Goal: Task Accomplishment & Management: Manage account settings

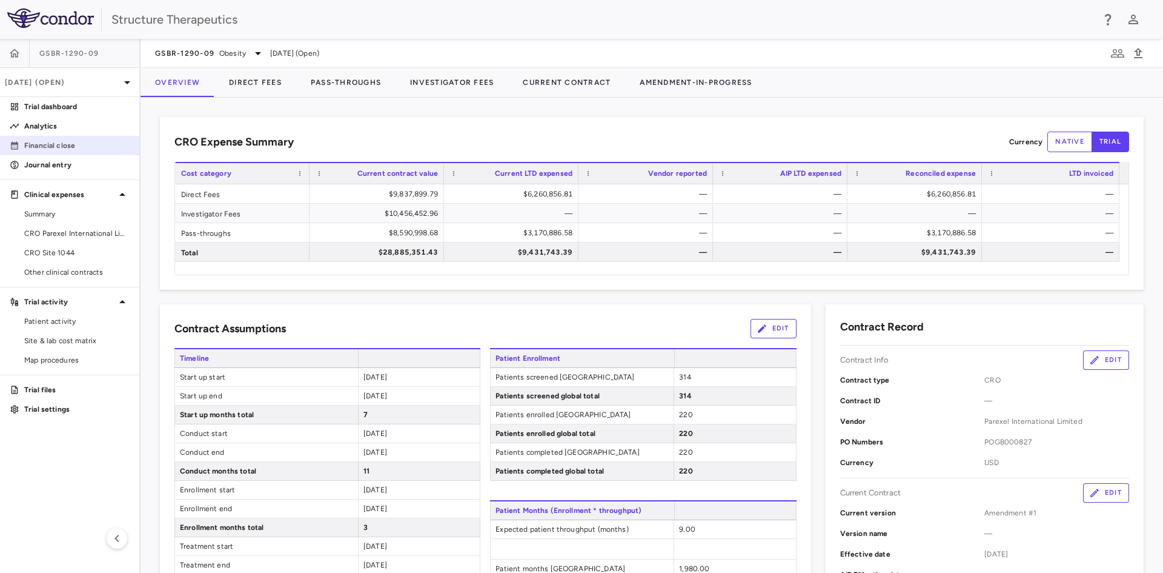
click at [56, 142] on p "Financial close" at bounding box center [76, 145] width 105 height 11
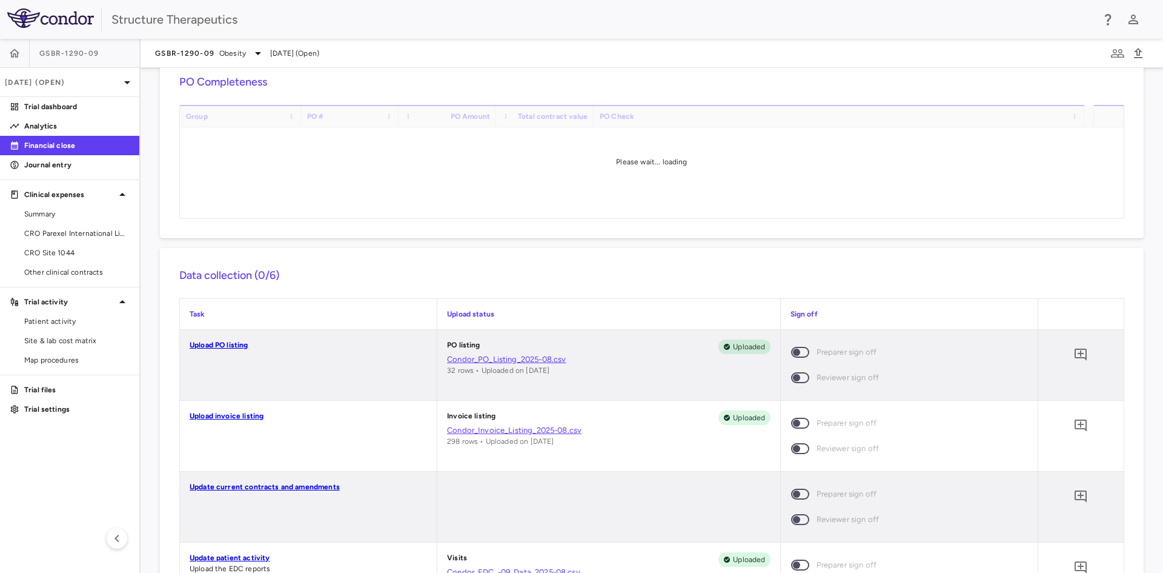
scroll to position [242, 0]
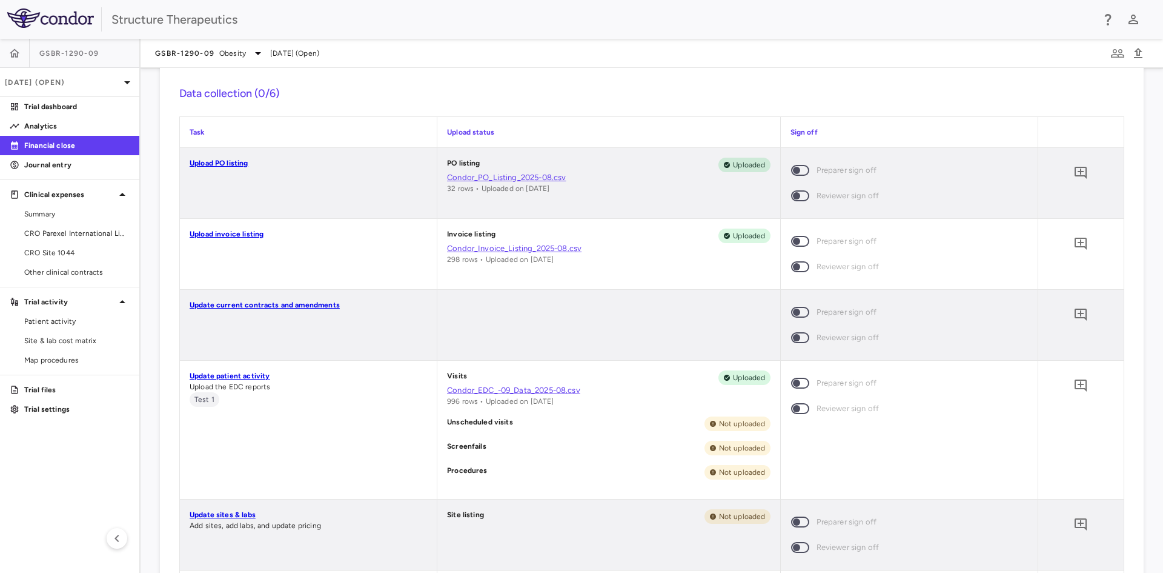
click at [250, 371] on p "Update patient activity" at bounding box center [308, 375] width 237 height 11
click at [239, 375] on link "Update patient activity" at bounding box center [230, 375] width 80 height 8
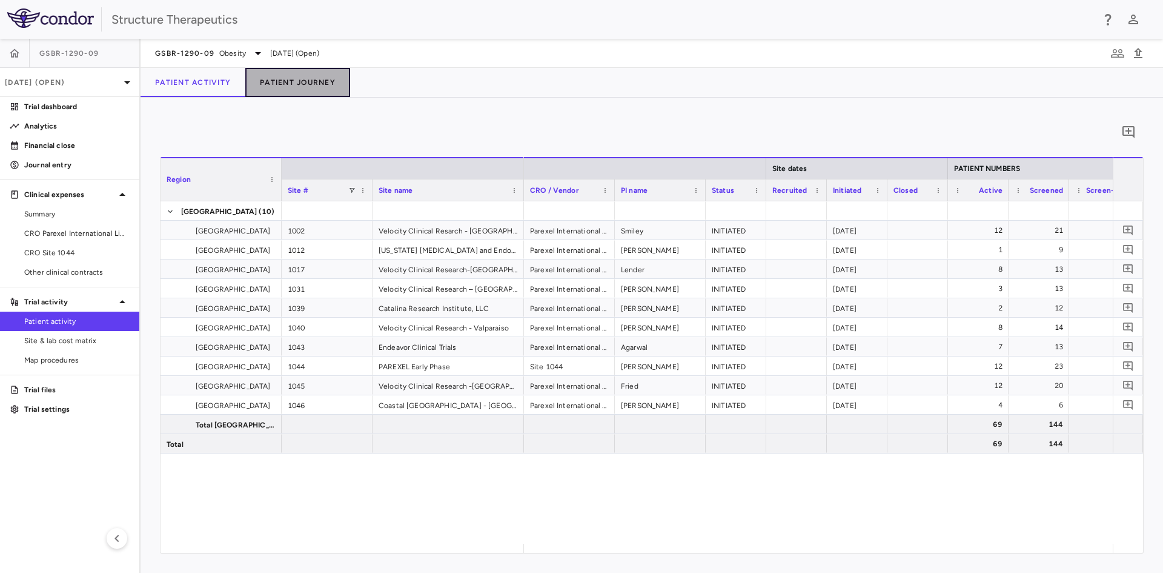
click at [305, 79] on button "Patient Journey" at bounding box center [297, 82] width 105 height 29
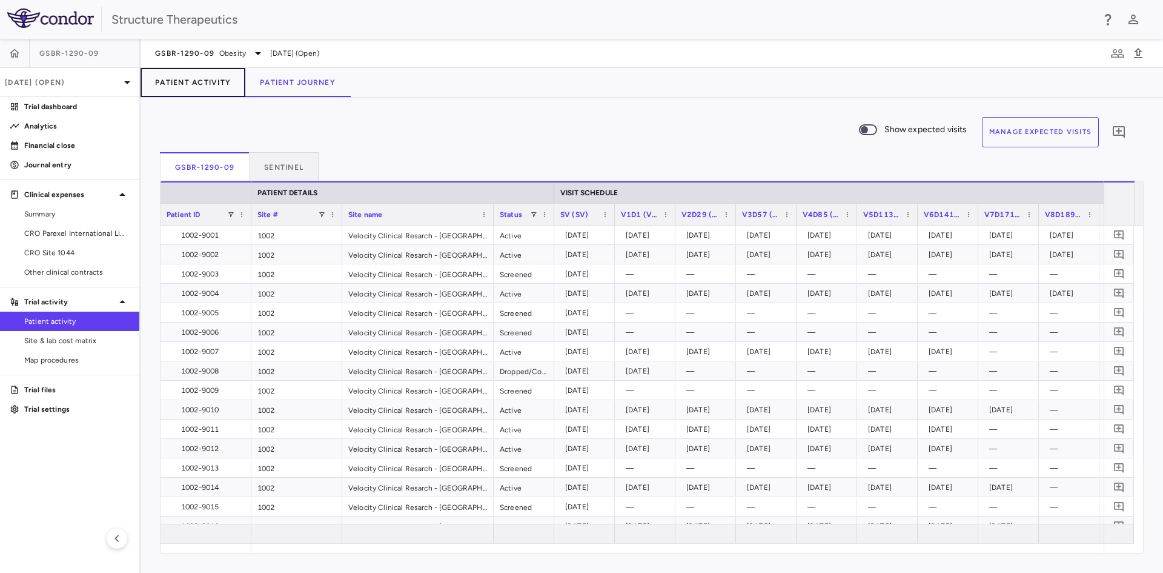
click at [242, 78] on button "Patient Activity" at bounding box center [193, 82] width 105 height 29
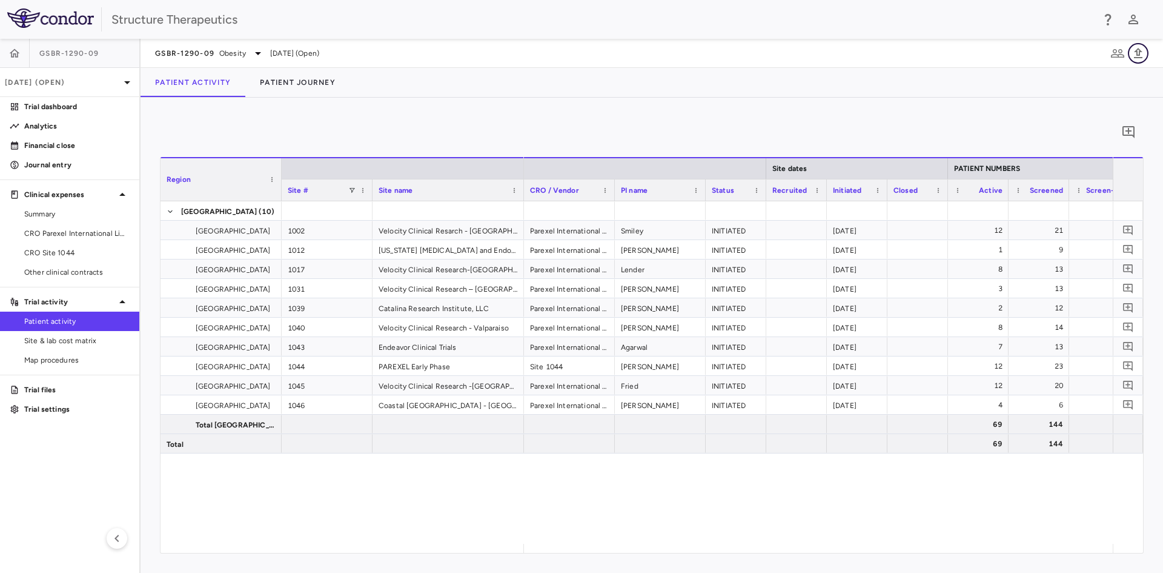
click at [1135, 54] on icon "button" at bounding box center [1138, 53] width 15 height 15
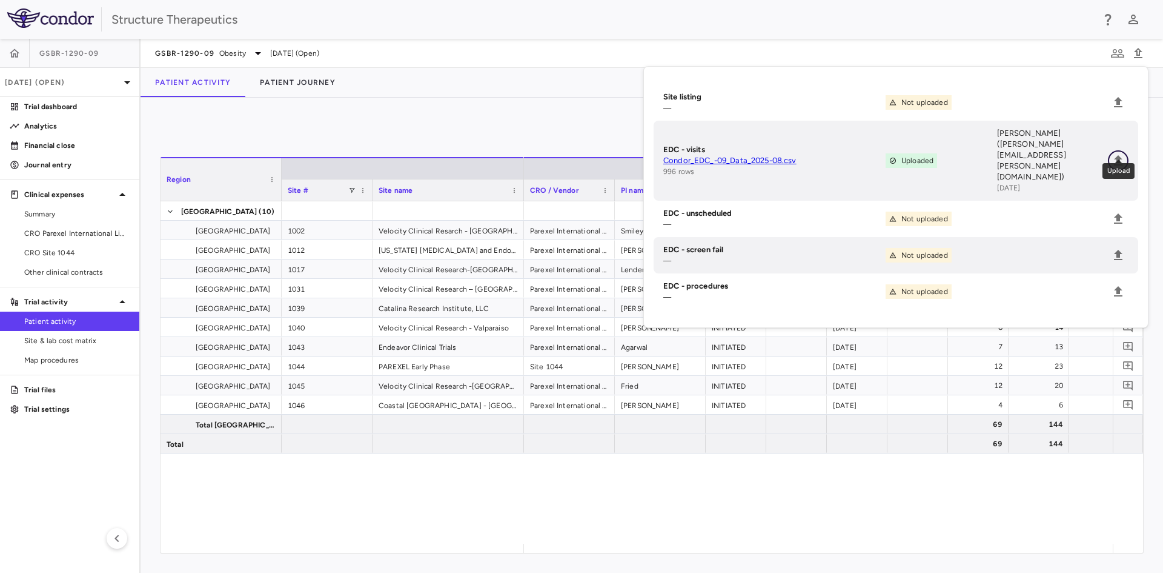
click at [1117, 153] on icon "Upload" at bounding box center [1118, 160] width 15 height 15
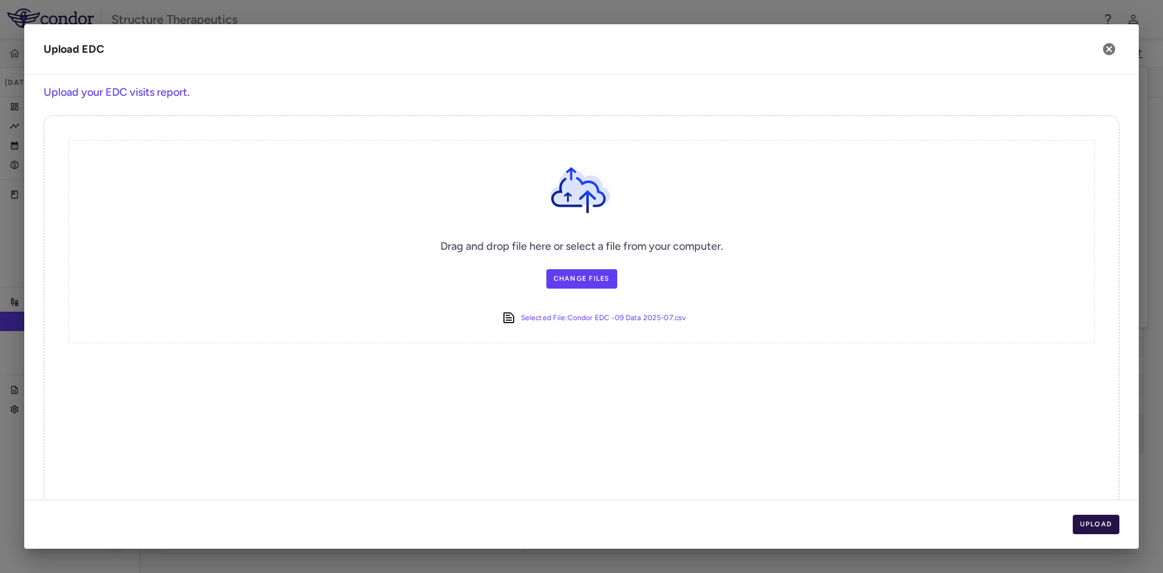
click at [1103, 525] on button "Upload" at bounding box center [1096, 523] width 47 height 19
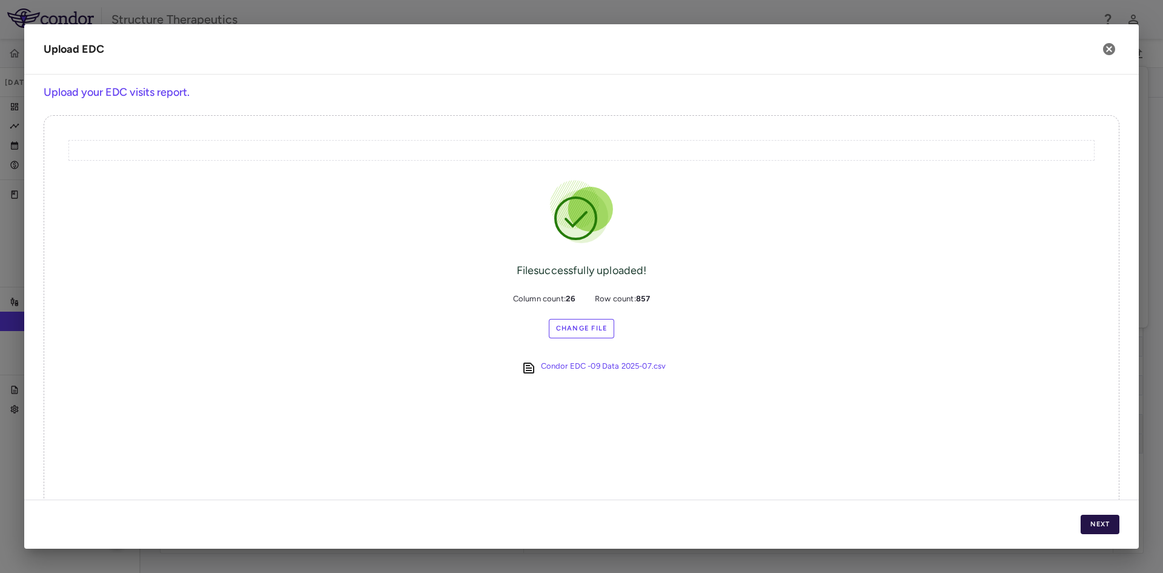
click at [1113, 524] on button "Next" at bounding box center [1100, 523] width 39 height 19
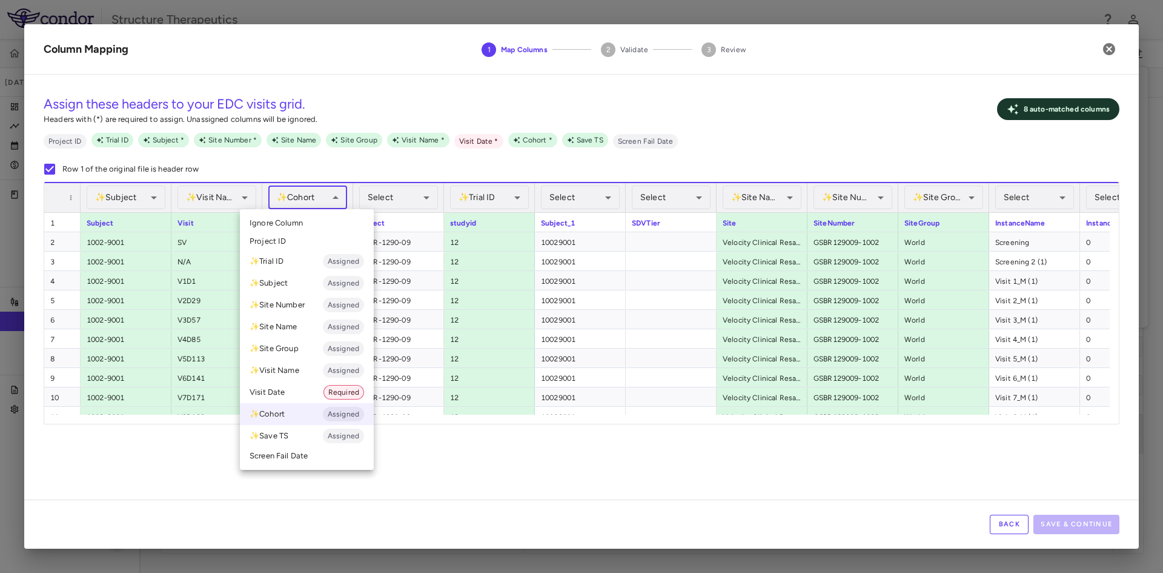
click at [331, 201] on body "Skip to sidebar Skip to main content Structure Therapeutics GSBR-1290-09 Jul 20…" at bounding box center [581, 286] width 1163 height 573
click at [296, 256] on li "✨ Trial ID Assigned" at bounding box center [307, 261] width 134 height 22
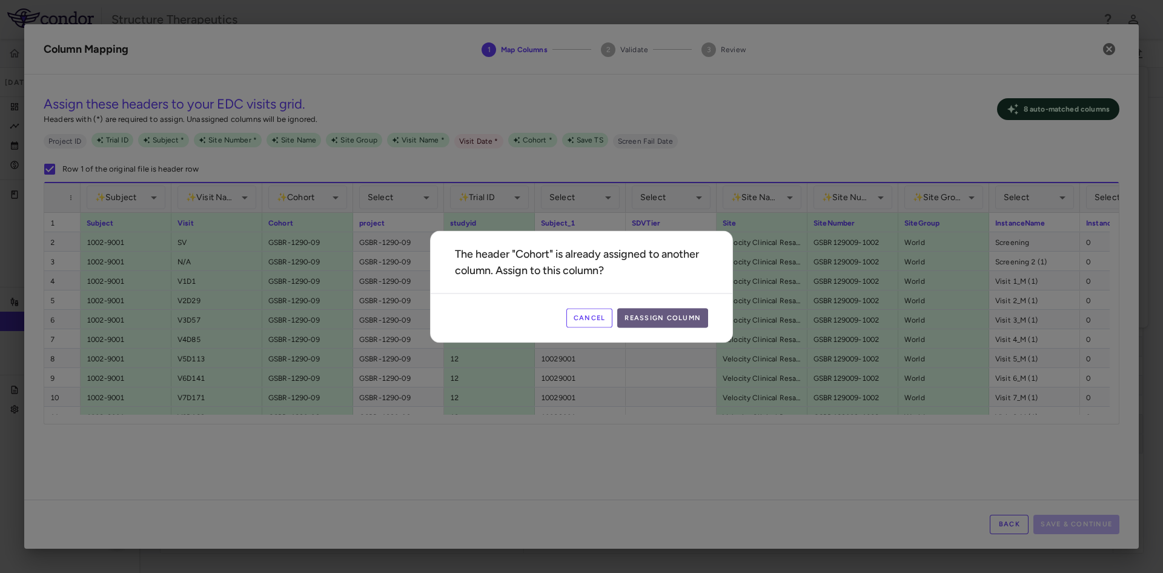
click at [660, 314] on button "Reassign Column" at bounding box center [662, 317] width 91 height 19
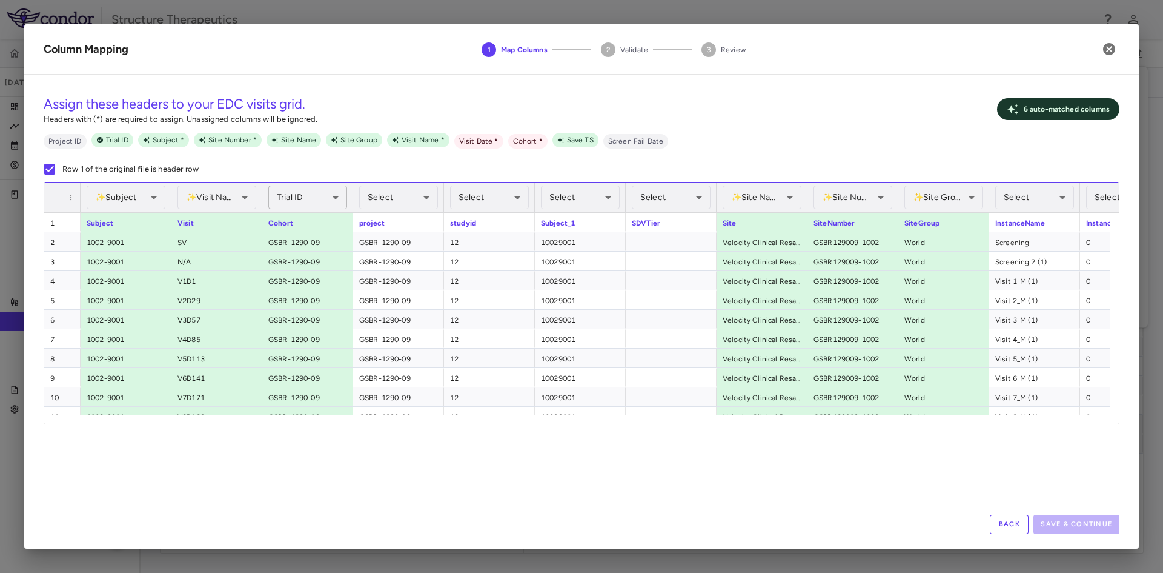
click at [325, 201] on body "Skip to sidebar Skip to main content Structure Therapeutics GSBR-1290-09 Jul 20…" at bounding box center [581, 286] width 1163 height 573
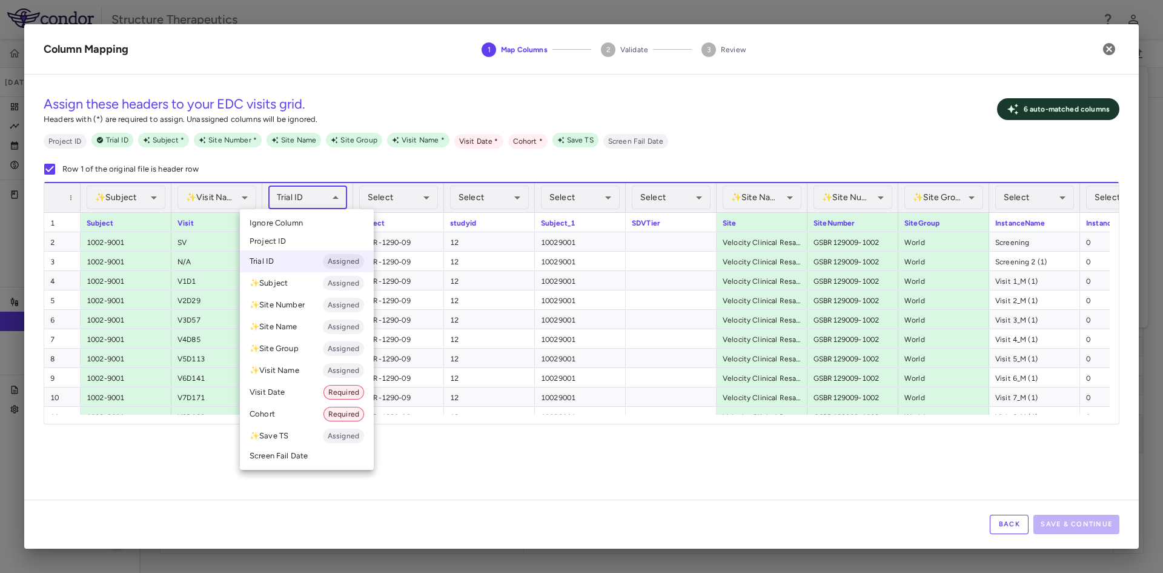
click at [282, 417] on li "Cohort Required" at bounding box center [307, 414] width 134 height 22
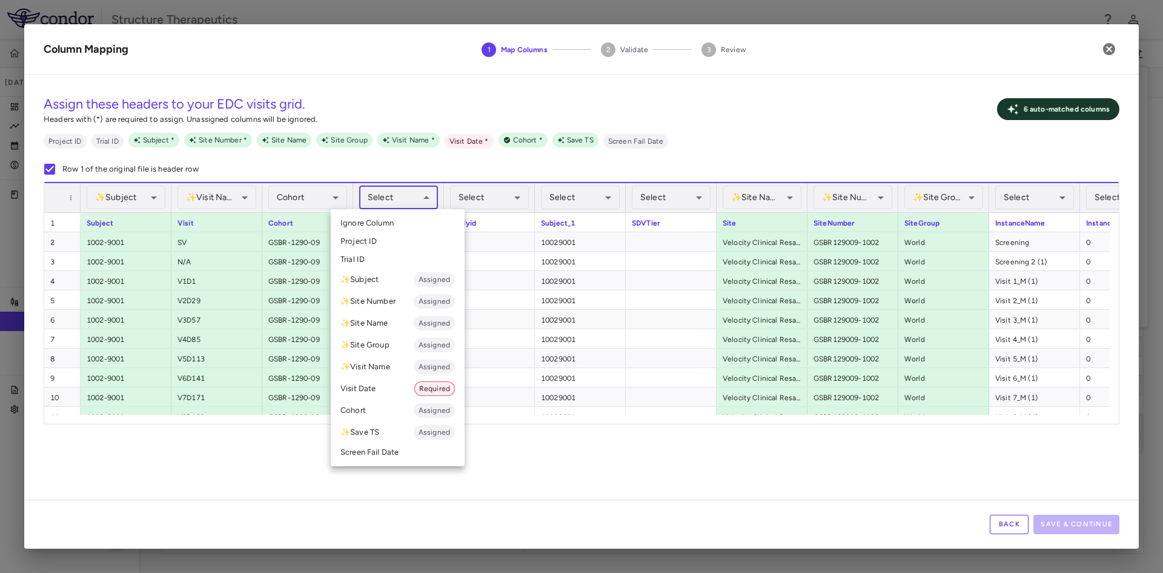
click at [436, 200] on body "Skip to sidebar Skip to main content Structure Therapeutics GSBR-1290-09 Jul 20…" at bounding box center [581, 286] width 1163 height 573
click at [387, 262] on li "Trial ID" at bounding box center [398, 259] width 134 height 18
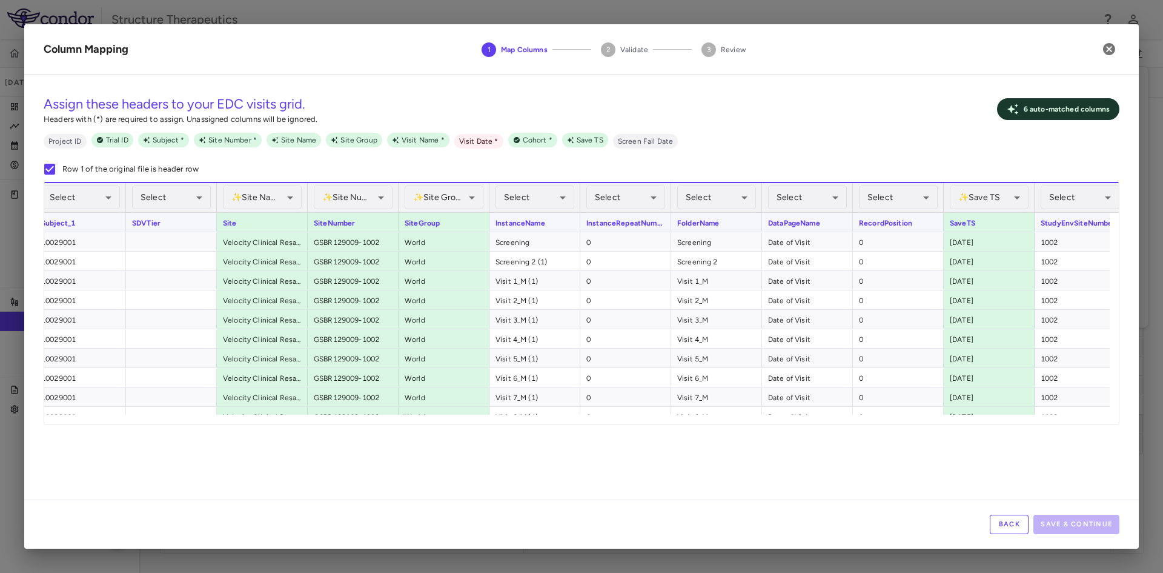
click at [1072, 219] on div "StudyEnvSiteNumber" at bounding box center [1080, 222] width 91 height 19
click at [1070, 204] on body "Skip to sidebar Skip to main content Structure Therapeutics GSBR-1290-09 Jul 20…" at bounding box center [581, 286] width 1163 height 573
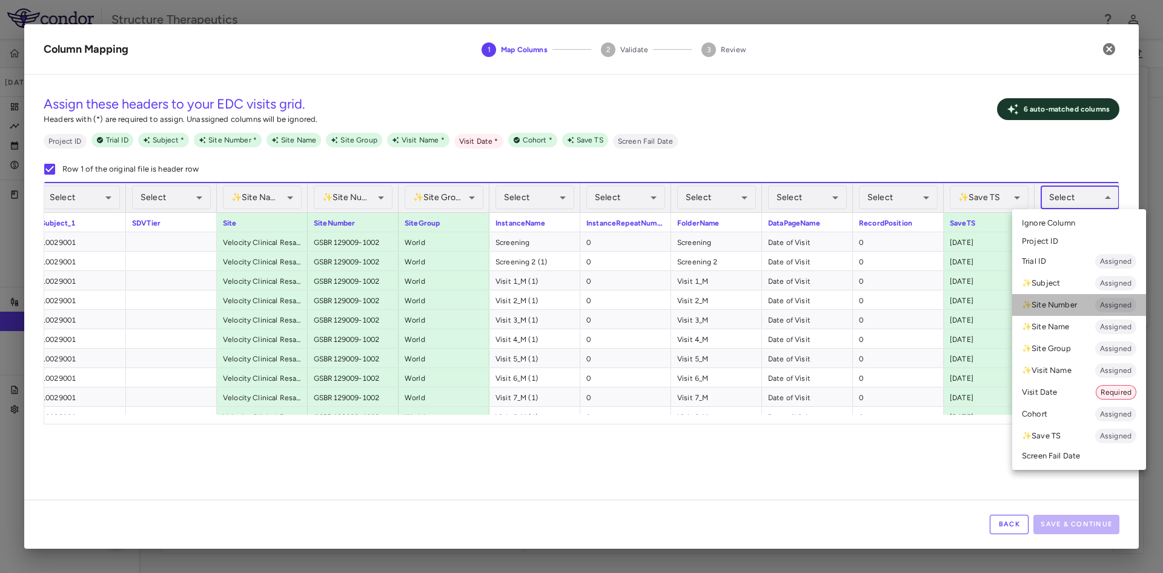
click at [1085, 305] on li "✨ Site Number Assigned" at bounding box center [1079, 305] width 134 height 22
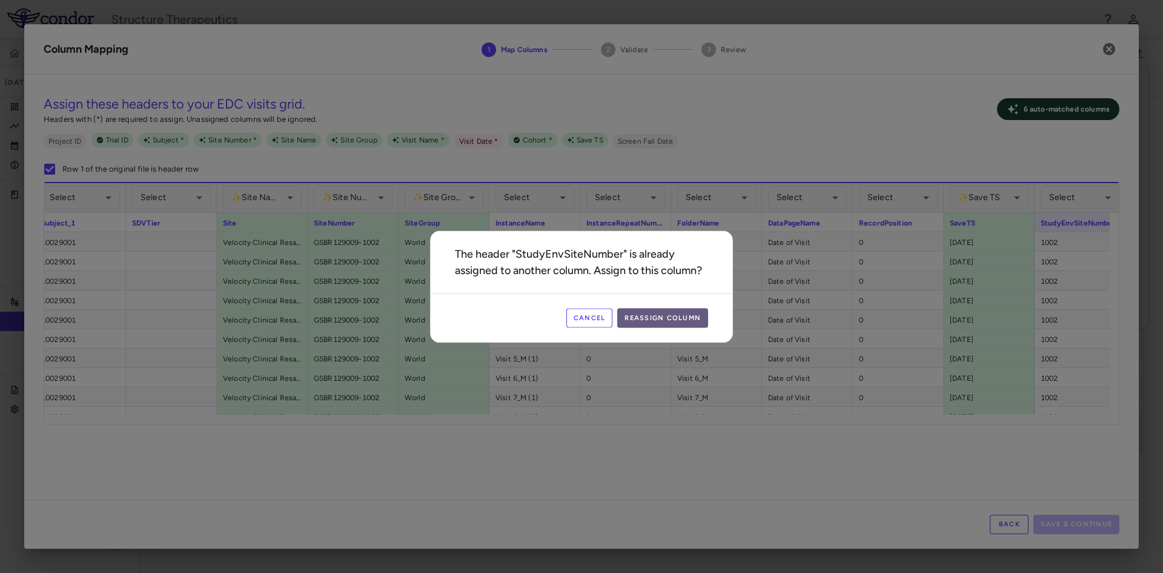
click at [665, 325] on button "Reassign Column" at bounding box center [662, 317] width 91 height 19
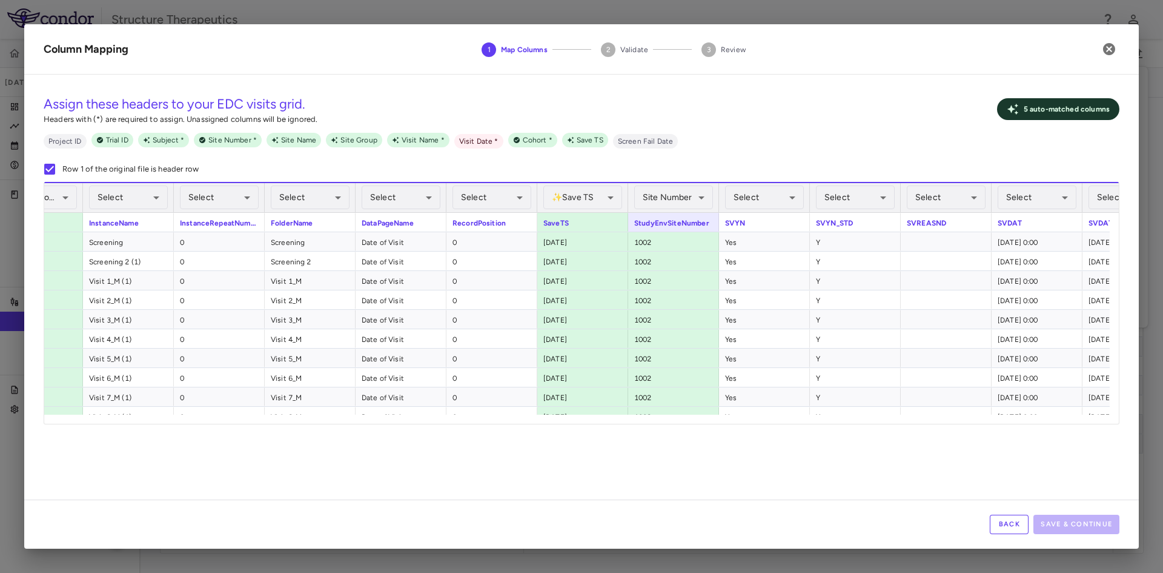
scroll to position [0, 919]
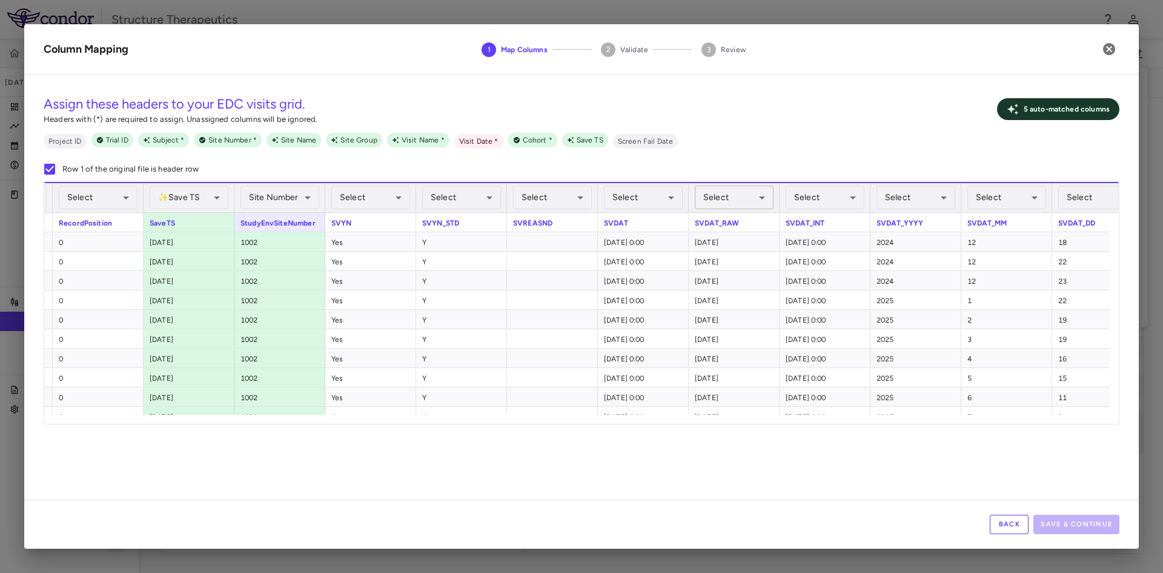
click at [761, 202] on body "Skip to sidebar Skip to main content Structure Therapeutics GSBR-1290-09 Jul 20…" at bounding box center [581, 286] width 1163 height 573
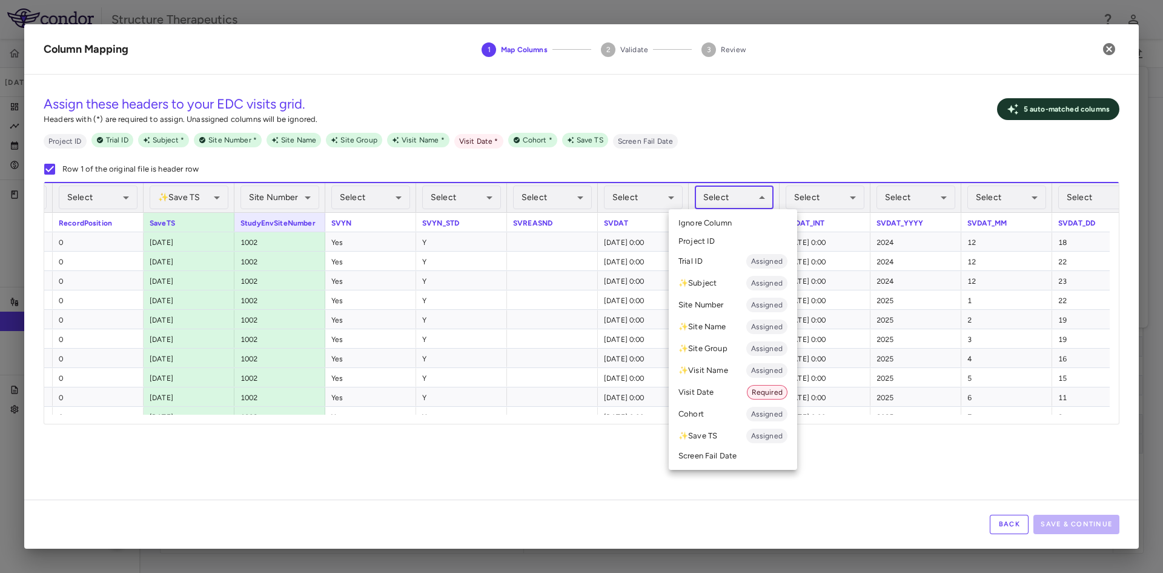
click at [715, 384] on li "Visit Date Required" at bounding box center [733, 392] width 128 height 22
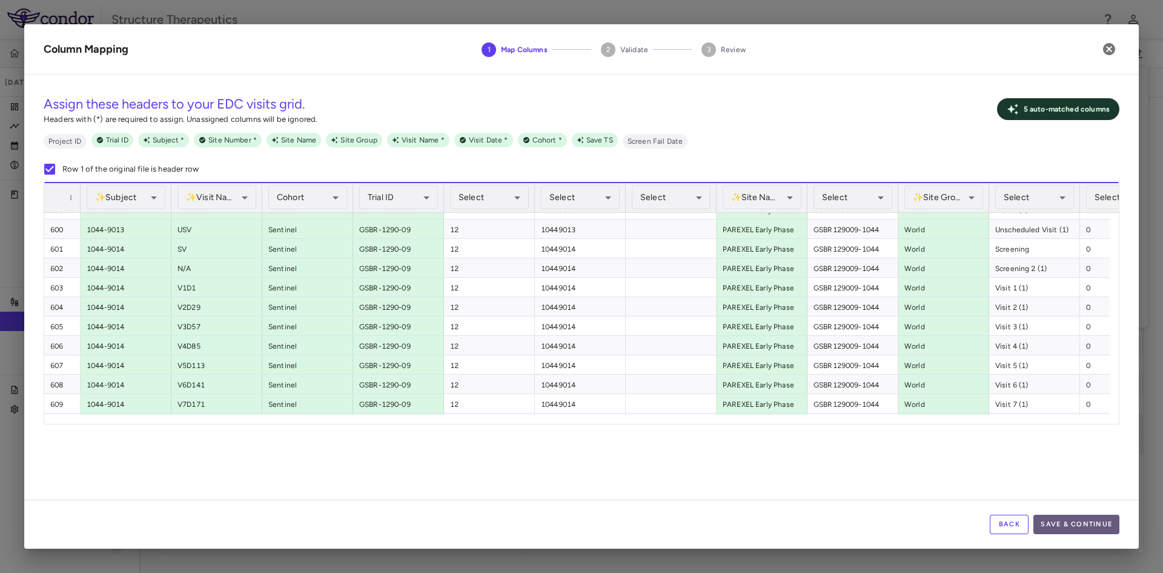
click at [1094, 523] on button "Save & Continue" at bounding box center [1077, 523] width 86 height 19
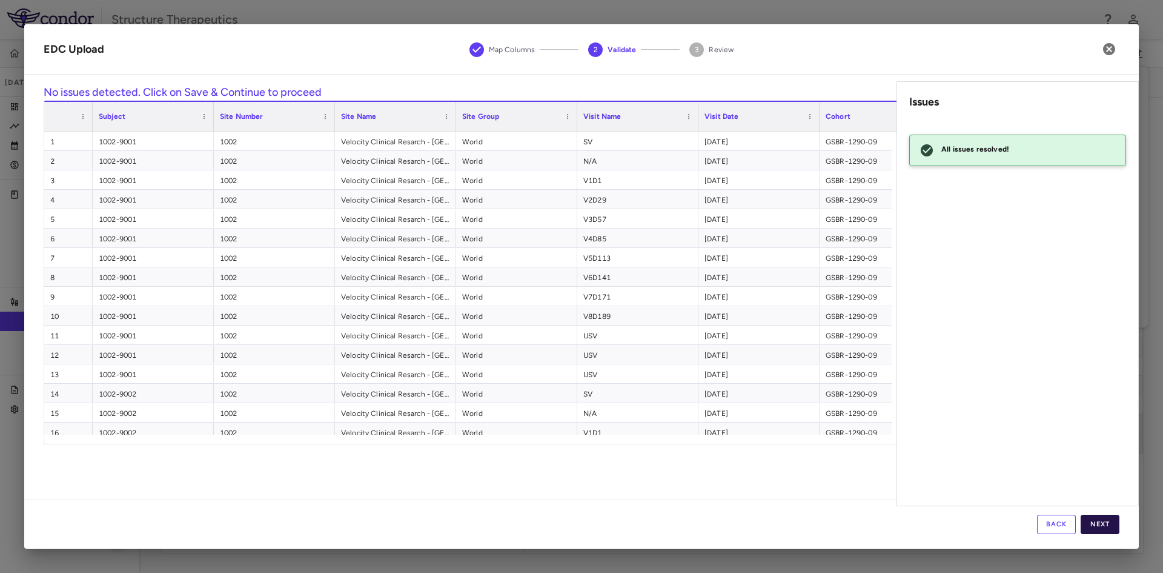
click at [1103, 521] on button "Next" at bounding box center [1100, 523] width 39 height 19
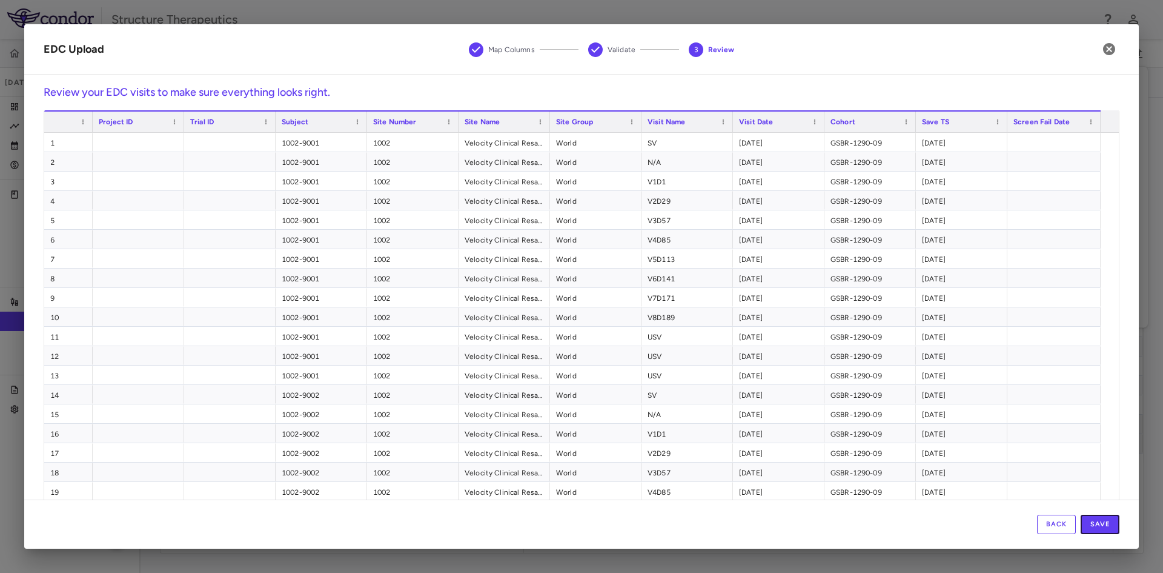
click at [1103, 521] on button "Save" at bounding box center [1100, 523] width 39 height 19
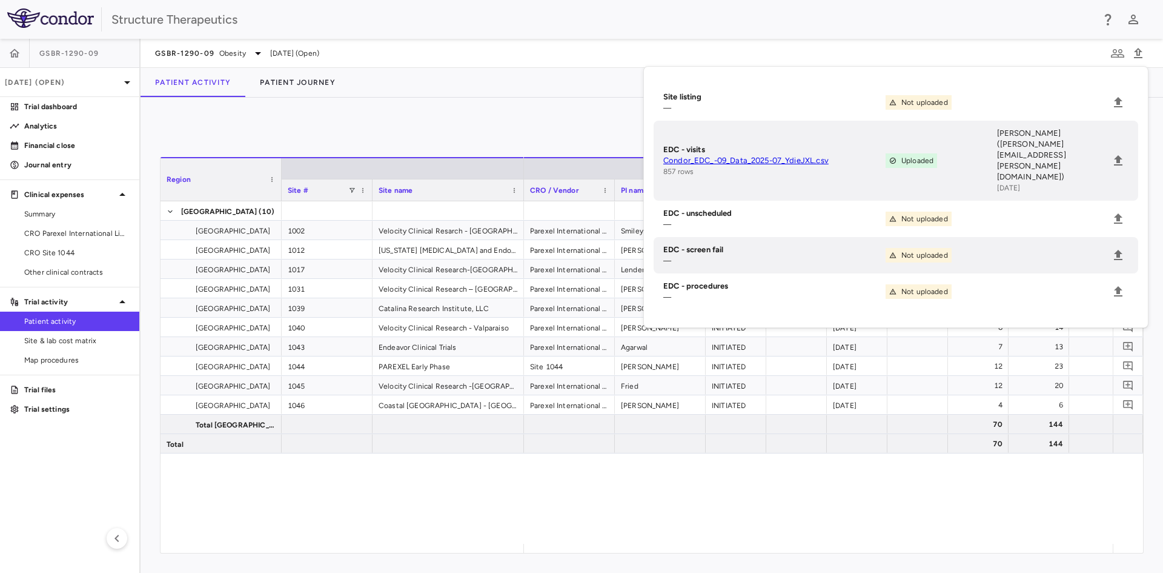
click at [453, 106] on div "0 Region Drag here to set column labels Region Site # Site name 12" at bounding box center [652, 335] width 1023 height 475
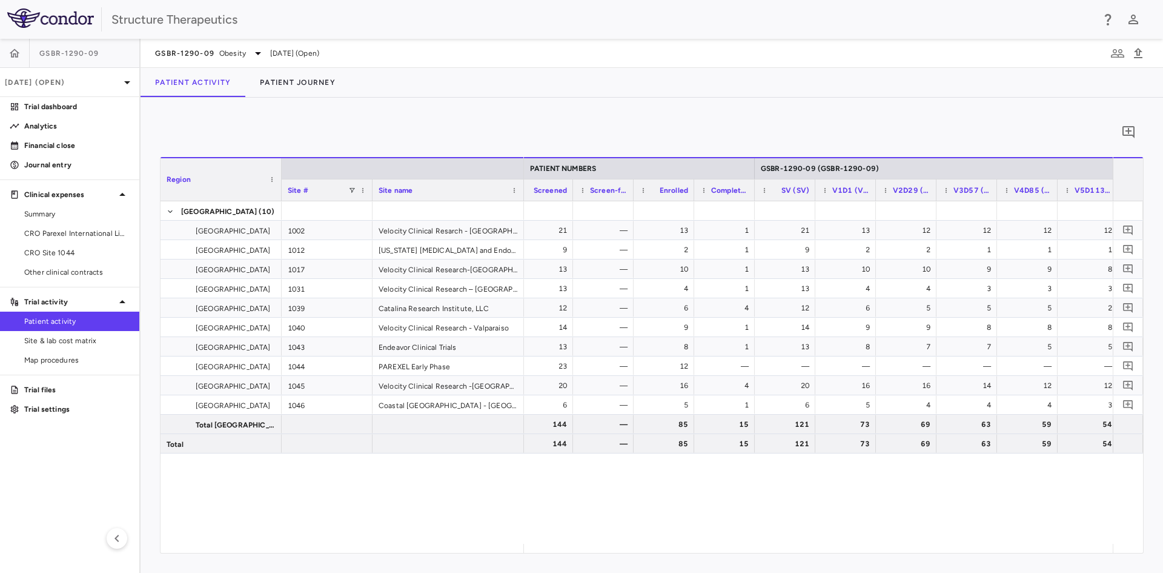
scroll to position [0, 499]
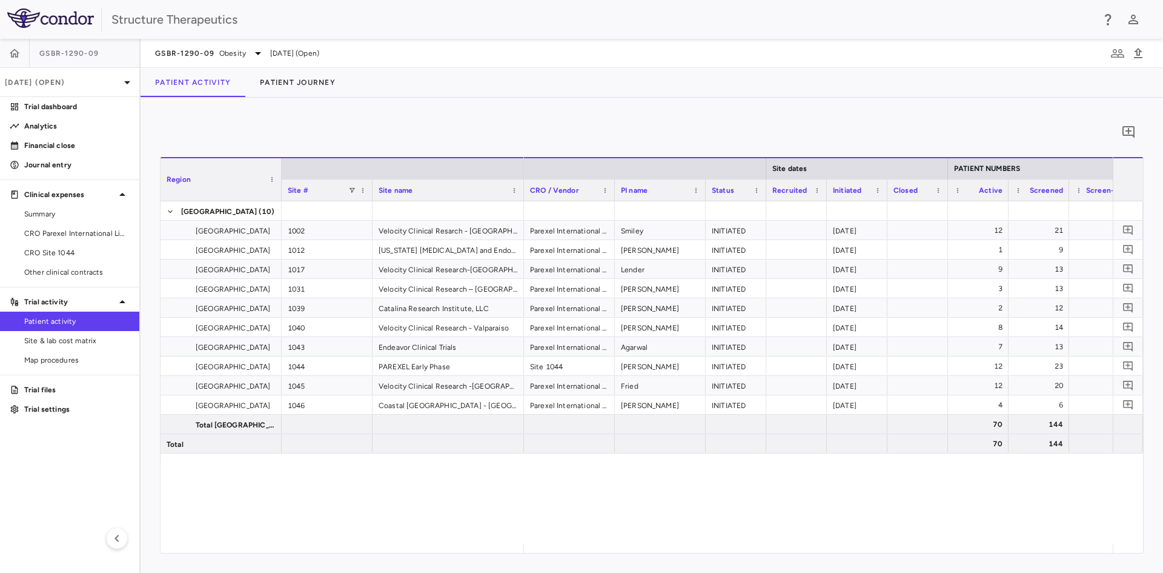
click at [313, 107] on div "0 Region Drag here to set column labels Region Site # Site name 12" at bounding box center [652, 335] width 1023 height 475
click at [76, 232] on span "CRO Parexel International Limited" at bounding box center [76, 233] width 105 height 11
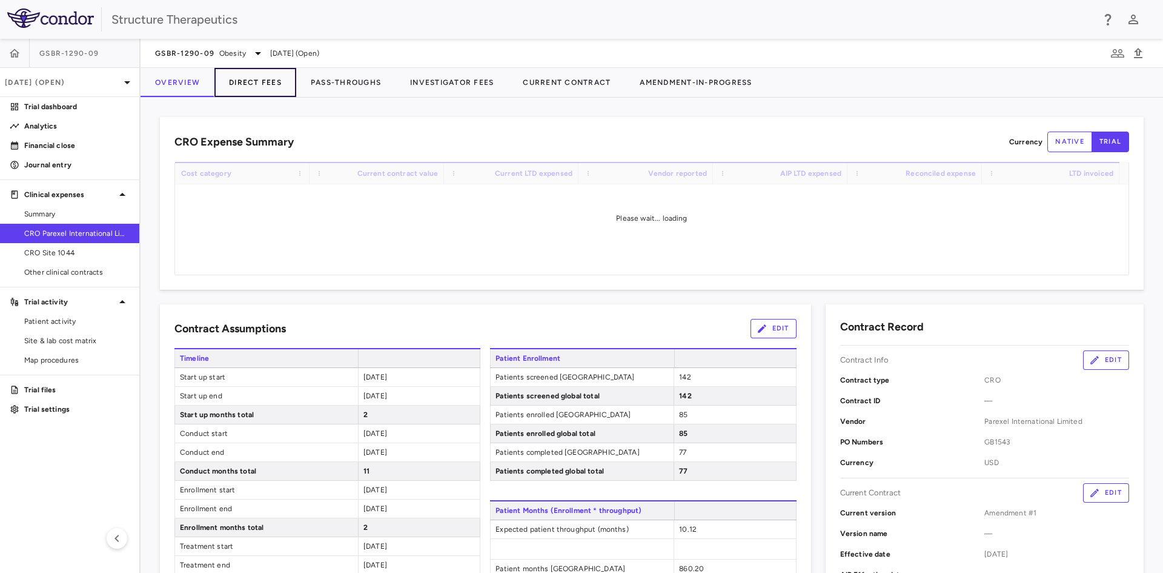
click at [268, 88] on button "Direct Fees" at bounding box center [255, 82] width 82 height 29
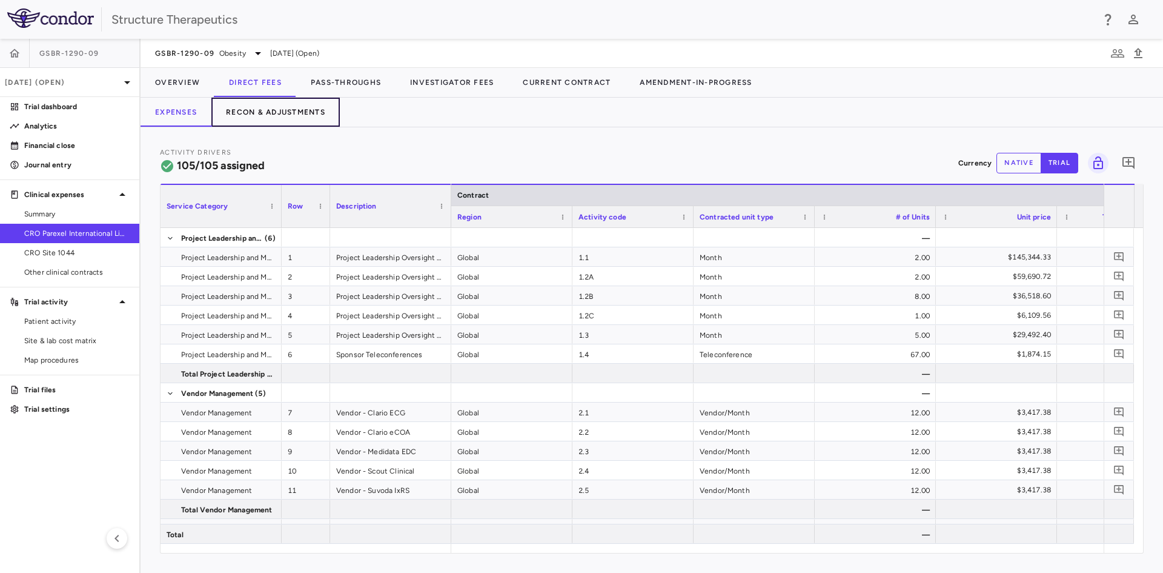
click at [304, 121] on button "Recon & Adjustments" at bounding box center [275, 112] width 128 height 29
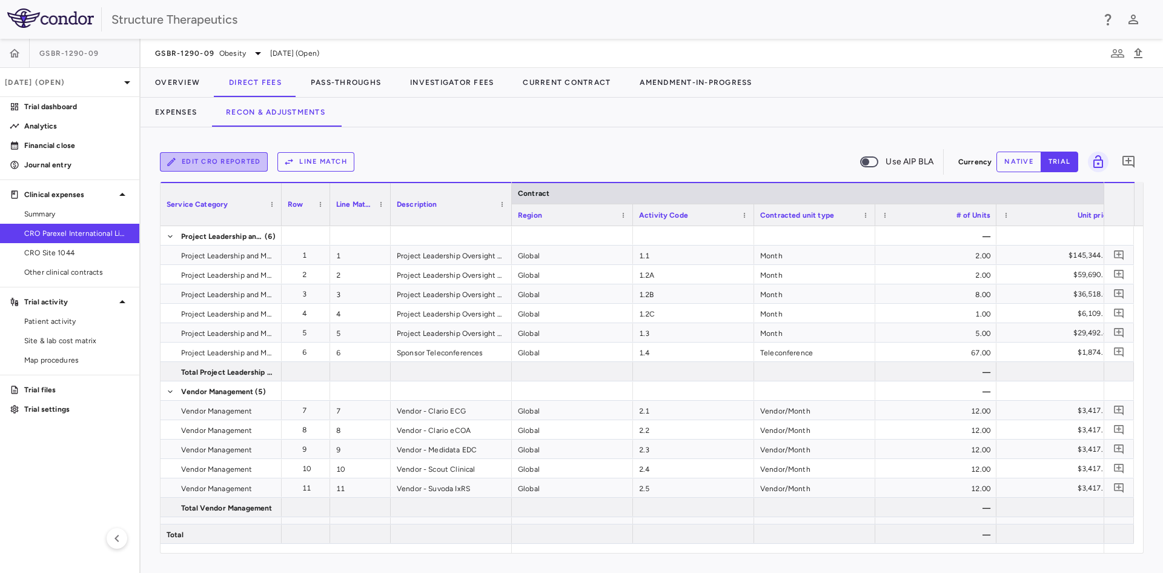
click at [199, 158] on button "Edit CRO reported" at bounding box center [214, 161] width 108 height 19
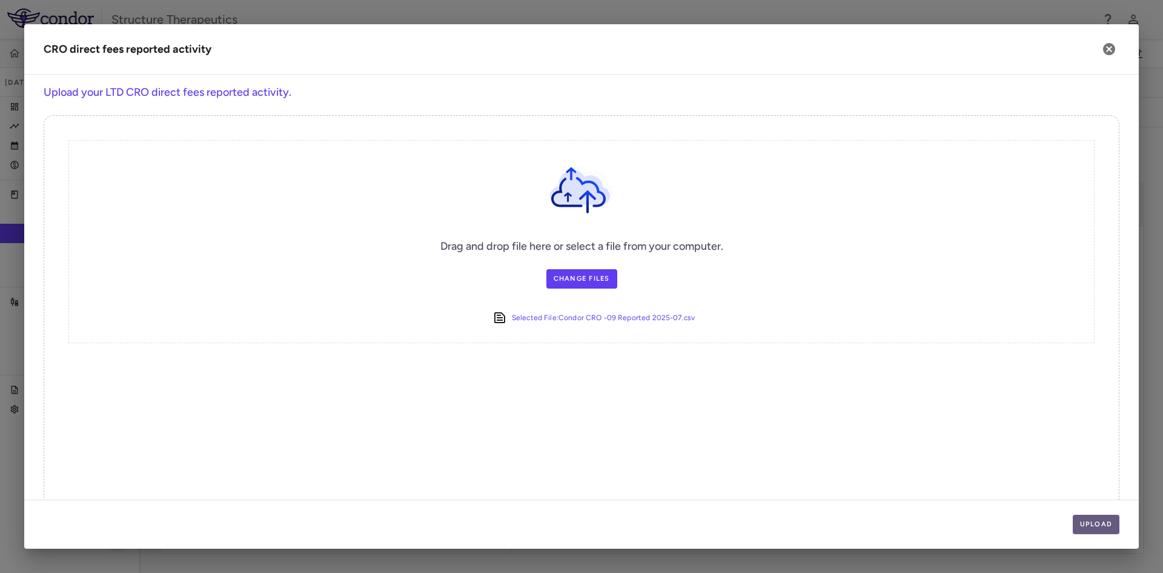
click at [1095, 521] on button "Upload" at bounding box center [1096, 523] width 47 height 19
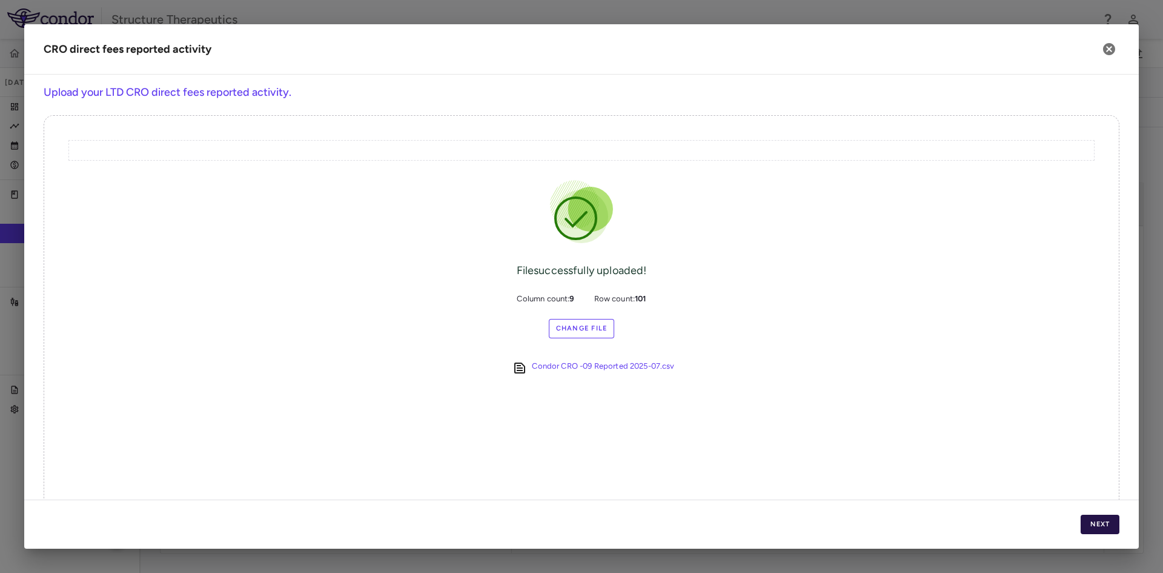
click at [1095, 521] on button "Next" at bounding box center [1100, 523] width 39 height 19
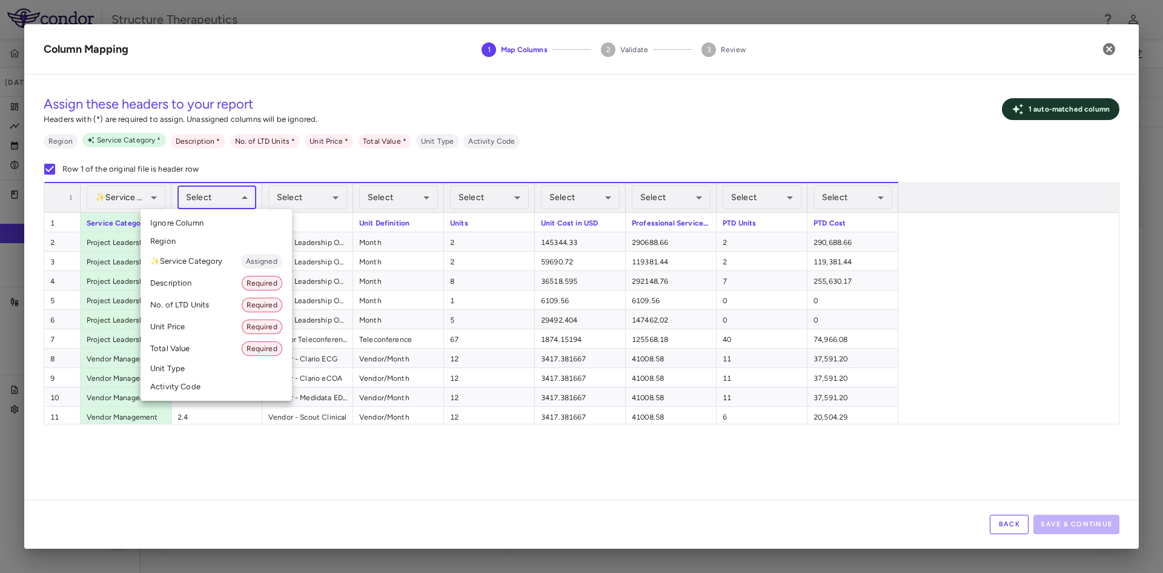
click at [240, 198] on body "Skip to sidebar Skip to main content Structure Therapeutics GSBR-1290-09 Jul 20…" at bounding box center [581, 286] width 1163 height 573
click at [178, 382] on li "Activity Code" at bounding box center [216, 386] width 151 height 18
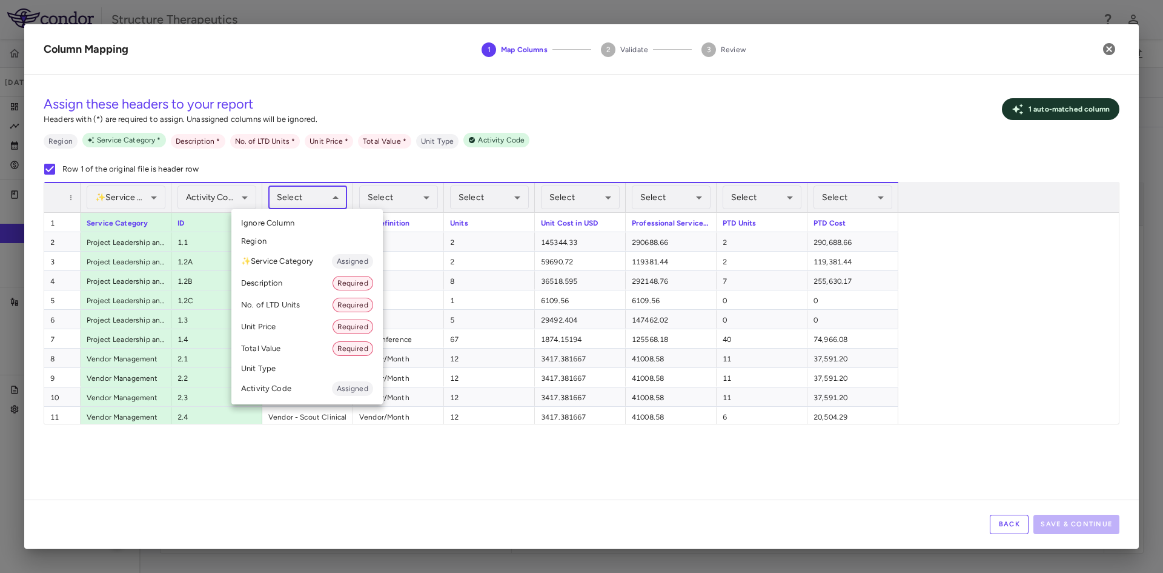
click at [336, 200] on body "Skip to sidebar Skip to main content Structure Therapeutics GSBR-1290-09 Jul 20…" at bounding box center [581, 286] width 1163 height 573
click at [281, 276] on li "Description Required" at bounding box center [306, 283] width 151 height 22
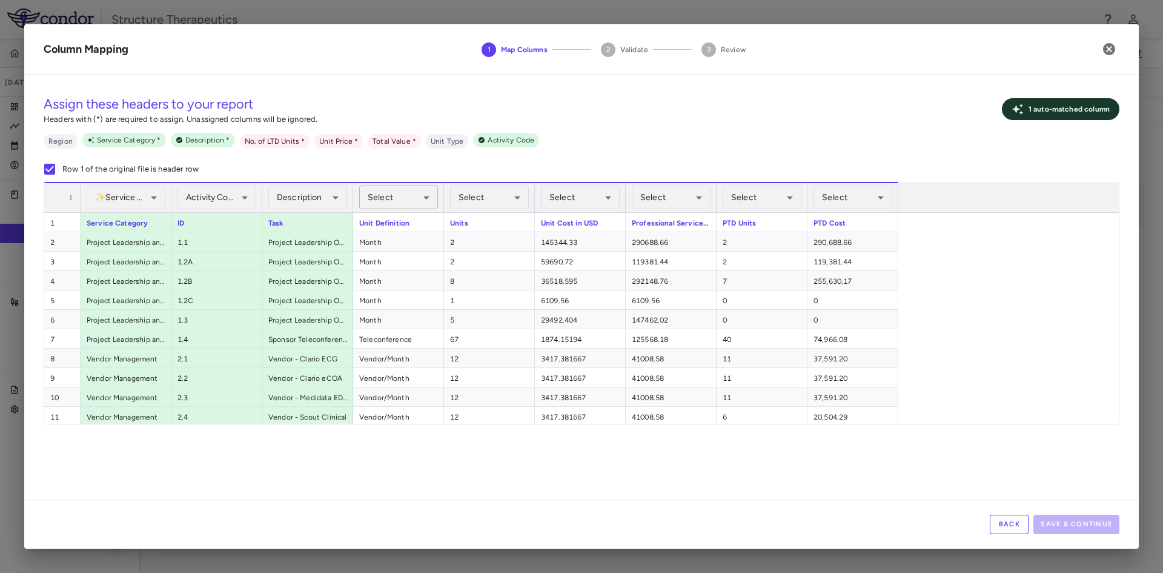
click at [421, 204] on body "Skip to sidebar Skip to main content Structure Therapeutics GSBR-1290-09 Jul 20…" at bounding box center [581, 286] width 1163 height 573
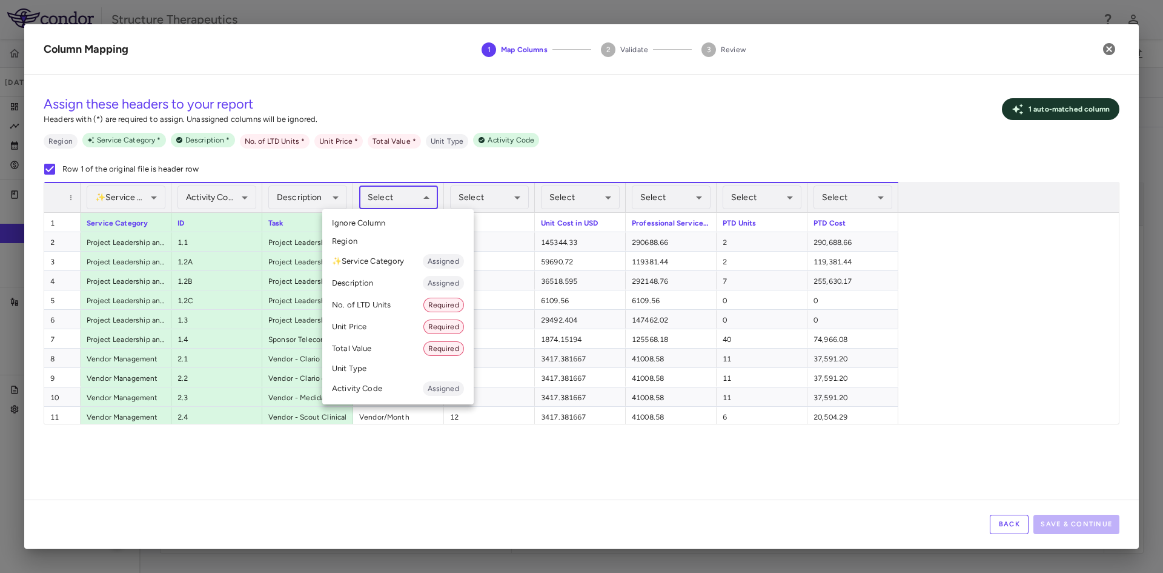
click at [374, 364] on li "Unit Type" at bounding box center [397, 368] width 151 height 18
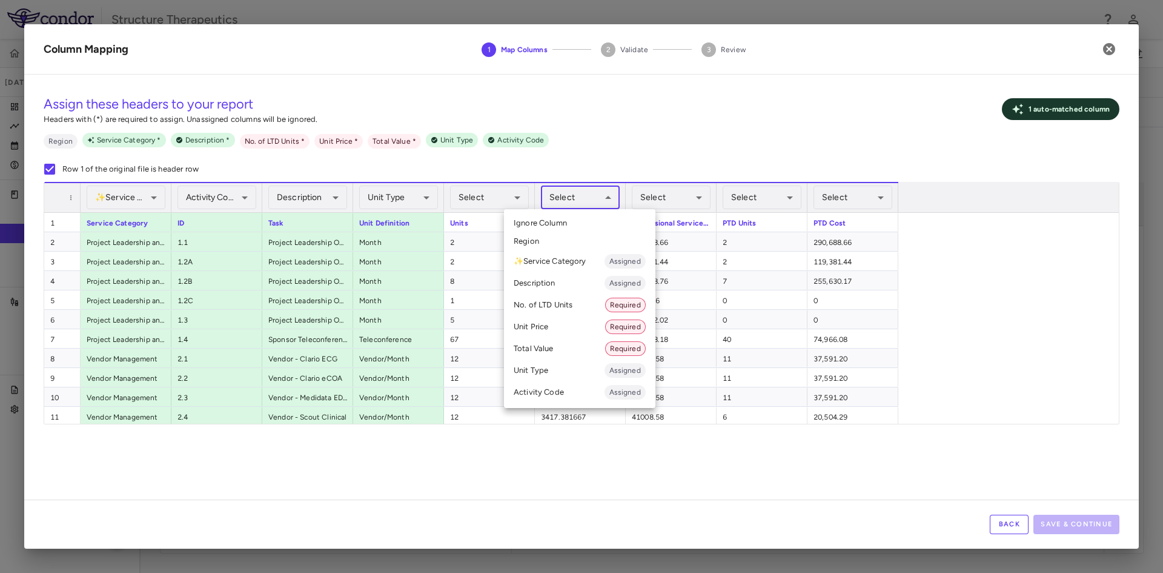
click at [596, 202] on body "Skip to sidebar Skip to main content Structure Therapeutics GSBR-1290-09 Jul 20…" at bounding box center [581, 286] width 1163 height 573
click at [555, 324] on li "Unit Price Required" at bounding box center [579, 327] width 151 height 22
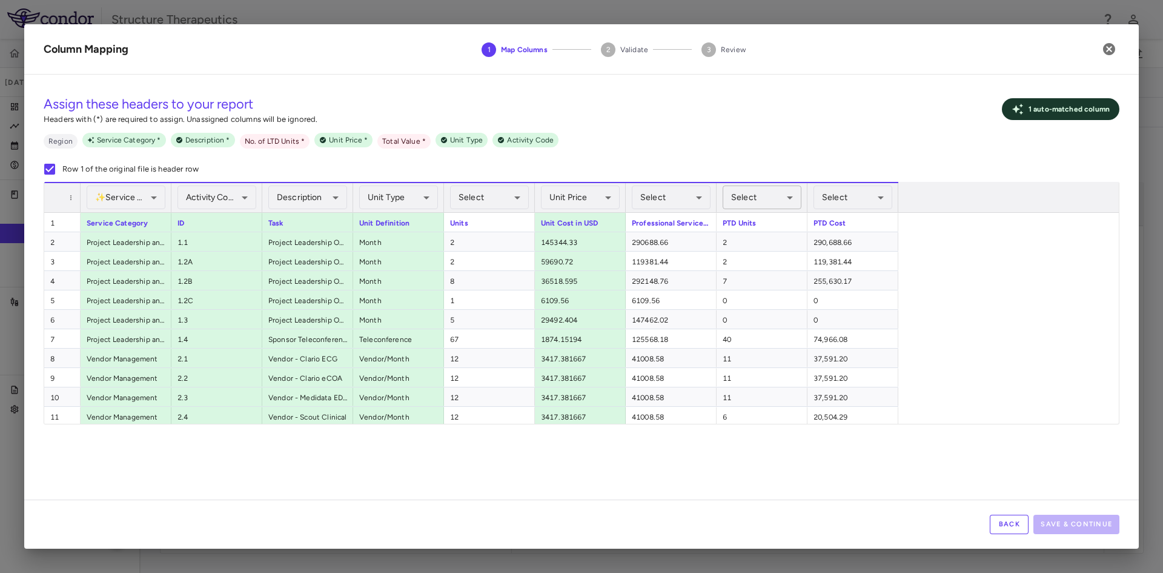
click at [762, 198] on body "Skip to sidebar Skip to main content Structure Therapeutics GSBR-1290-09 Jul 20…" at bounding box center [581, 286] width 1163 height 573
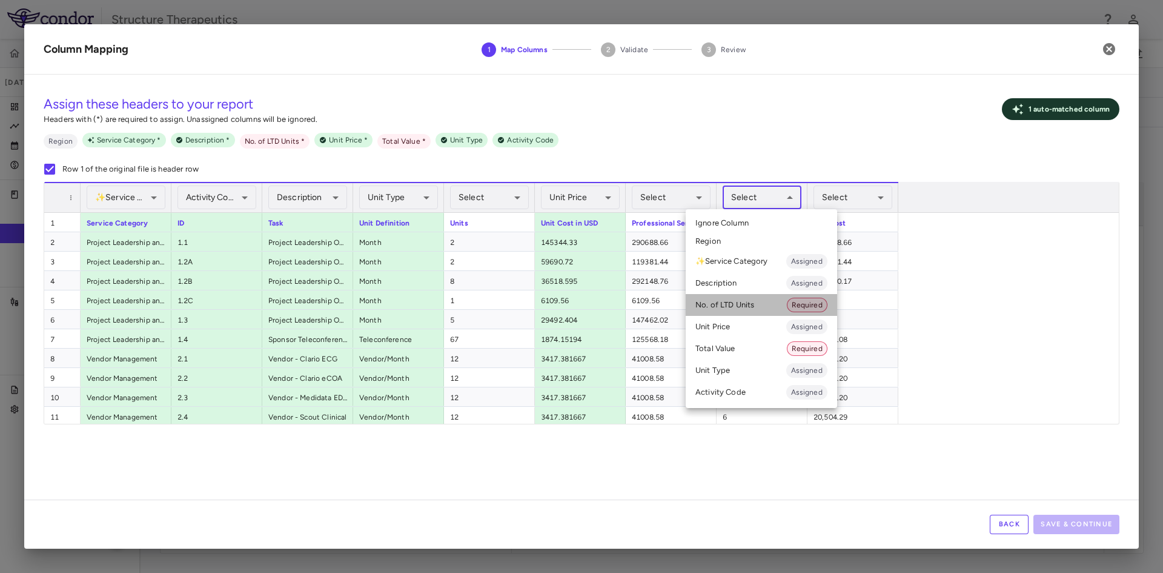
click at [724, 306] on li "No. of LTD Units Required" at bounding box center [761, 305] width 151 height 22
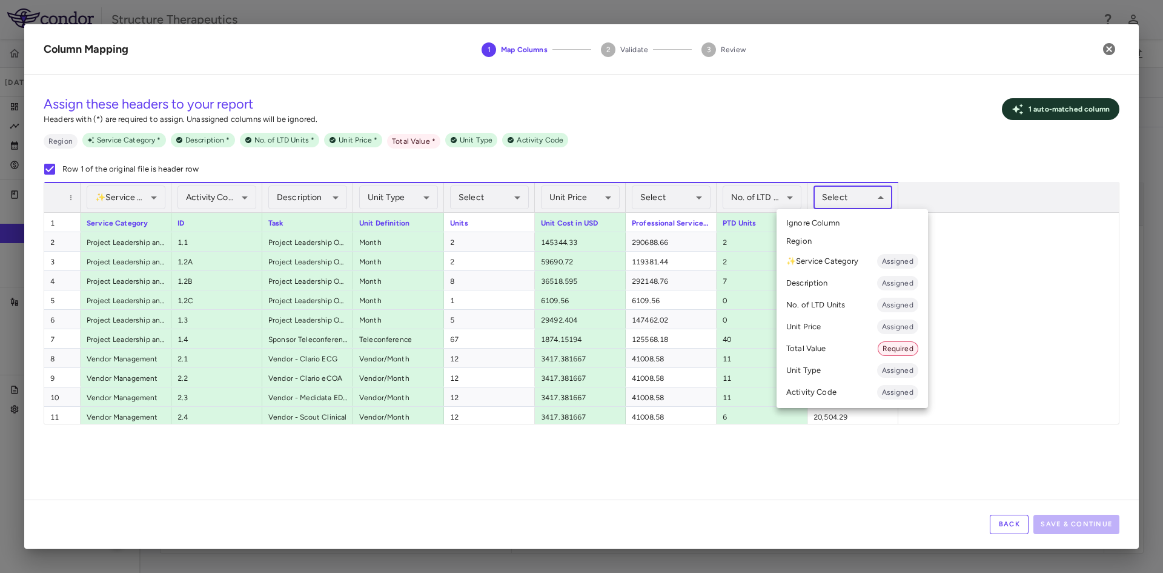
click at [848, 199] on body "Skip to sidebar Skip to main content Structure Therapeutics GSBR-1290-09 Jul 20…" at bounding box center [581, 286] width 1163 height 573
click at [814, 341] on li "Total Value Required" at bounding box center [852, 348] width 151 height 22
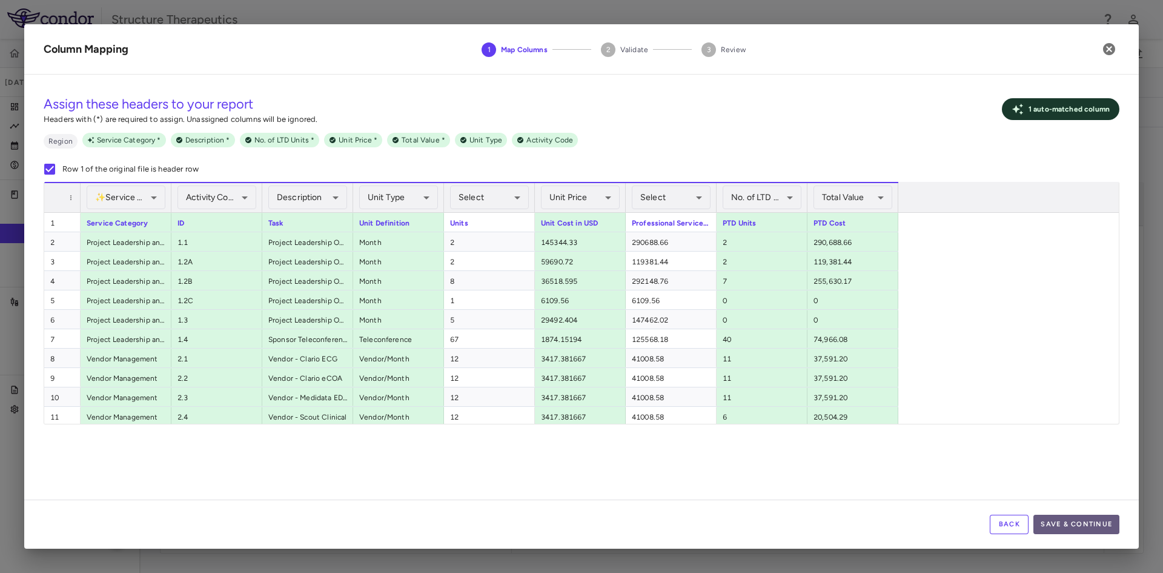
click at [1086, 521] on button "Save & Continue" at bounding box center [1077, 523] width 86 height 19
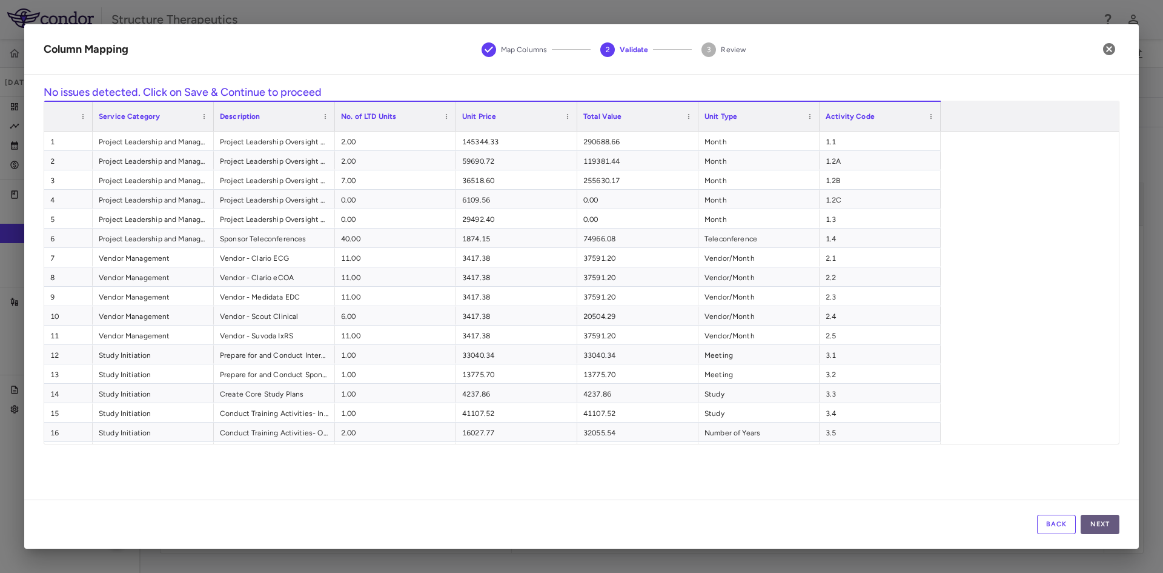
click at [1095, 520] on button "Next" at bounding box center [1100, 523] width 39 height 19
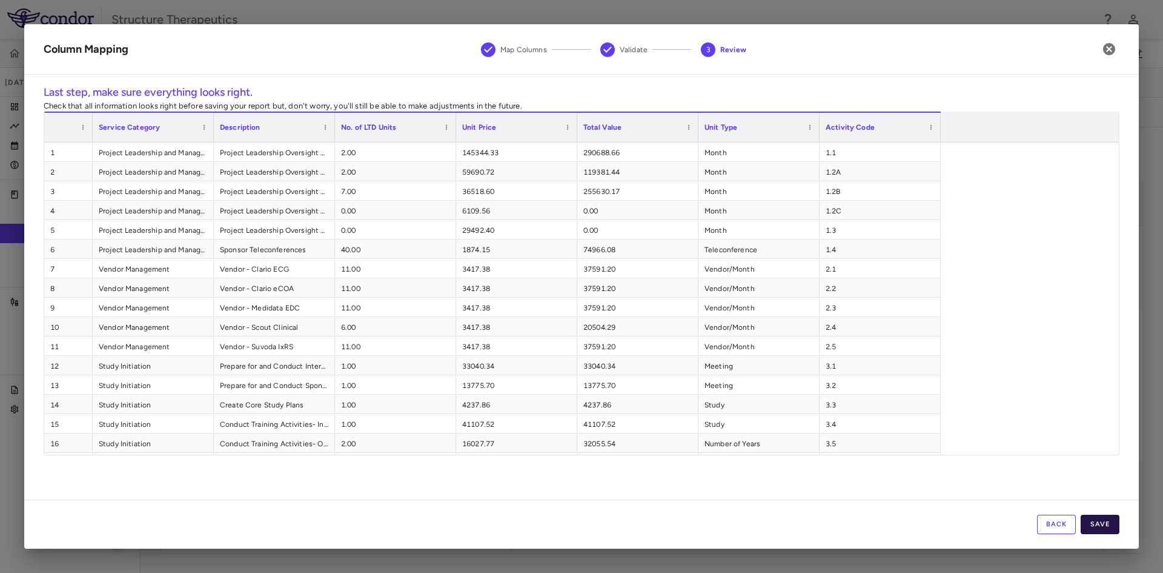
click at [1095, 520] on button "Save" at bounding box center [1100, 523] width 39 height 19
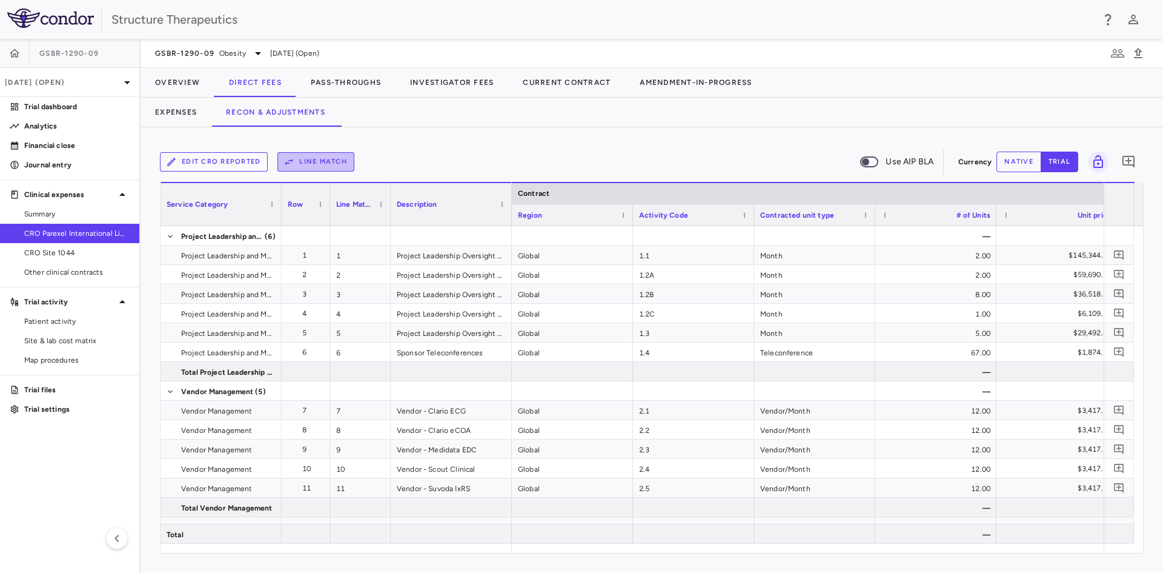
click at [321, 160] on button "Line Match" at bounding box center [315, 161] width 77 height 19
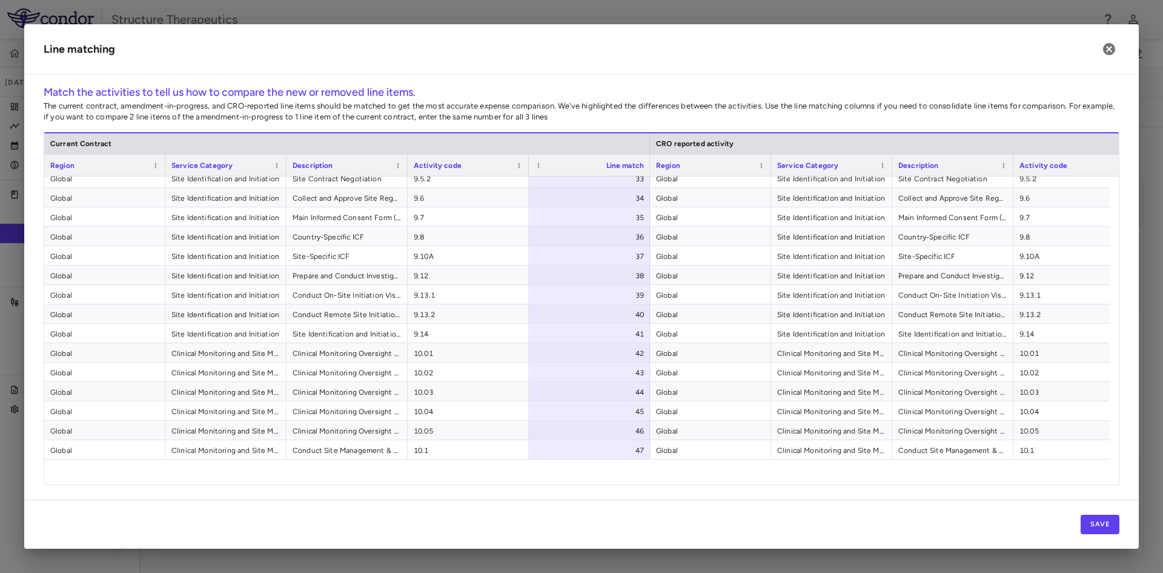
scroll to position [404, 0]
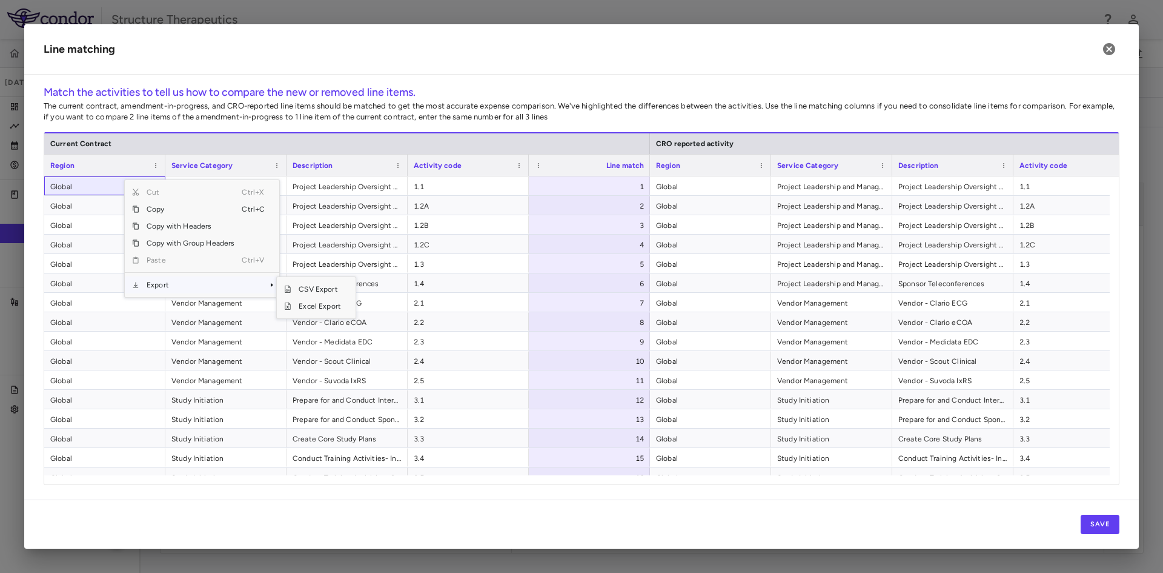
click at [194, 284] on span "Export" at bounding box center [190, 284] width 102 height 17
click at [305, 309] on span "Excel Export" at bounding box center [319, 305] width 57 height 17
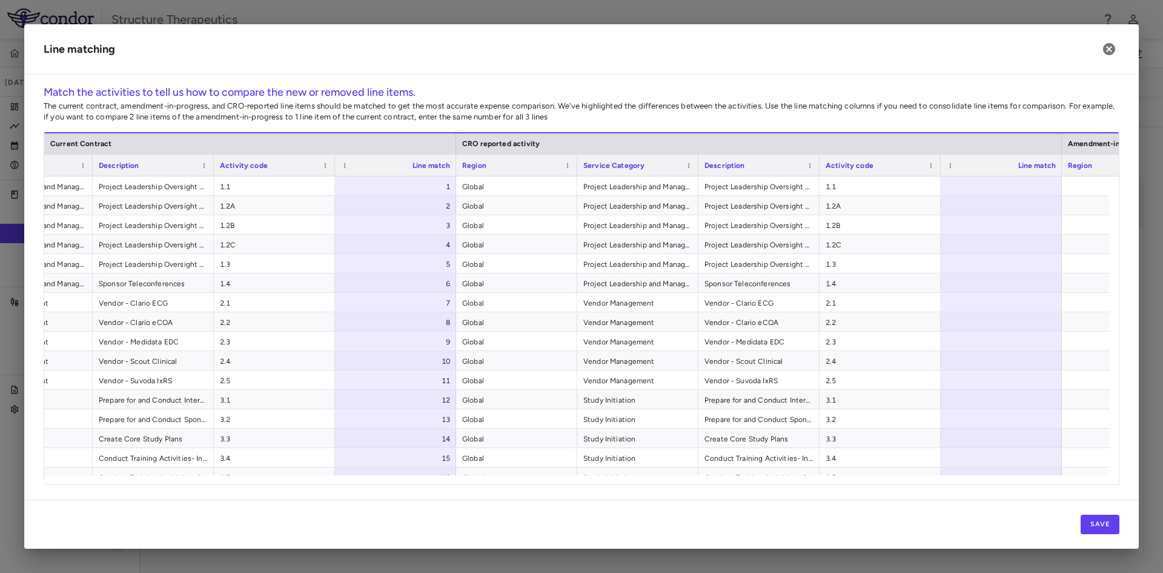
scroll to position [0, 274]
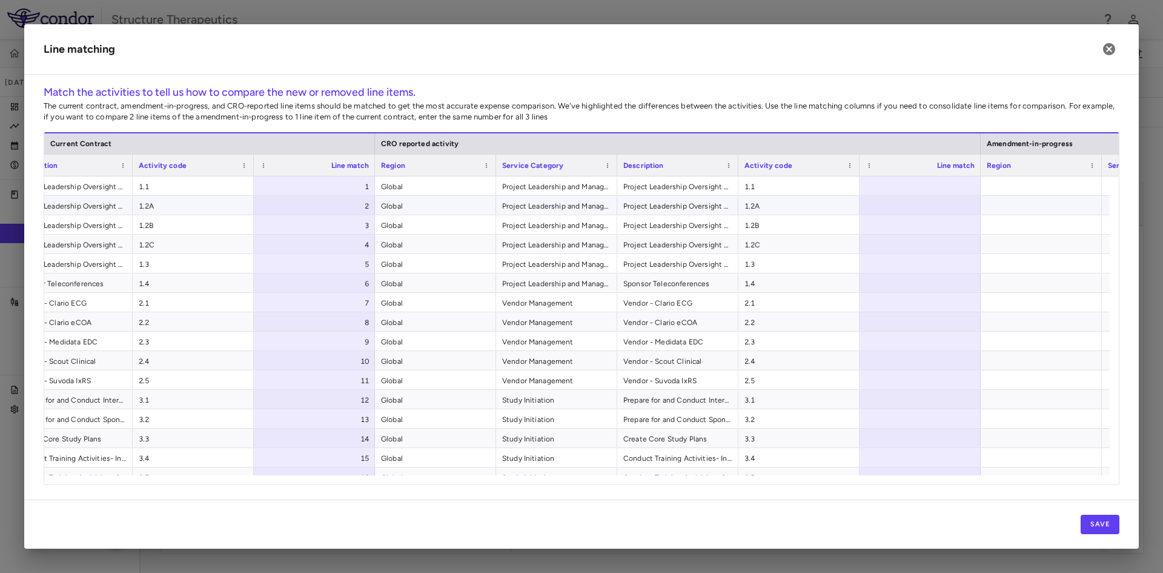
click at [919, 193] on div at bounding box center [920, 185] width 121 height 19
type input "*"
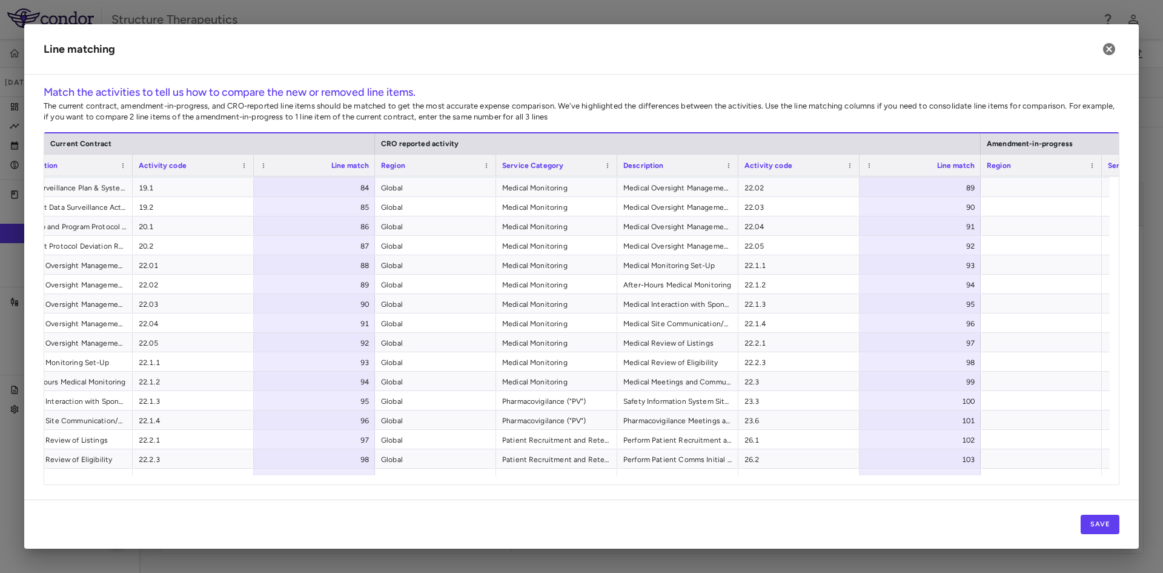
scroll to position [1737, 0]
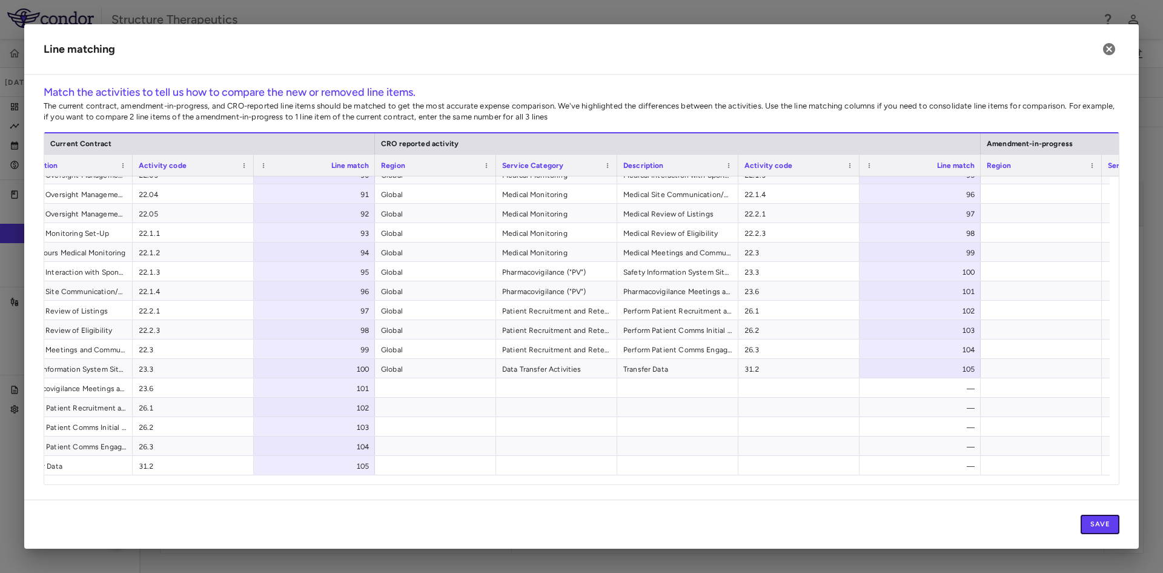
click at [1106, 523] on button "Save" at bounding box center [1100, 523] width 39 height 19
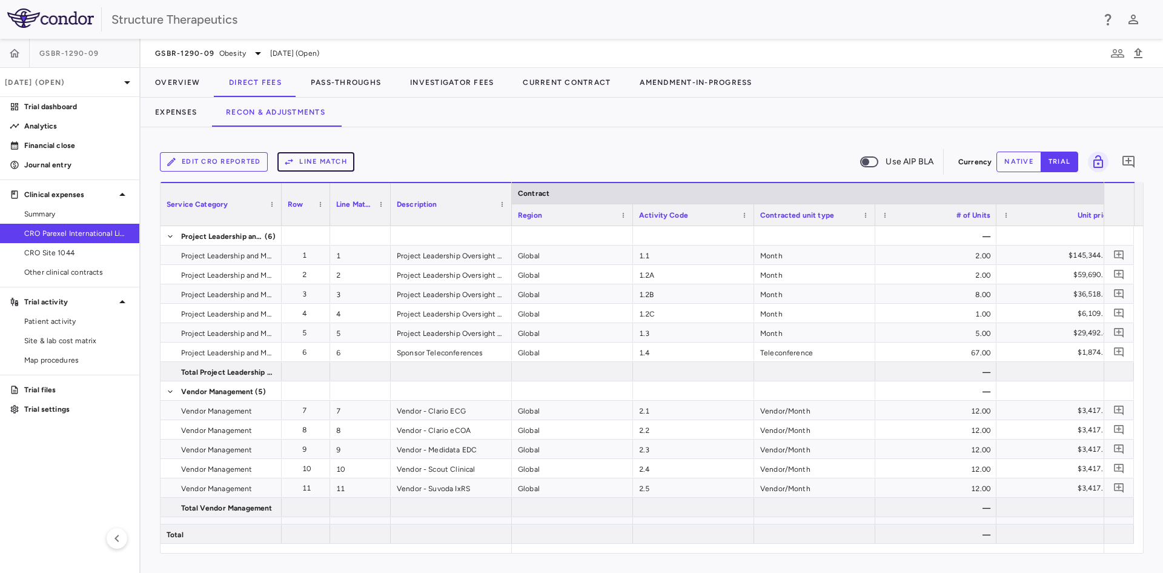
scroll to position [0, 491]
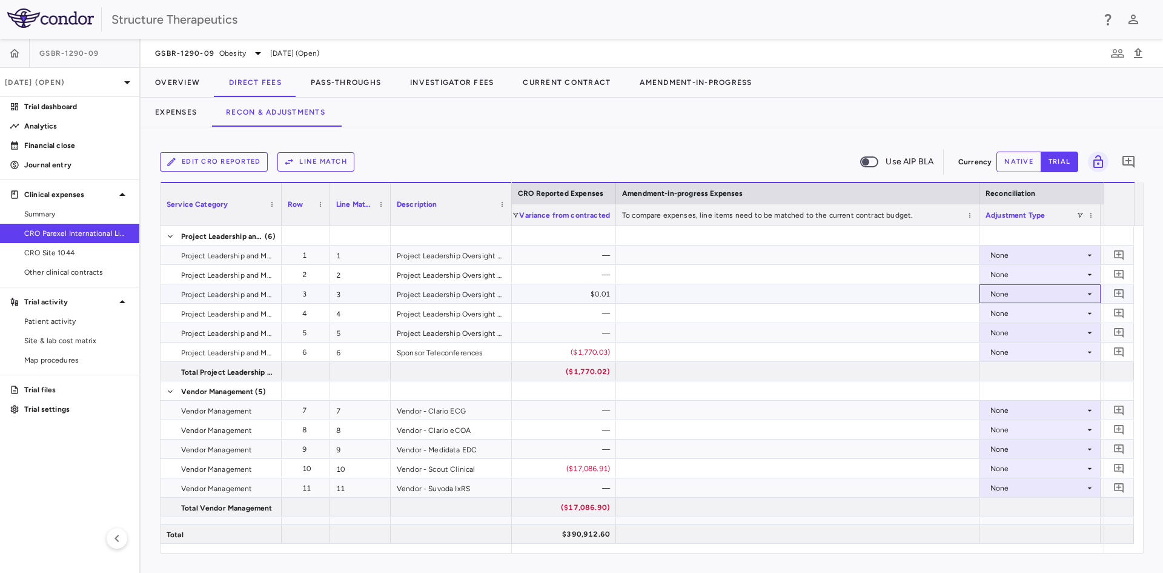
click at [1008, 293] on div "None" at bounding box center [1038, 293] width 95 height 19
click at [1014, 334] on div "CRO Reported" at bounding box center [1034, 335] width 58 height 11
click at [1006, 354] on div "None" at bounding box center [1038, 351] width 95 height 19
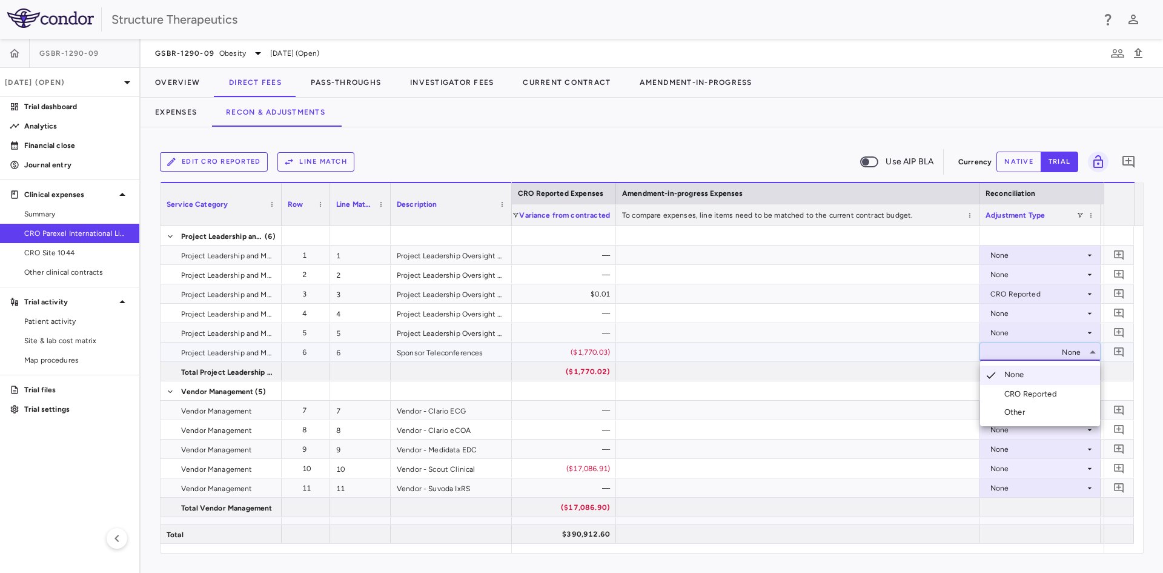
click at [1014, 396] on div "CRO Reported" at bounding box center [1034, 393] width 58 height 11
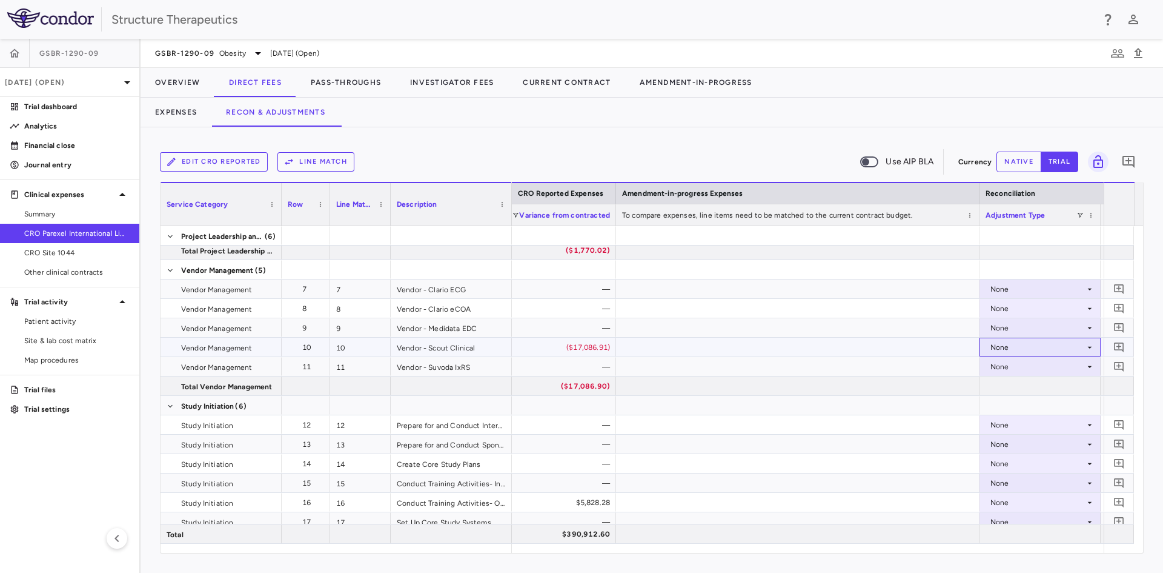
click at [1008, 346] on div "None" at bounding box center [1038, 346] width 95 height 19
click at [1015, 384] on div "CRO Reported" at bounding box center [1034, 389] width 58 height 11
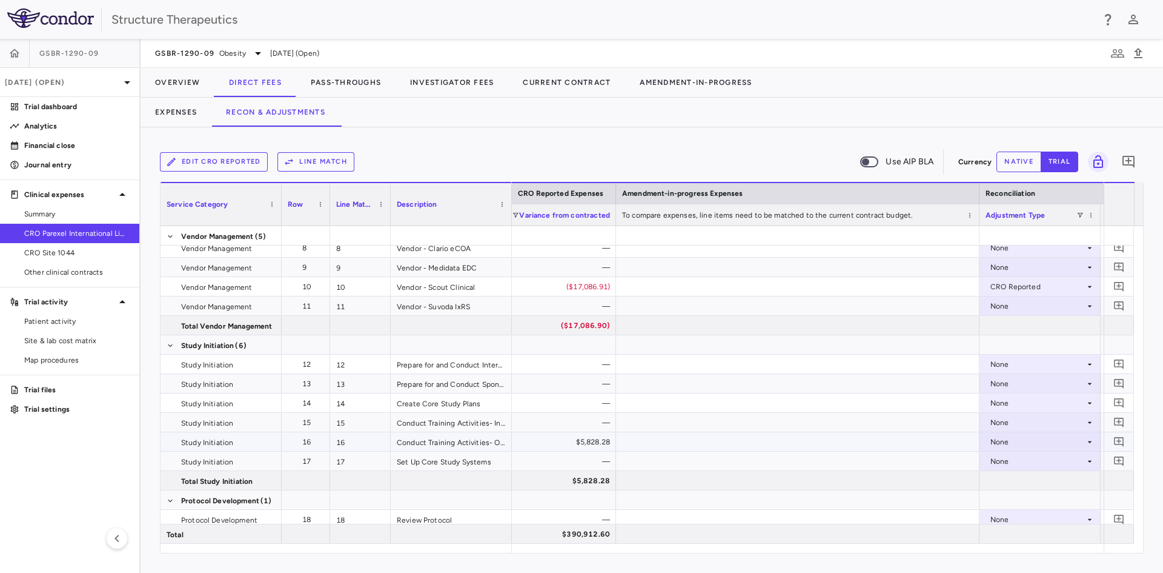
click at [1000, 443] on div "None" at bounding box center [1038, 441] width 95 height 19
click at [1010, 484] on div "CRO Reported" at bounding box center [1034, 483] width 58 height 11
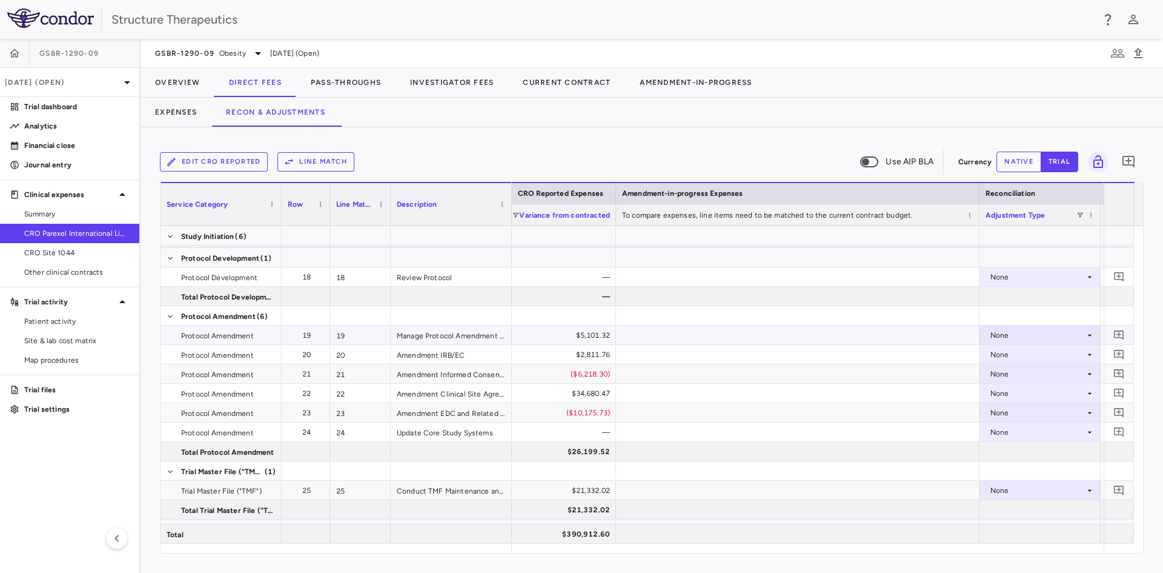
click at [1002, 337] on div "None" at bounding box center [1038, 334] width 95 height 19
click at [1017, 382] on div "CRO Reported" at bounding box center [1034, 376] width 58 height 11
click at [1001, 359] on div "None" at bounding box center [1038, 354] width 95 height 19
click at [997, 353] on div "None" at bounding box center [1038, 354] width 95 height 19
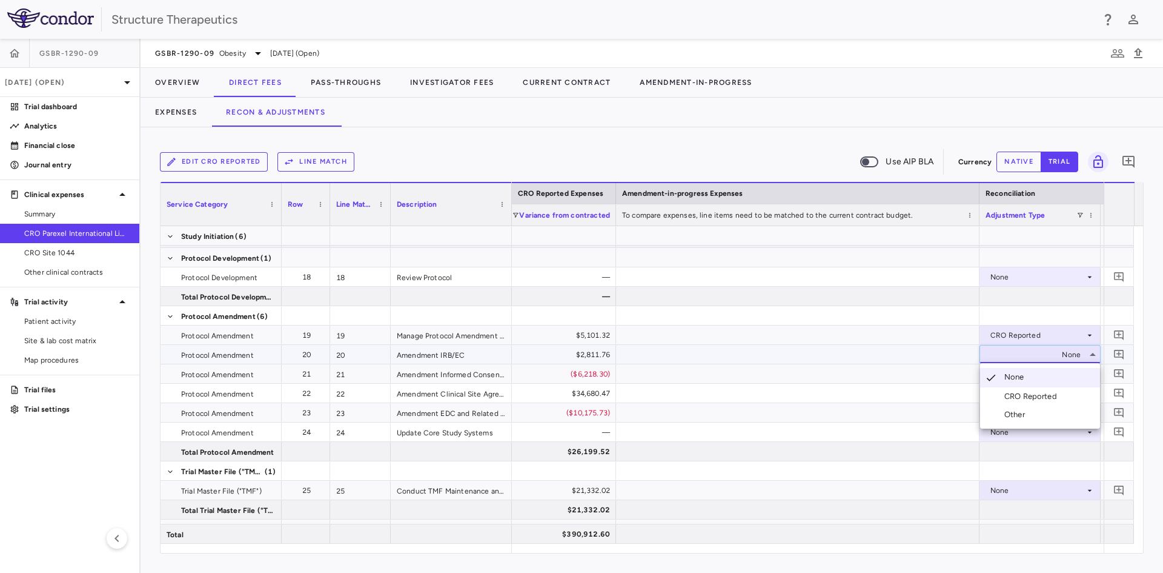
click at [1001, 391] on div "CRO Reported" at bounding box center [1021, 396] width 82 height 11
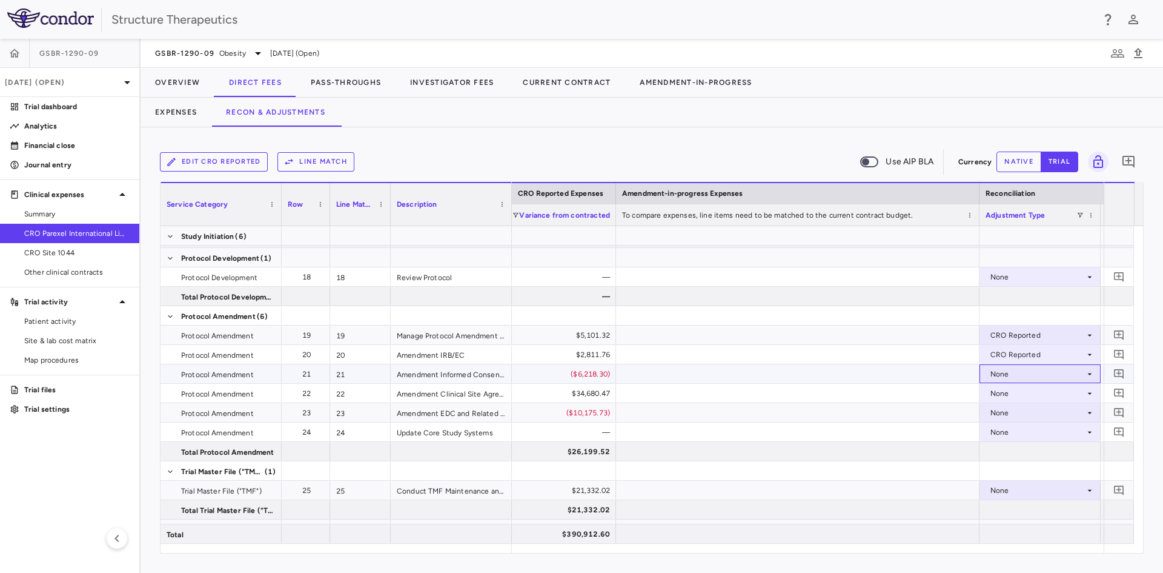
click at [1006, 371] on div "None" at bounding box center [1038, 373] width 95 height 19
click at [1016, 416] on div "CRO Reported" at bounding box center [1034, 415] width 58 height 11
click at [1007, 396] on div "None" at bounding box center [1038, 393] width 95 height 19
click at [1014, 433] on div "CRO Reported" at bounding box center [1034, 435] width 58 height 11
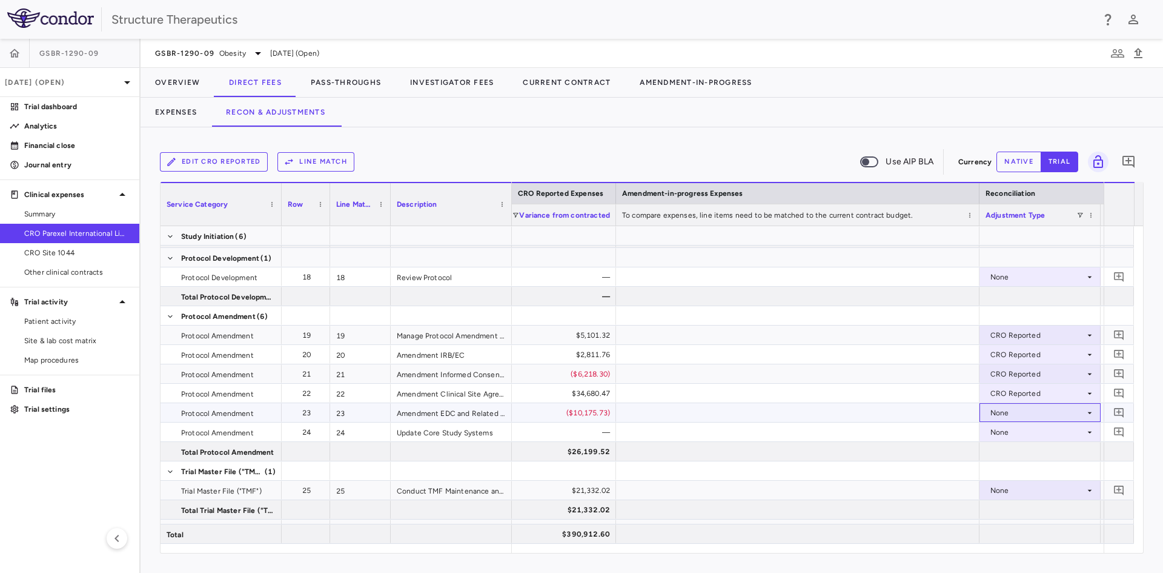
click at [1014, 415] on div "None" at bounding box center [1038, 412] width 95 height 19
click at [1018, 452] on div "CRO Reported" at bounding box center [1034, 454] width 58 height 11
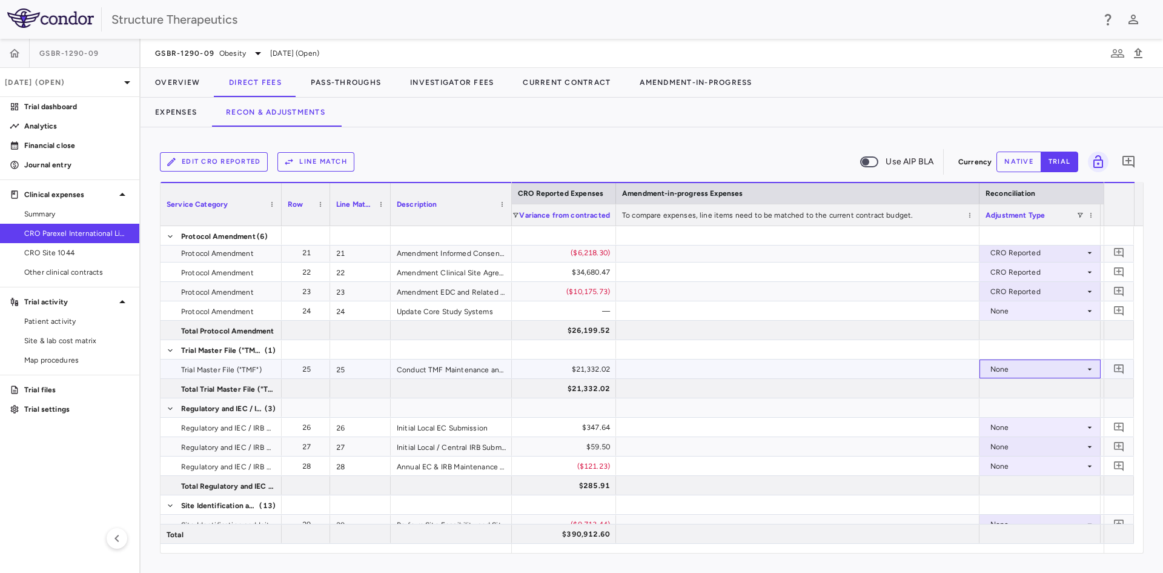
click at [1008, 370] on div "None" at bounding box center [1038, 368] width 95 height 19
click at [1023, 415] on div "CRO Reported" at bounding box center [1034, 410] width 58 height 11
click at [1000, 422] on div "None" at bounding box center [1038, 426] width 95 height 19
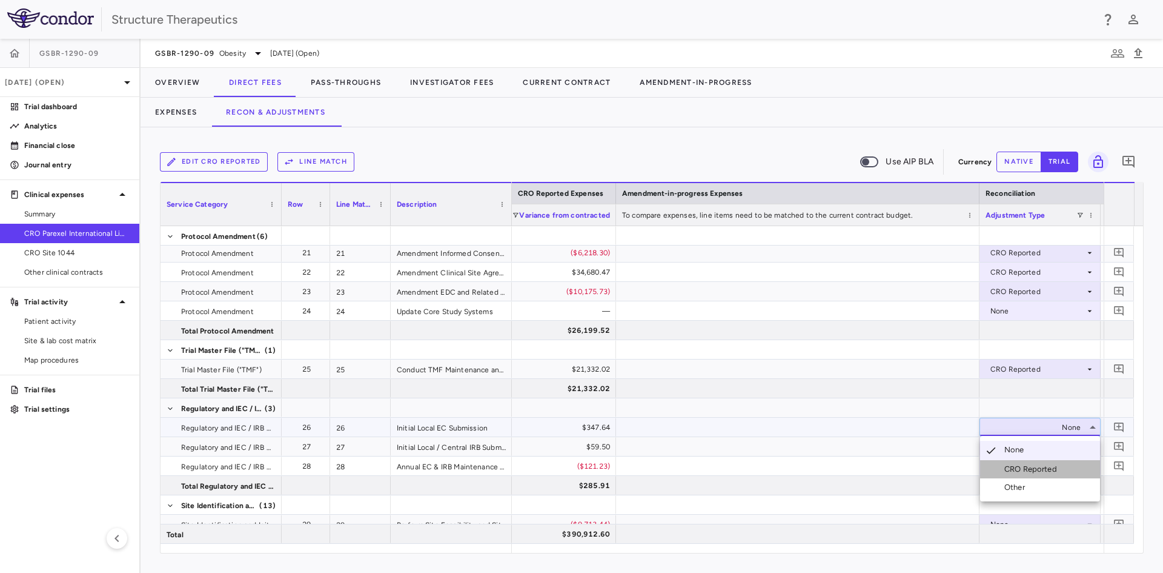
click at [1008, 463] on div "CRO Reported" at bounding box center [1034, 468] width 58 height 11
click at [1011, 450] on div "None" at bounding box center [1038, 446] width 95 height 19
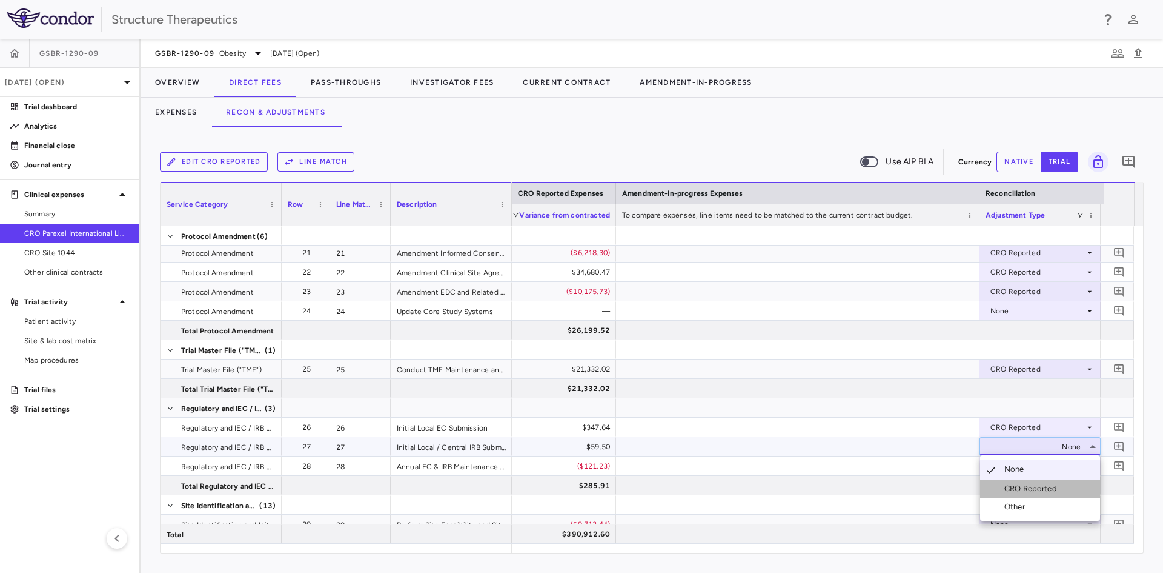
click at [1011, 489] on div "CRO Reported" at bounding box center [1034, 488] width 58 height 11
click at [1010, 469] on div "None" at bounding box center [1038, 465] width 95 height 19
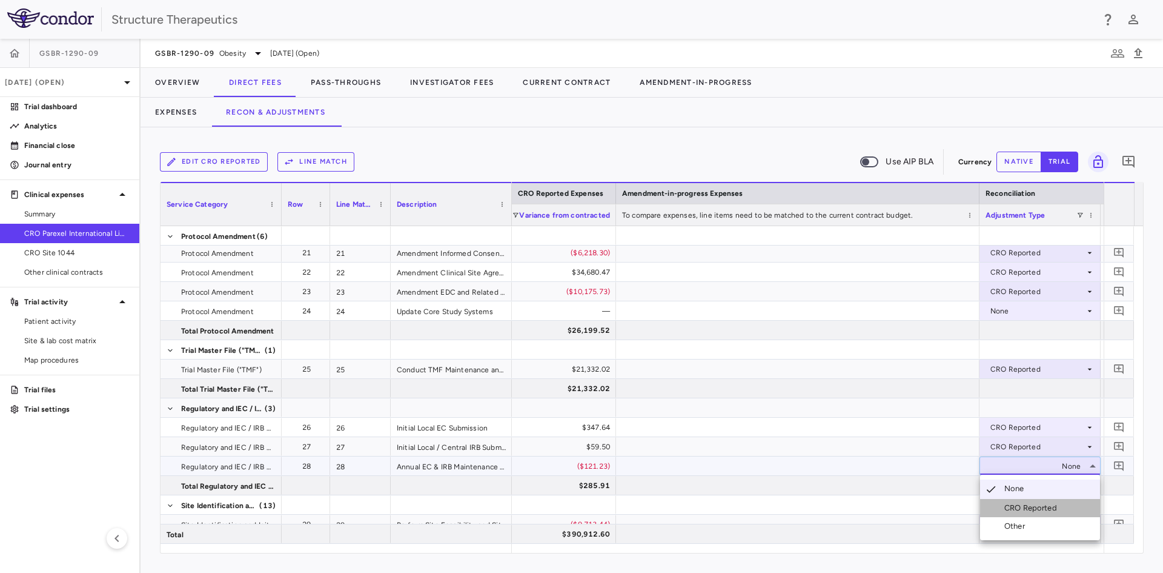
click at [1011, 502] on li "CRO Reported" at bounding box center [1040, 508] width 120 height 18
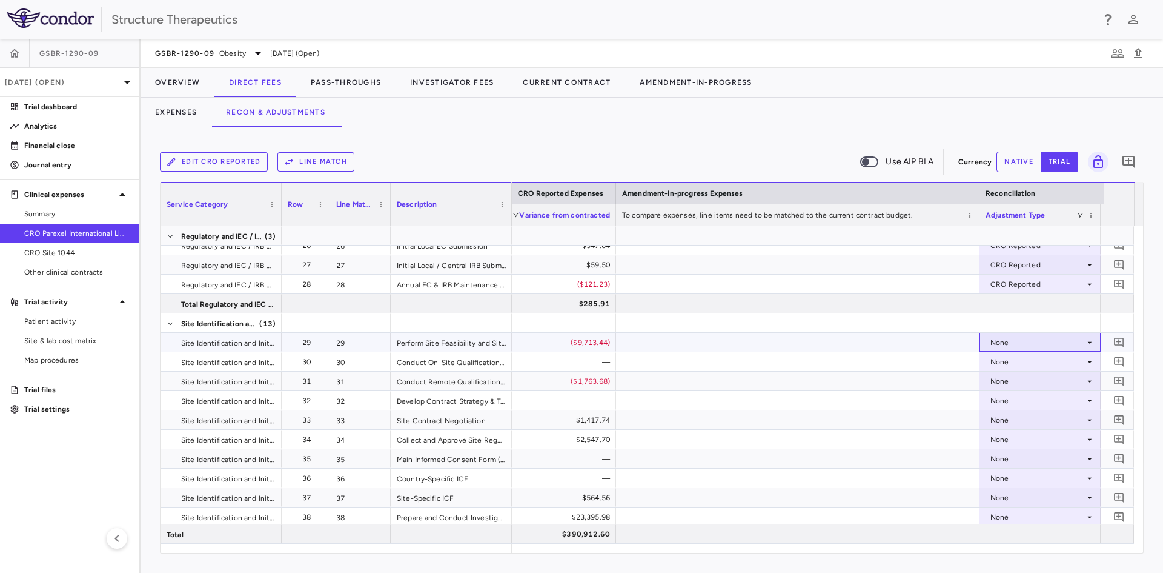
click at [1001, 345] on div "None" at bounding box center [1038, 342] width 95 height 19
click at [1020, 387] on div "CRO Reported" at bounding box center [1034, 384] width 58 height 11
click at [1008, 380] on div "None" at bounding box center [1038, 380] width 95 height 19
click at [1017, 423] on div "CRO Reported" at bounding box center [1034, 422] width 58 height 11
click at [1001, 415] on div "None" at bounding box center [1038, 419] width 95 height 19
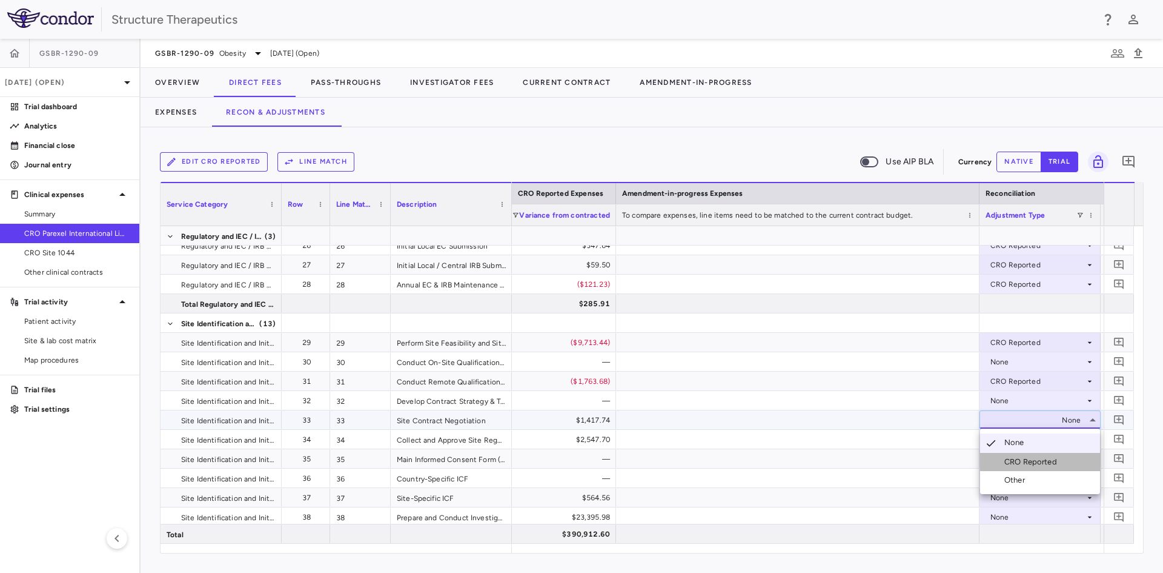
click at [1017, 462] on div "CRO Reported" at bounding box center [1034, 461] width 58 height 11
click at [1001, 444] on div "None" at bounding box center [1038, 439] width 95 height 19
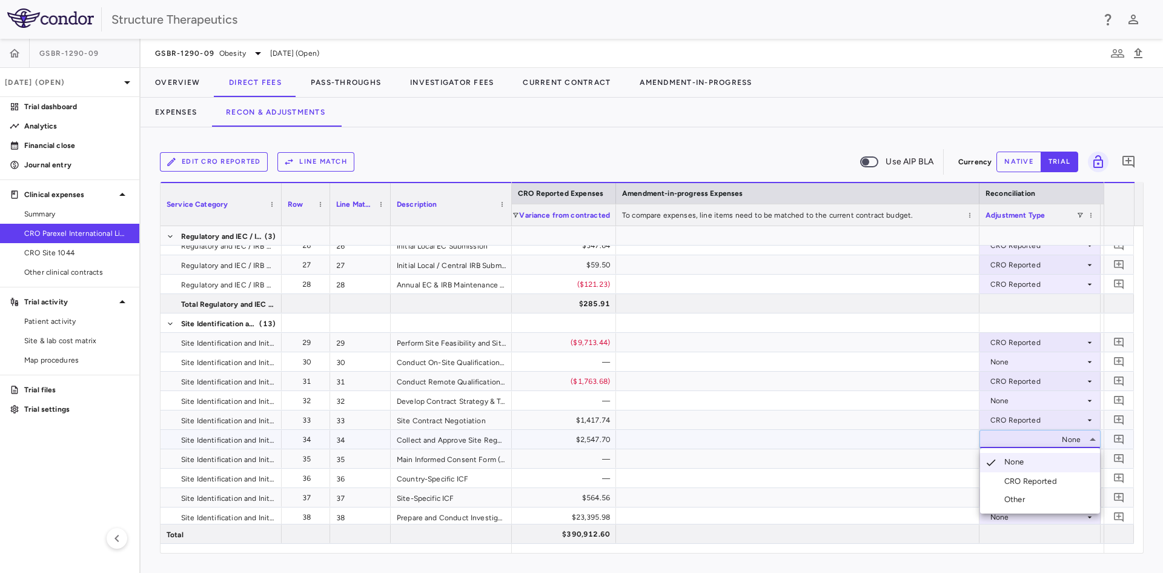
click at [1007, 477] on div "CRO Reported" at bounding box center [1034, 481] width 58 height 11
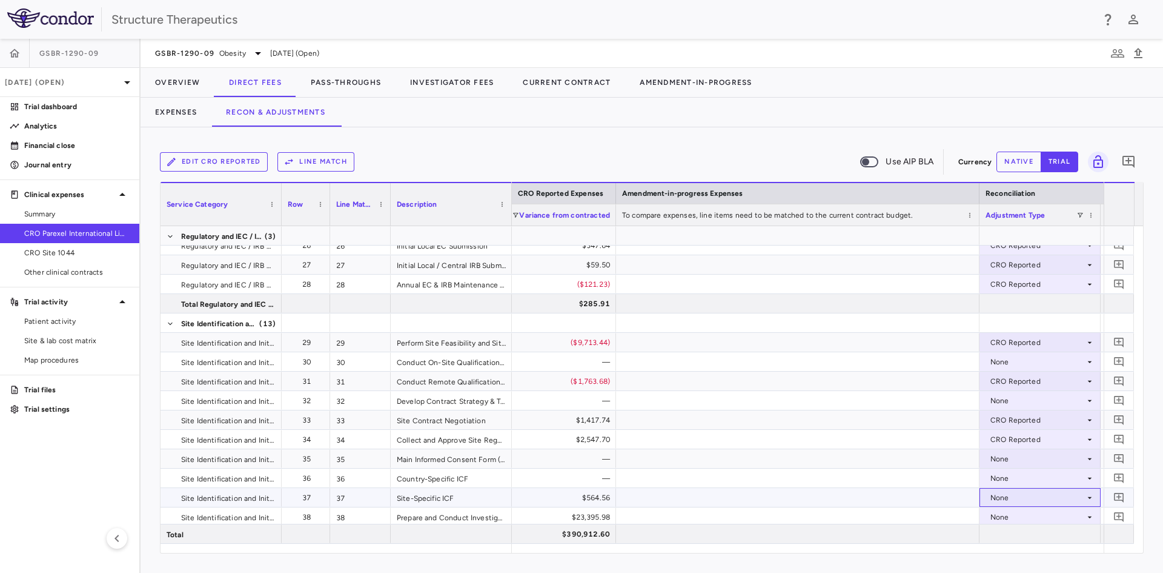
click at [1006, 501] on div "None" at bounding box center [1038, 497] width 95 height 19
click at [1013, 525] on div "CRO Reported" at bounding box center [1034, 530] width 58 height 11
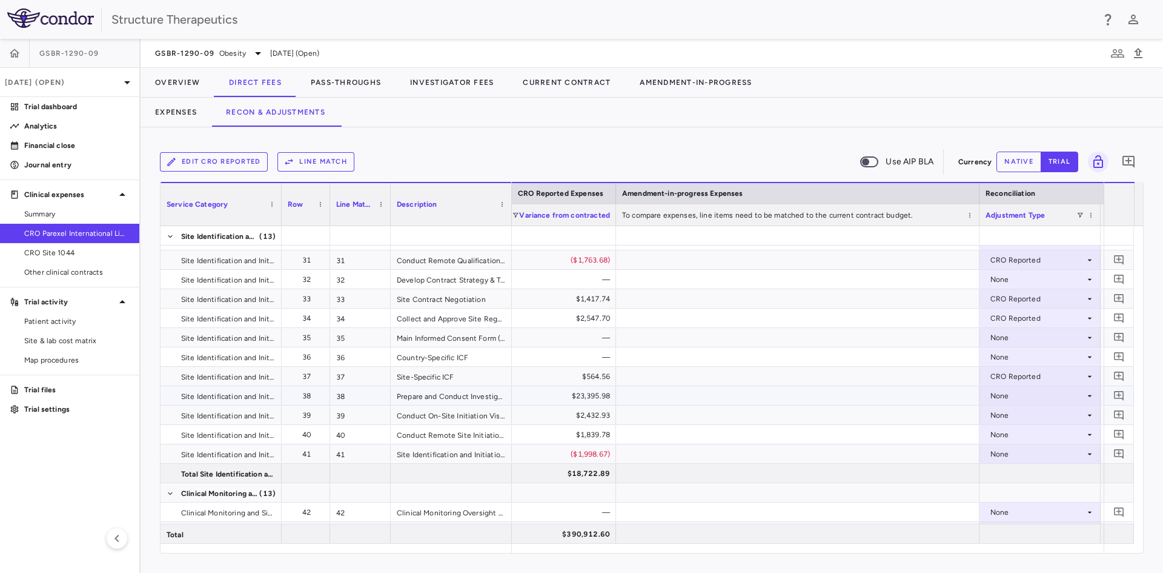
click at [995, 396] on div "None" at bounding box center [1038, 395] width 95 height 19
click at [1005, 437] on div "CRO Reported" at bounding box center [1034, 437] width 58 height 11
click at [1000, 416] on div "None" at bounding box center [1038, 414] width 95 height 19
click at [1005, 456] on div "CRO Reported" at bounding box center [1034, 456] width 58 height 11
click at [1007, 438] on div "None" at bounding box center [1038, 434] width 95 height 19
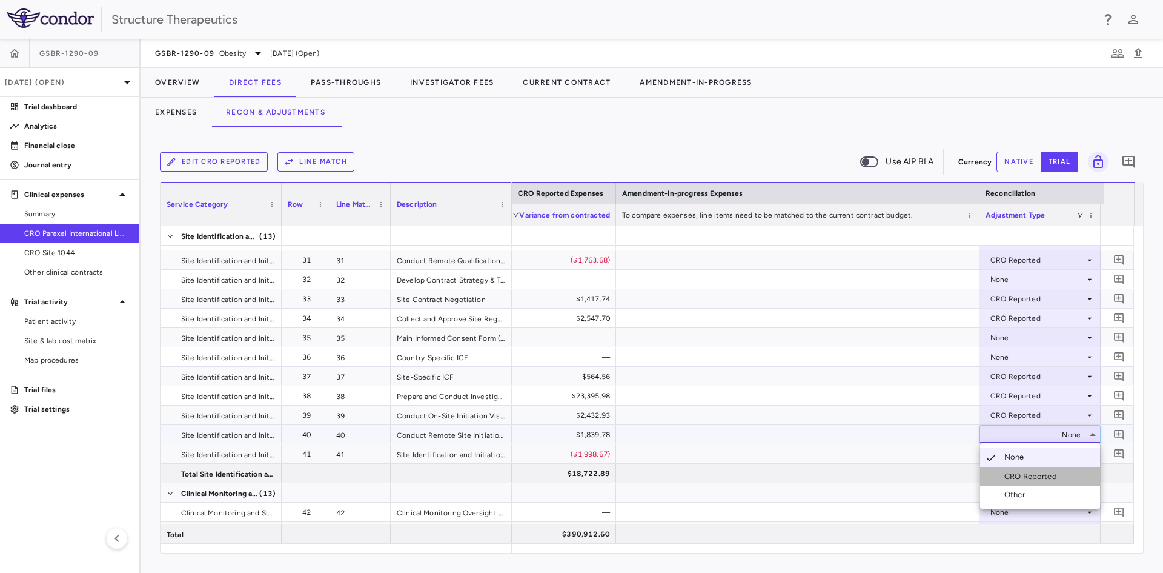
click at [1009, 473] on div "CRO Reported" at bounding box center [1034, 476] width 58 height 11
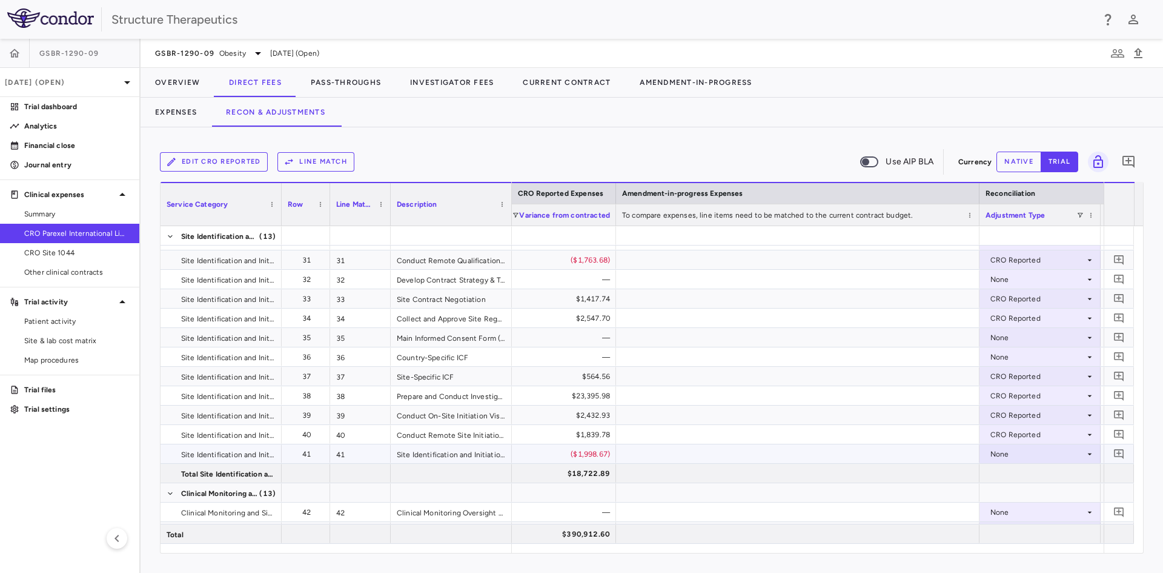
click at [1004, 454] on div "None" at bounding box center [1038, 453] width 95 height 19
click at [1015, 490] on li "CRO Reported" at bounding box center [1040, 496] width 120 height 18
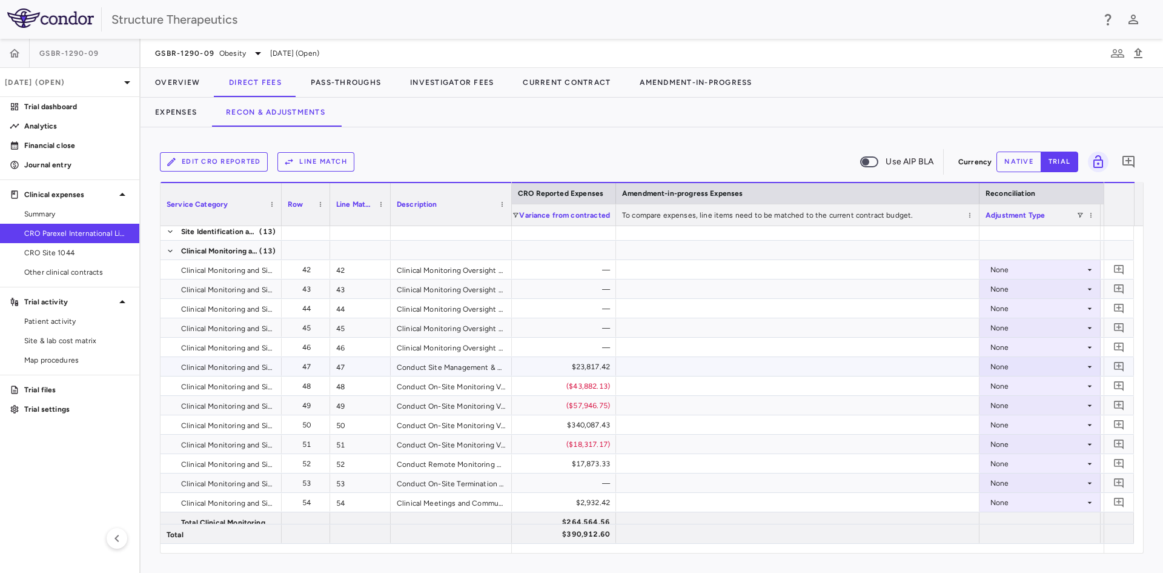
click at [994, 367] on div "None" at bounding box center [1038, 366] width 95 height 19
click at [1009, 399] on li "CRO Reported" at bounding box center [1040, 408] width 120 height 18
click at [1004, 384] on div "None" at bounding box center [1038, 385] width 95 height 19
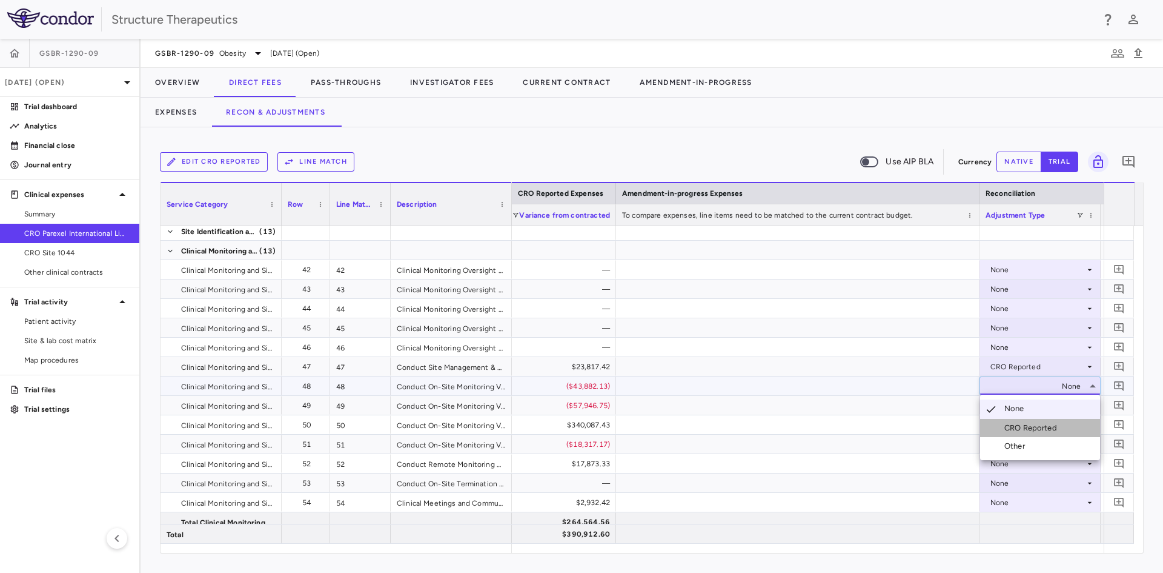
click at [1016, 421] on li "CRO Reported" at bounding box center [1040, 428] width 120 height 18
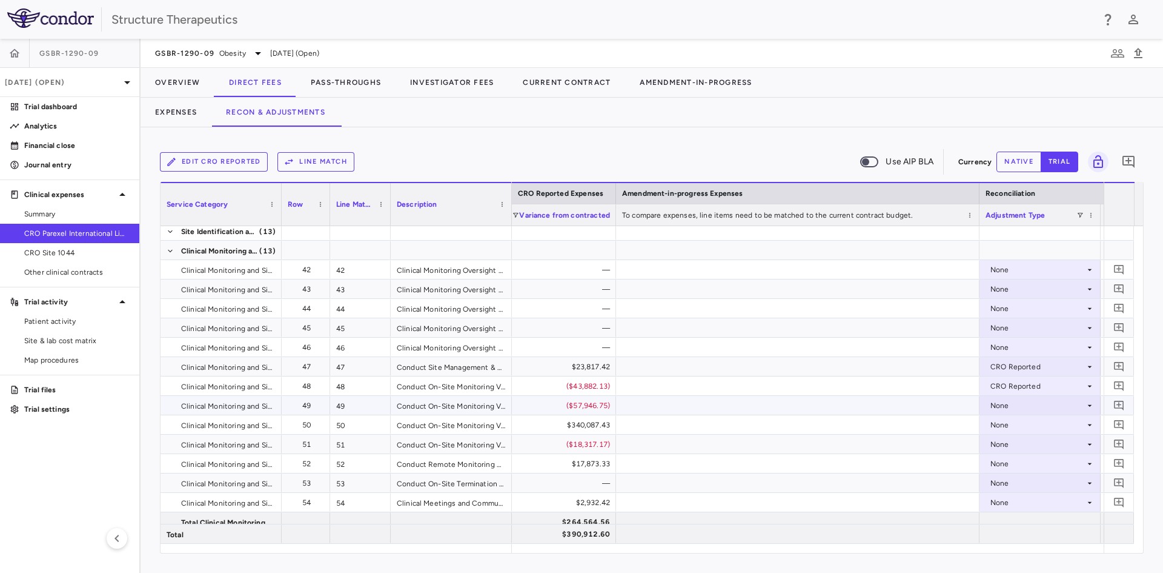
click at [1009, 404] on div "None" at bounding box center [1038, 405] width 95 height 19
click at [1013, 445] on div "CRO Reported" at bounding box center [1034, 447] width 58 height 11
click at [1010, 423] on div "None" at bounding box center [1038, 424] width 95 height 19
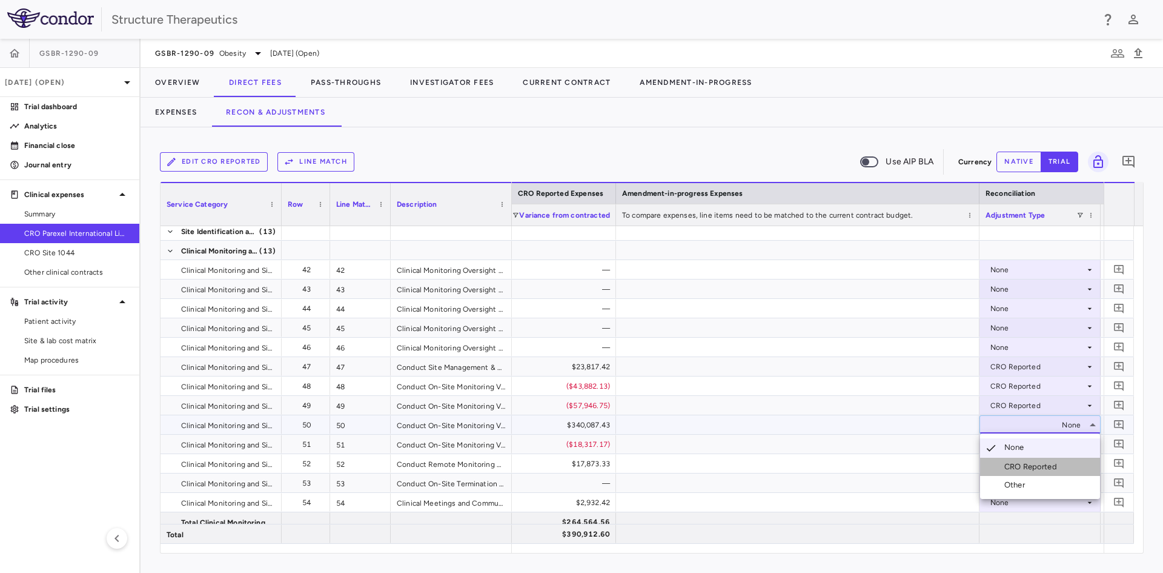
click at [1011, 459] on li "CRO Reported" at bounding box center [1040, 466] width 120 height 18
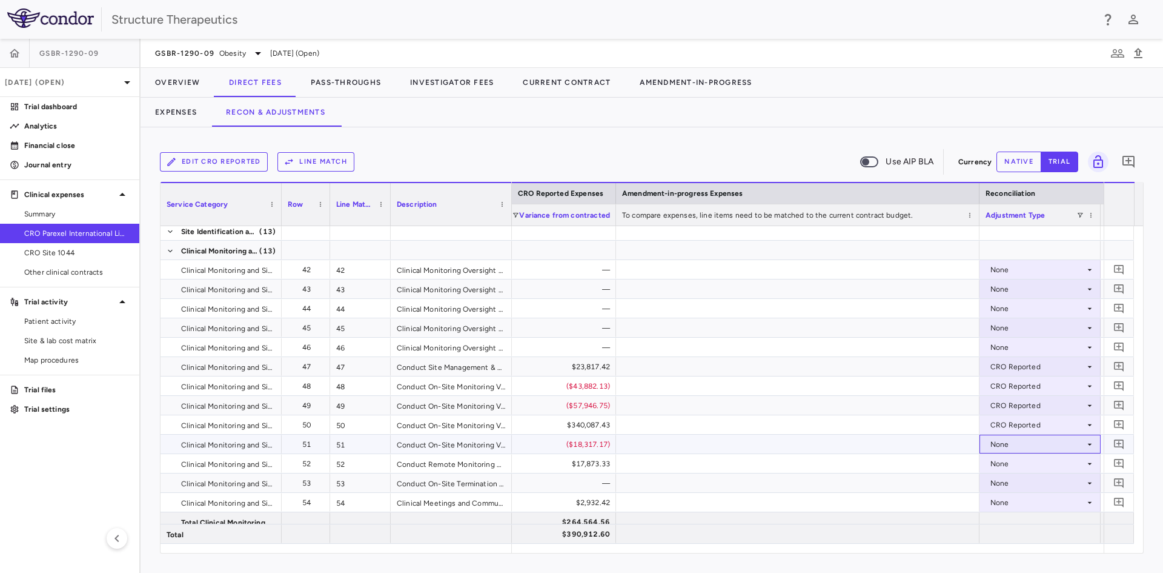
click at [1005, 443] on div "None" at bounding box center [1038, 443] width 95 height 19
click at [1009, 444] on div "None" at bounding box center [1038, 443] width 95 height 19
click at [1010, 485] on div "CRO Reported" at bounding box center [1034, 485] width 58 height 11
click at [1011, 505] on div "CRO Reported" at bounding box center [1034, 505] width 58 height 11
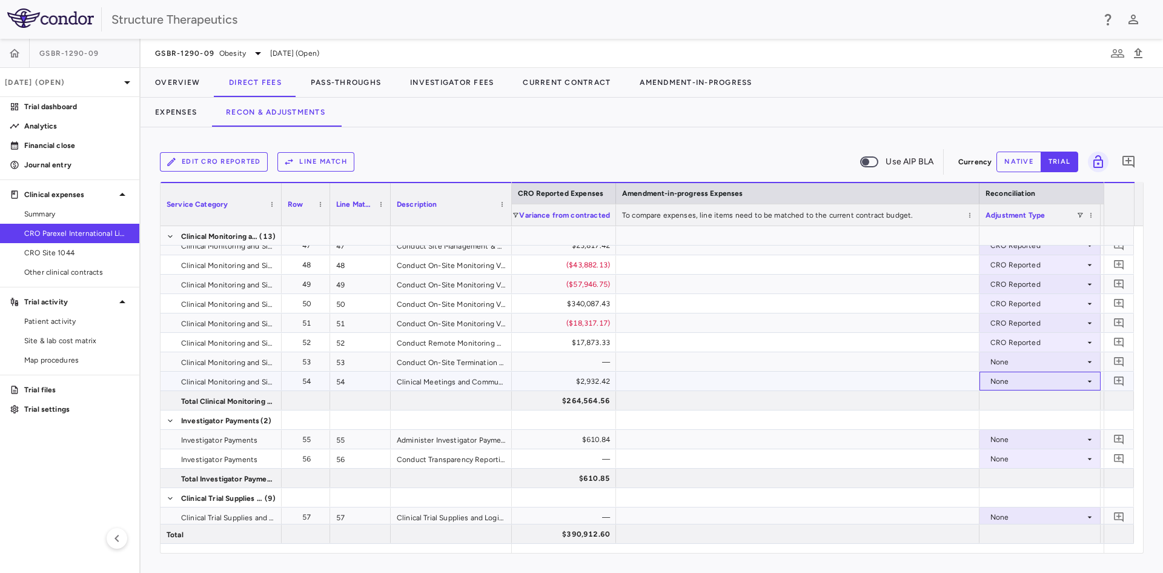
click at [1001, 383] on div "None" at bounding box center [1038, 380] width 95 height 19
click at [1008, 419] on div "CRO Reported" at bounding box center [1034, 422] width 58 height 11
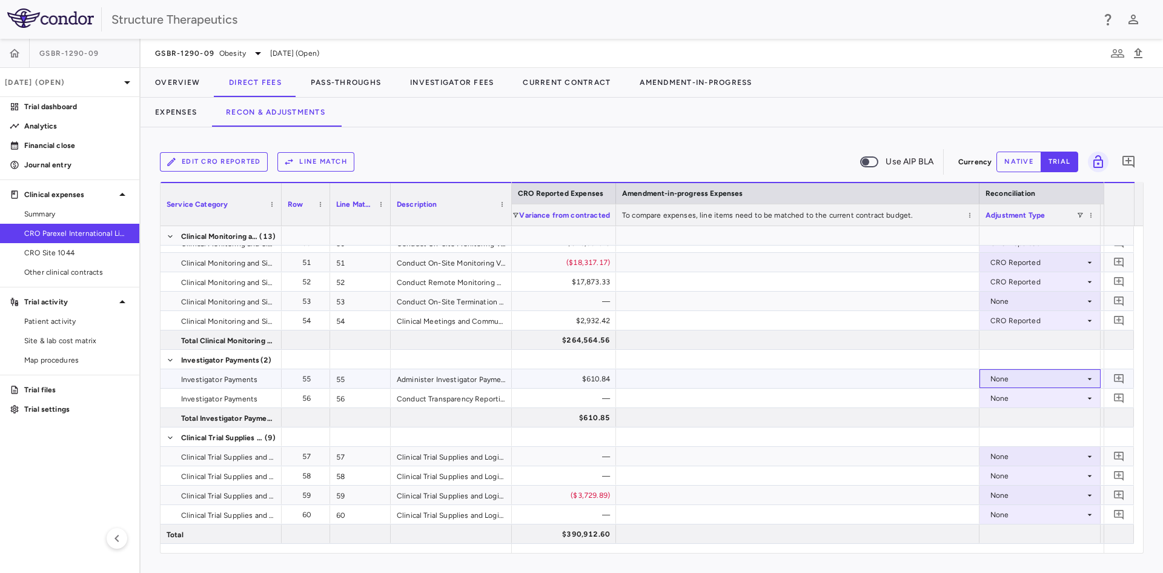
click at [989, 377] on div "None" at bounding box center [1040, 379] width 109 height 18
click at [1001, 420] on div "CRO Reported" at bounding box center [1021, 420] width 82 height 11
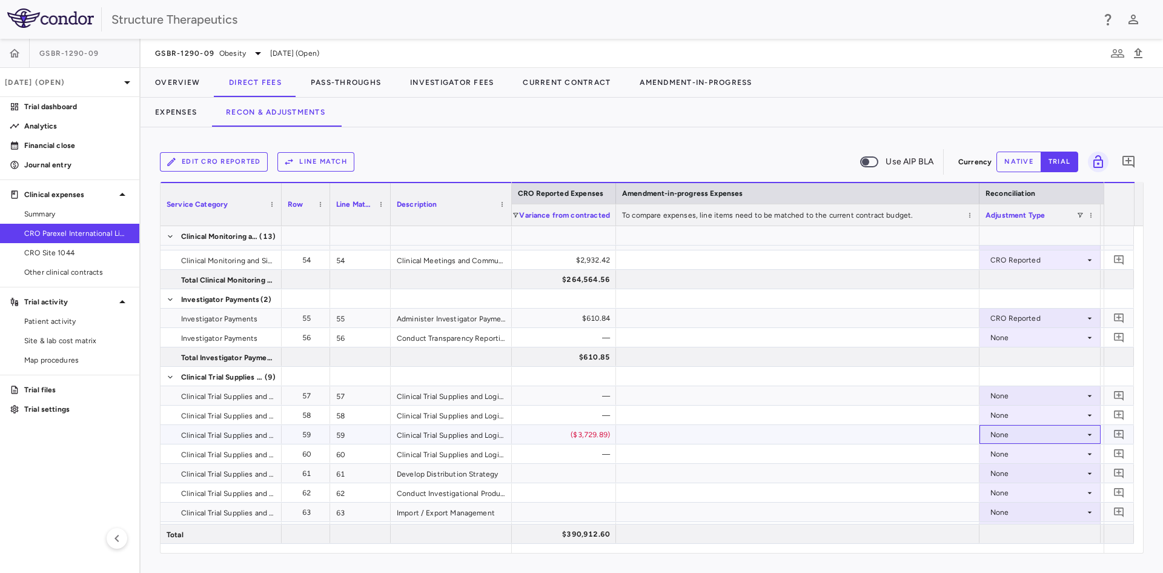
click at [995, 432] on div "None" at bounding box center [1038, 434] width 95 height 19
click at [1008, 471] on div "CRO Reported" at bounding box center [1034, 476] width 58 height 11
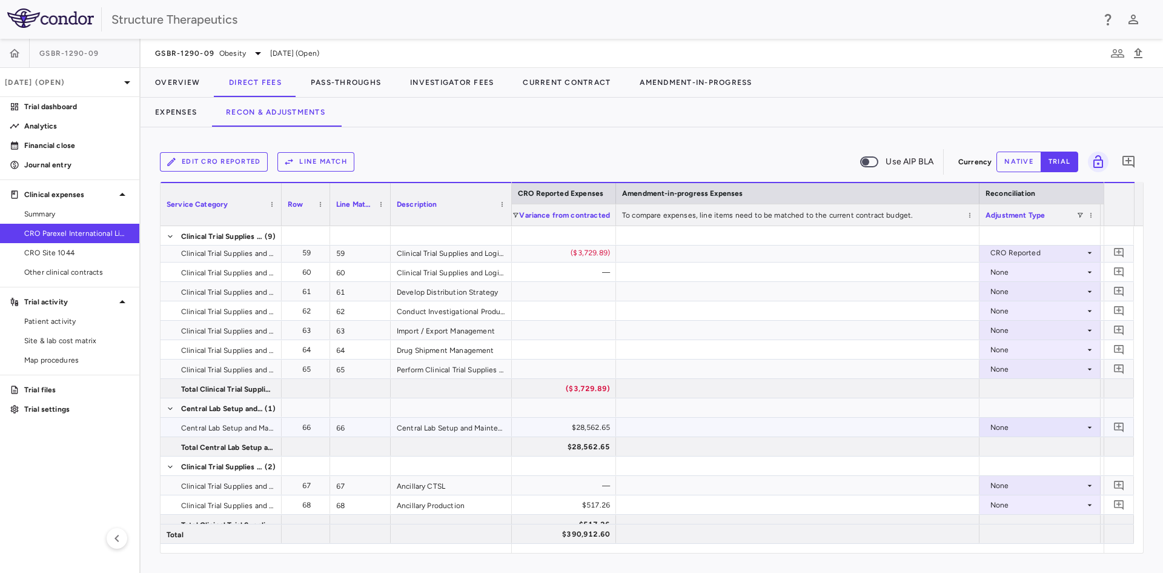
click at [1009, 422] on div "None" at bounding box center [1038, 426] width 95 height 19
click at [1010, 466] on div "CRO Reported" at bounding box center [1034, 468] width 58 height 11
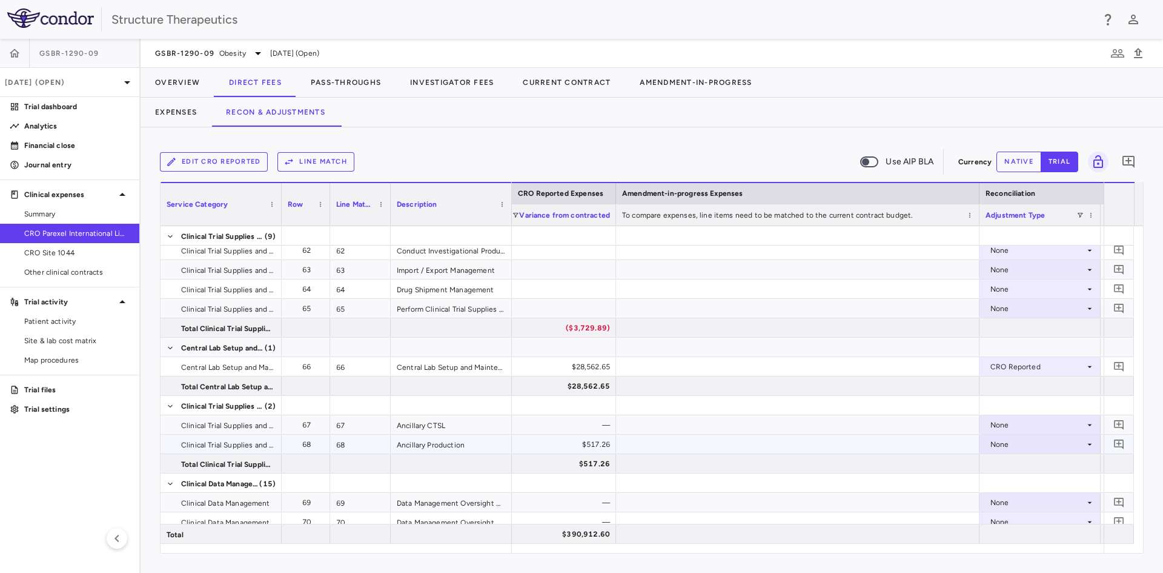
click at [994, 439] on div "None" at bounding box center [1038, 443] width 95 height 19
click at [1007, 480] on li "CRO Reported" at bounding box center [1040, 486] width 120 height 18
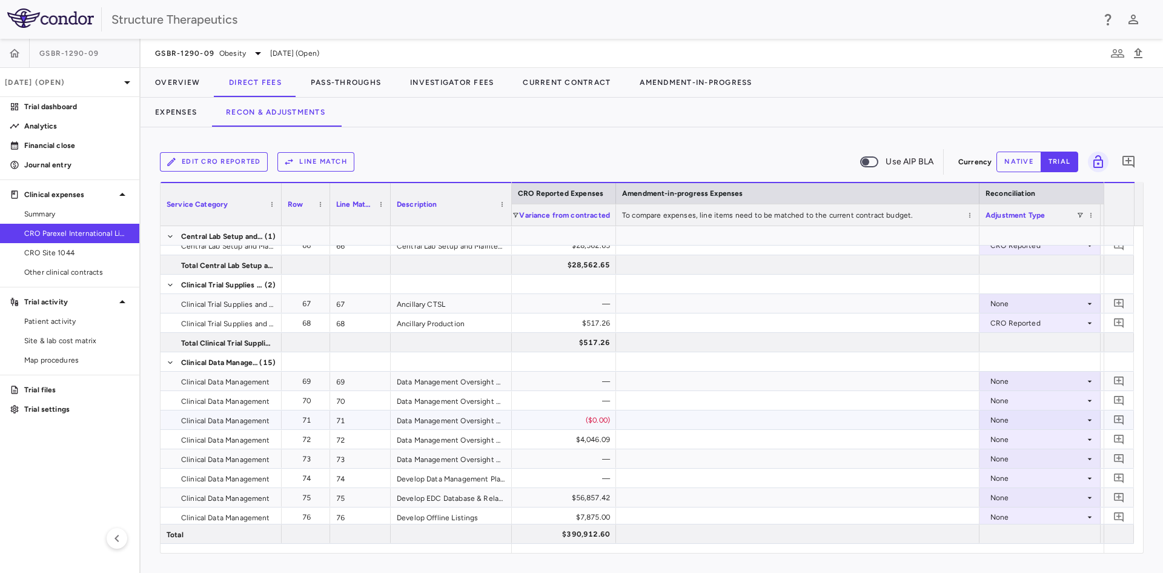
click at [1008, 421] on div "None" at bounding box center [1038, 419] width 95 height 19
click at [1015, 461] on div "CRO Reported" at bounding box center [1034, 461] width 58 height 11
click at [1008, 440] on div "None" at bounding box center [1038, 439] width 95 height 19
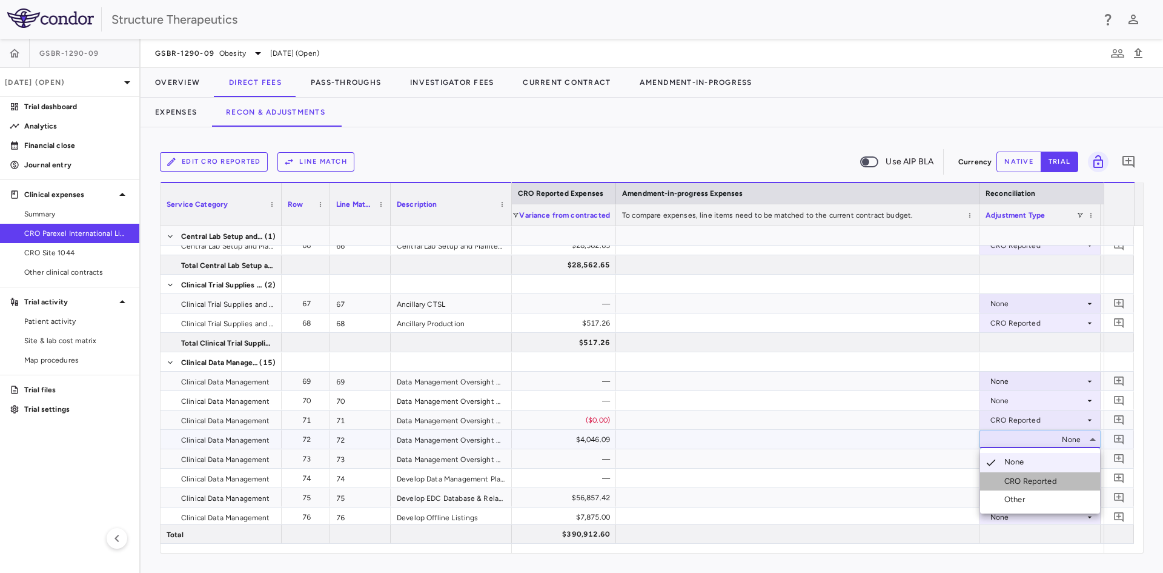
click at [1008, 477] on div "CRO Reported" at bounding box center [1034, 481] width 58 height 11
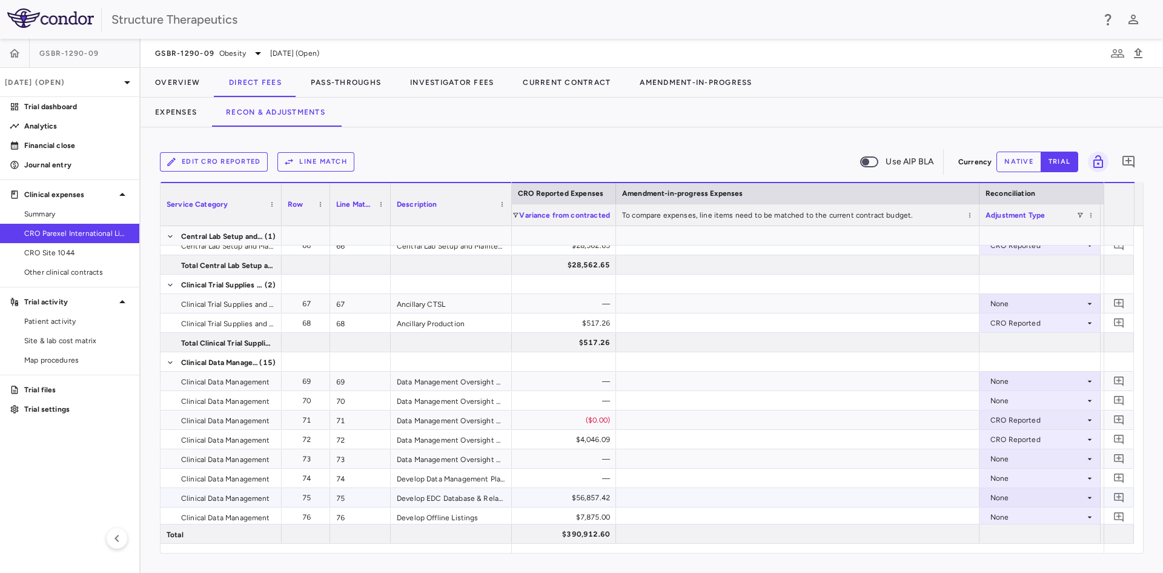
click at [1025, 500] on div "None" at bounding box center [1038, 497] width 95 height 19
click at [1023, 527] on div "CRO Reported" at bounding box center [1034, 530] width 58 height 11
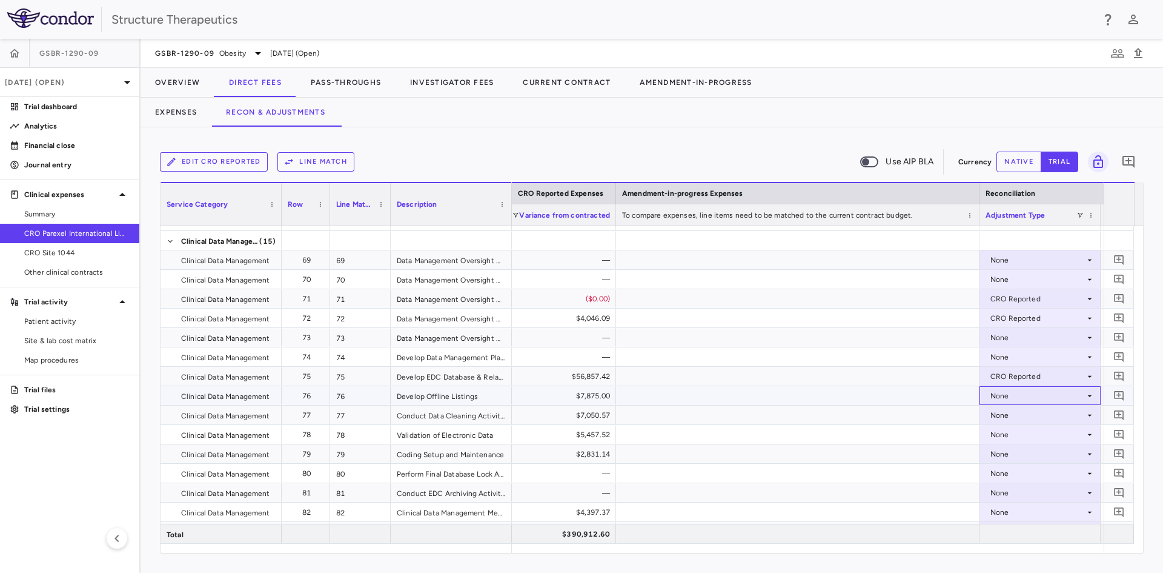
click at [1005, 398] on div "None" at bounding box center [1038, 395] width 95 height 19
click at [1022, 439] on div "CRO Reported" at bounding box center [1034, 437] width 58 height 11
click at [1001, 413] on div "None" at bounding box center [1038, 414] width 95 height 19
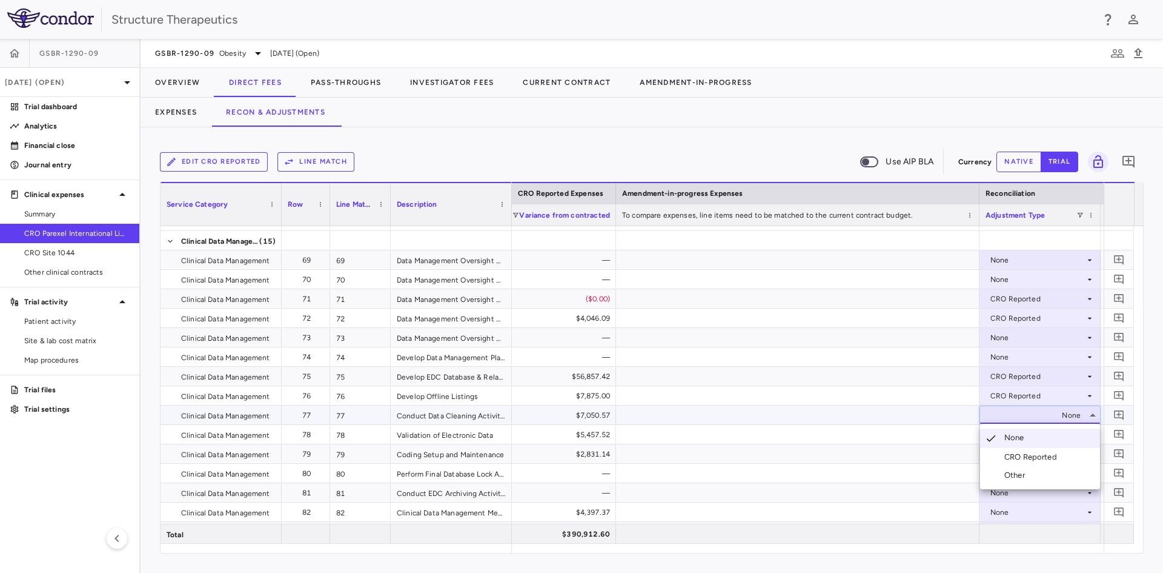
click at [1019, 449] on li "CRO Reported" at bounding box center [1040, 457] width 120 height 18
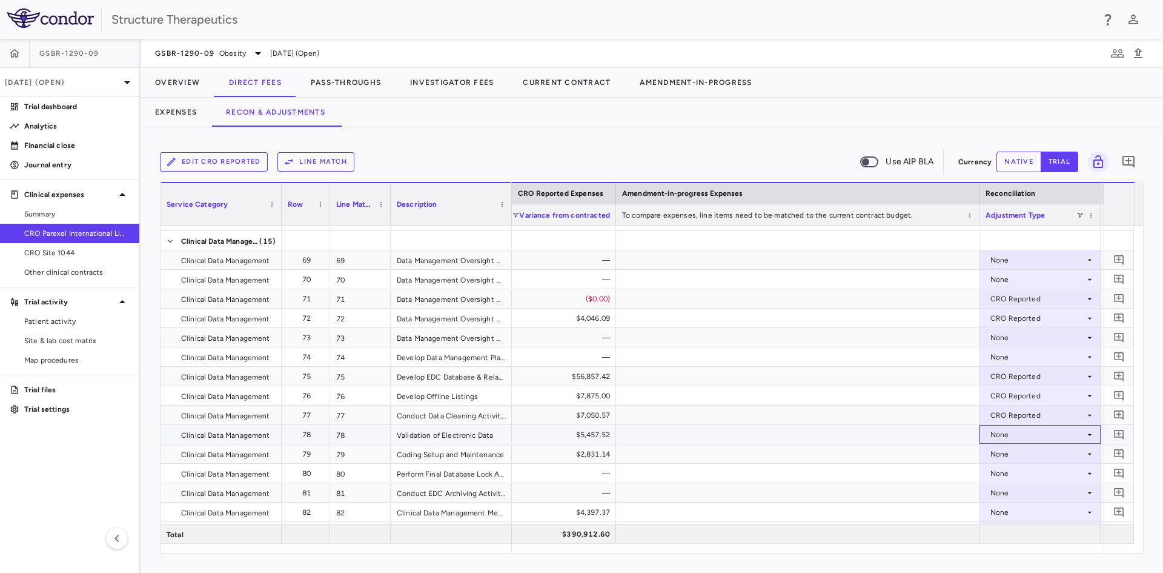
click at [998, 430] on div "None" at bounding box center [1038, 434] width 95 height 19
click at [1006, 476] on div "CRO Reported" at bounding box center [1034, 476] width 58 height 11
click at [1000, 453] on div "None" at bounding box center [1038, 453] width 95 height 19
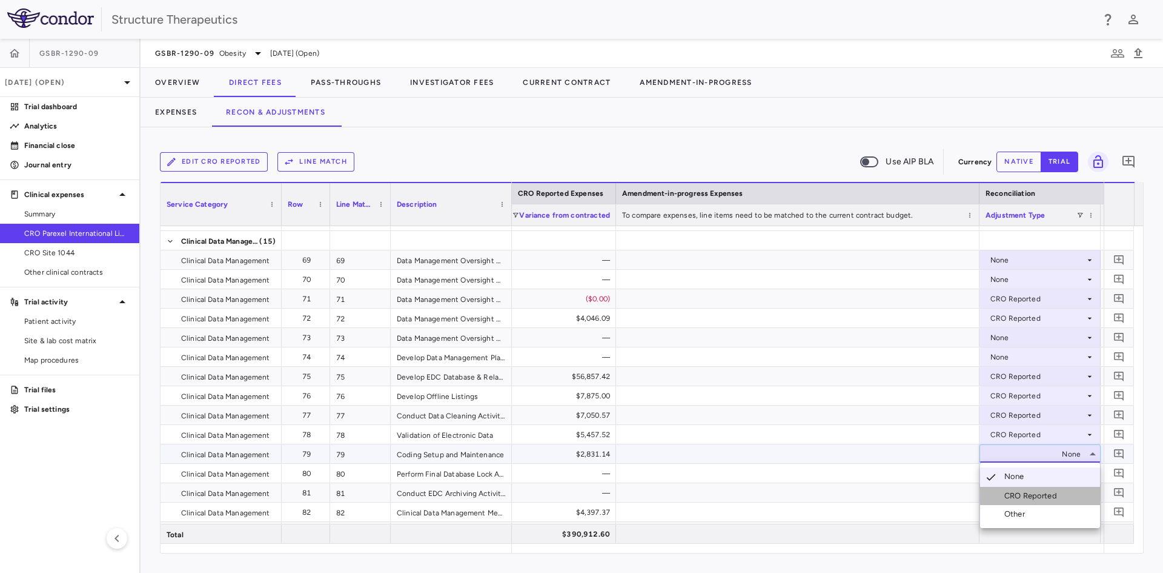
click at [1011, 499] on div "CRO Reported" at bounding box center [1034, 495] width 58 height 11
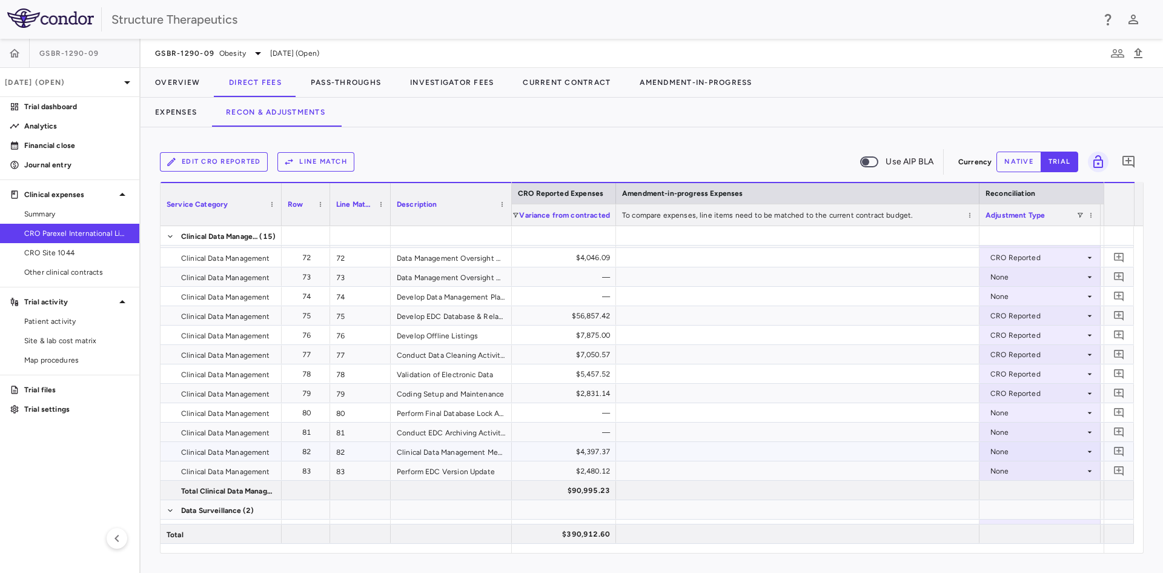
click at [1001, 455] on div "None" at bounding box center [1038, 451] width 95 height 19
click at [1015, 492] on div "CRO Reported" at bounding box center [1034, 493] width 58 height 11
click at [1011, 473] on div "None" at bounding box center [1038, 470] width 95 height 19
click at [1020, 511] on div "CRO Reported" at bounding box center [1034, 512] width 58 height 11
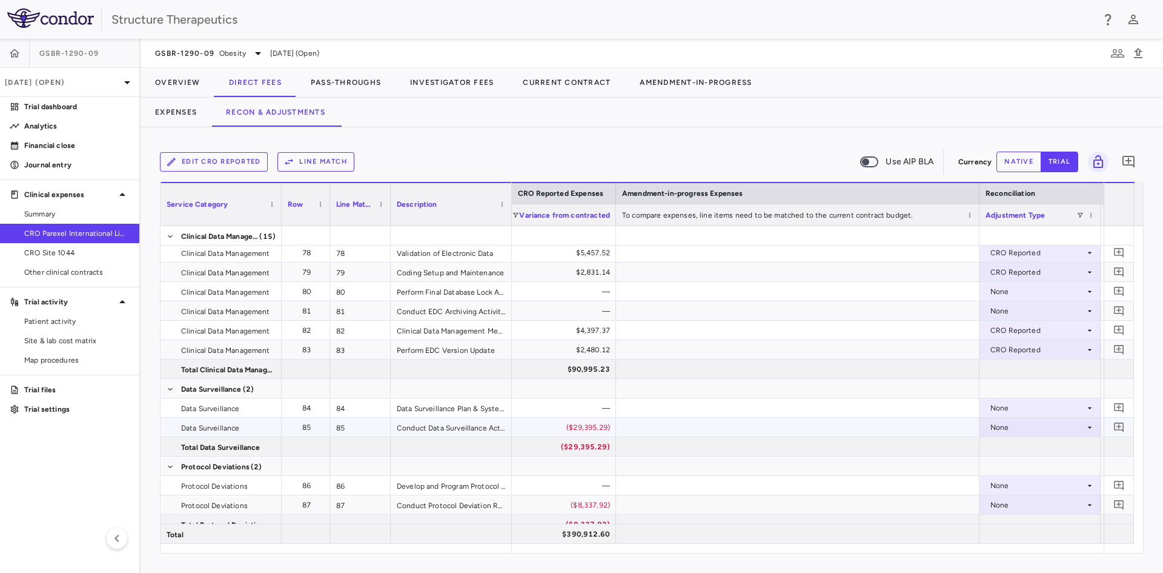
click at [1000, 423] on div "None" at bounding box center [1038, 426] width 95 height 19
click at [1009, 467] on div "CRO Reported" at bounding box center [1034, 468] width 58 height 11
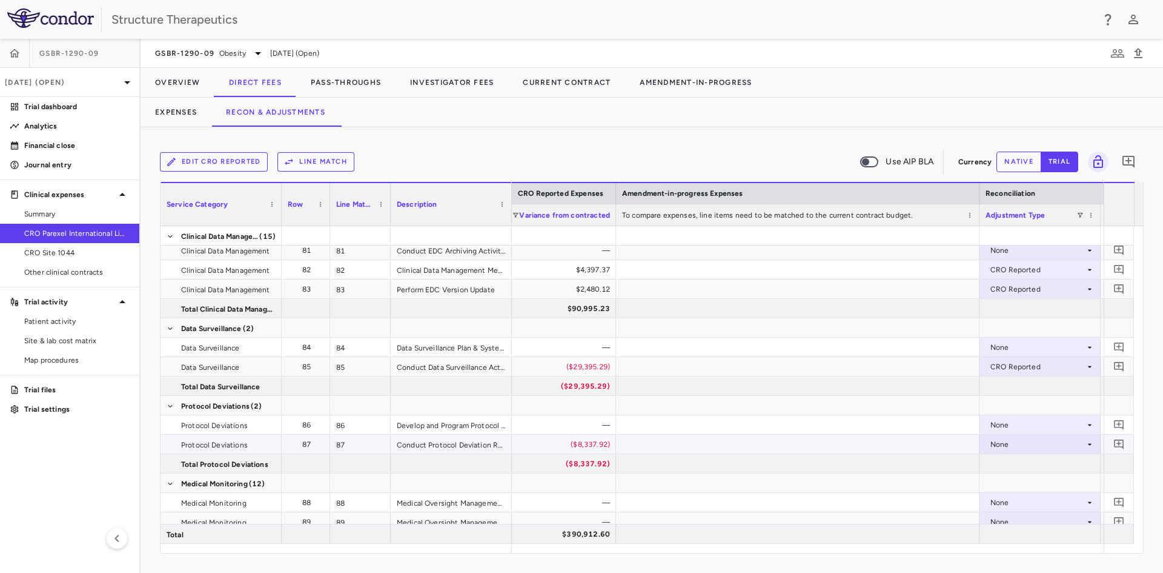
click at [1002, 447] on div "None" at bounding box center [1038, 443] width 95 height 19
click at [1014, 480] on div "CRO Reported" at bounding box center [1034, 485] width 58 height 11
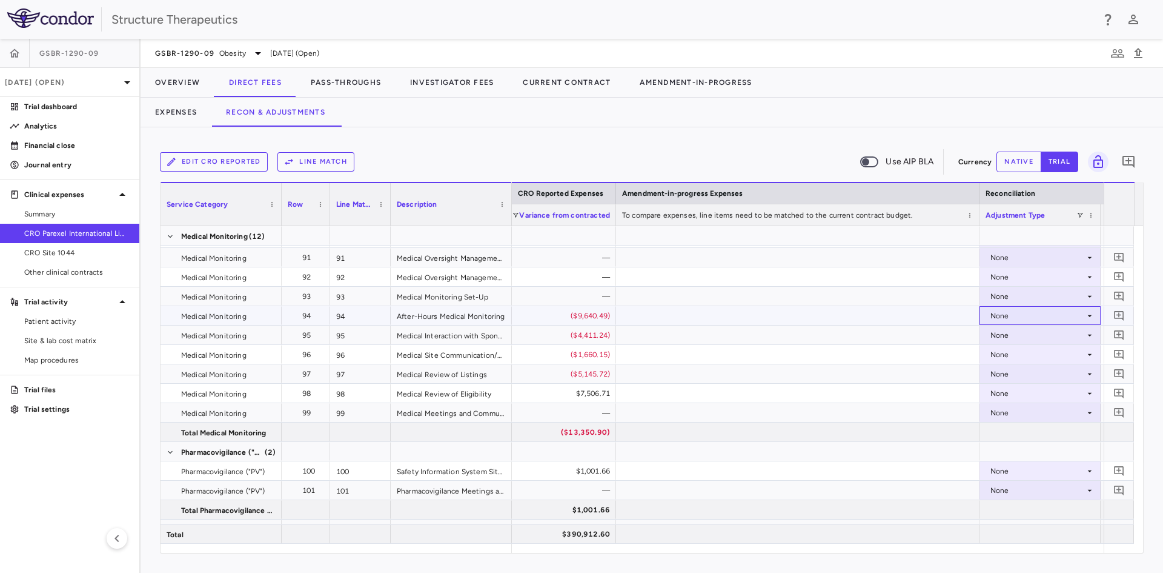
click at [999, 319] on div "None" at bounding box center [1038, 315] width 95 height 19
click at [1015, 358] on div "CRO Reported" at bounding box center [1034, 357] width 58 height 11
click at [1005, 334] on div "None" at bounding box center [1038, 334] width 95 height 19
click at [1005, 339] on div "None" at bounding box center [1038, 334] width 95 height 19
click at [1007, 373] on div "CRO Reported" at bounding box center [1034, 376] width 58 height 11
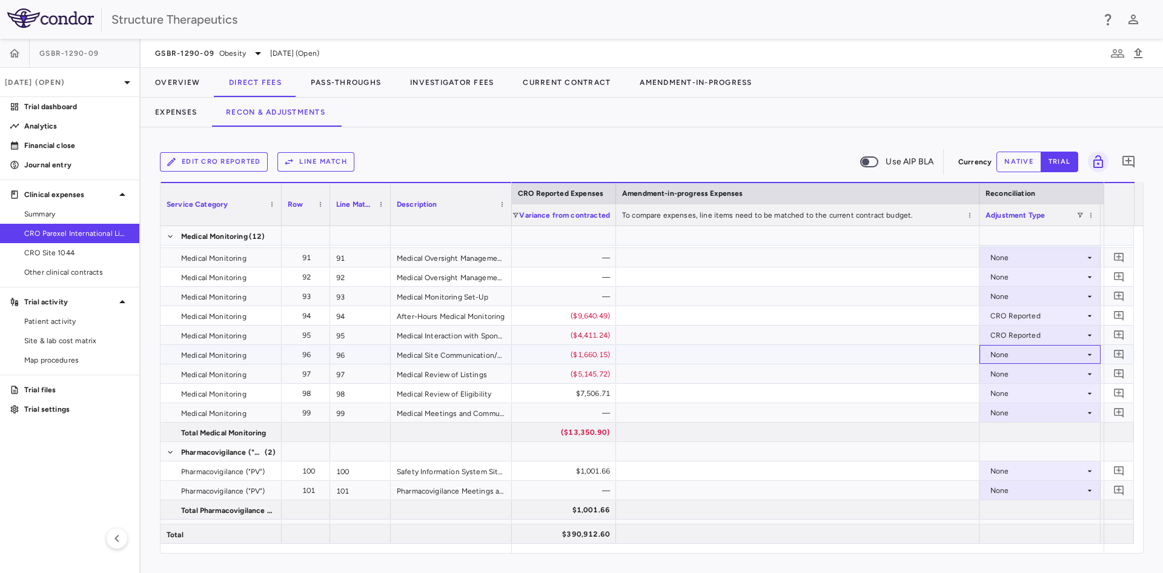
click at [997, 353] on div "None" at bounding box center [1038, 354] width 95 height 19
click at [1010, 390] on li "CRO Reported" at bounding box center [1040, 396] width 120 height 18
click at [1005, 374] on div "None" at bounding box center [1038, 373] width 95 height 19
click at [1014, 407] on li "CRO Reported" at bounding box center [1040, 416] width 120 height 18
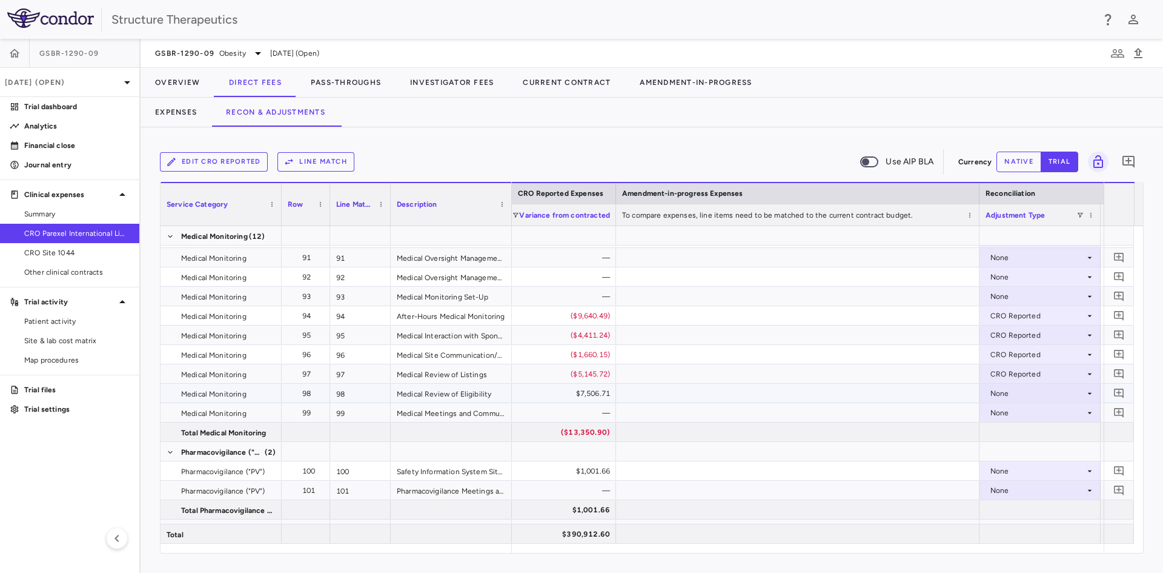
click at [1011, 396] on div "None" at bounding box center [1038, 393] width 95 height 19
click at [1018, 430] on div "CRO Reported" at bounding box center [1034, 435] width 58 height 11
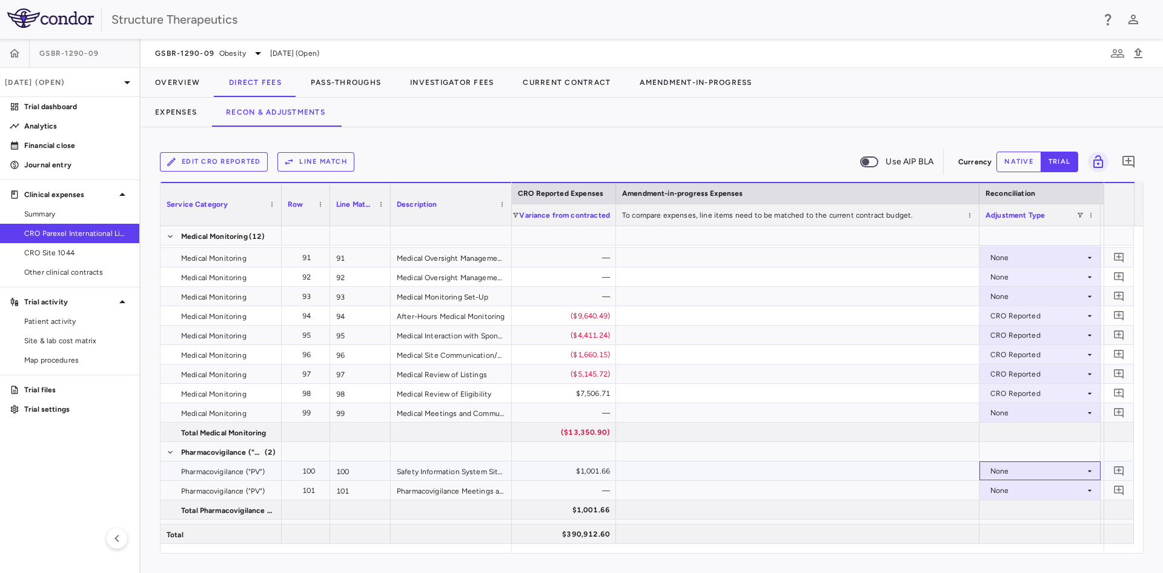
click at [1011, 471] on div "None" at bounding box center [1038, 470] width 95 height 19
click at [1015, 514] on div "CRO Reported" at bounding box center [1034, 512] width 58 height 11
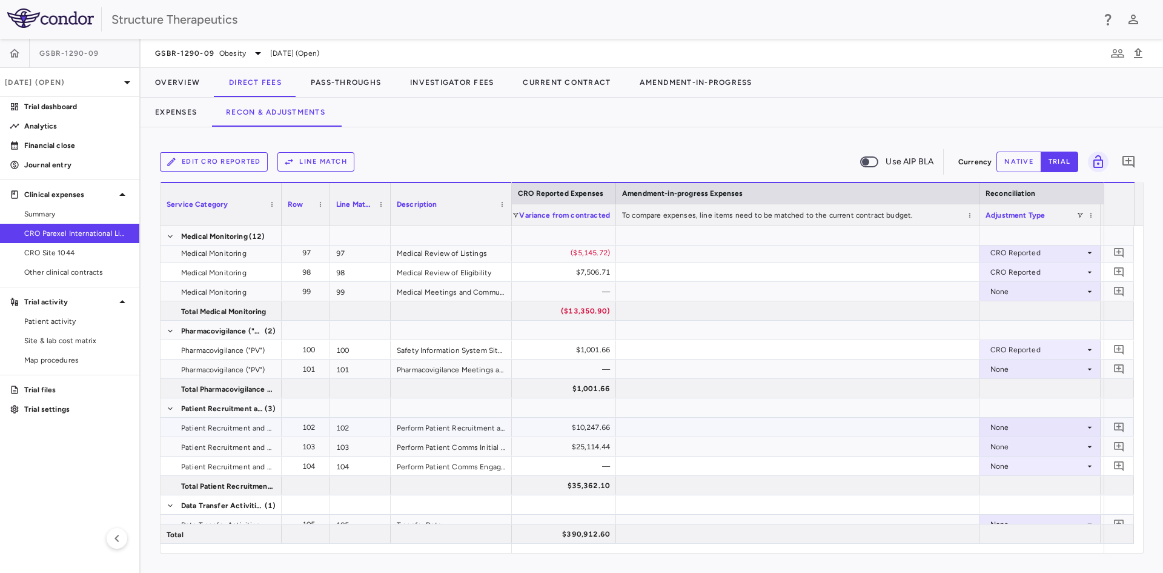
click at [998, 427] on div "None" at bounding box center [1038, 426] width 95 height 19
click at [1013, 468] on div "CRO Reported" at bounding box center [1034, 468] width 58 height 11
click at [1012, 448] on div "None" at bounding box center [1038, 446] width 95 height 19
click at [1017, 482] on li "CRO Reported" at bounding box center [1040, 488] width 120 height 18
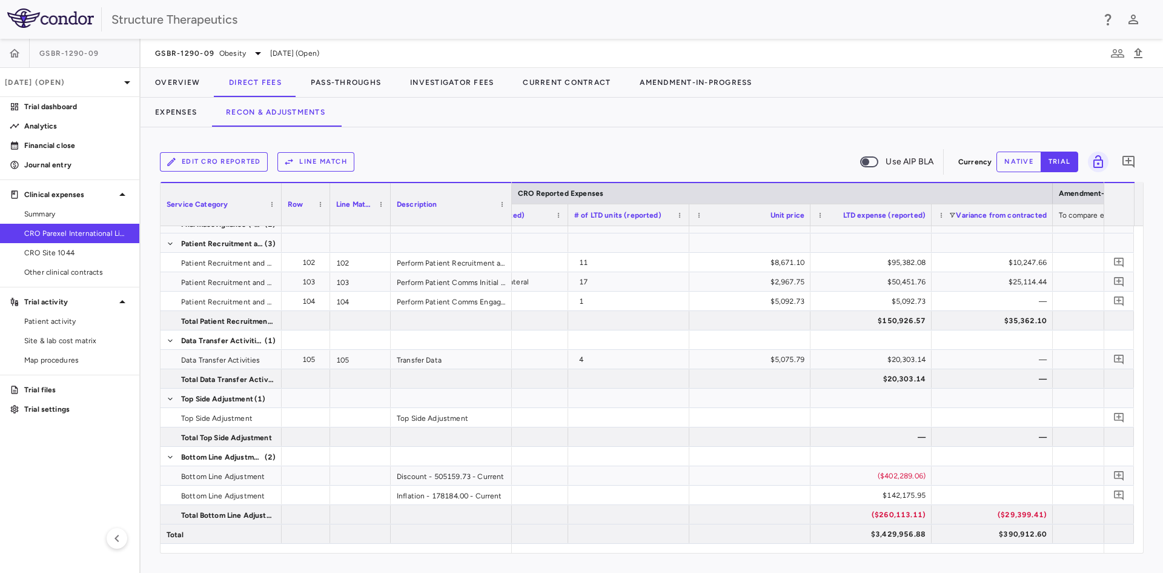
click at [1010, 165] on button "native" at bounding box center [1019, 161] width 45 height 21
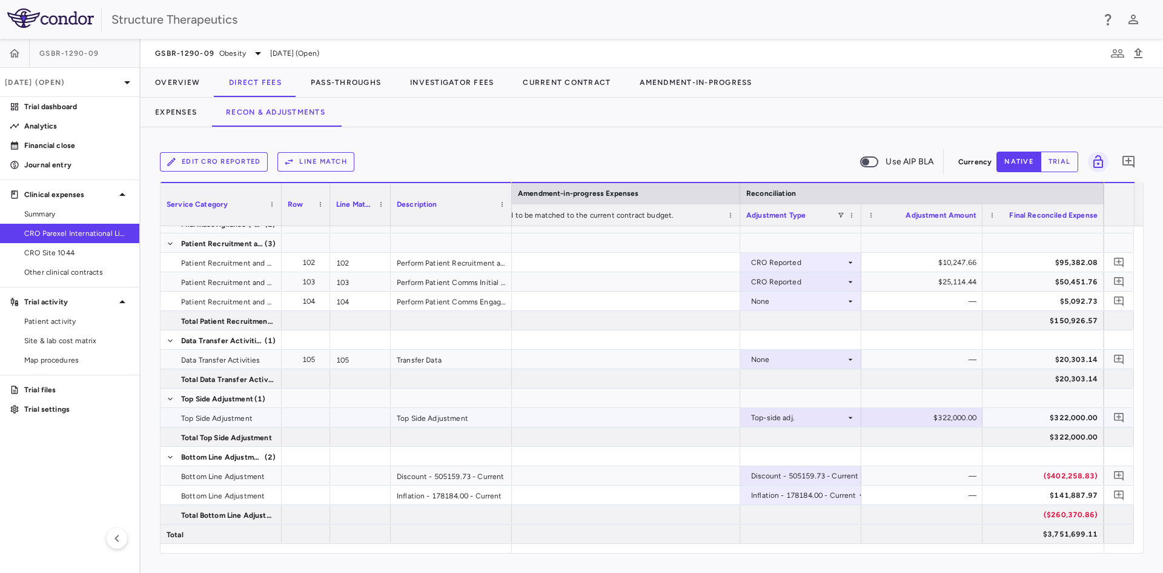
click at [925, 414] on div "$322,000.00" at bounding box center [924, 417] width 104 height 19
drag, startPoint x: 925, startPoint y: 416, endPoint x: 1071, endPoint y: 434, distance: 146.6
click at [352, 78] on button "Pass-Throughs" at bounding box center [345, 82] width 99 height 29
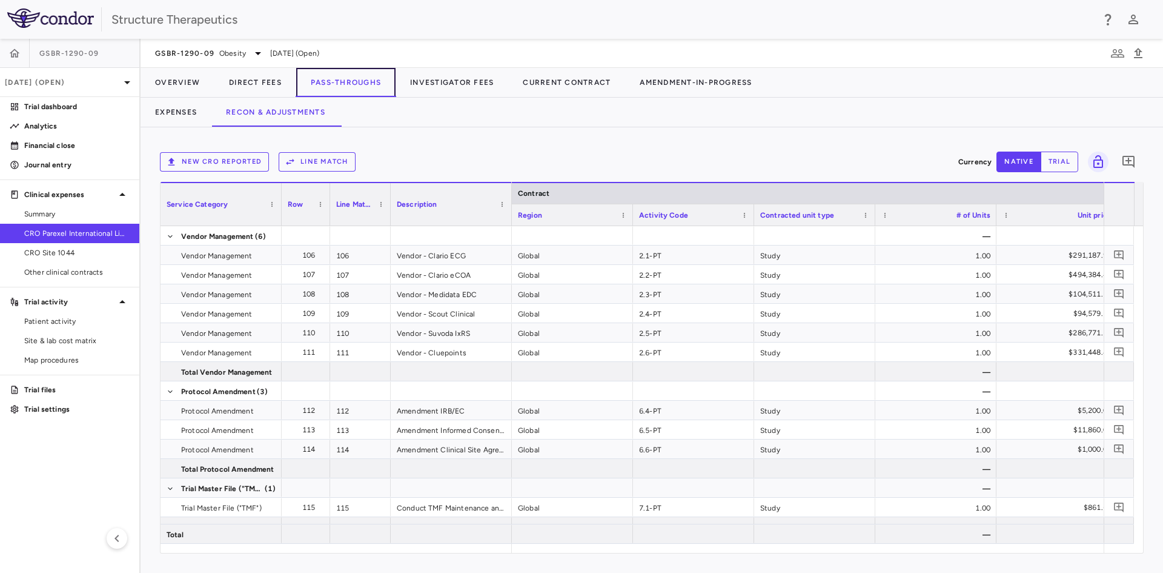
scroll to position [0, 621]
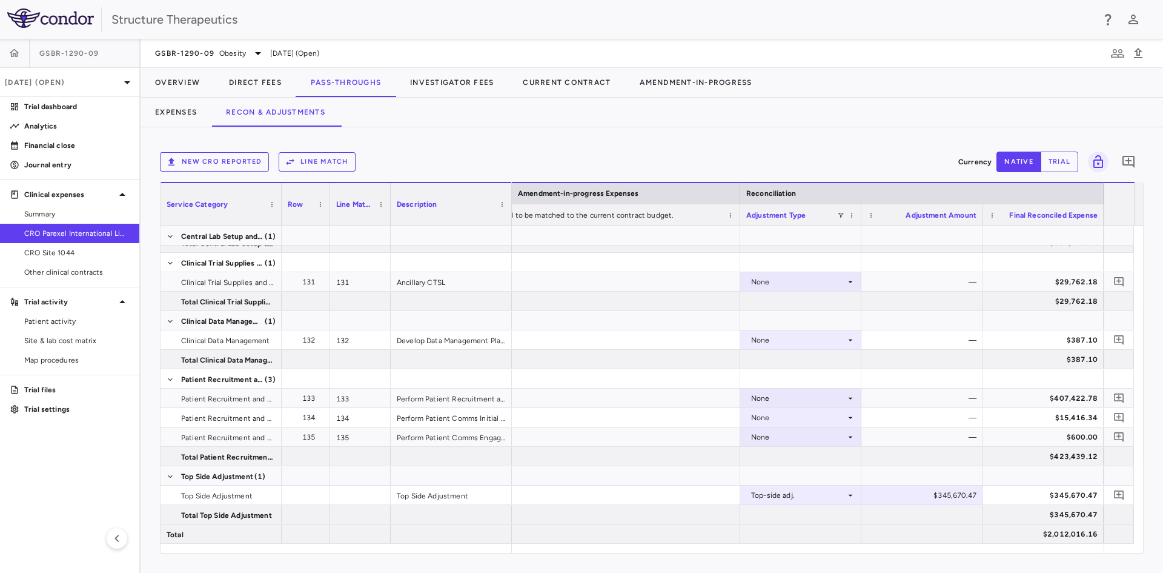
scroll to position [0, 1889]
click at [934, 490] on div "$345,670.47" at bounding box center [924, 494] width 104 height 19
drag, startPoint x: 914, startPoint y: 497, endPoint x: 1111, endPoint y: 530, distance: 199.7
type input "*********"
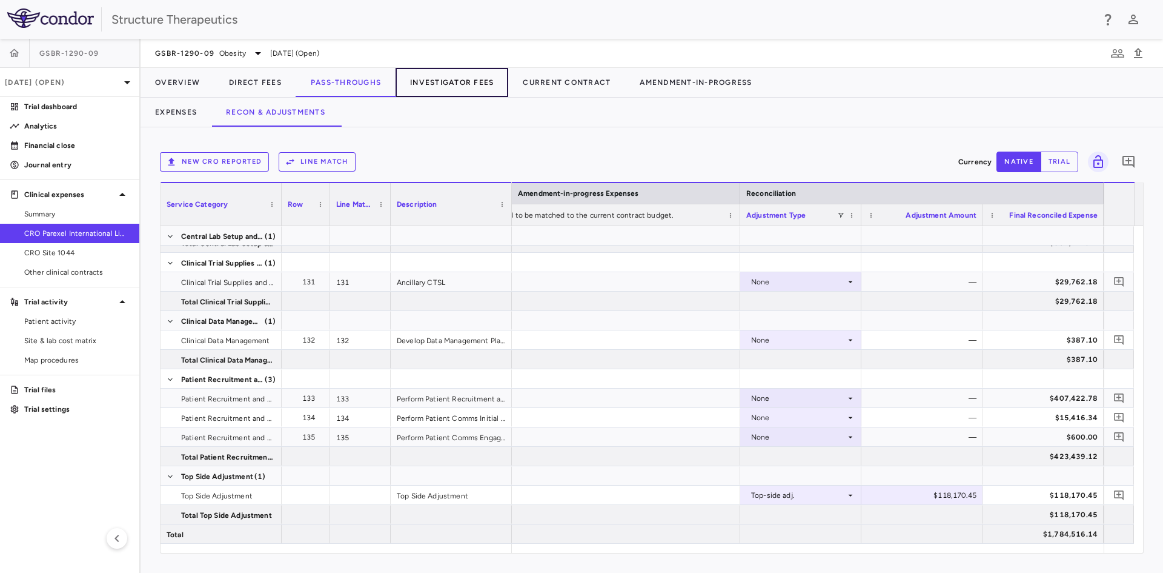
click at [438, 76] on button "Investigator Fees" at bounding box center [452, 82] width 113 height 29
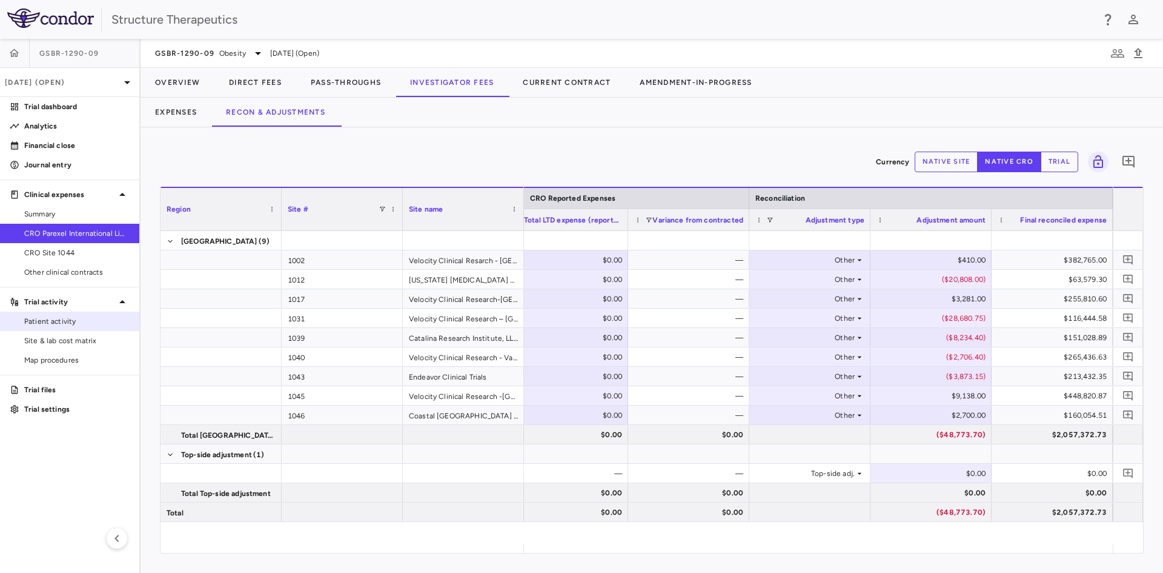
drag, startPoint x: 59, startPoint y: 254, endPoint x: 109, endPoint y: 324, distance: 86.4
click at [59, 254] on span "CRO Site 1044" at bounding box center [76, 252] width 105 height 11
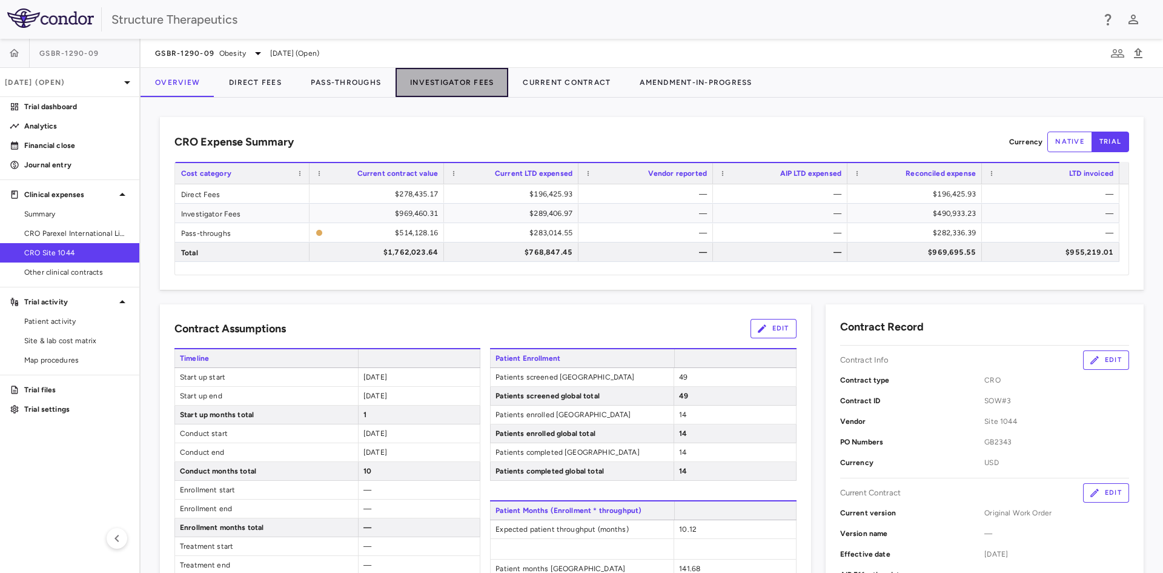
click at [459, 81] on button "Investigator Fees" at bounding box center [452, 82] width 113 height 29
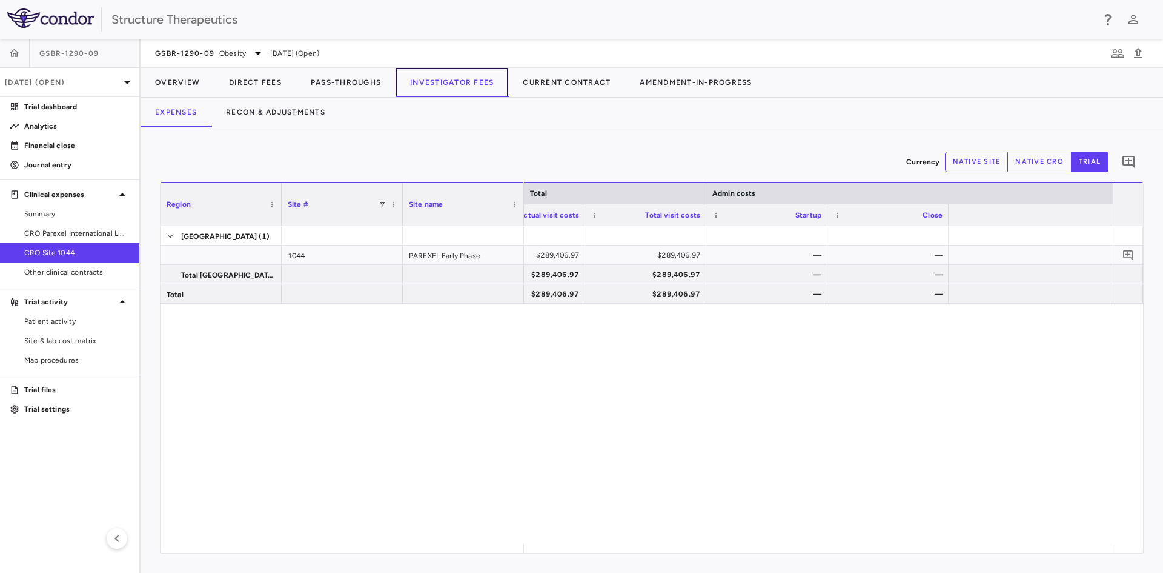
scroll to position [0, 4177]
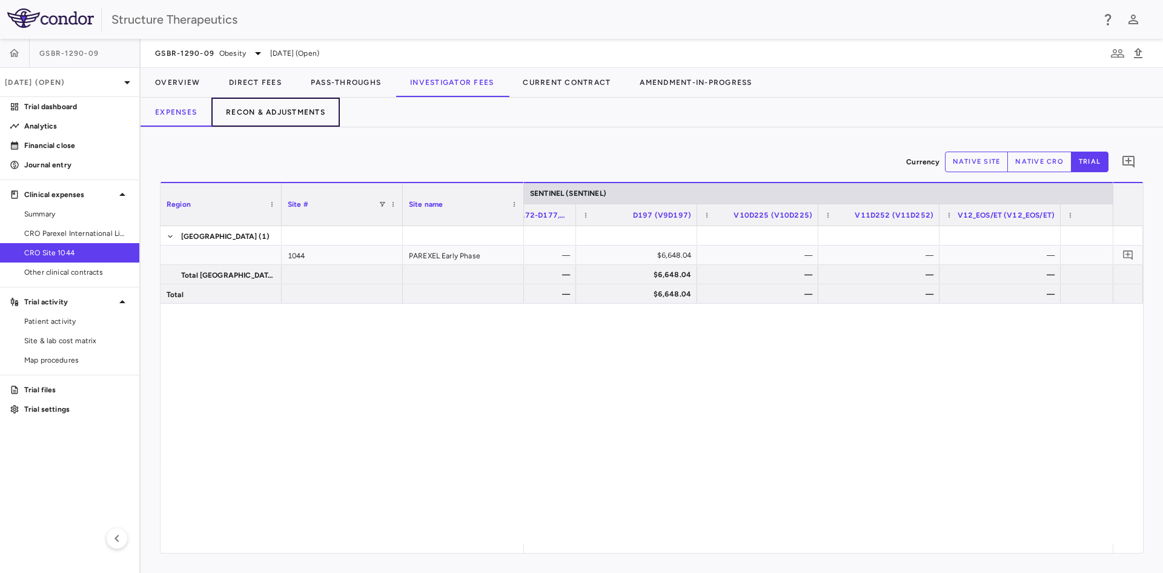
click at [262, 107] on button "Recon & Adjustments" at bounding box center [275, 112] width 128 height 29
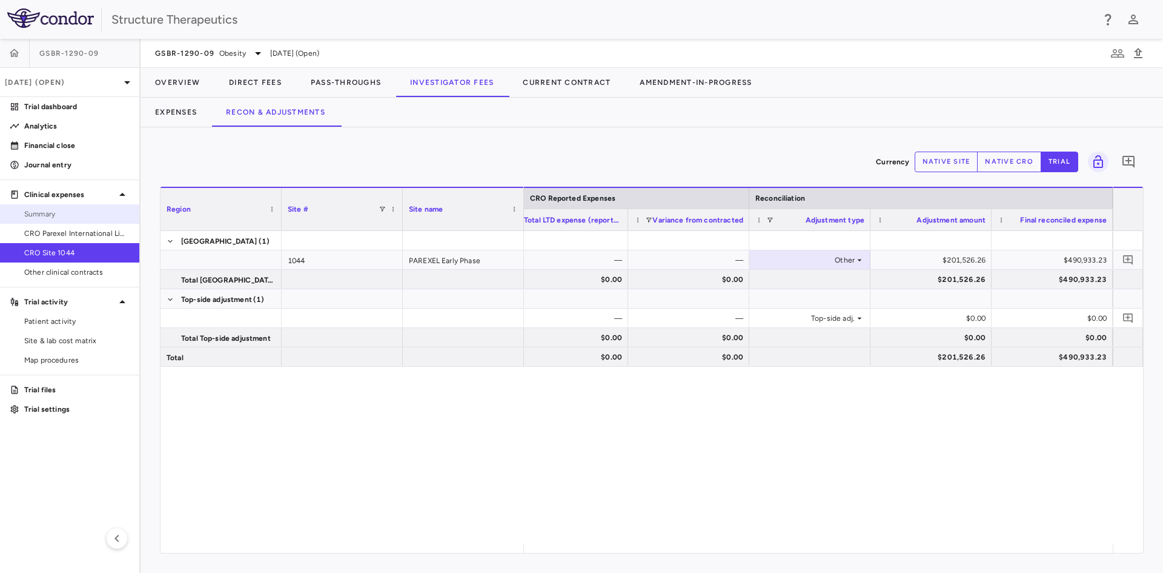
click at [51, 208] on span "Summary" at bounding box center [76, 213] width 105 height 11
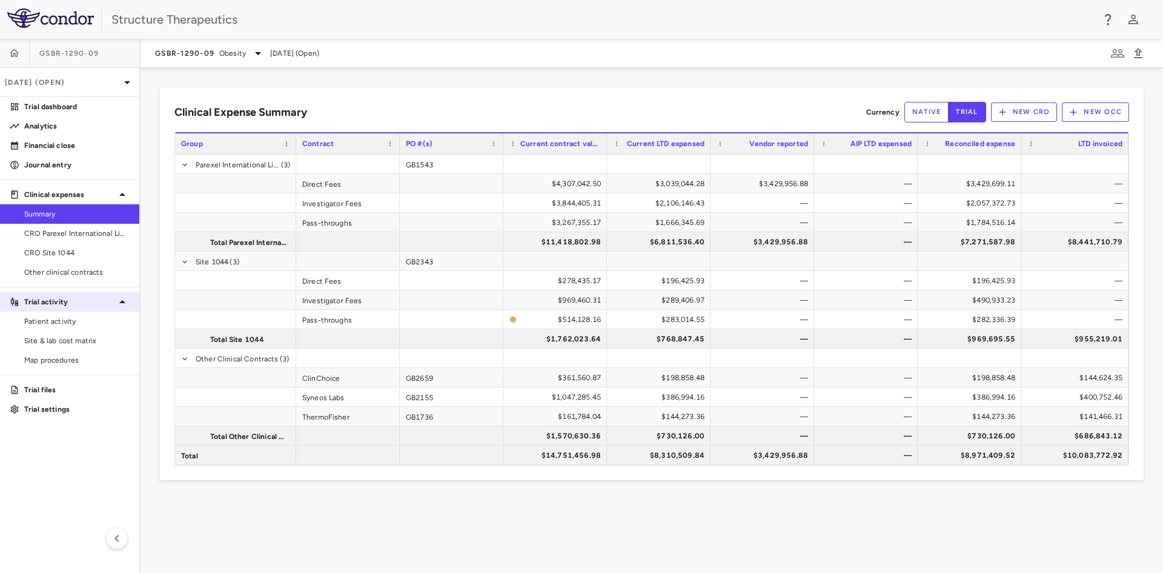
click at [61, 301] on p "Trial activity" at bounding box center [69, 301] width 91 height 11
click at [61, 308] on div "Trial activity" at bounding box center [69, 302] width 139 height 22
click at [55, 316] on span "Patient activity" at bounding box center [76, 321] width 105 height 11
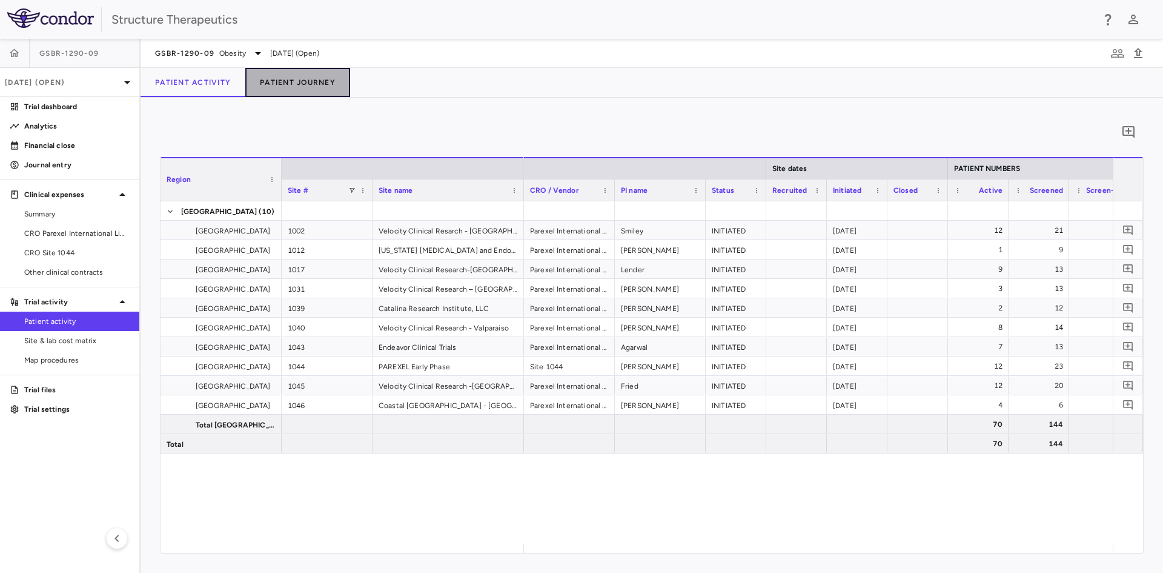
click at [299, 73] on button "Patient Journey" at bounding box center [297, 82] width 105 height 29
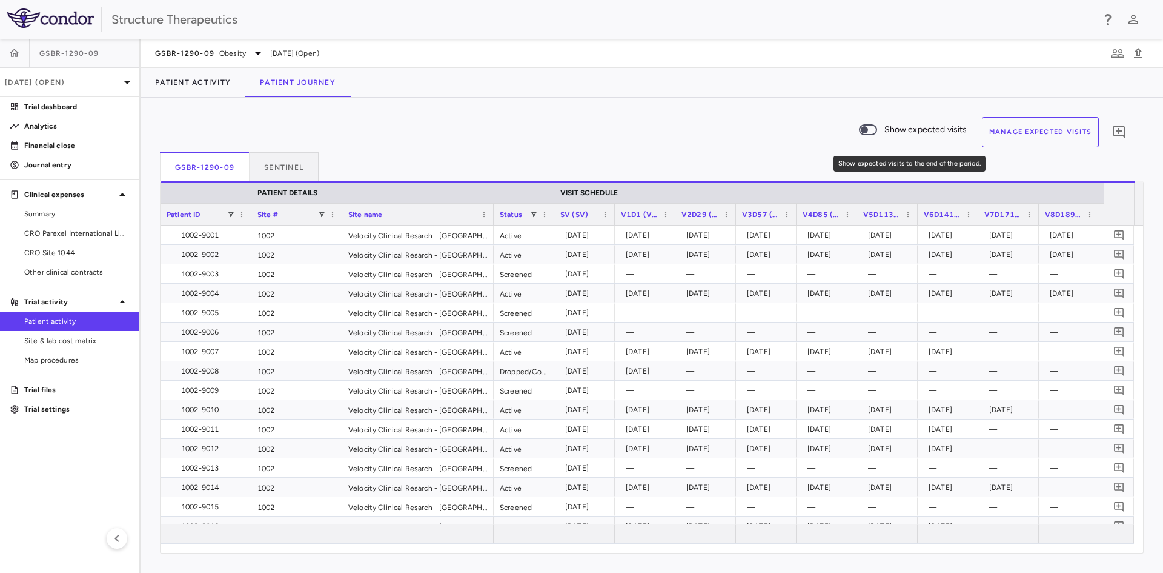
click at [884, 133] on span "Show expected visits to the end of the period." at bounding box center [868, 129] width 33 height 25
click at [1028, 138] on button "Manage Expected Visits" at bounding box center [1041, 132] width 118 height 30
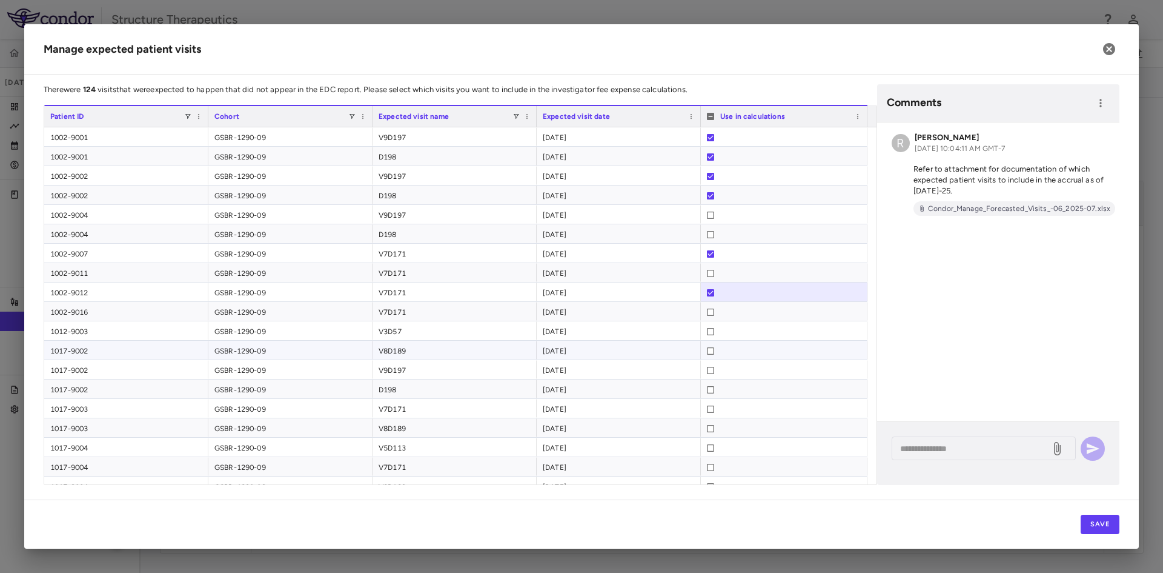
click at [706, 350] on div at bounding box center [784, 349] width 167 height 19
click at [711, 356] on div at bounding box center [710, 350] width 7 height 19
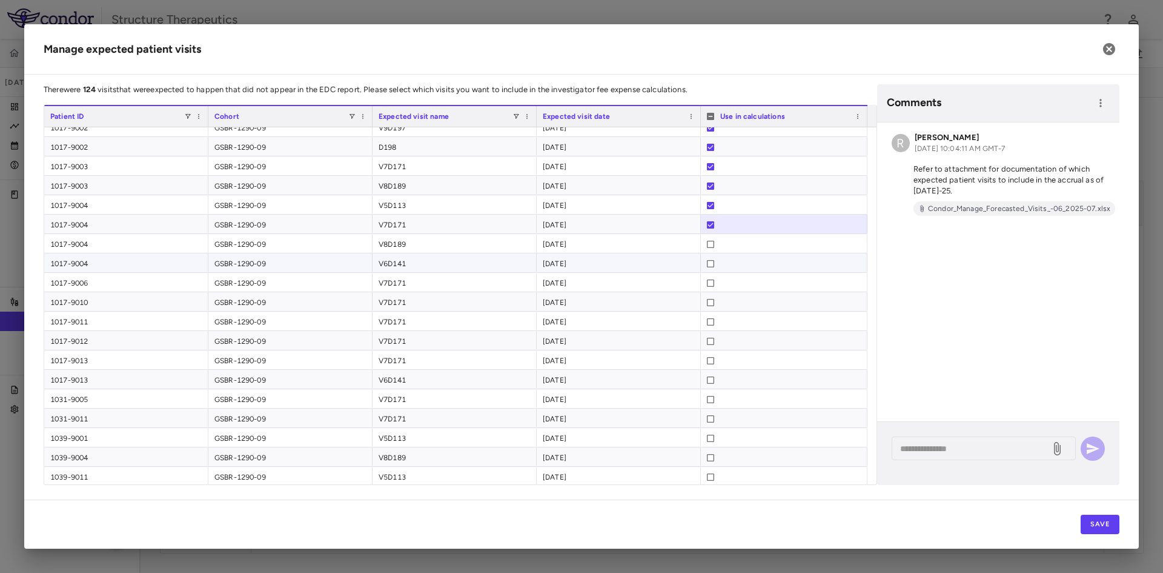
click at [715, 262] on div at bounding box center [784, 263] width 154 height 19
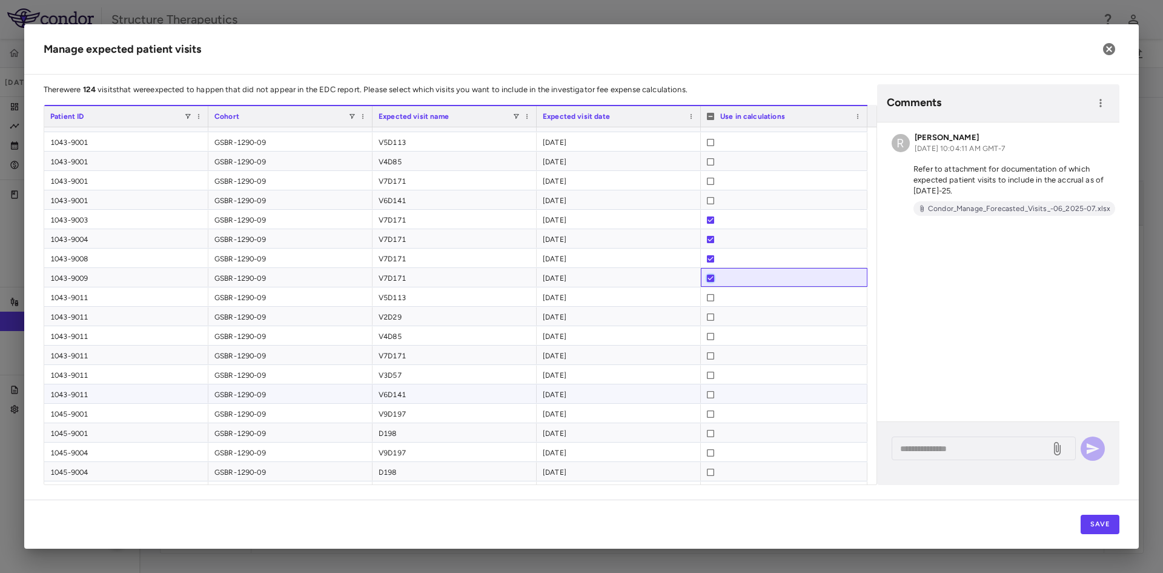
scroll to position [909, 0]
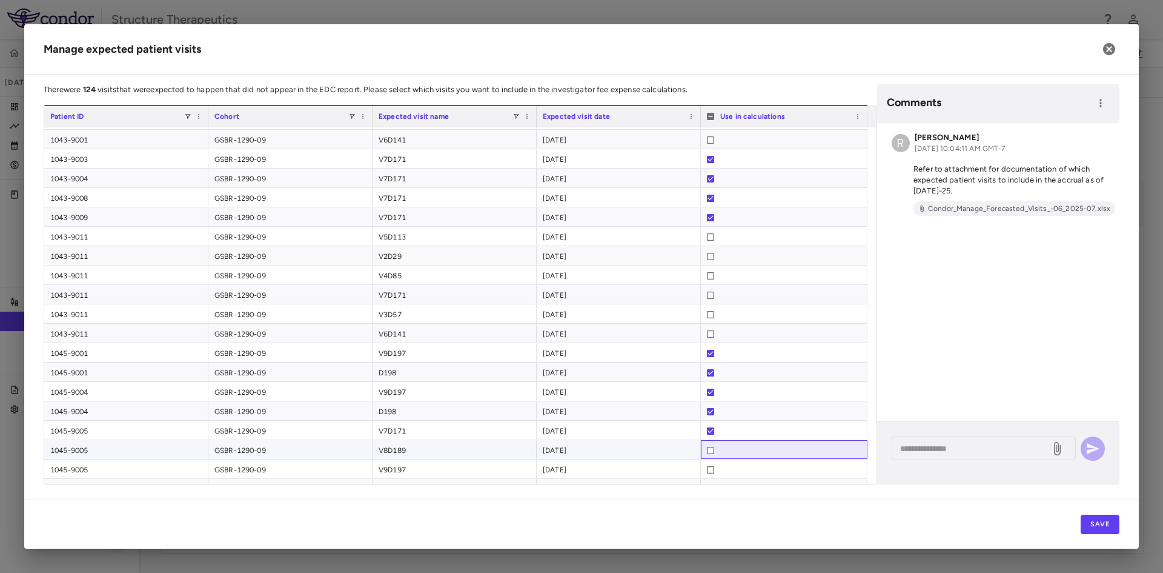
click at [710, 446] on div at bounding box center [710, 449] width 7 height 19
click at [706, 468] on div at bounding box center [784, 468] width 167 height 19
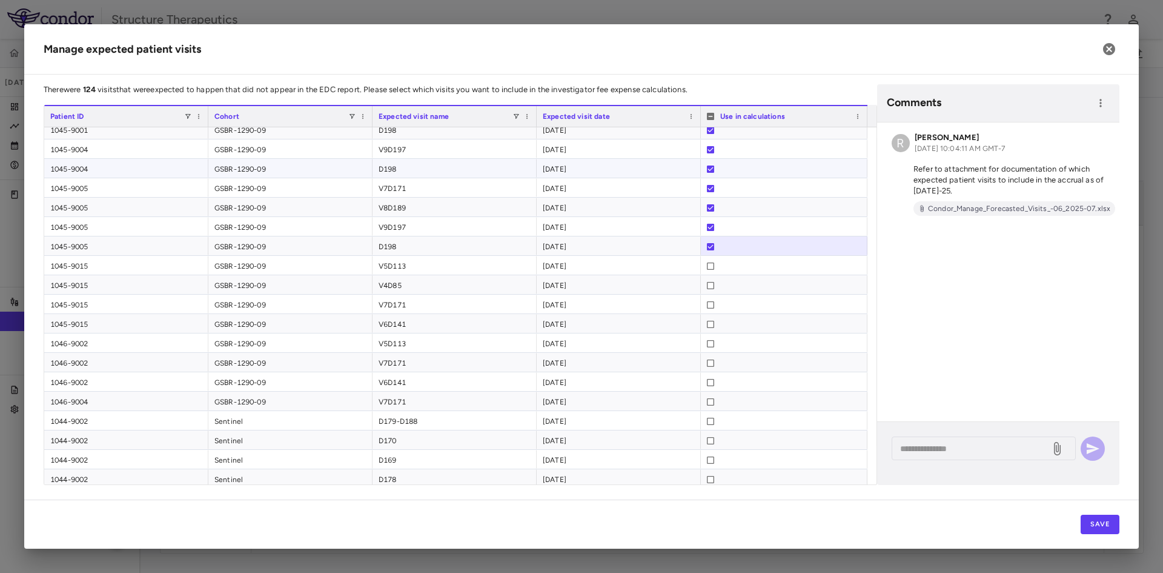
scroll to position [1212, 0]
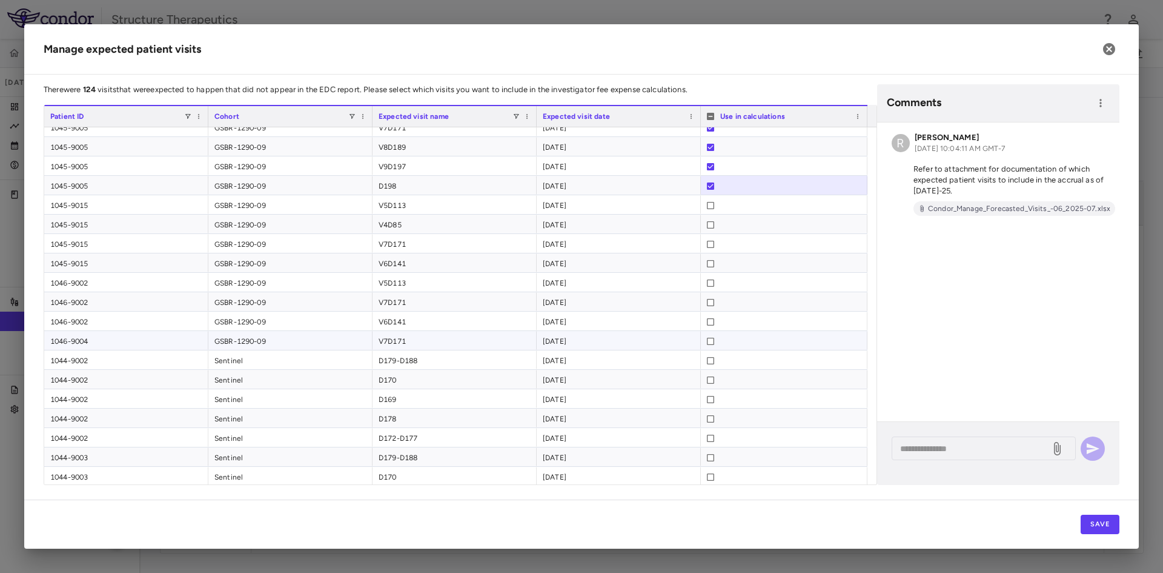
click at [712, 345] on div at bounding box center [710, 340] width 7 height 19
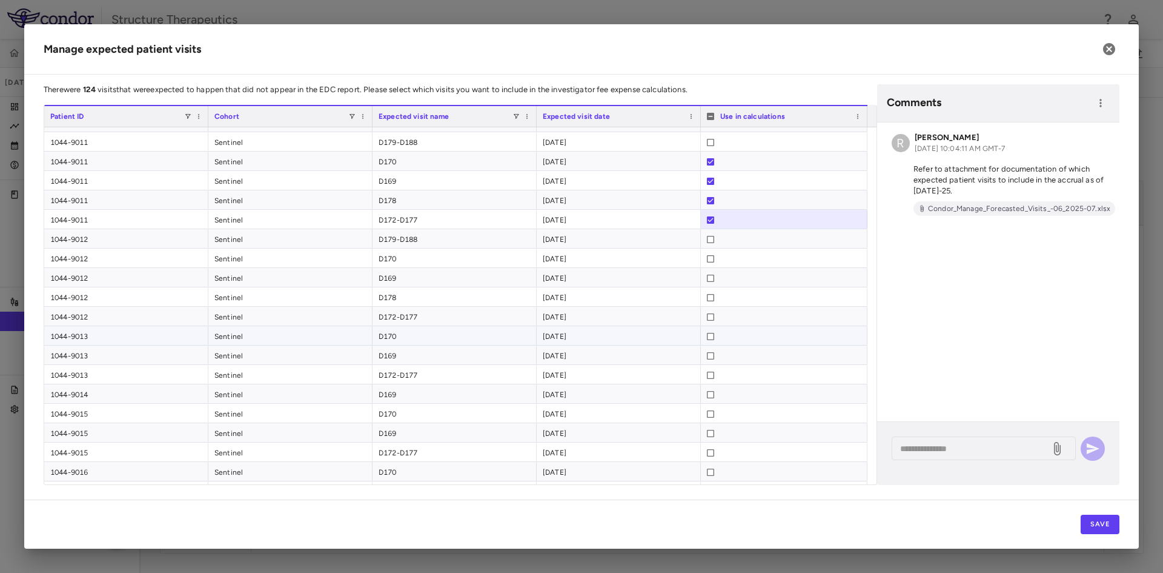
scroll to position [1861, 0]
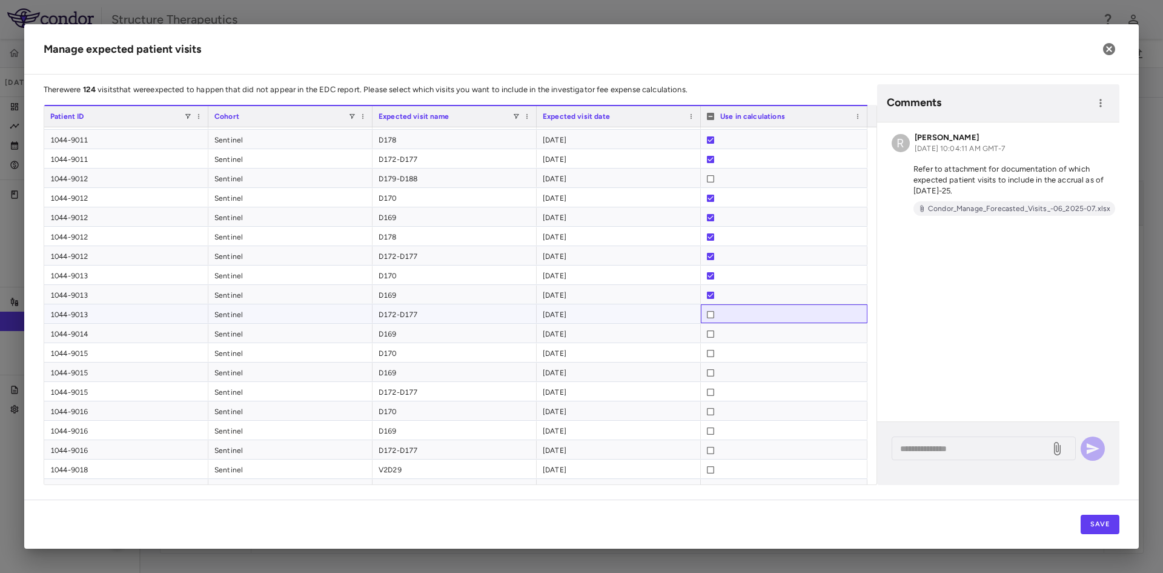
click at [712, 319] on div at bounding box center [710, 314] width 7 height 19
click at [711, 417] on div at bounding box center [710, 411] width 7 height 19
click at [711, 416] on div at bounding box center [710, 411] width 7 height 19
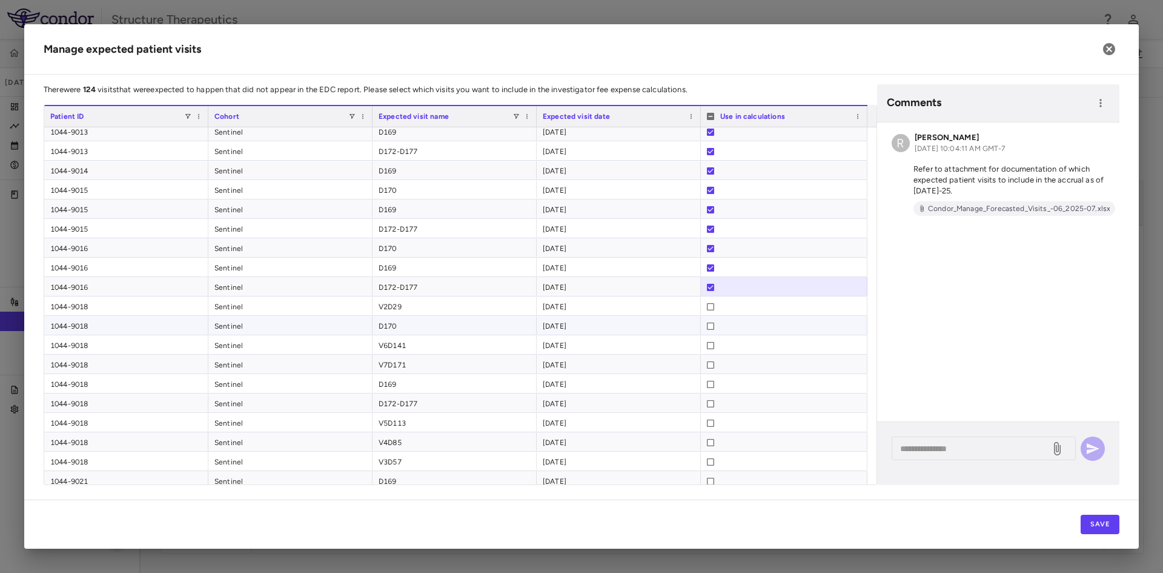
scroll to position [2047, 0]
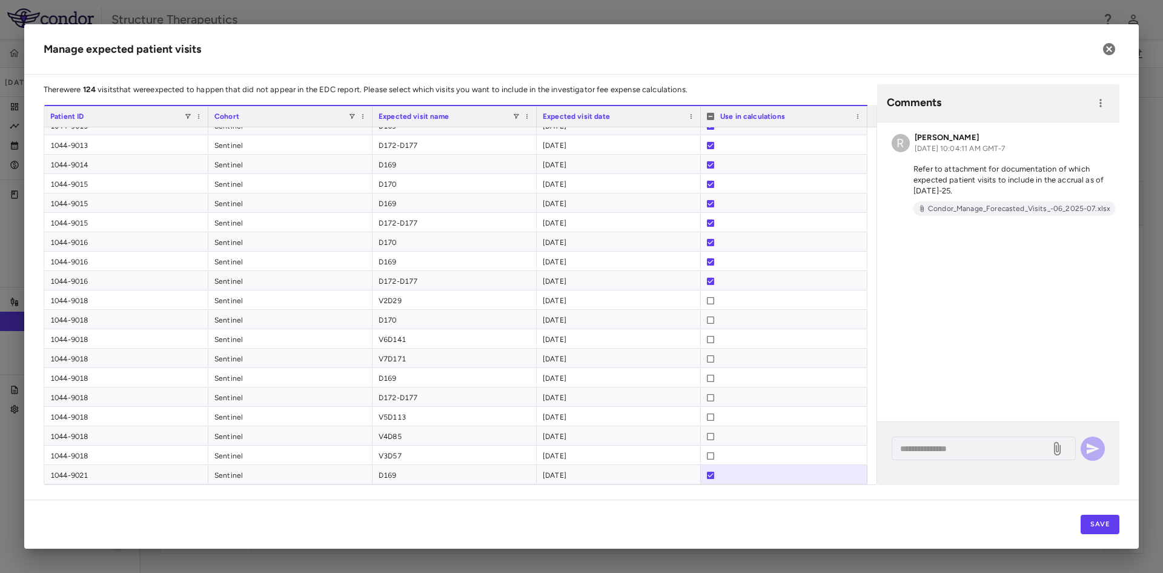
click at [709, 522] on div "Save" at bounding box center [581, 523] width 1115 height 49
click at [960, 531] on div "Save" at bounding box center [581, 523] width 1115 height 49
click at [1096, 522] on button "Save" at bounding box center [1100, 523] width 39 height 19
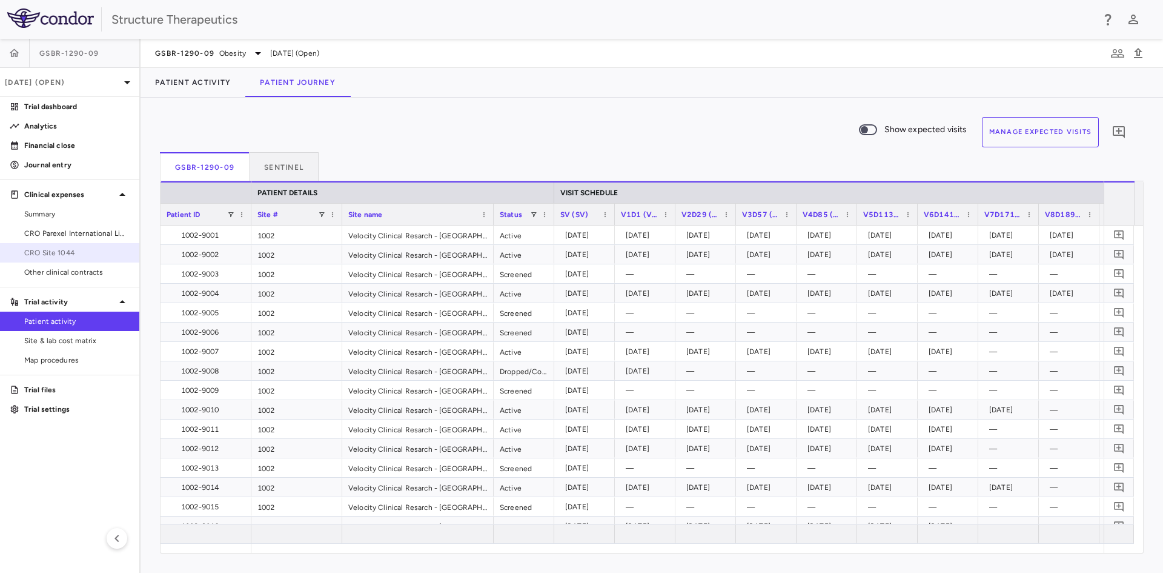
click at [68, 245] on link "CRO Site 1044" at bounding box center [69, 253] width 139 height 18
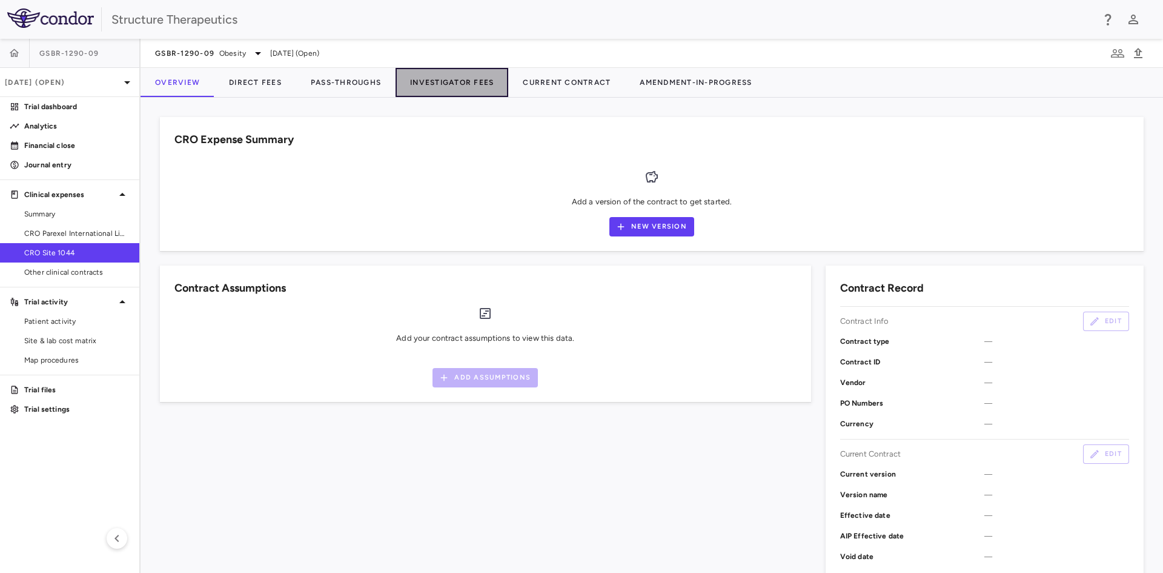
click at [442, 88] on button "Investigator Fees" at bounding box center [452, 82] width 113 height 29
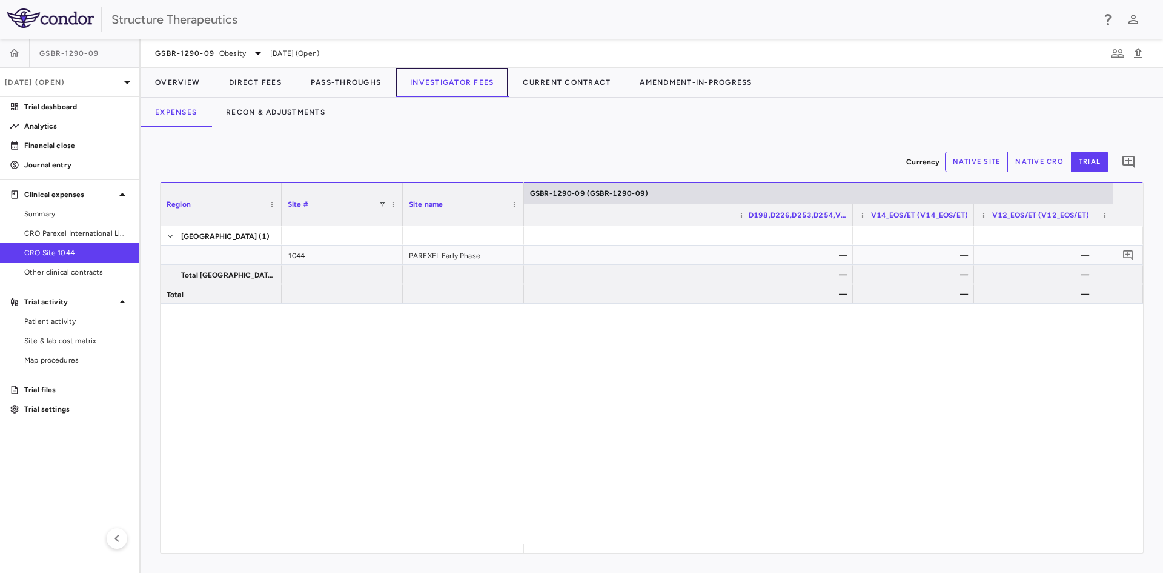
scroll to position [0, 2766]
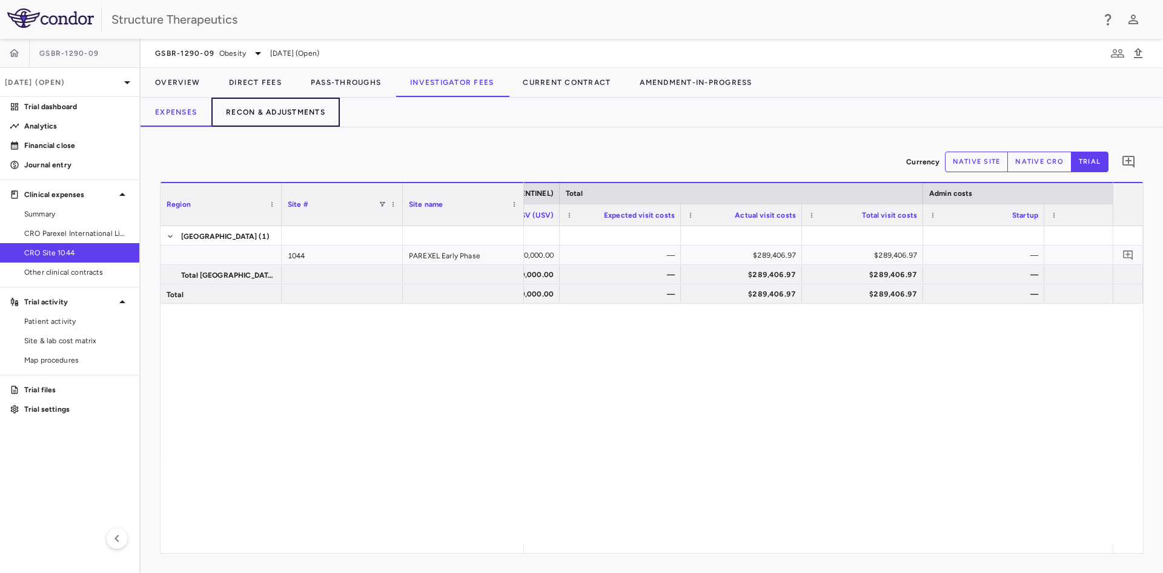
click at [296, 108] on button "Recon & Adjustments" at bounding box center [275, 112] width 128 height 29
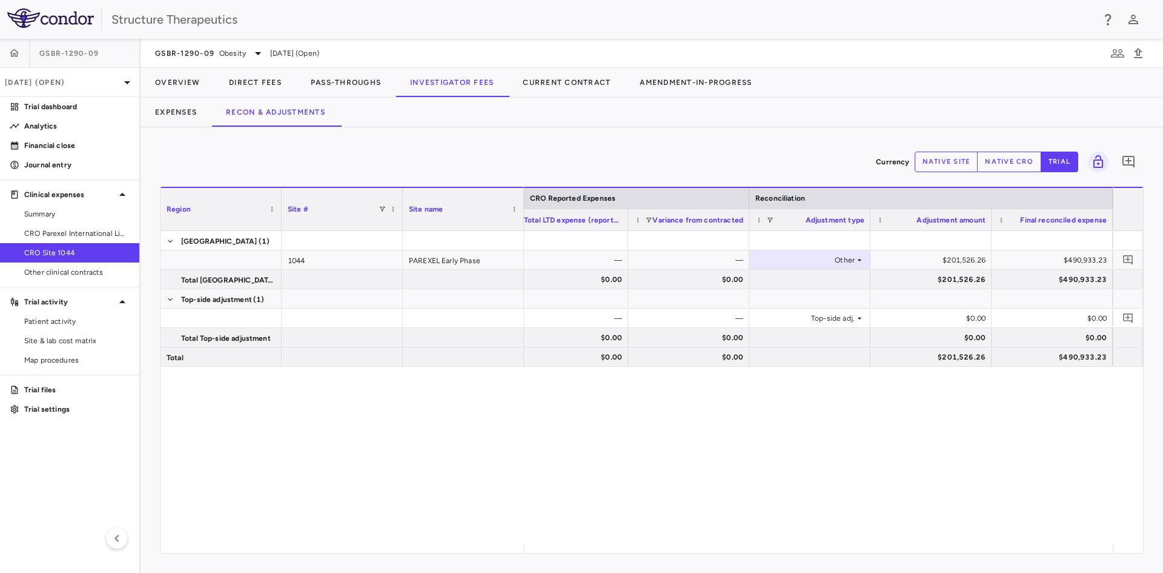
drag, startPoint x: 711, startPoint y: 550, endPoint x: 765, endPoint y: 450, distance: 113.0
click at [765, 450] on div "$289,406.97 — — Other $201,526.26 $490,933.23 $289,406.97 $0.00 $0.00 $201,526.…" at bounding box center [818, 387] width 589 height 313
drag, startPoint x: 939, startPoint y: 540, endPoint x: 994, endPoint y: 549, distance: 55.2
click at [994, 549] on div "Region Site # Site name Contracted Expenses CRO Reported Expenses" at bounding box center [652, 370] width 983 height 366
click at [69, 124] on p "Analytics" at bounding box center [76, 126] width 105 height 11
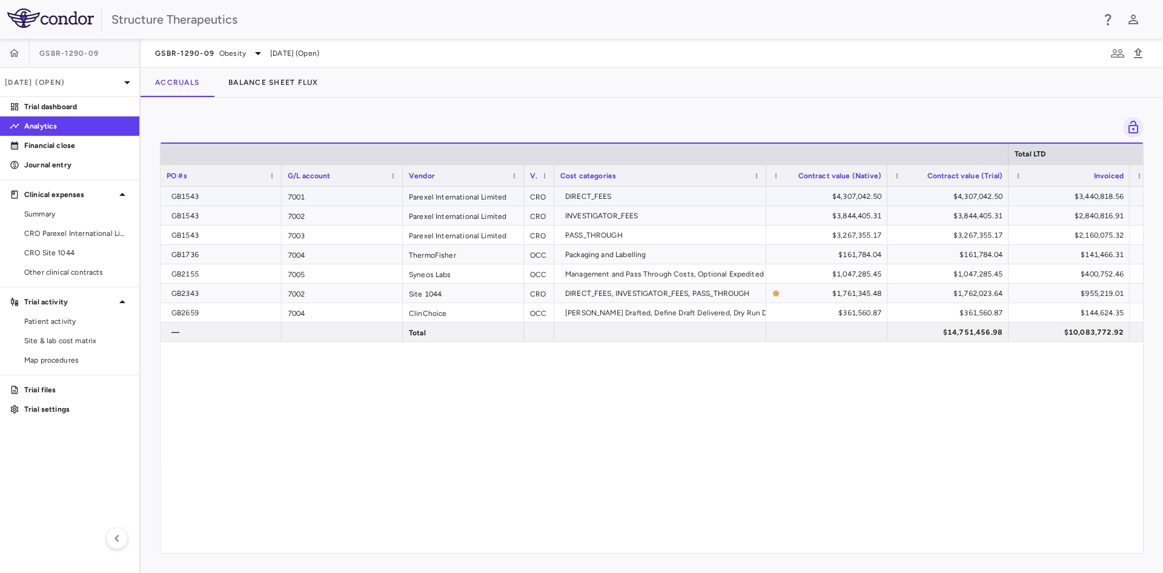
drag, startPoint x: 257, startPoint y: 194, endPoint x: 251, endPoint y: 194, distance: 6.7
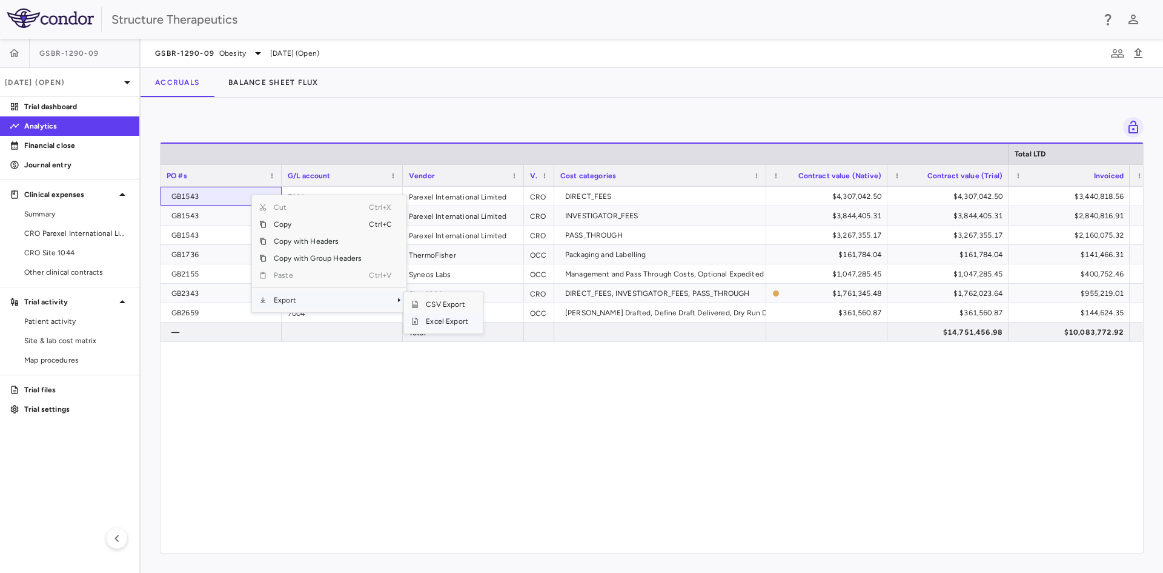
click at [431, 320] on span "Excel Export" at bounding box center [447, 321] width 57 height 17
click at [211, 126] on div at bounding box center [652, 127] width 984 height 21
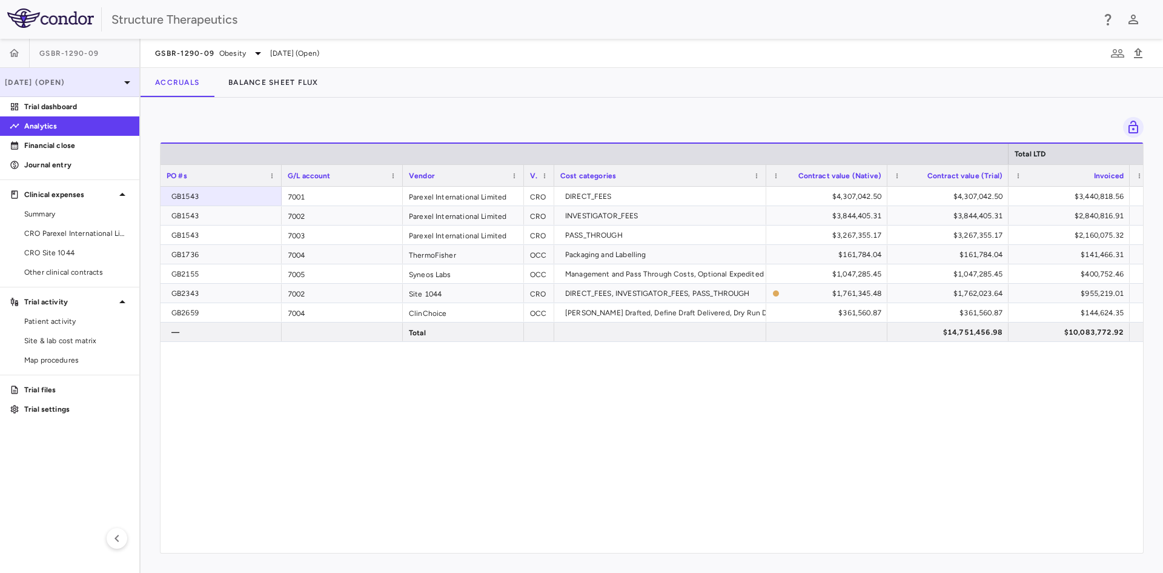
click at [105, 83] on p "[DATE] (Open)" at bounding box center [62, 82] width 115 height 11
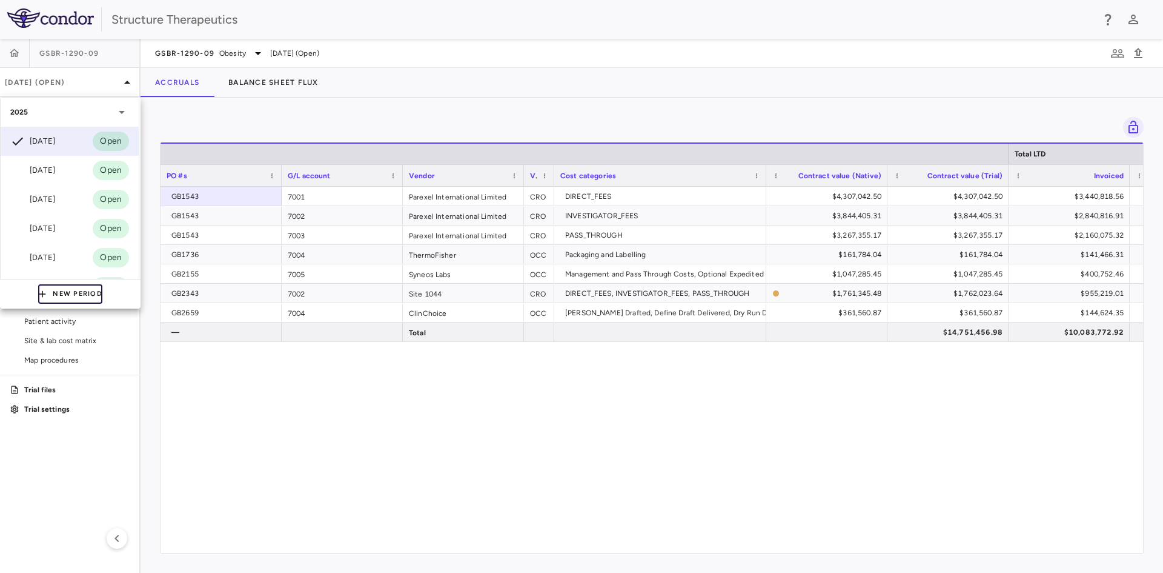
click at [76, 293] on button "New Period" at bounding box center [70, 293] width 64 height 19
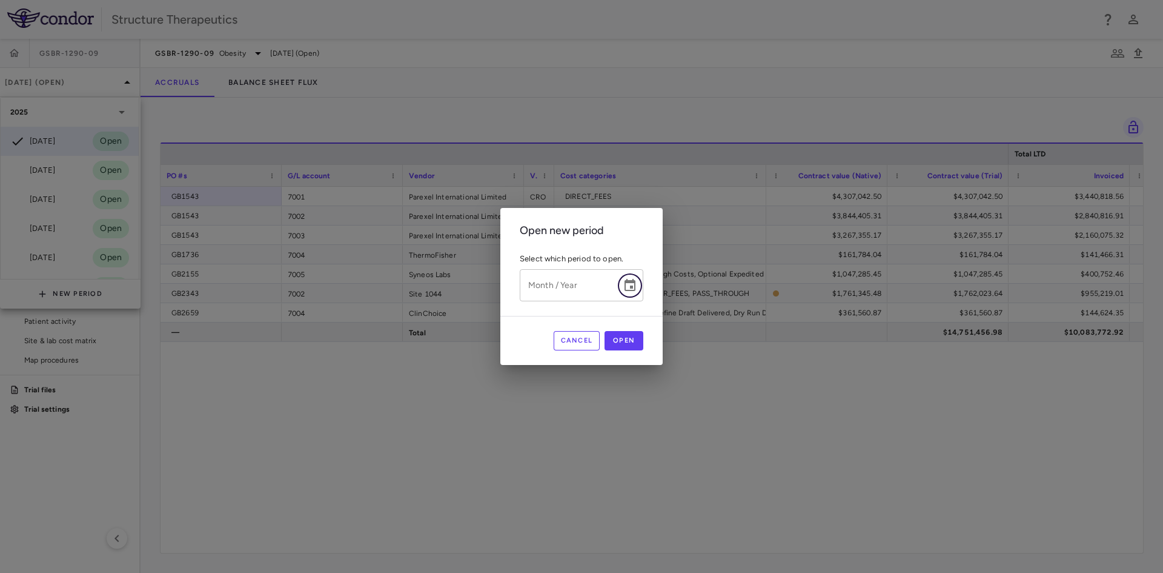
click at [636, 287] on icon "Choose date" at bounding box center [630, 285] width 15 height 15
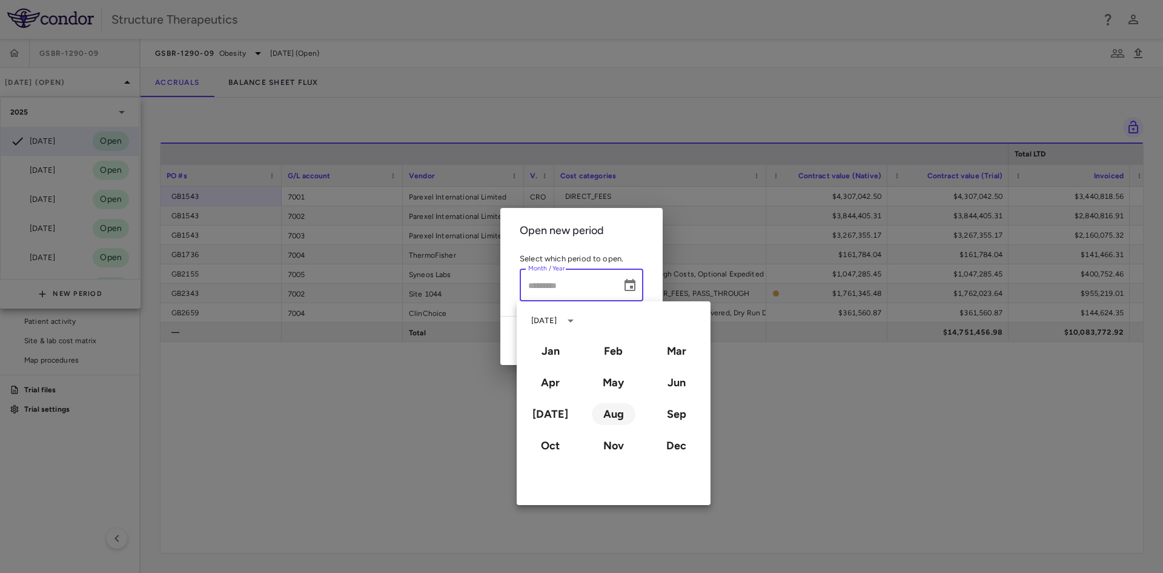
click at [620, 418] on button "Aug" at bounding box center [614, 414] width 44 height 22
type input "**********"
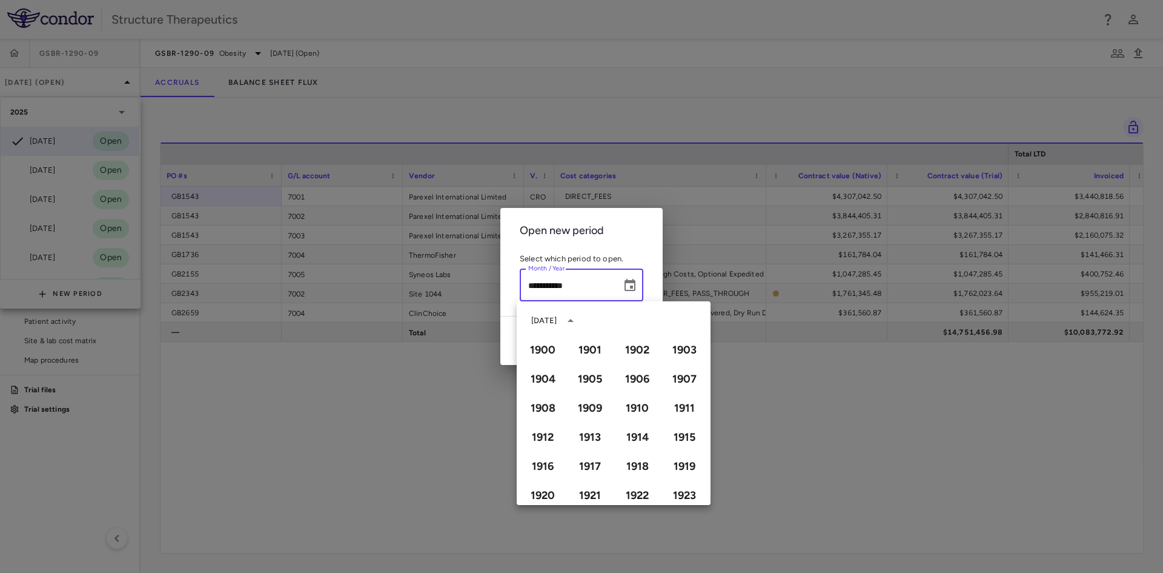
scroll to position [831, 0]
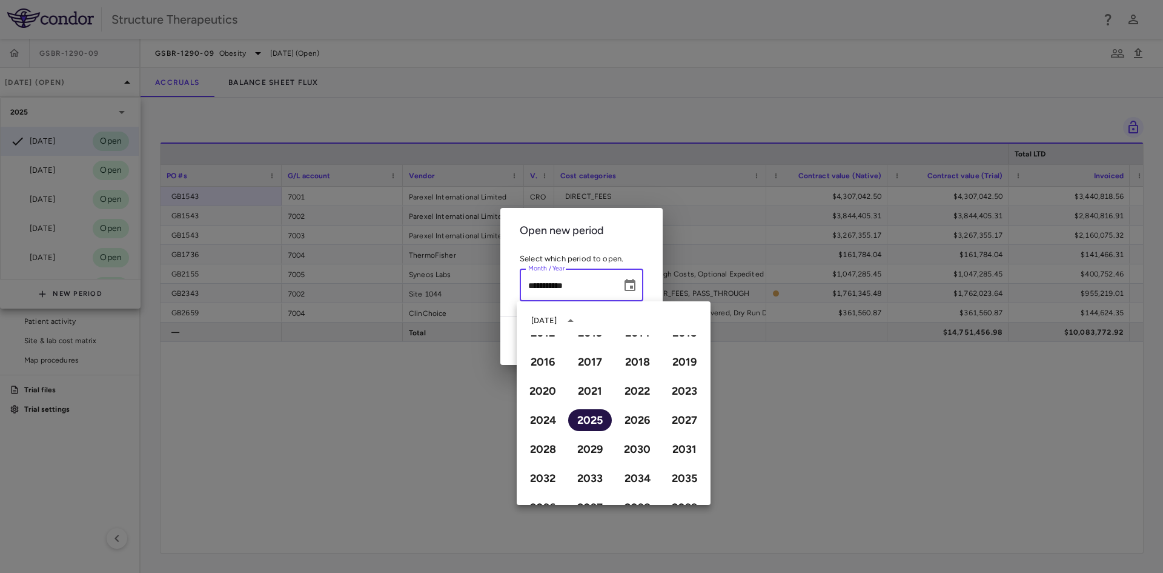
click at [589, 413] on button "2025" at bounding box center [590, 420] width 44 height 22
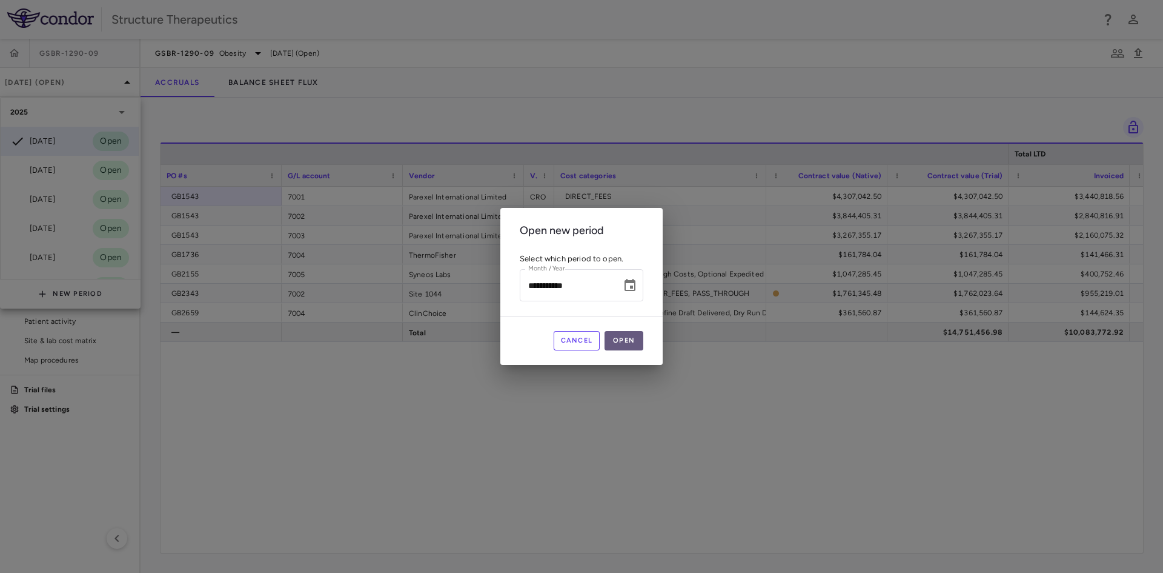
click at [629, 336] on button "Open" at bounding box center [624, 340] width 39 height 19
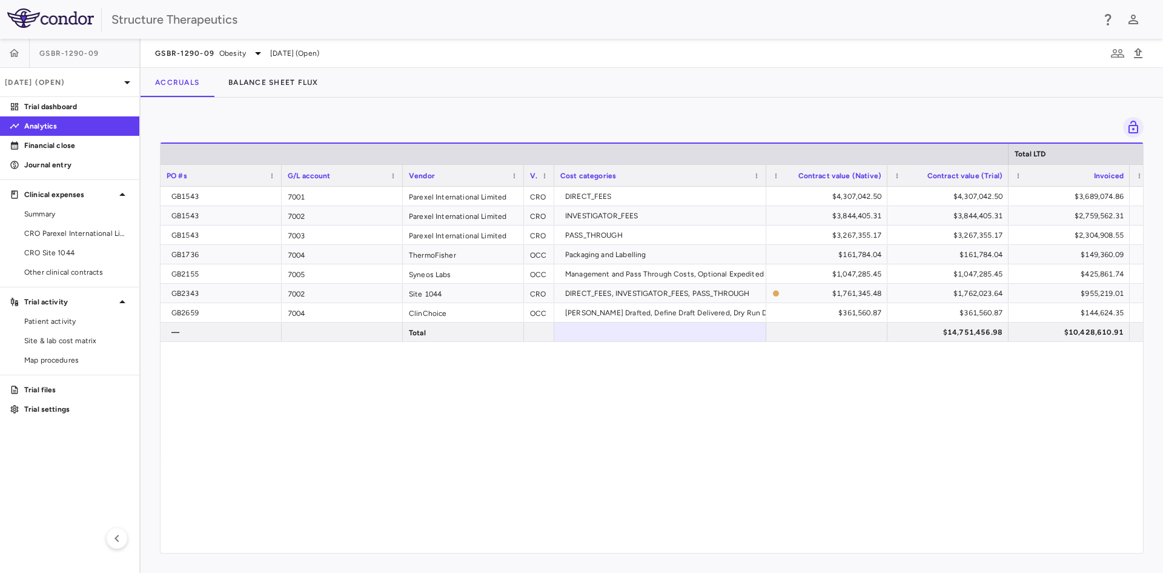
click at [511, 367] on div "GB1543 7001 Parexel International Limited CRO DIRECT_FEES $4,307,042.50 $4,307,…" at bounding box center [652, 365] width 983 height 357
click at [76, 139] on link "Financial close" at bounding box center [69, 145] width 139 height 18
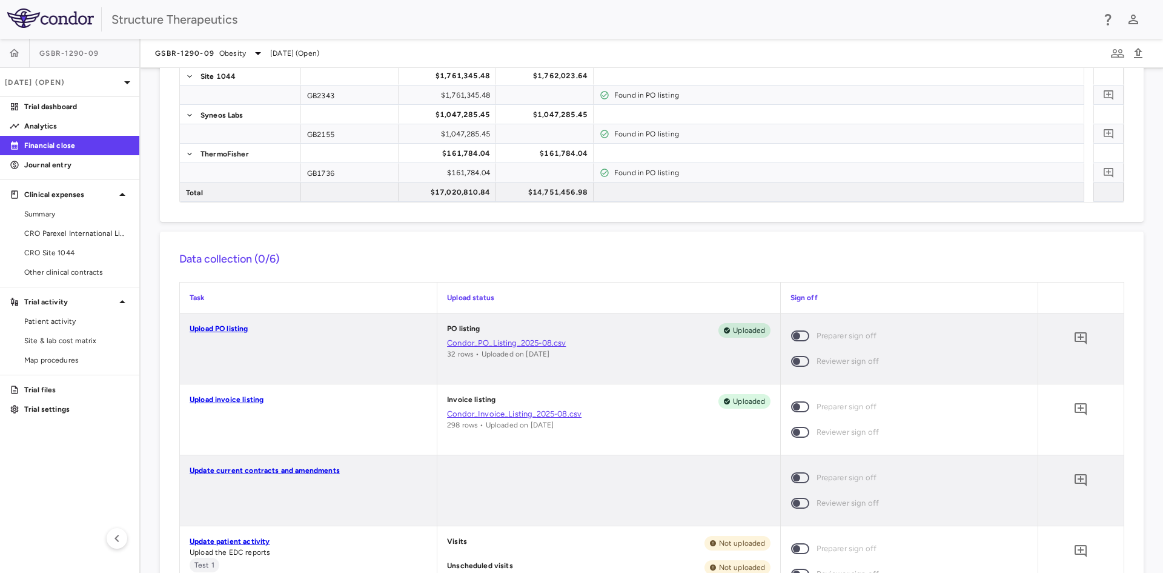
scroll to position [260, 0]
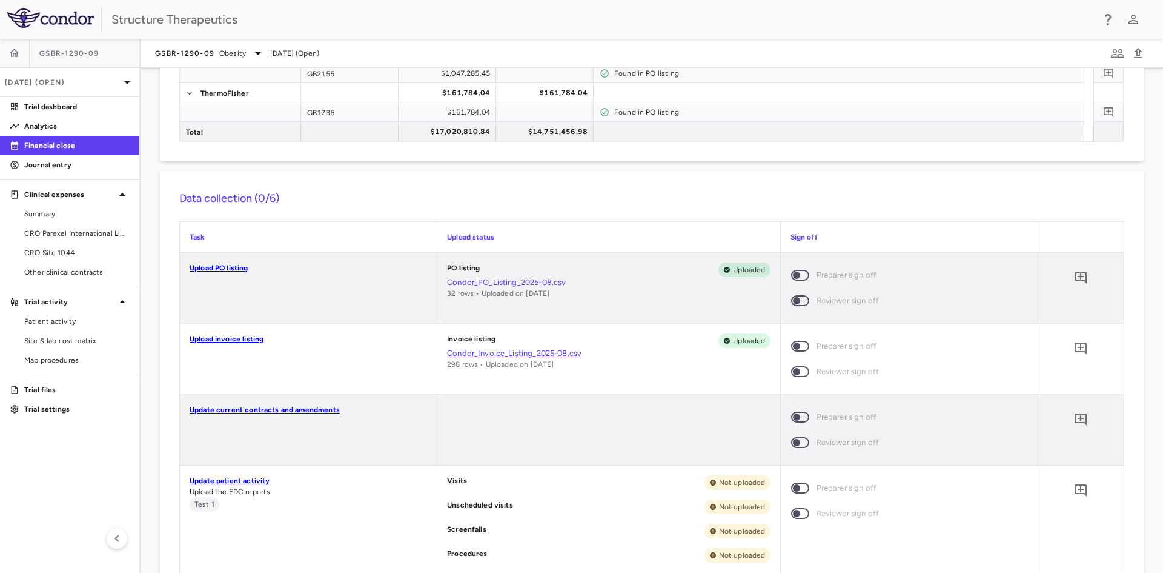
click at [236, 480] on link "Update patient activity" at bounding box center [230, 480] width 80 height 8
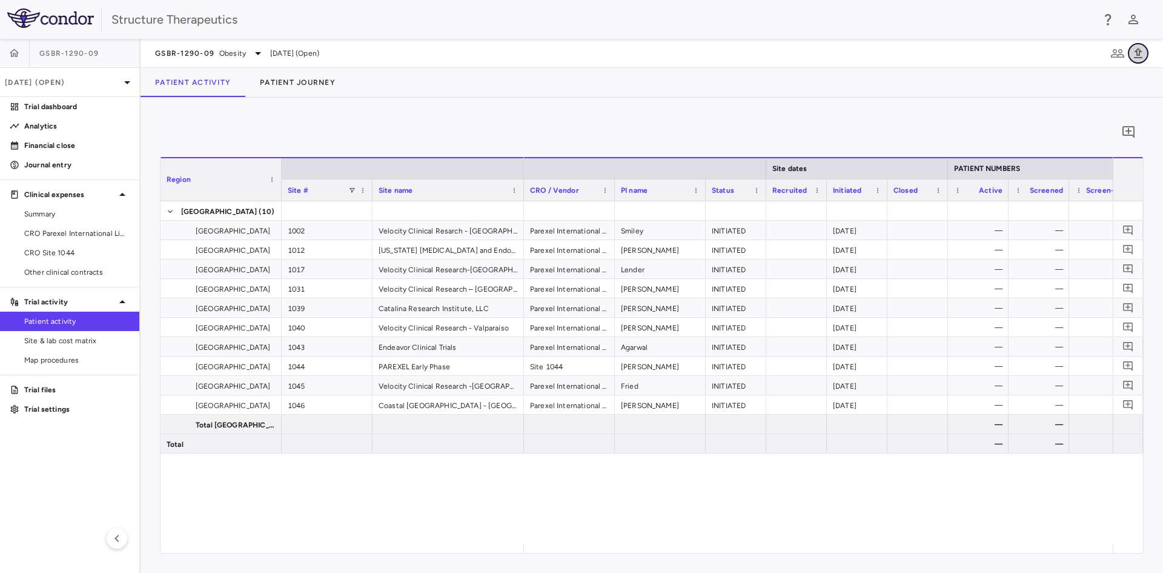
click at [1144, 56] on icon "button" at bounding box center [1138, 53] width 15 height 15
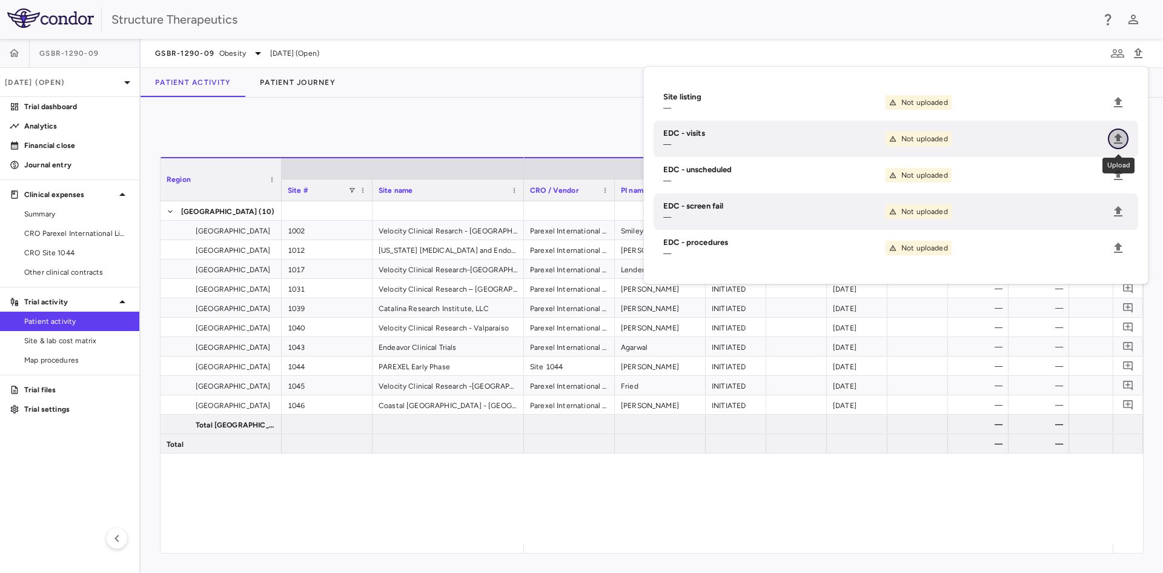
click at [1118, 139] on icon "Upload" at bounding box center [1118, 138] width 8 height 10
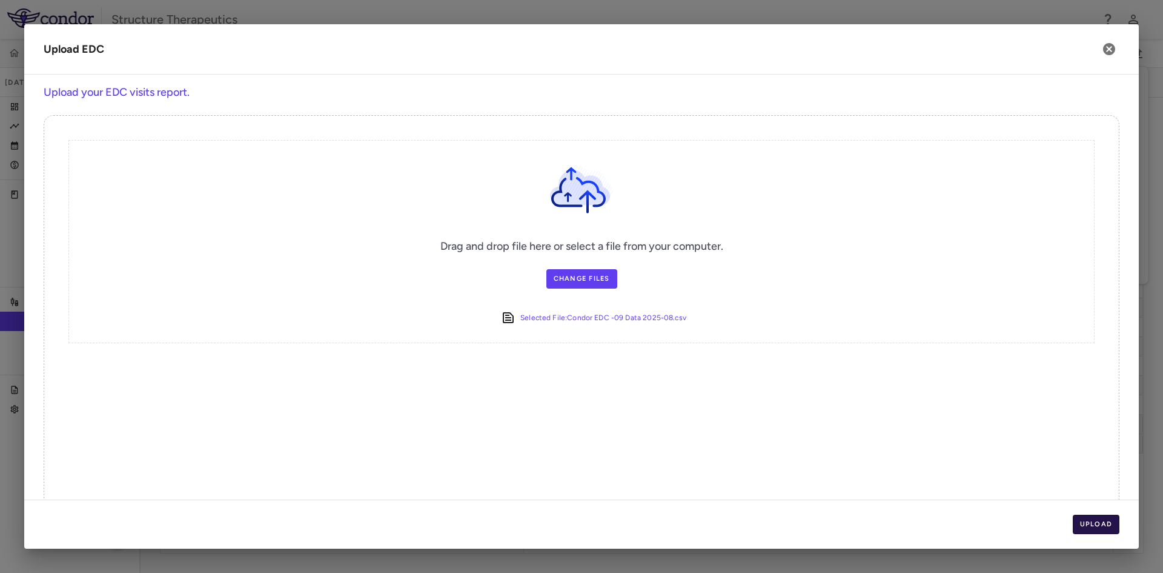
click at [1103, 523] on button "Upload" at bounding box center [1096, 523] width 47 height 19
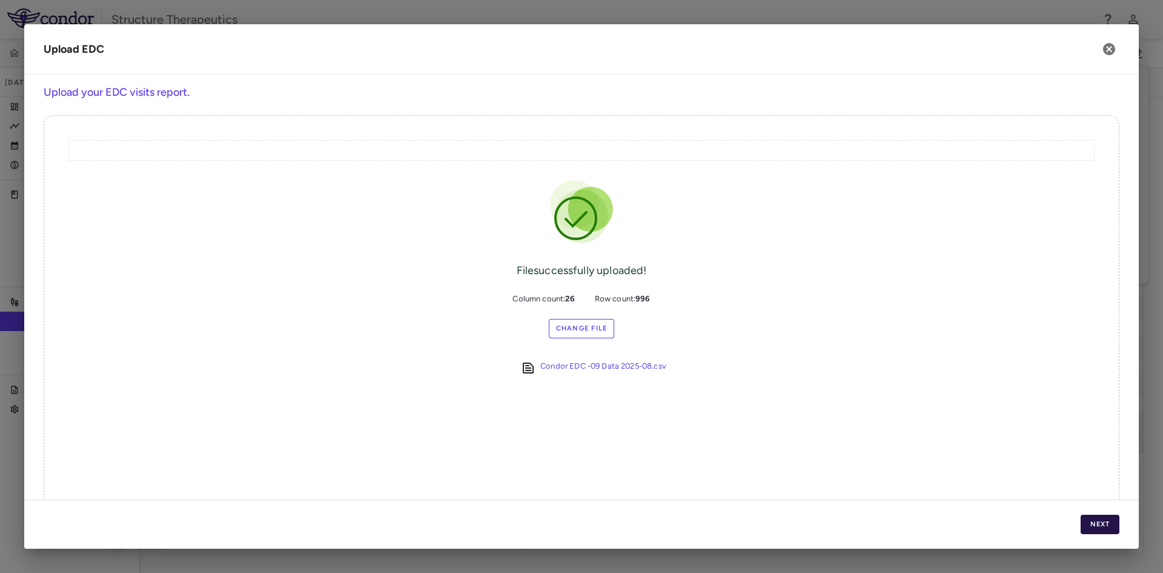
click at [1104, 525] on button "Next" at bounding box center [1100, 523] width 39 height 19
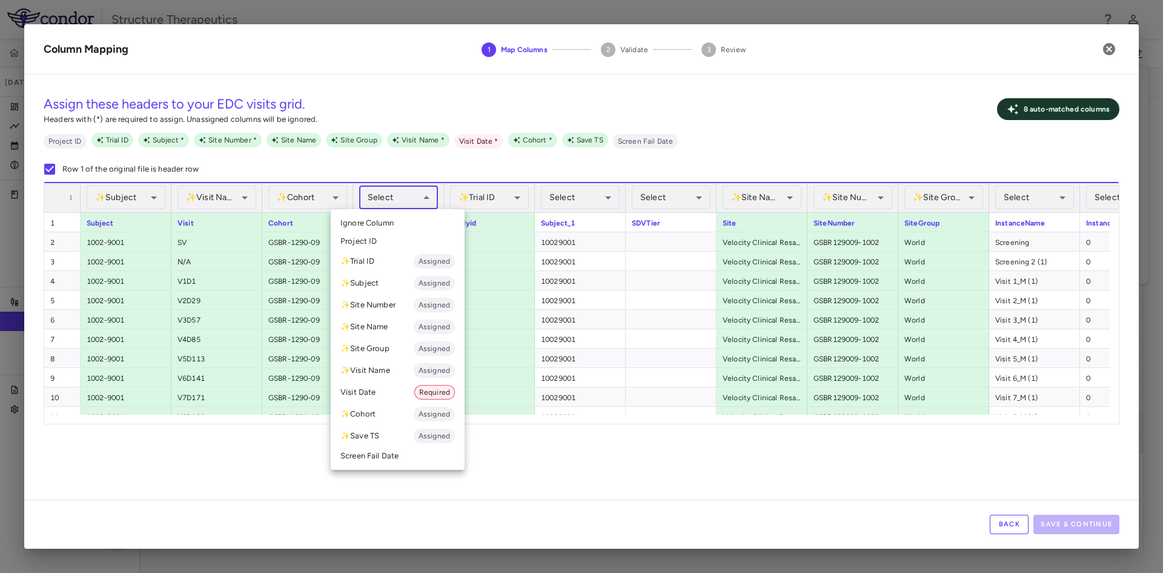
click at [428, 202] on body "Skip to sidebar Skip to main content Structure Therapeutics GSBR-1290-[DATE] (O…" at bounding box center [581, 286] width 1163 height 573
click at [385, 257] on li "✨ Trial ID Assigned" at bounding box center [398, 261] width 134 height 22
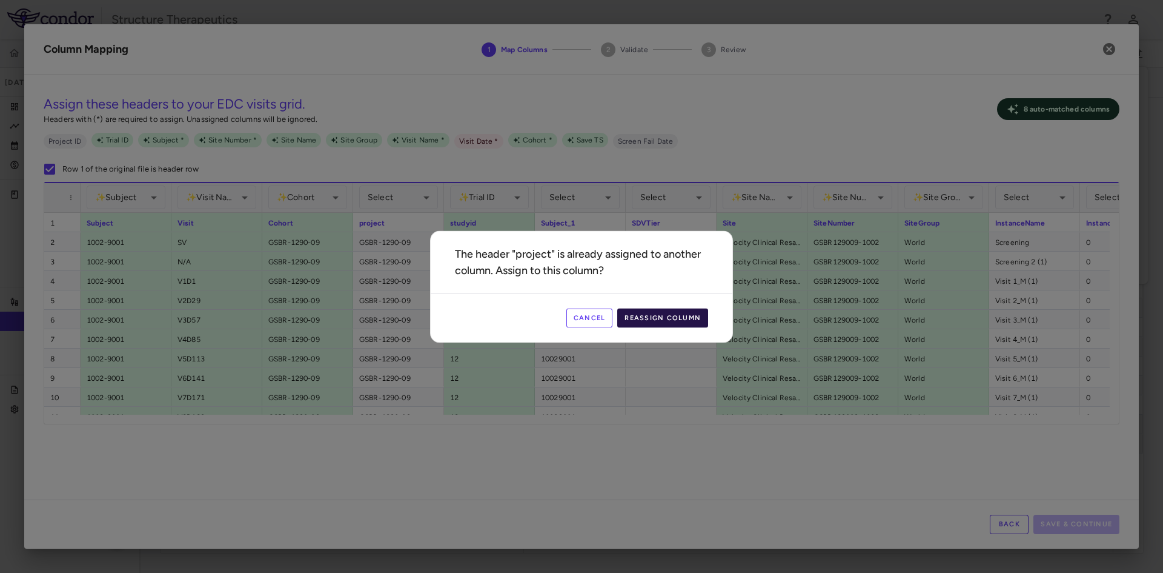
click at [648, 320] on button "Reassign Column" at bounding box center [662, 317] width 91 height 19
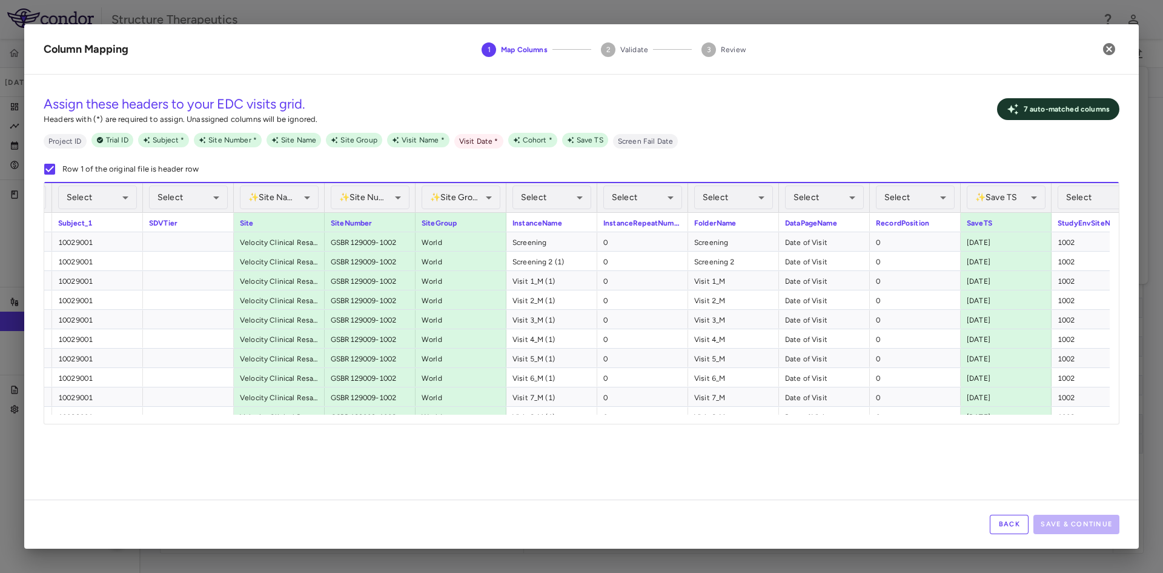
scroll to position [0, 533]
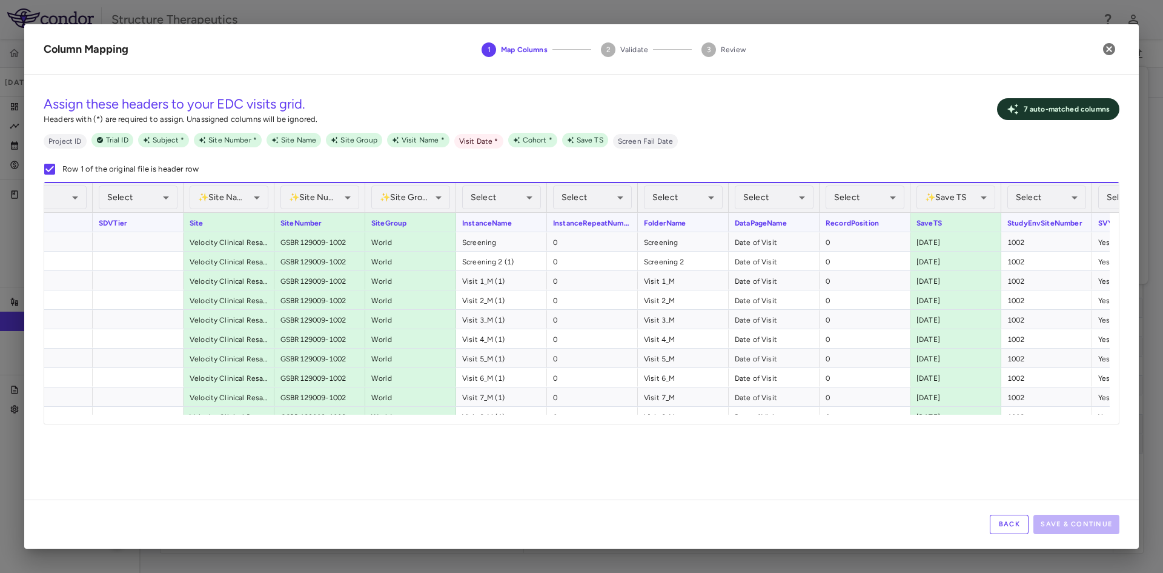
click at [1046, 225] on div "StudyEnvSiteNumber" at bounding box center [1046, 222] width 91 height 19
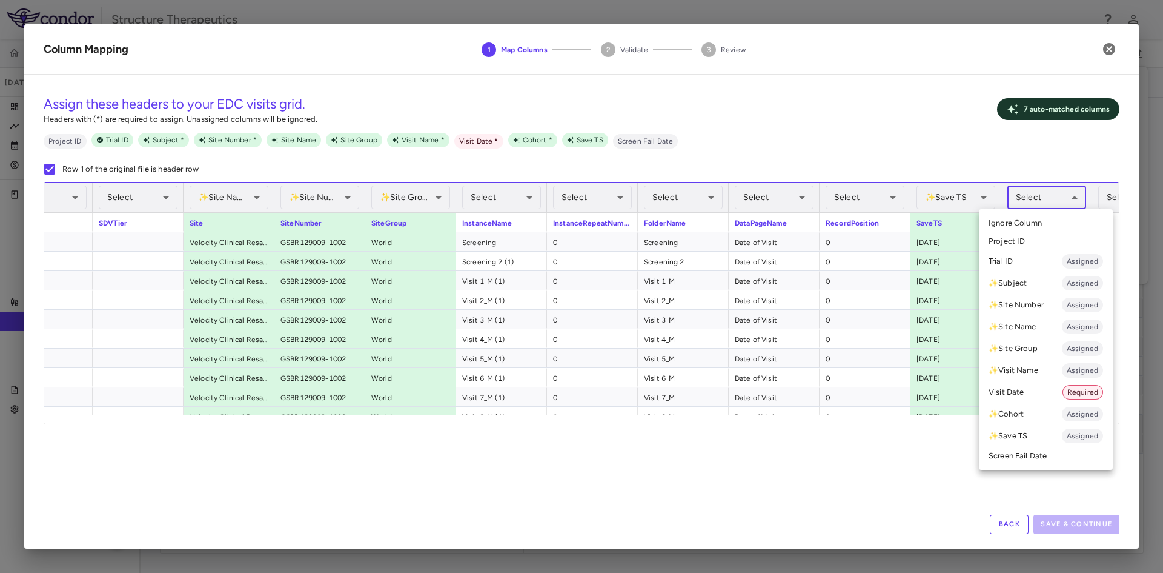
click at [1055, 193] on body "Skip to sidebar Skip to main content Structure Therapeutics GSBR-1290-[DATE] (O…" at bounding box center [581, 286] width 1163 height 573
click at [1018, 310] on li "✨ Site Number Assigned" at bounding box center [1046, 305] width 134 height 22
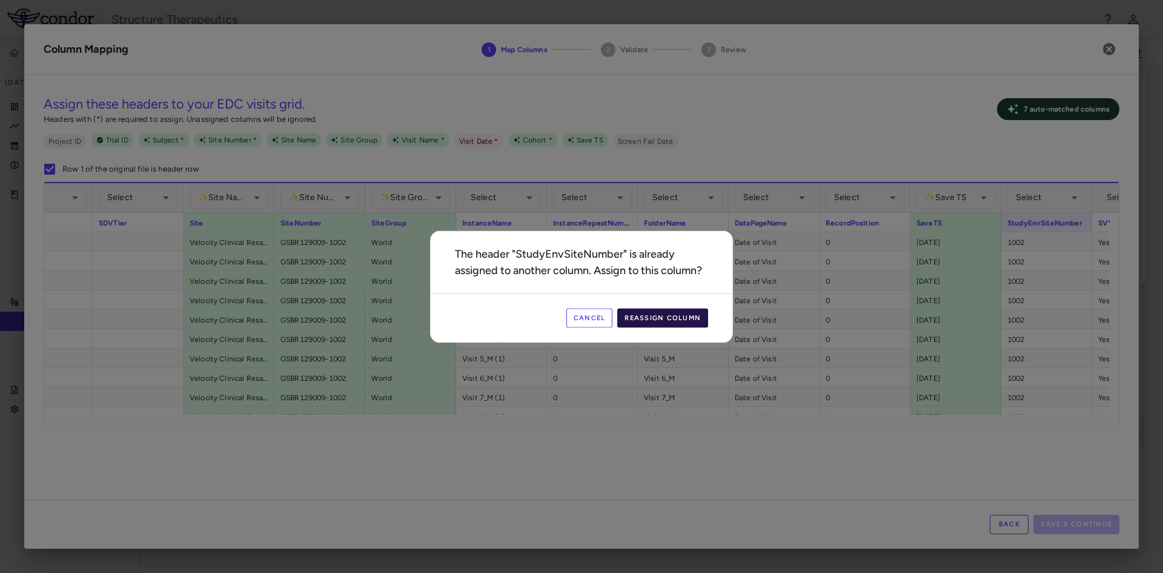
click at [703, 314] on button "Reassign Column" at bounding box center [662, 317] width 91 height 19
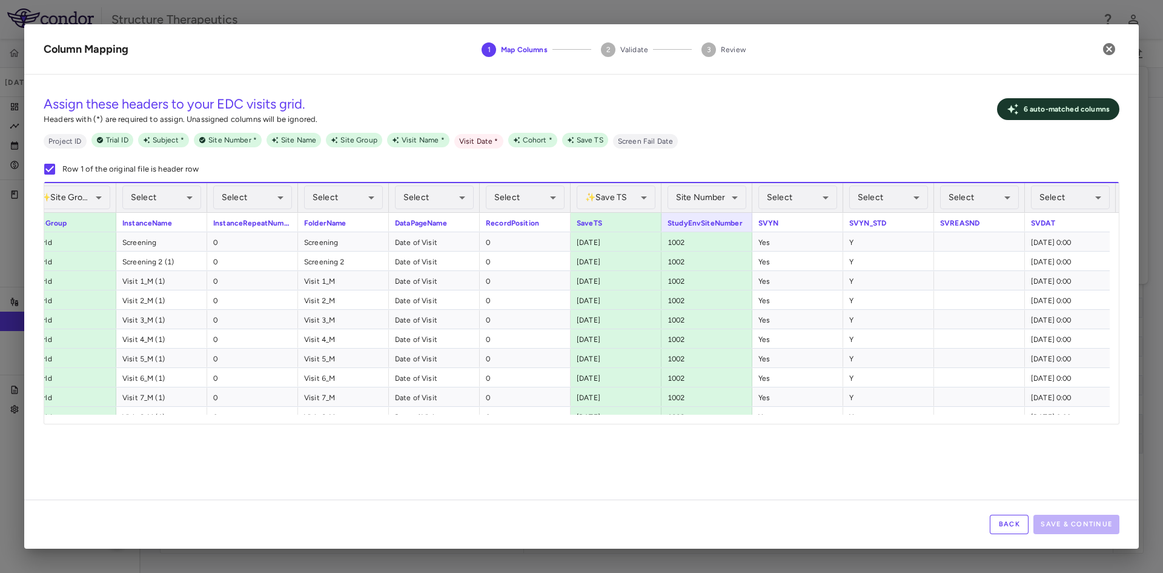
scroll to position [0, 1017]
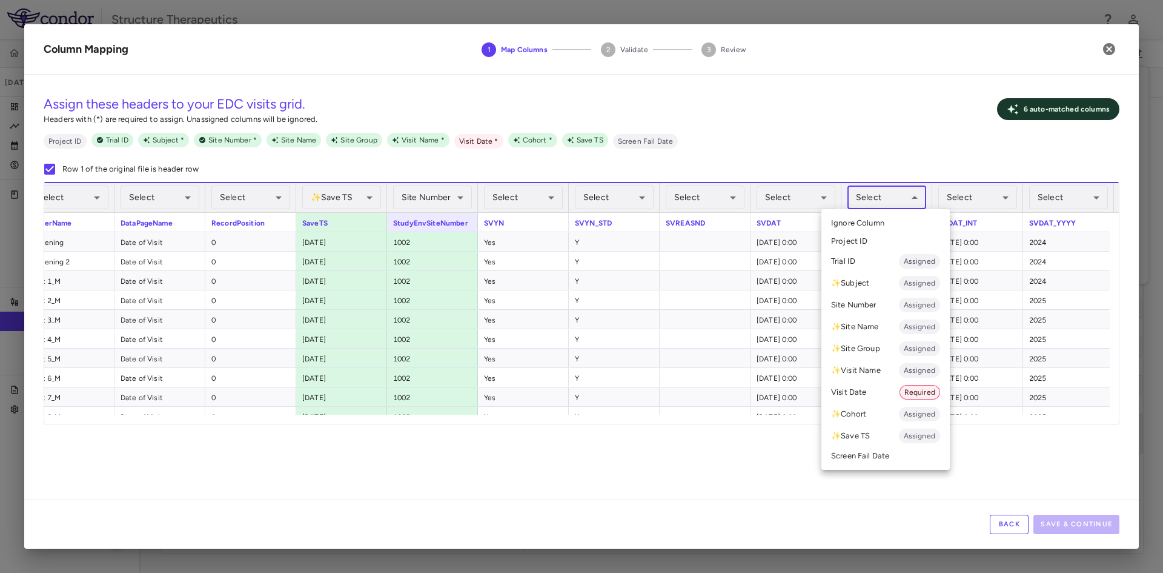
click at [909, 190] on body "Skip to sidebar Skip to main content Structure Therapeutics GSBR-1290-[DATE] (O…" at bounding box center [581, 286] width 1163 height 573
click at [857, 383] on li "Visit Date Required" at bounding box center [886, 392] width 128 height 22
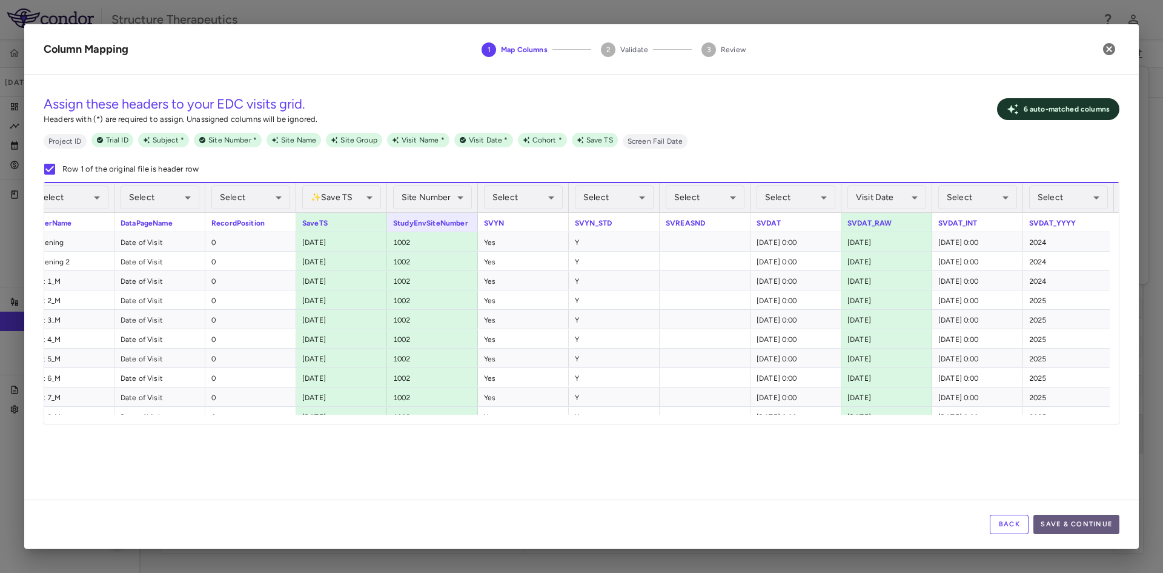
click at [1083, 519] on button "Save & Continue" at bounding box center [1077, 523] width 86 height 19
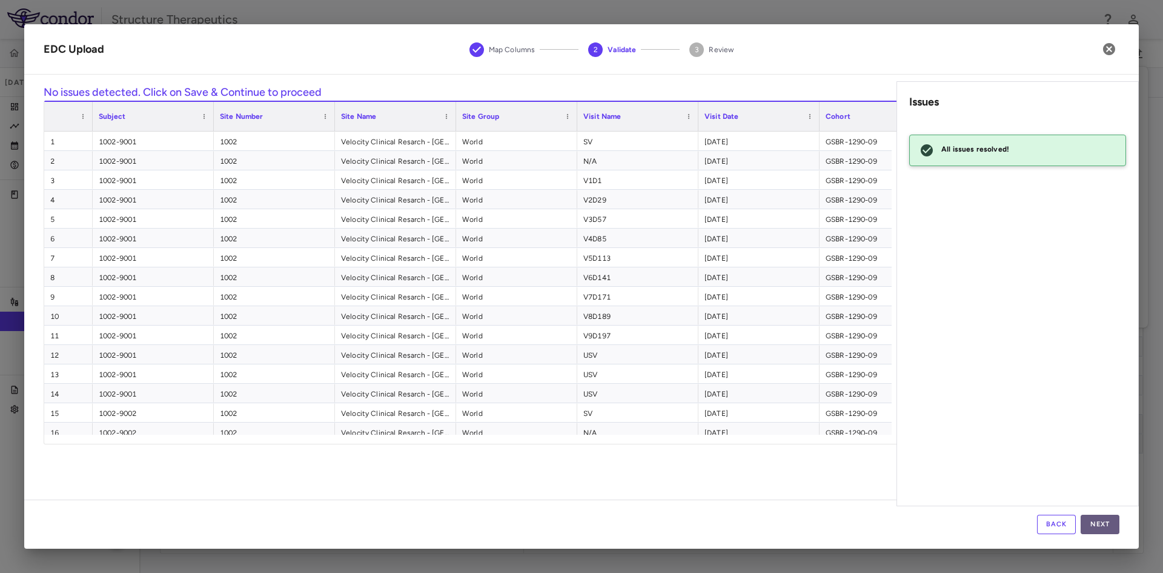
click at [1094, 520] on button "Next" at bounding box center [1100, 523] width 39 height 19
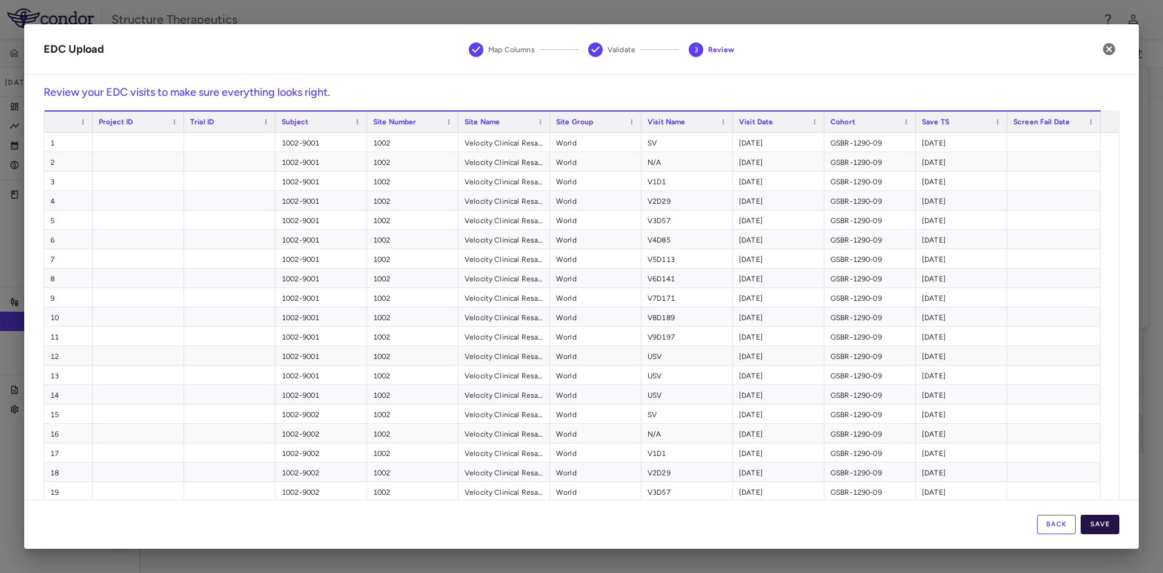
click at [1101, 518] on button "Save" at bounding box center [1100, 523] width 39 height 19
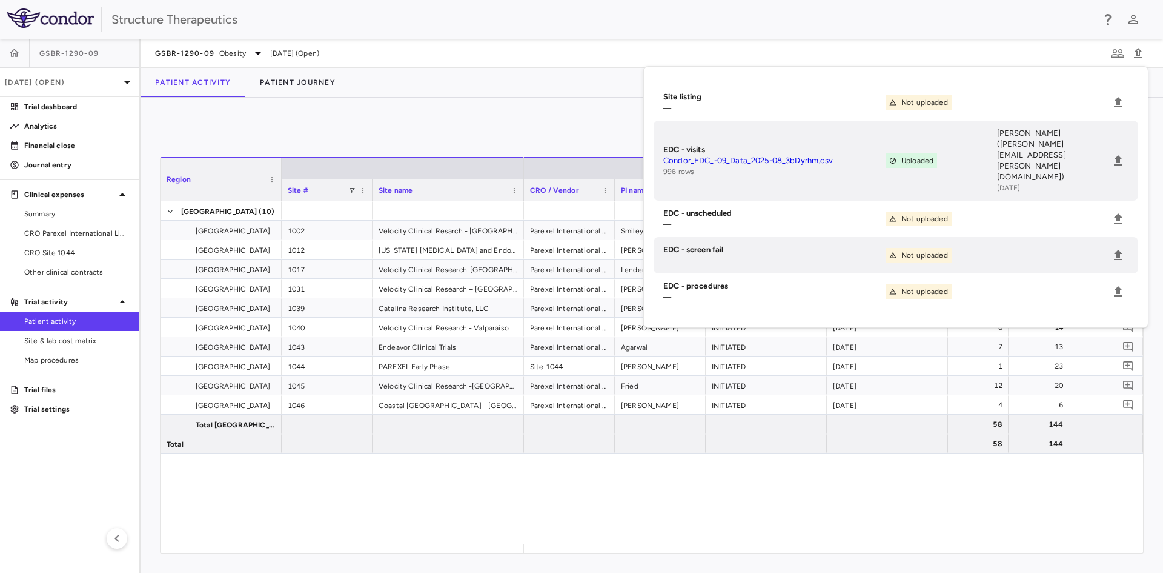
click at [523, 131] on div "0" at bounding box center [652, 132] width 984 height 30
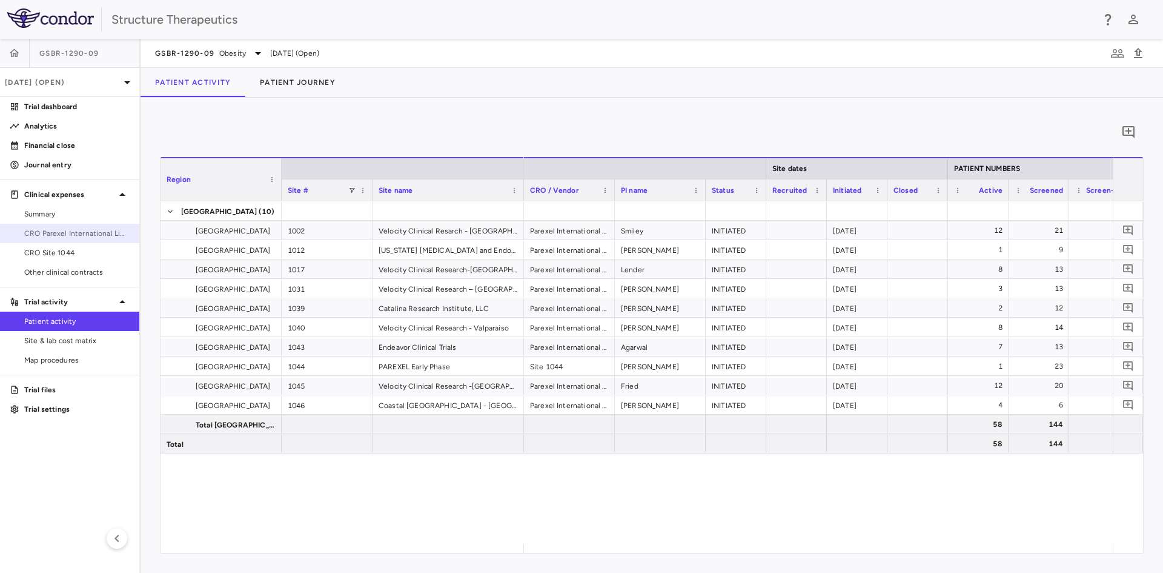
click at [84, 237] on span "CRO Parexel International Limited" at bounding box center [76, 233] width 105 height 11
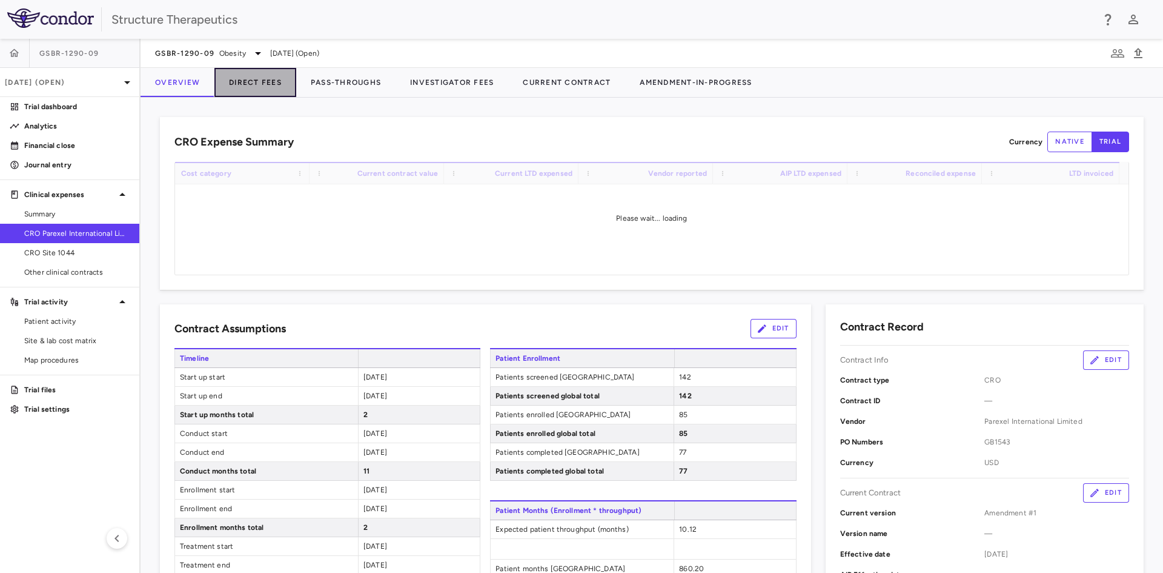
click at [258, 95] on button "Direct Fees" at bounding box center [255, 82] width 82 height 29
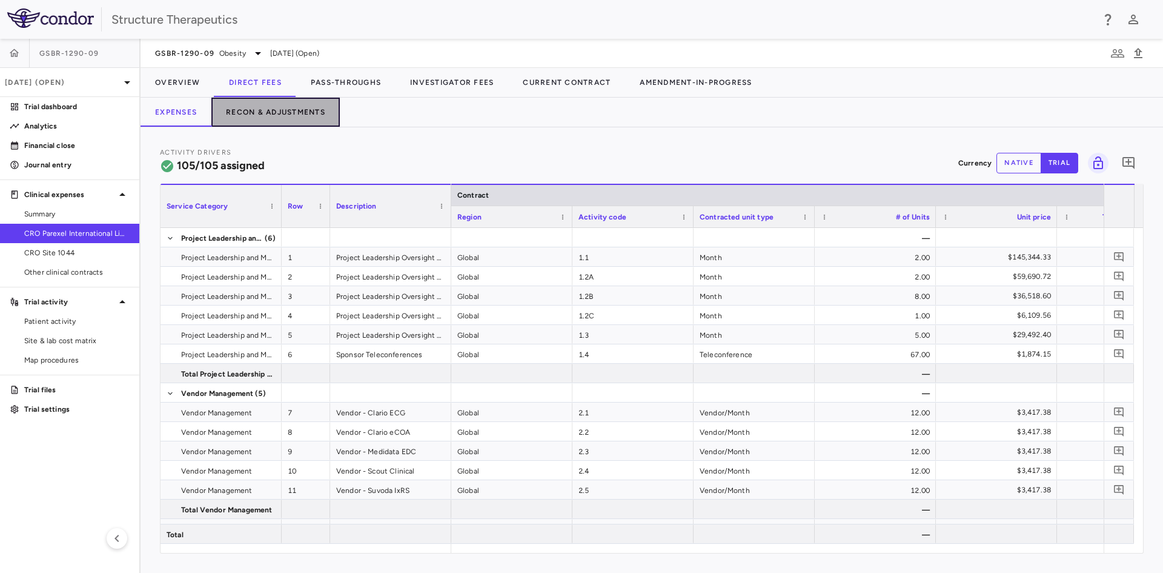
click at [257, 107] on button "Recon & Adjustments" at bounding box center [275, 112] width 128 height 29
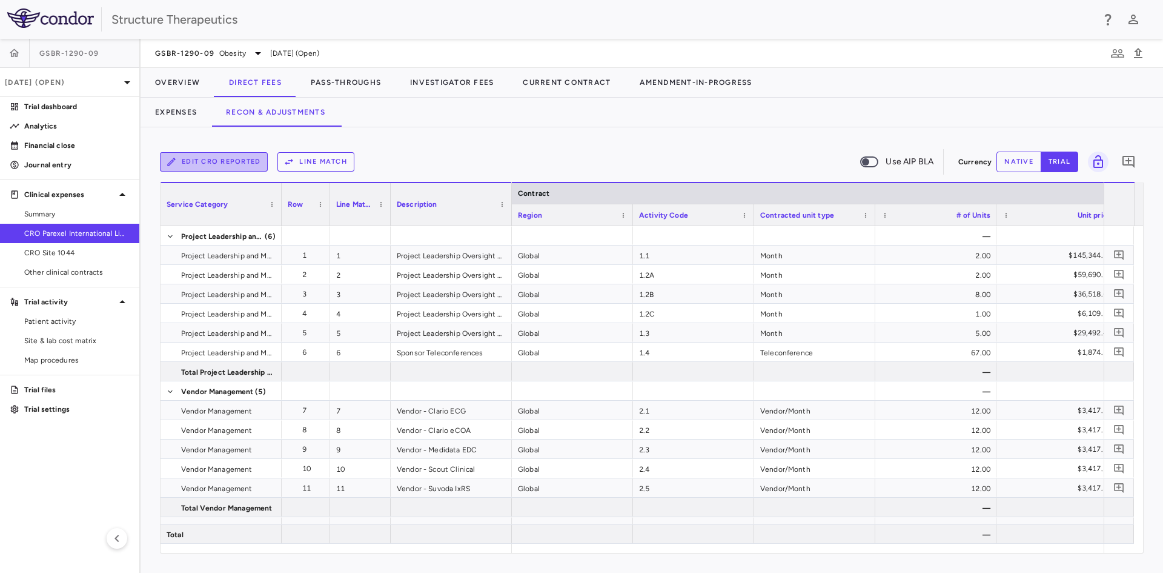
click at [225, 164] on button "Edit CRO reported" at bounding box center [214, 161] width 108 height 19
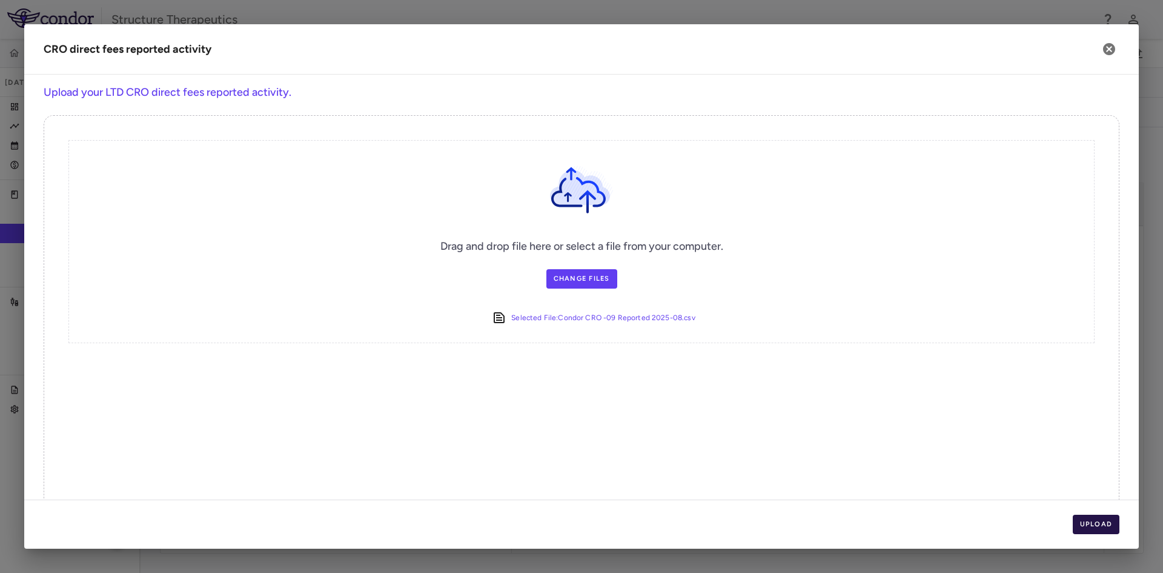
click at [1096, 516] on div "Upload" at bounding box center [581, 523] width 1115 height 49
click at [1096, 516] on button "Upload" at bounding box center [1096, 523] width 47 height 19
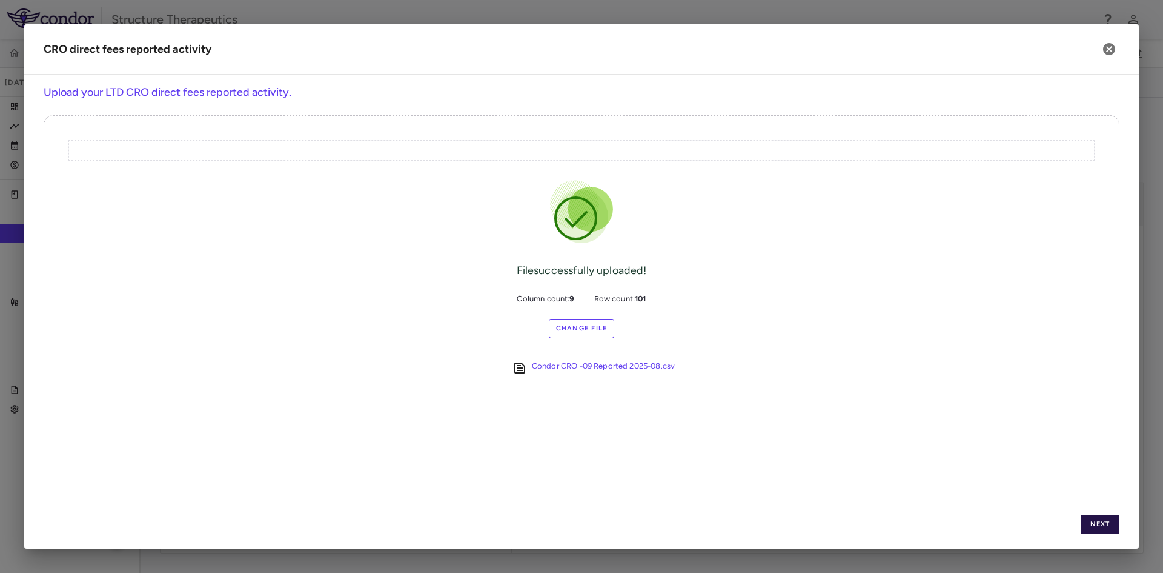
click at [1096, 516] on button "Next" at bounding box center [1100, 523] width 39 height 19
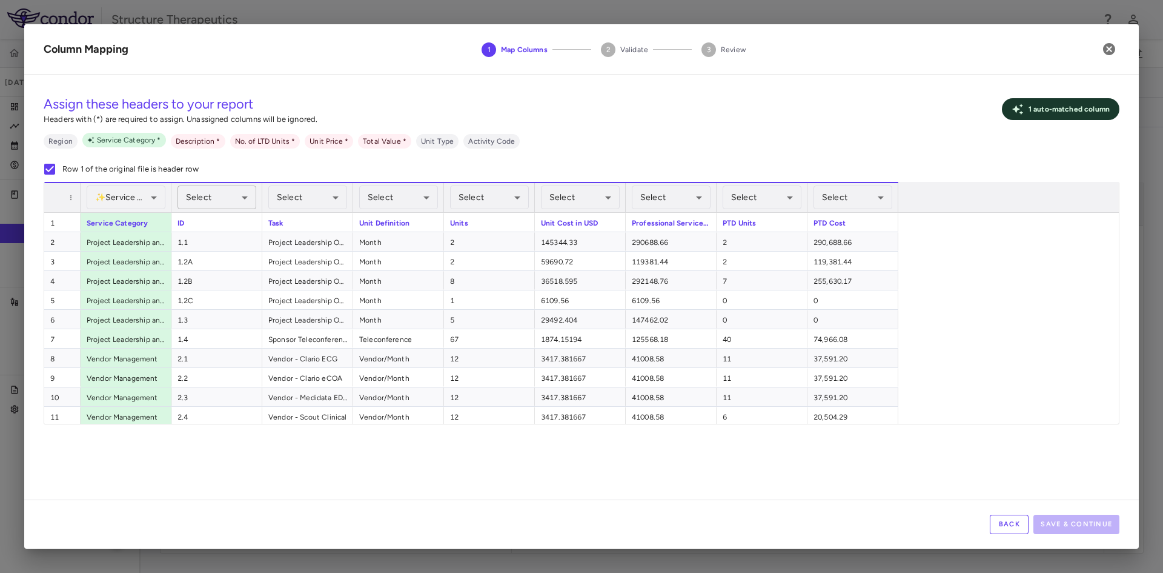
click at [234, 199] on body "Skip to sidebar Skip to main content Structure Therapeutics GSBR-1290-[DATE] (O…" at bounding box center [581, 286] width 1163 height 573
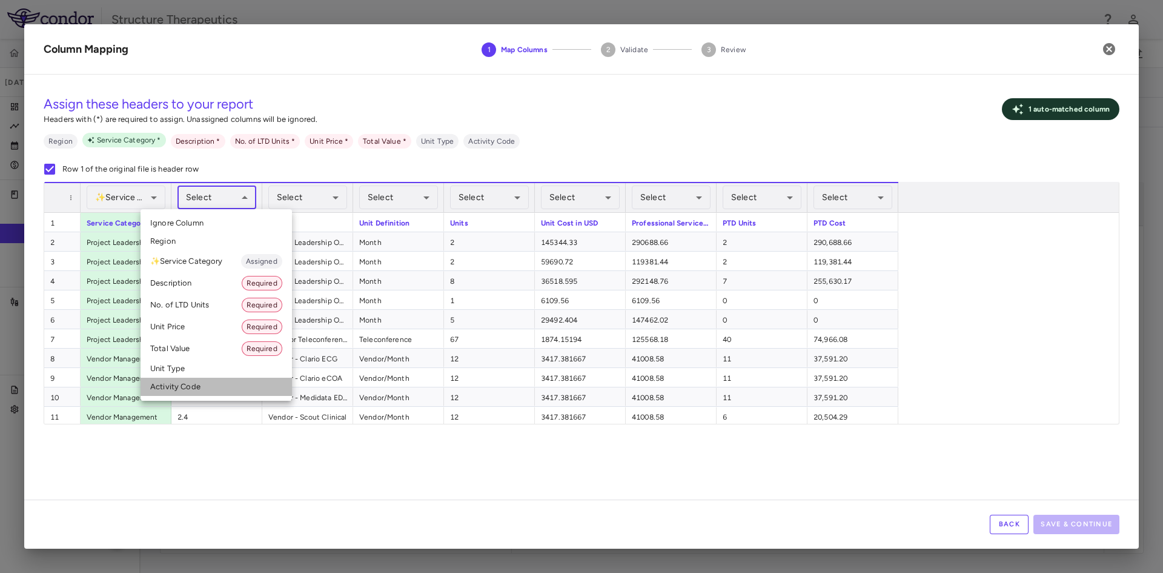
click at [199, 382] on li "Activity Code" at bounding box center [216, 386] width 151 height 18
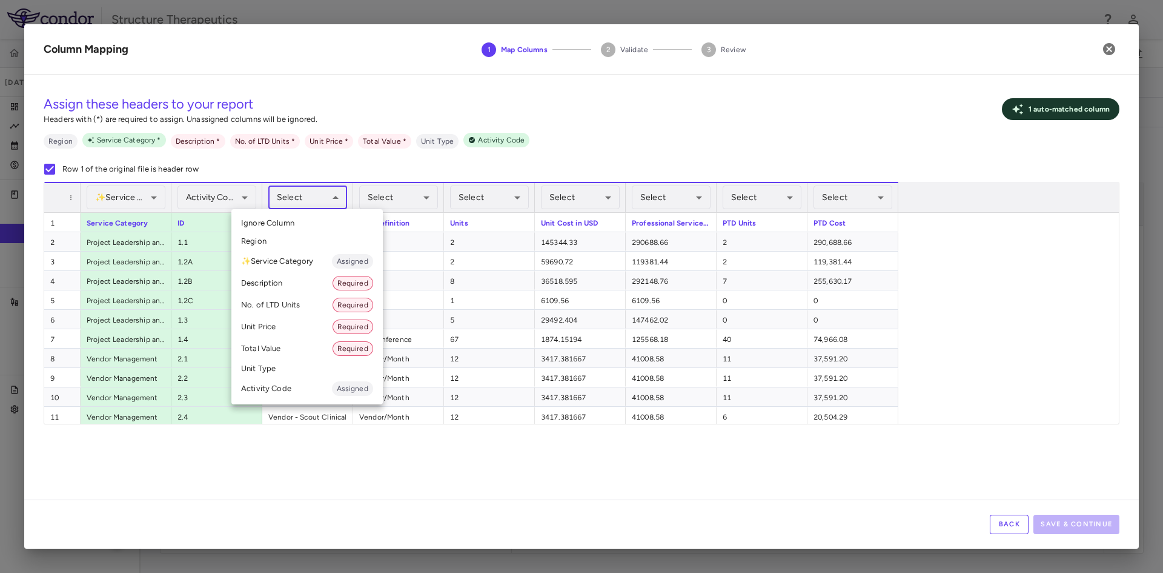
click at [323, 201] on body "Skip to sidebar Skip to main content Structure Therapeutics GSBR-1290-[DATE] (O…" at bounding box center [581, 286] width 1163 height 573
click at [277, 282] on li "Description Required" at bounding box center [306, 283] width 151 height 22
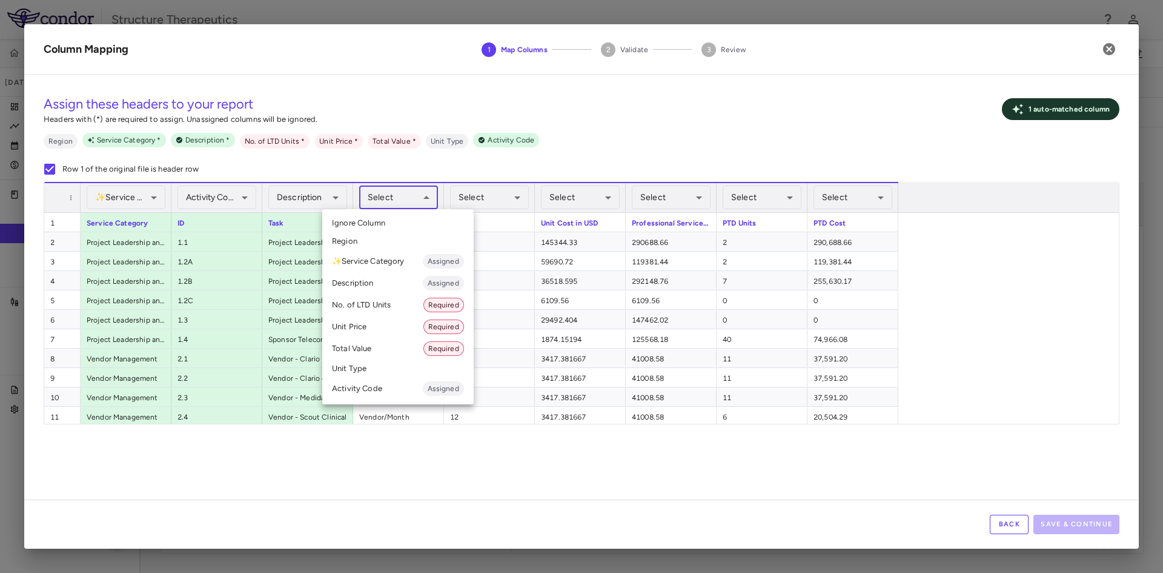
click at [422, 200] on body "Skip to sidebar Skip to main content Structure Therapeutics GSBR-1290-[DATE] (O…" at bounding box center [581, 286] width 1163 height 573
click at [350, 370] on li "Unit Type" at bounding box center [397, 368] width 151 height 18
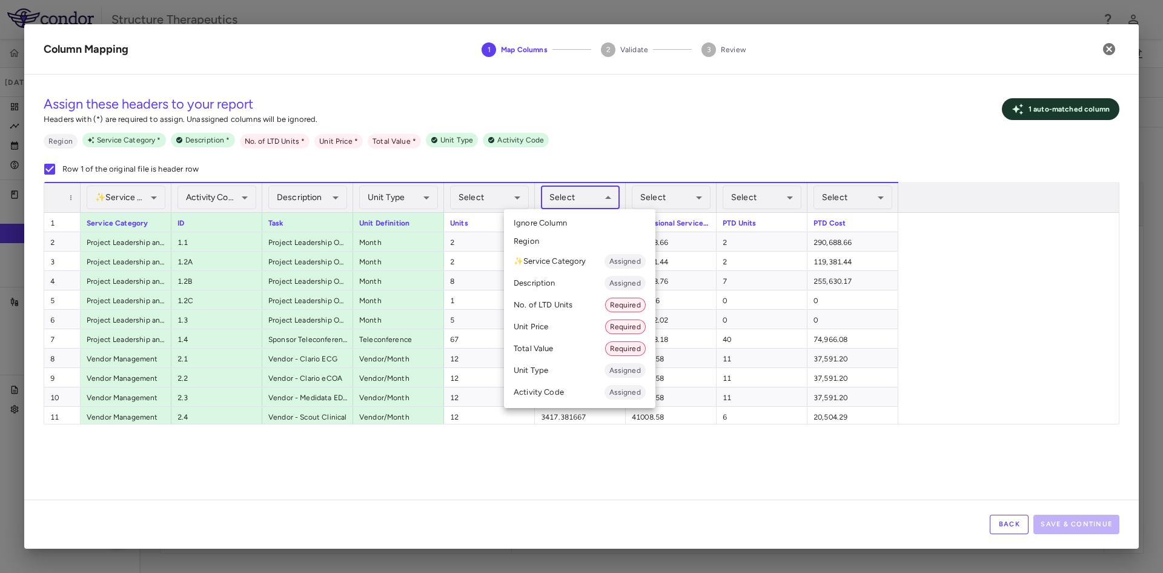
click at [596, 205] on body "Skip to sidebar Skip to main content Structure Therapeutics GSBR-1290-[DATE] (O…" at bounding box center [581, 286] width 1163 height 573
click at [558, 320] on li "Unit Price Required" at bounding box center [579, 327] width 151 height 22
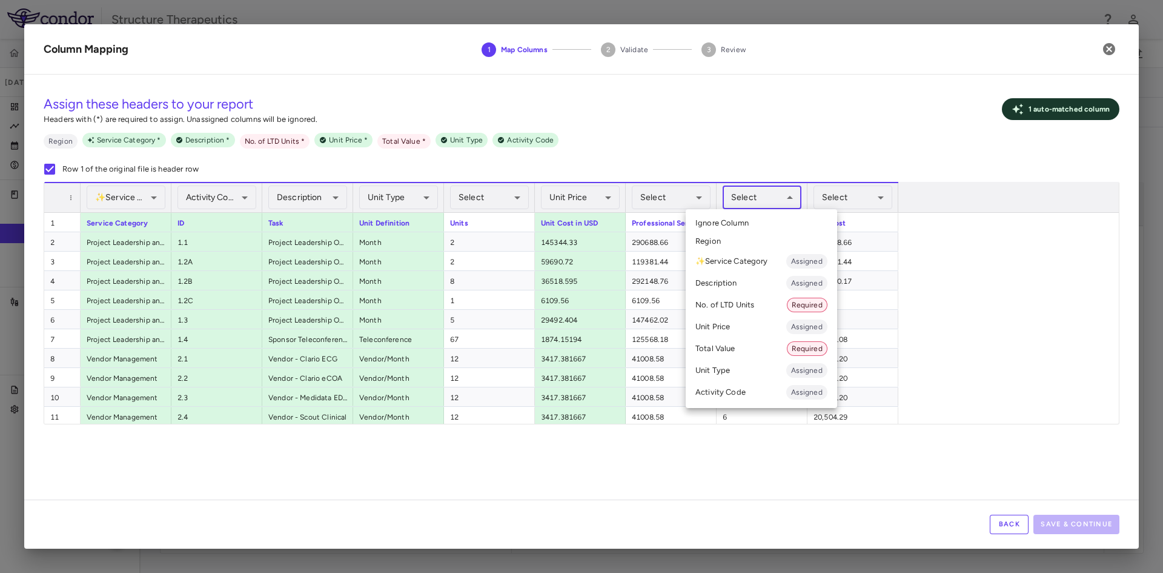
click at [755, 203] on body "Skip to sidebar Skip to main content Structure Therapeutics GSBR-1290-[DATE] (O…" at bounding box center [581, 286] width 1163 height 573
click at [725, 307] on li "No. of LTD Units Required" at bounding box center [761, 305] width 151 height 22
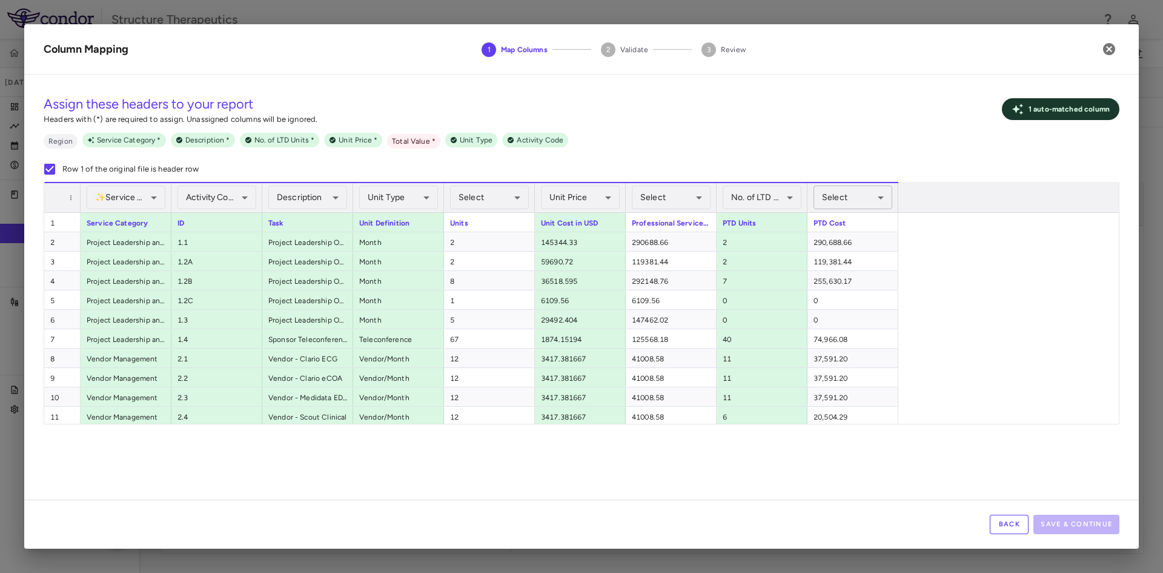
click at [828, 200] on body "Skip to sidebar Skip to main content Structure Therapeutics GSBR-1290-[DATE] (O…" at bounding box center [581, 286] width 1163 height 573
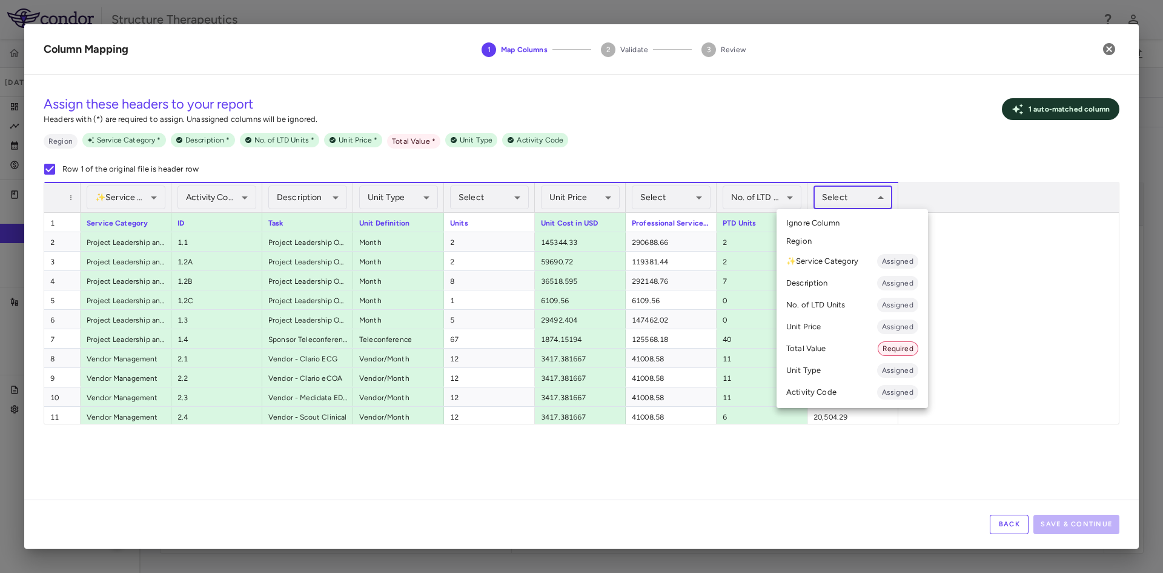
click at [802, 345] on li "Total Value Required" at bounding box center [852, 348] width 151 height 22
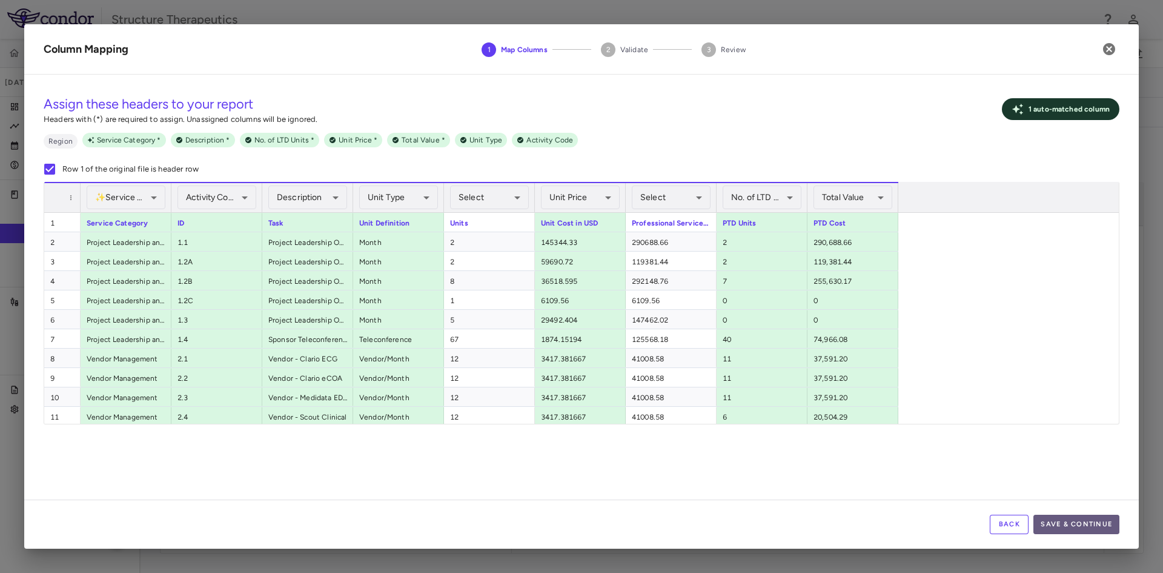
click at [1084, 522] on button "Save & Continue" at bounding box center [1077, 523] width 86 height 19
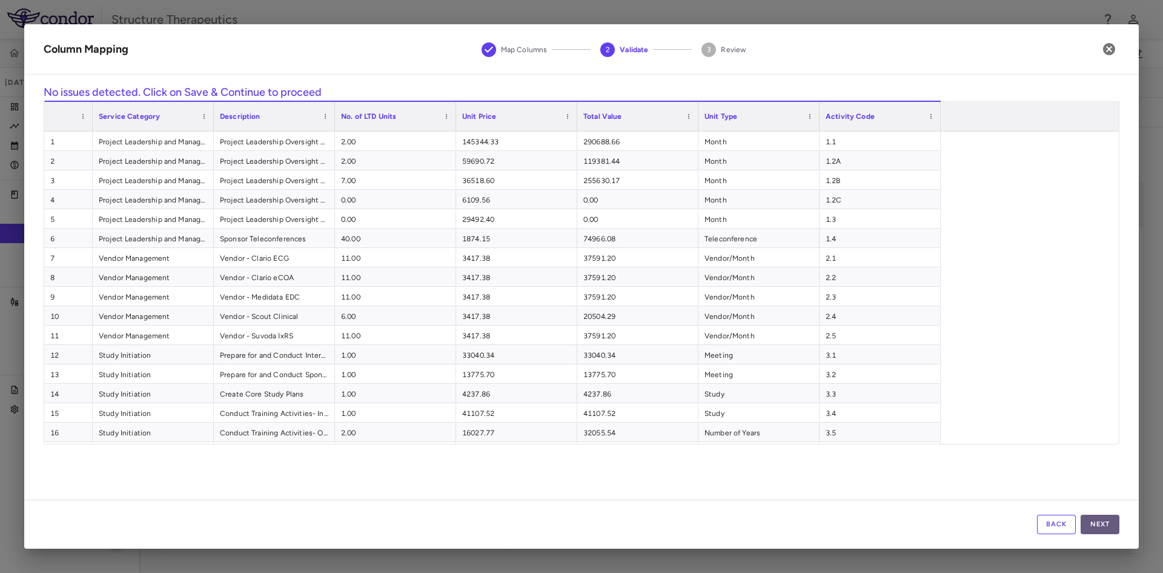
click at [1103, 519] on button "Next" at bounding box center [1100, 523] width 39 height 19
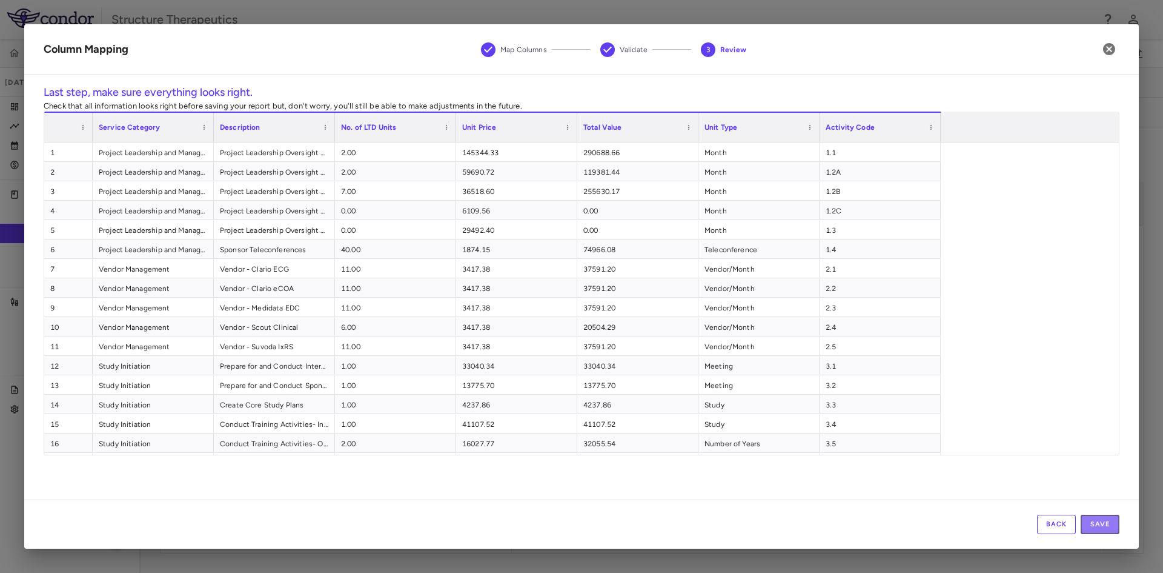
click at [1103, 519] on button "Save" at bounding box center [1100, 523] width 39 height 19
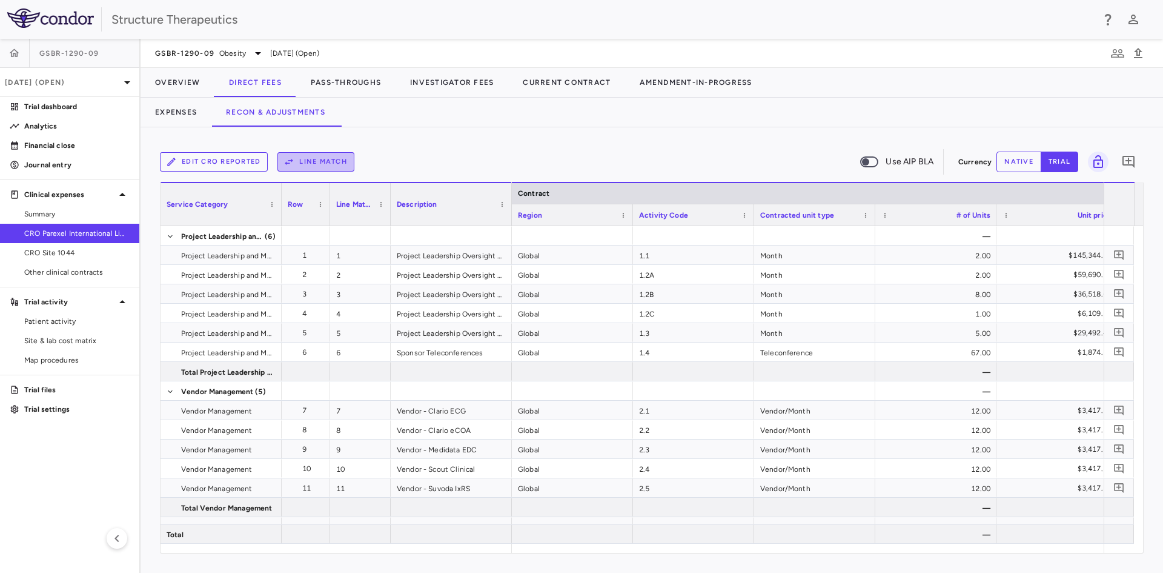
click at [344, 162] on button "Line Match" at bounding box center [315, 161] width 77 height 19
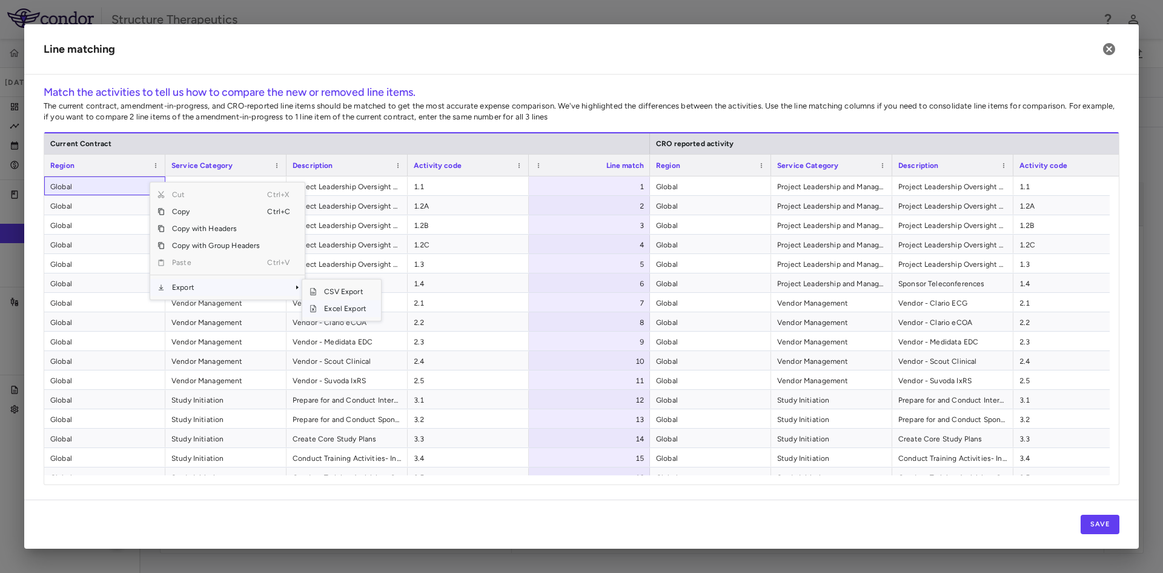
click at [344, 305] on span "Excel Export" at bounding box center [345, 308] width 57 height 17
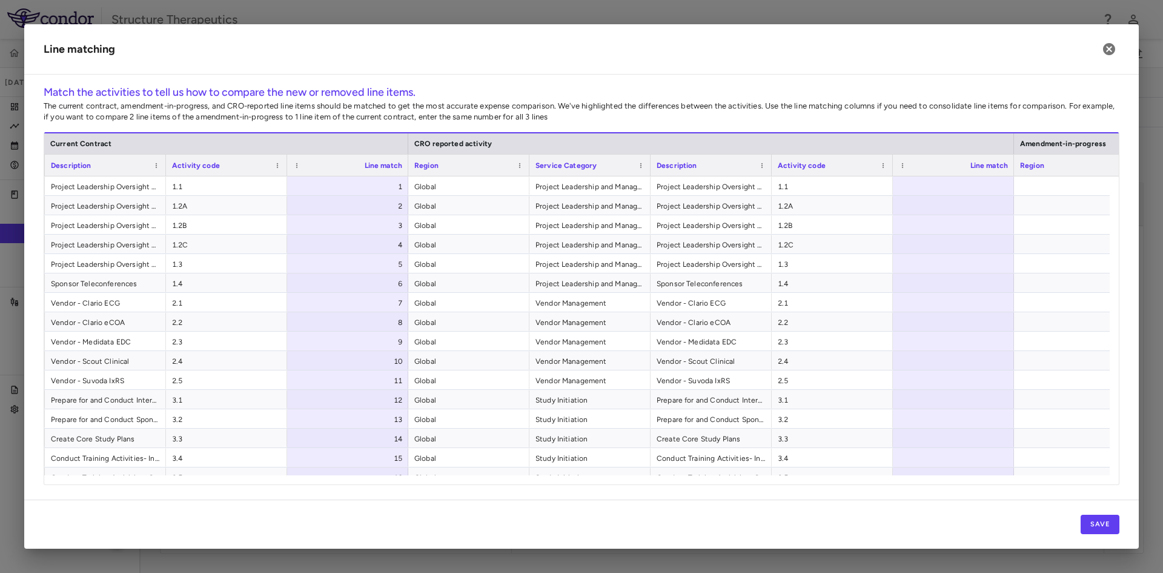
scroll to position [0, 408]
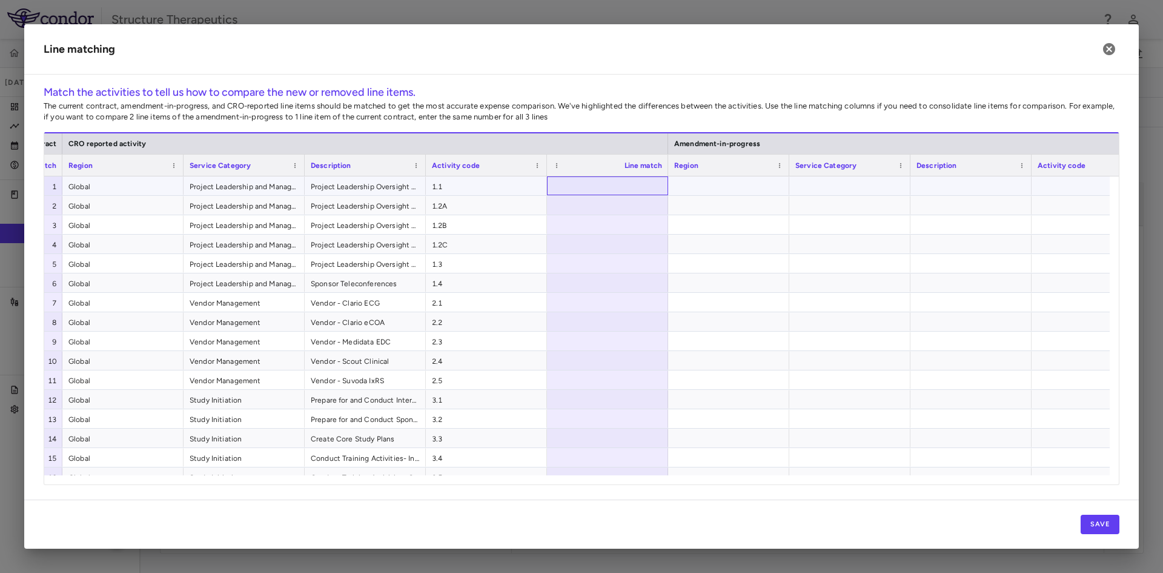
click at [620, 179] on div at bounding box center [607, 185] width 121 height 19
click at [1097, 524] on button "Save" at bounding box center [1100, 523] width 39 height 19
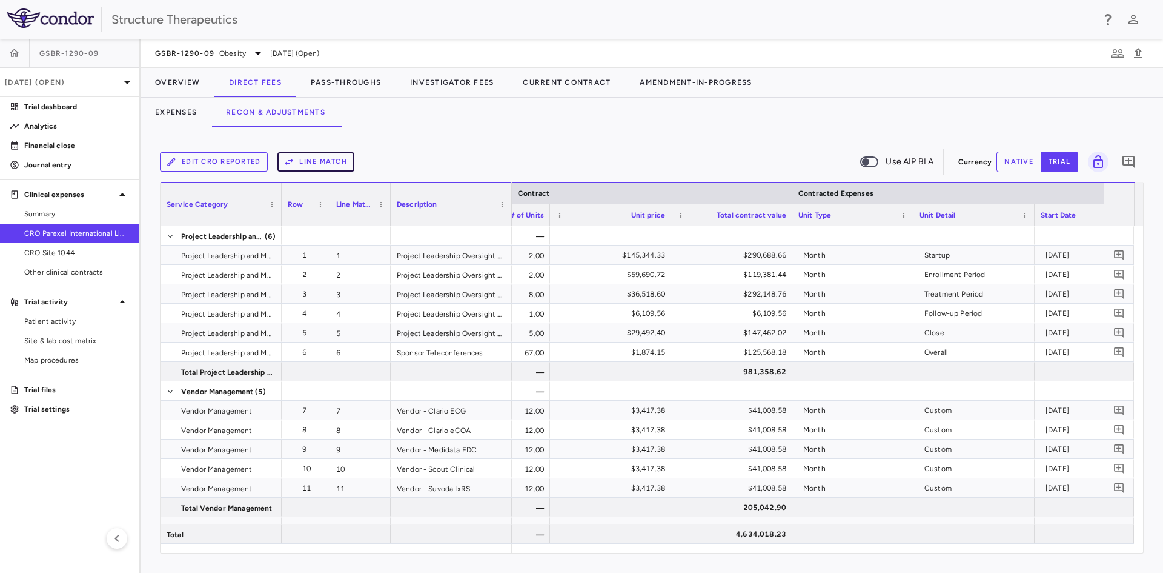
scroll to position [0, 567]
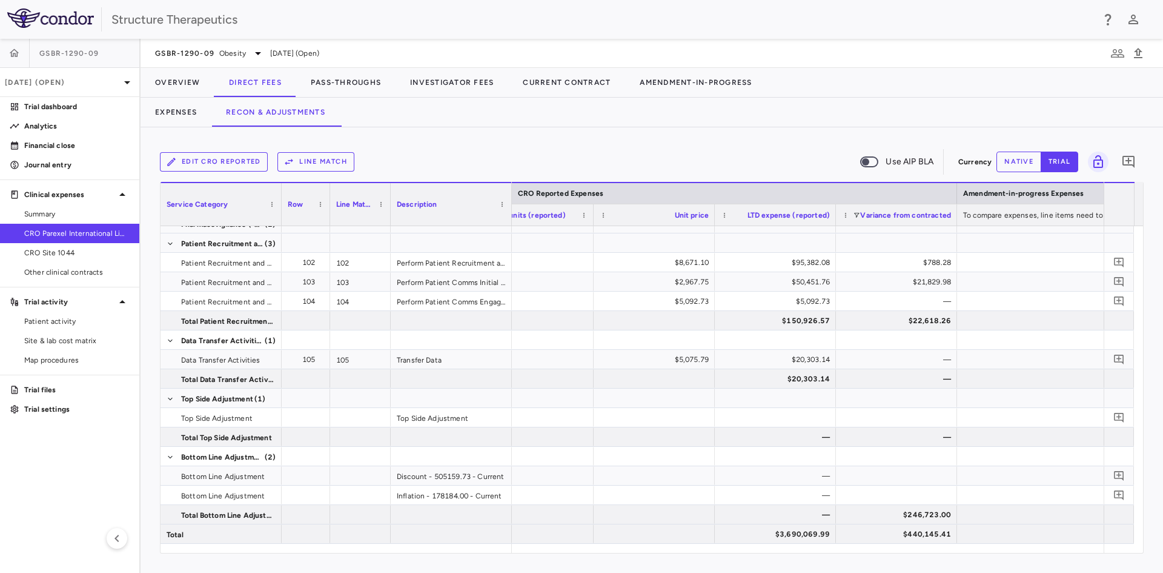
click at [1020, 161] on button "native" at bounding box center [1019, 161] width 45 height 21
click at [798, 471] on div "$0.00" at bounding box center [778, 475] width 104 height 19
click at [788, 473] on div "$402,018.68" at bounding box center [778, 475] width 104 height 19
click at [777, 473] on input "*********" at bounding box center [785, 477] width 102 height 20
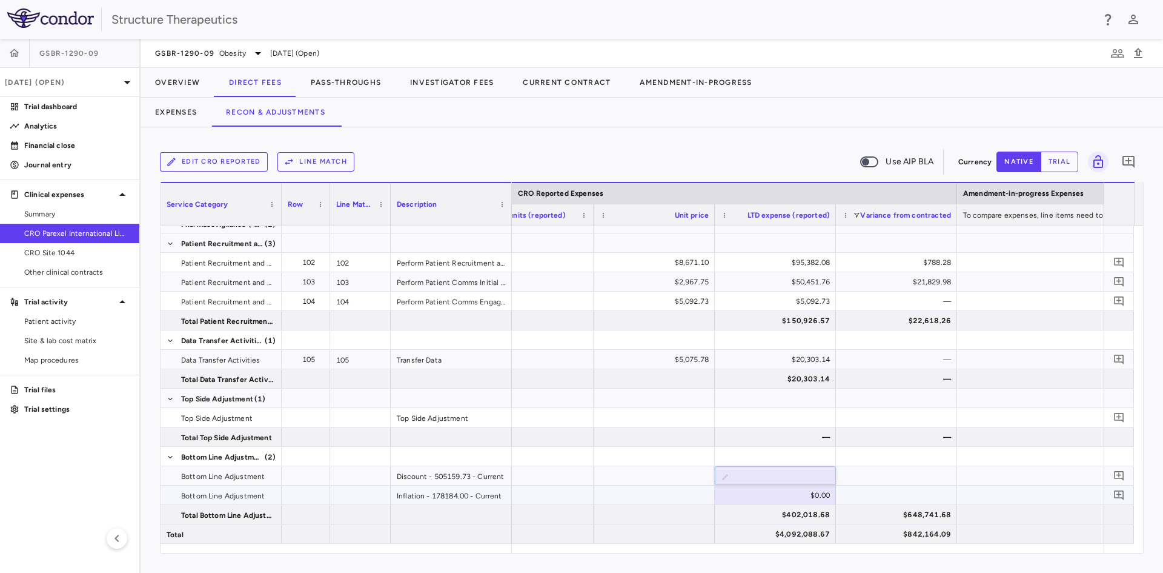
type input "**********"
click at [809, 499] on div "$0.00" at bounding box center [778, 494] width 104 height 19
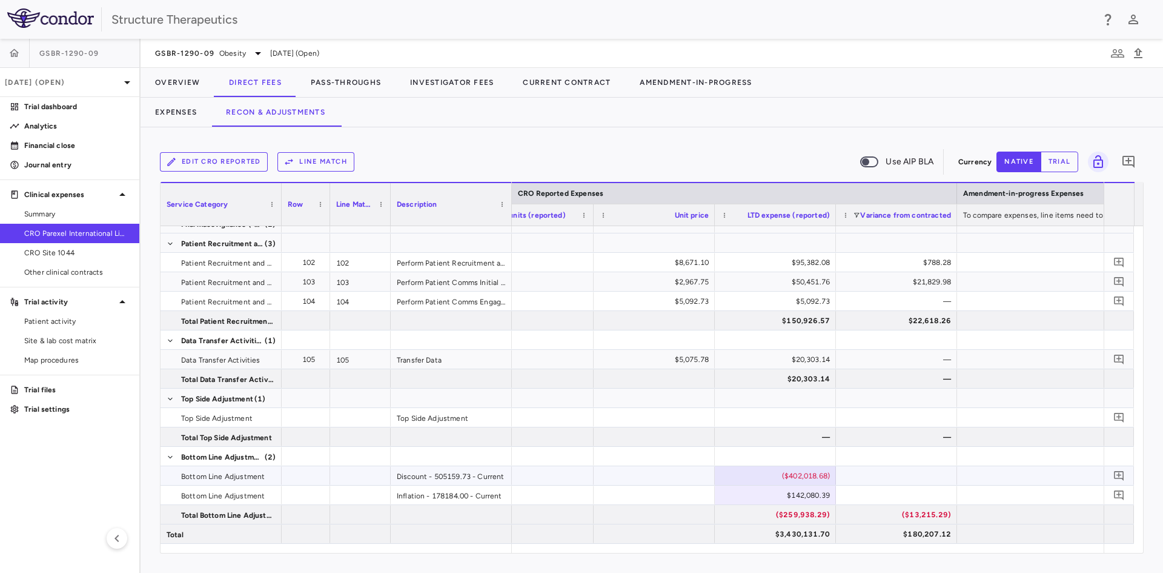
click at [794, 473] on div "($402,018.68)" at bounding box center [778, 475] width 104 height 19
click at [795, 476] on input "**********" at bounding box center [785, 477] width 102 height 20
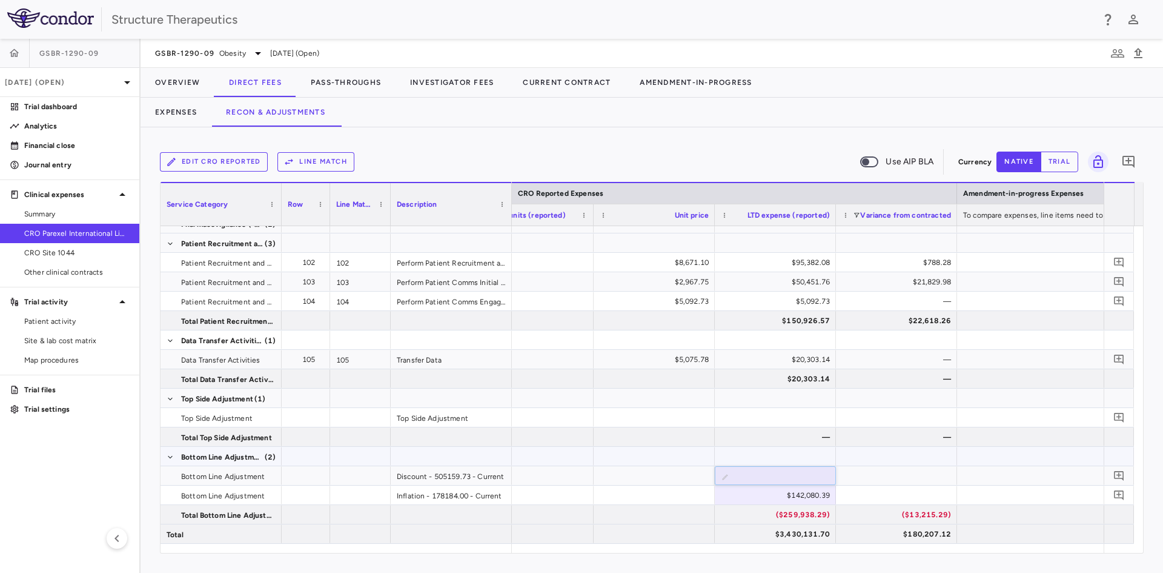
type input "**********"
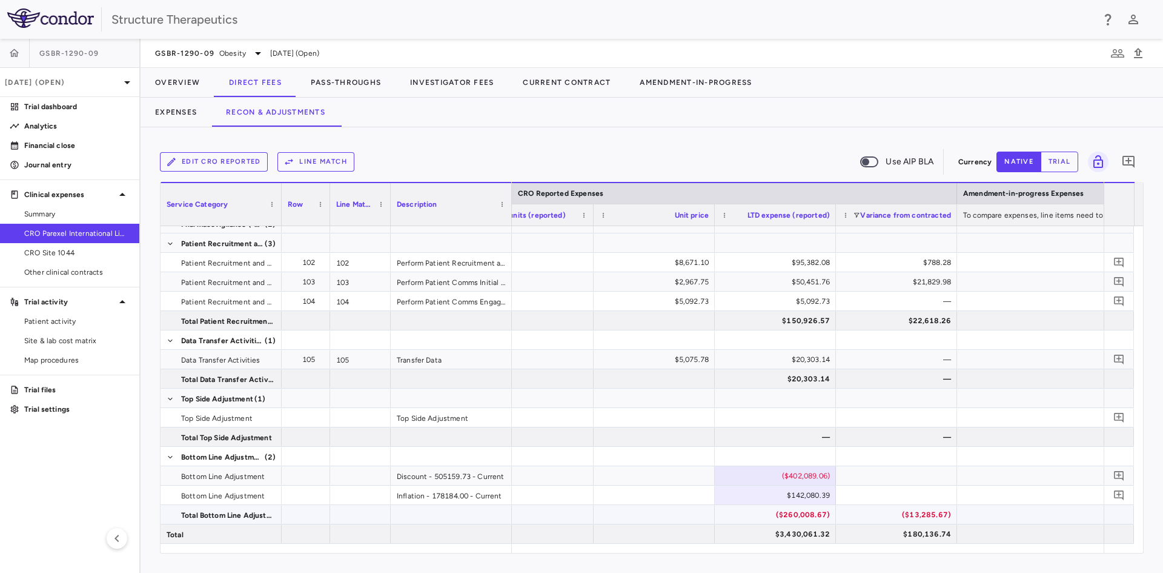
click at [806, 505] on div "($260,008.67)" at bounding box center [778, 514] width 104 height 19
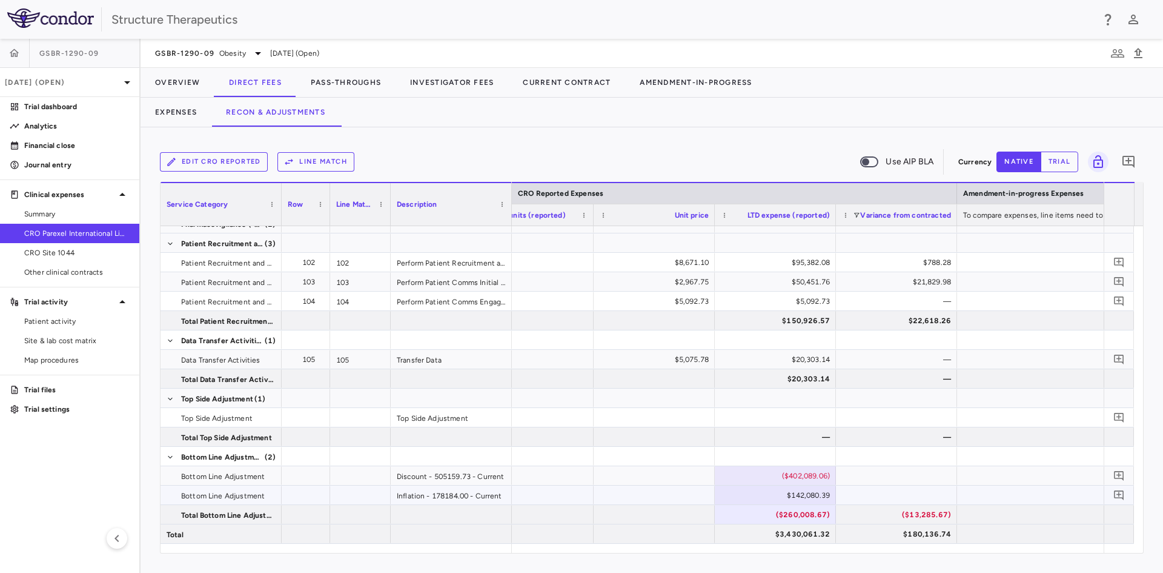
click at [806, 497] on div "$142,080.39" at bounding box center [778, 494] width 104 height 19
click at [803, 496] on input "*********" at bounding box center [785, 496] width 102 height 20
drag, startPoint x: 792, startPoint y: 496, endPoint x: 865, endPoint y: 501, distance: 72.3
click at [865, 501] on div "​ *********" at bounding box center [184, 494] width 2999 height 19
type input "*********"
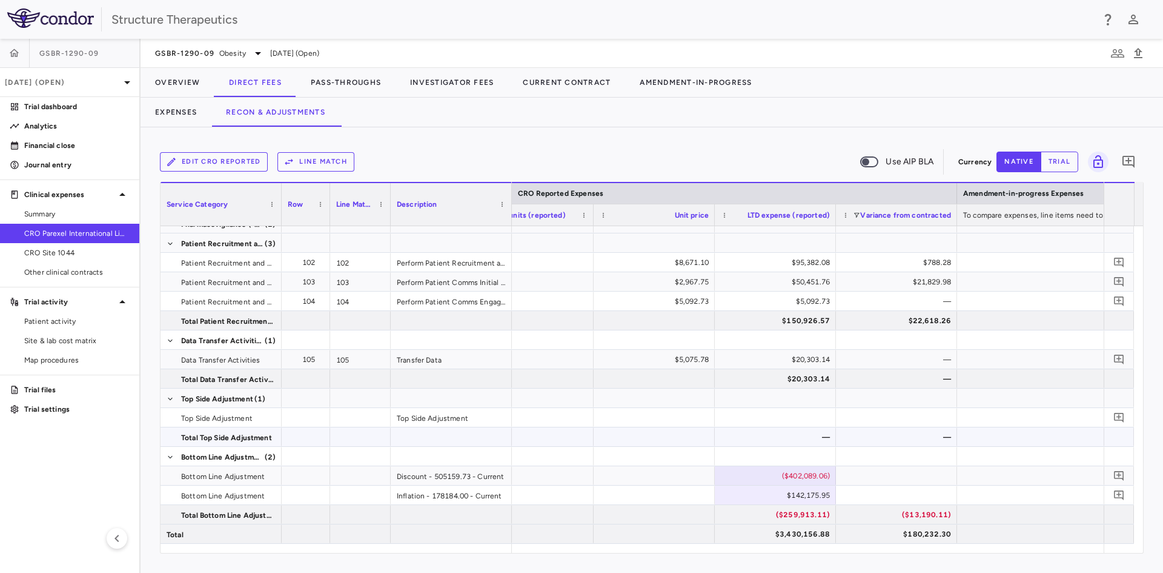
click at [808, 431] on div "—" at bounding box center [778, 436] width 104 height 19
click at [807, 478] on div "($402,089.06)" at bounding box center [778, 475] width 104 height 19
click at [794, 476] on input "**********" at bounding box center [785, 477] width 102 height 20
type input "**********"
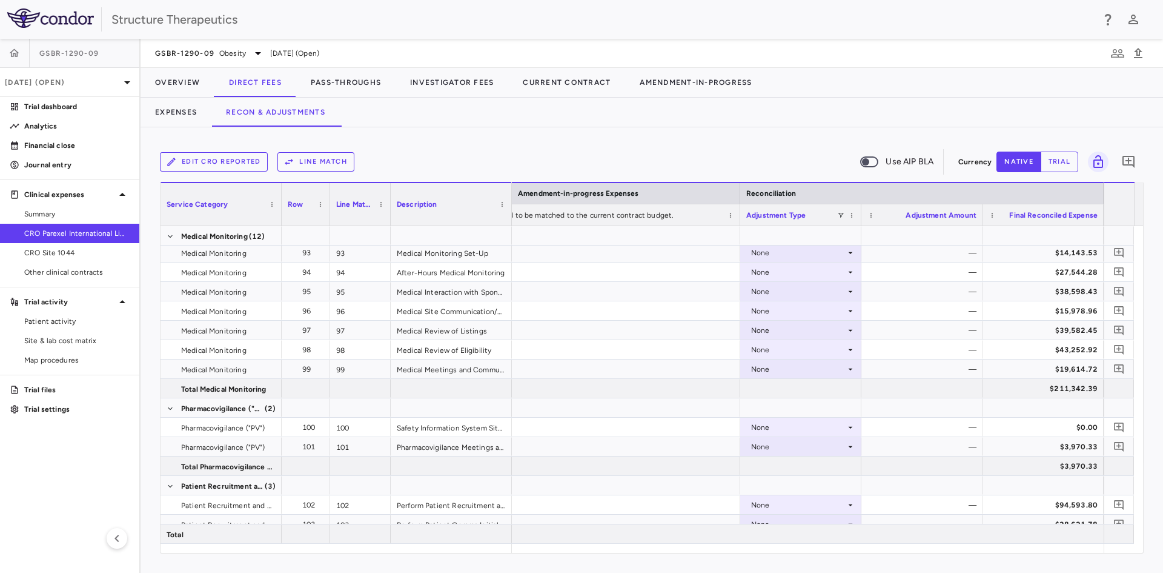
scroll to position [0, 2375]
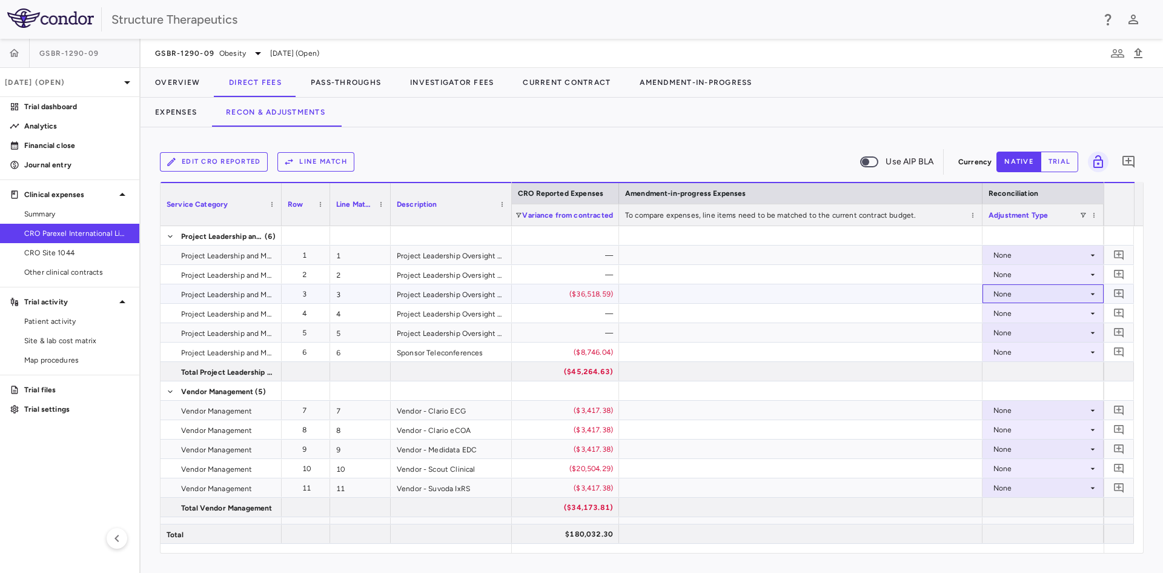
click at [1015, 296] on div "None" at bounding box center [1041, 293] width 95 height 19
click at [1015, 337] on div "CRO Reported" at bounding box center [1037, 335] width 58 height 11
click at [992, 351] on div "None" at bounding box center [1043, 352] width 109 height 18
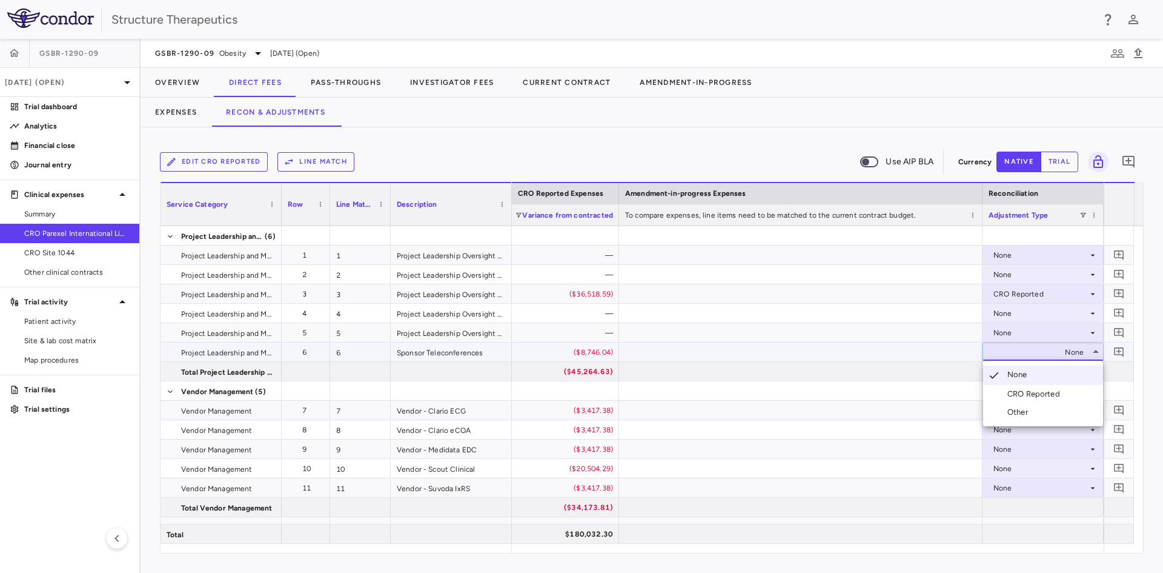
click at [1005, 396] on div "CRO Reported" at bounding box center [1024, 393] width 82 height 11
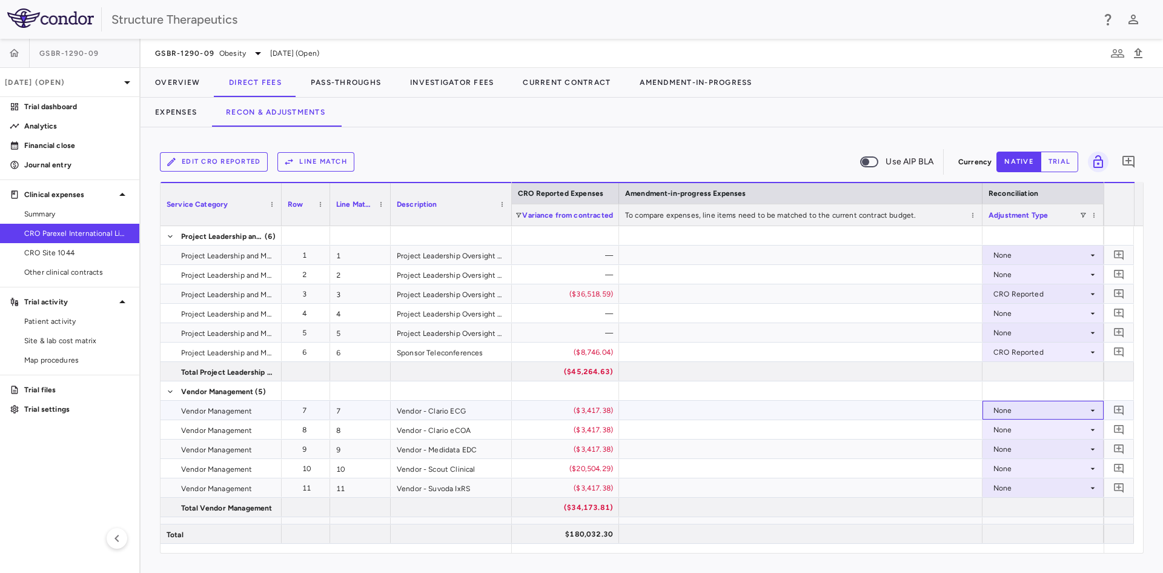
click at [991, 410] on div "None" at bounding box center [1043, 410] width 109 height 18
click at [994, 449] on div at bounding box center [995, 452] width 15 height 11
click at [995, 429] on div "None" at bounding box center [1041, 429] width 95 height 19
click at [999, 469] on div at bounding box center [995, 471] width 15 height 11
click at [1004, 448] on div "None" at bounding box center [1041, 448] width 95 height 19
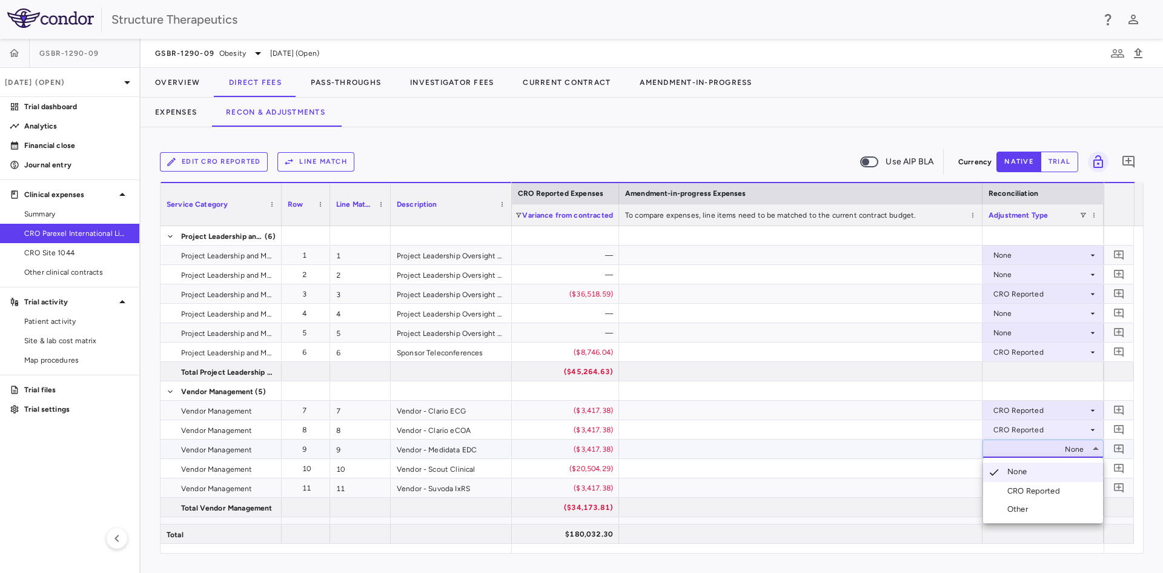
click at [1005, 488] on div "CRO Reported" at bounding box center [1024, 490] width 82 height 11
click at [1005, 465] on div "None" at bounding box center [1041, 468] width 95 height 19
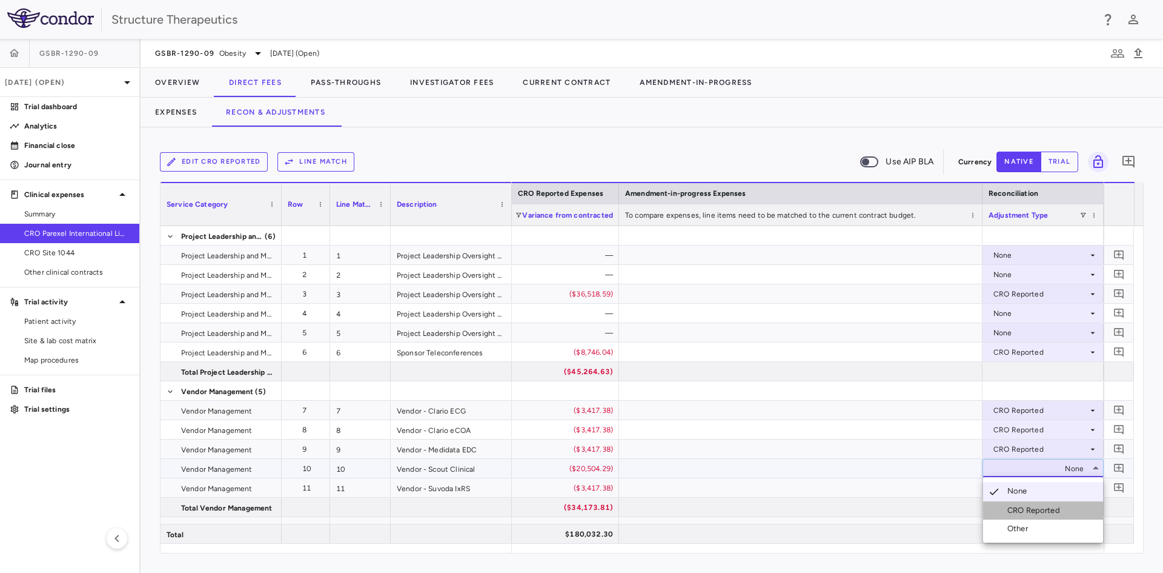
click at [1013, 513] on div "CRO Reported" at bounding box center [1037, 510] width 58 height 11
click at [1008, 485] on div "None" at bounding box center [1041, 487] width 95 height 19
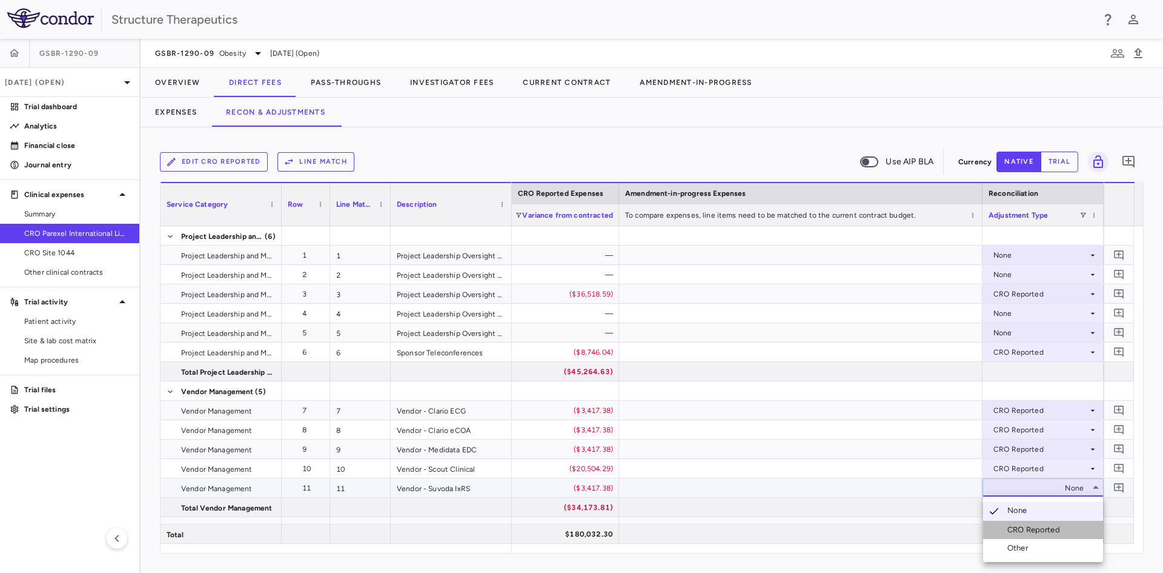
click at [1012, 528] on div "CRO Reported" at bounding box center [1037, 529] width 58 height 11
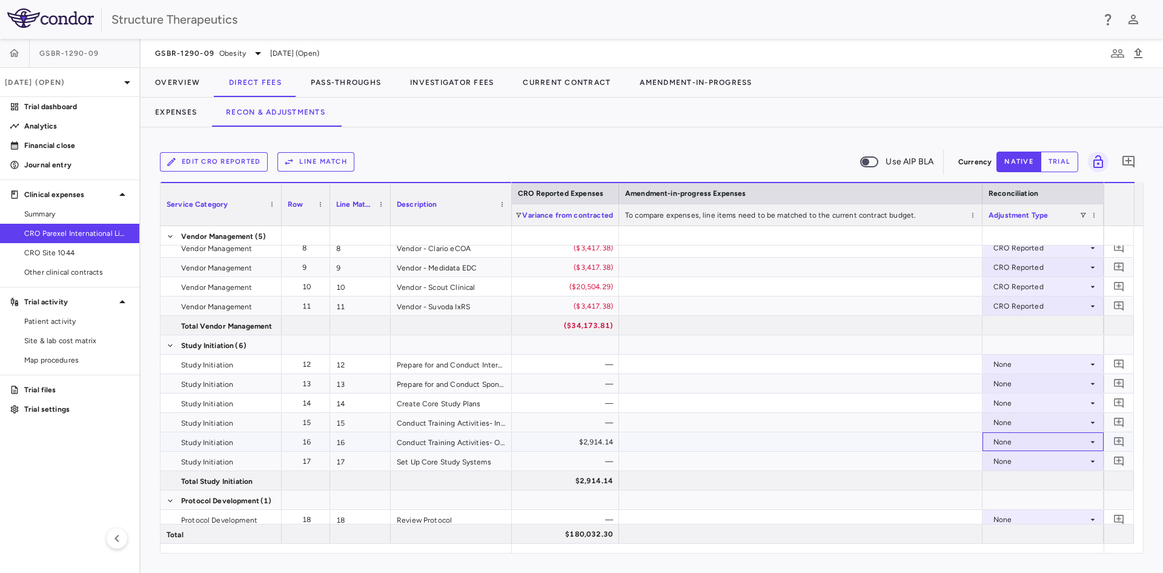
click at [1001, 445] on div "None" at bounding box center [1041, 441] width 95 height 19
click at [1009, 480] on div "CRO Reported" at bounding box center [1037, 483] width 58 height 11
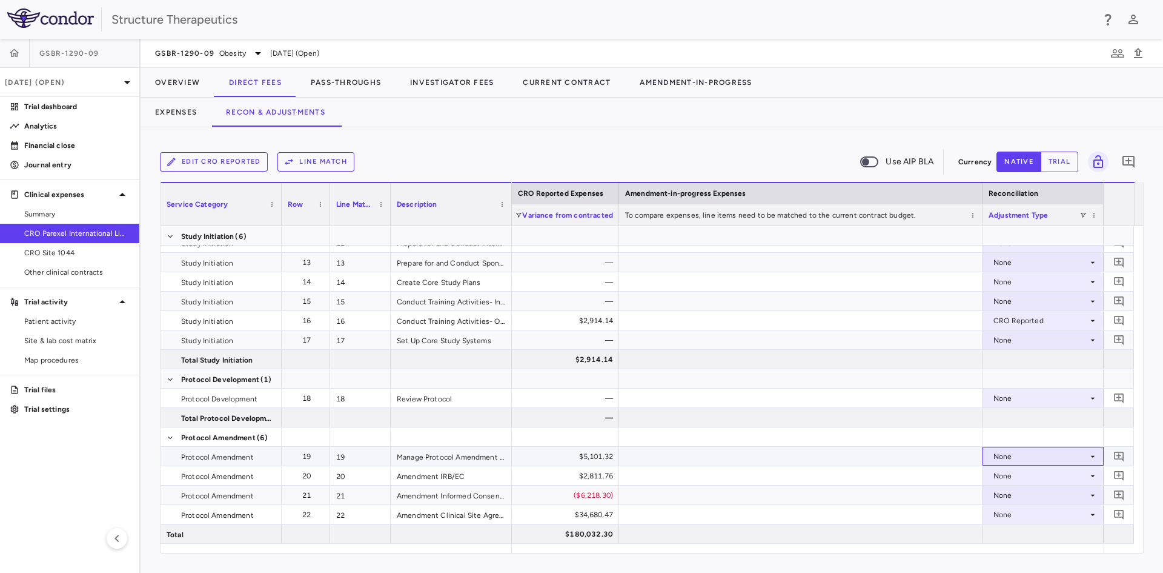
click at [1001, 455] on div "None" at bounding box center [1041, 456] width 95 height 19
click at [1008, 490] on li "CRO Reported" at bounding box center [1043, 498] width 120 height 18
click at [1009, 476] on div "None" at bounding box center [1041, 475] width 95 height 19
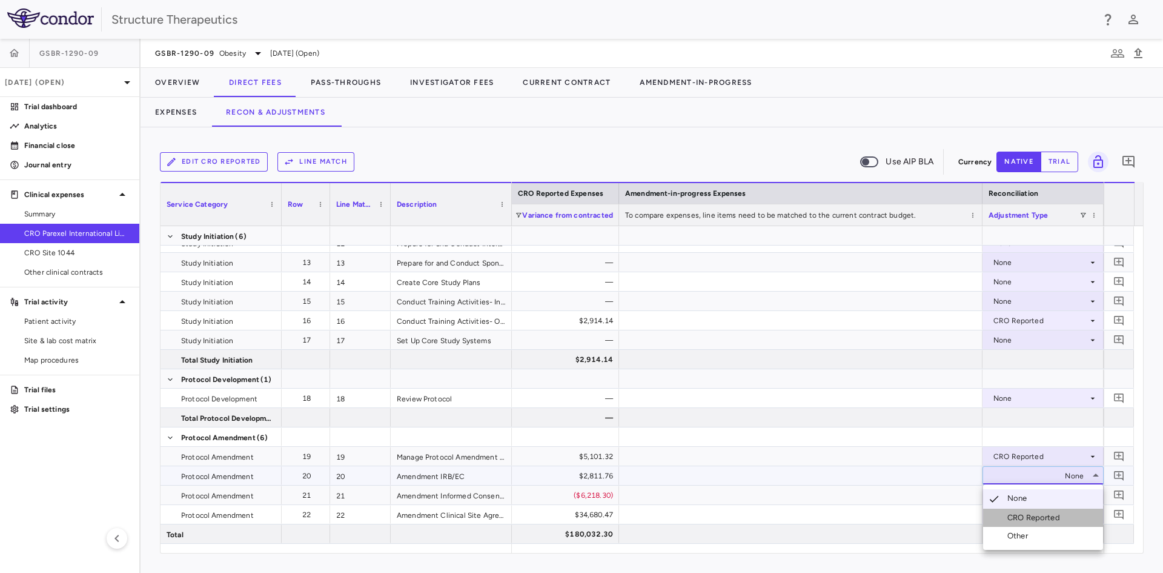
click at [1013, 516] on div "CRO Reported" at bounding box center [1037, 517] width 58 height 11
click at [1011, 494] on div "None" at bounding box center [1041, 494] width 95 height 19
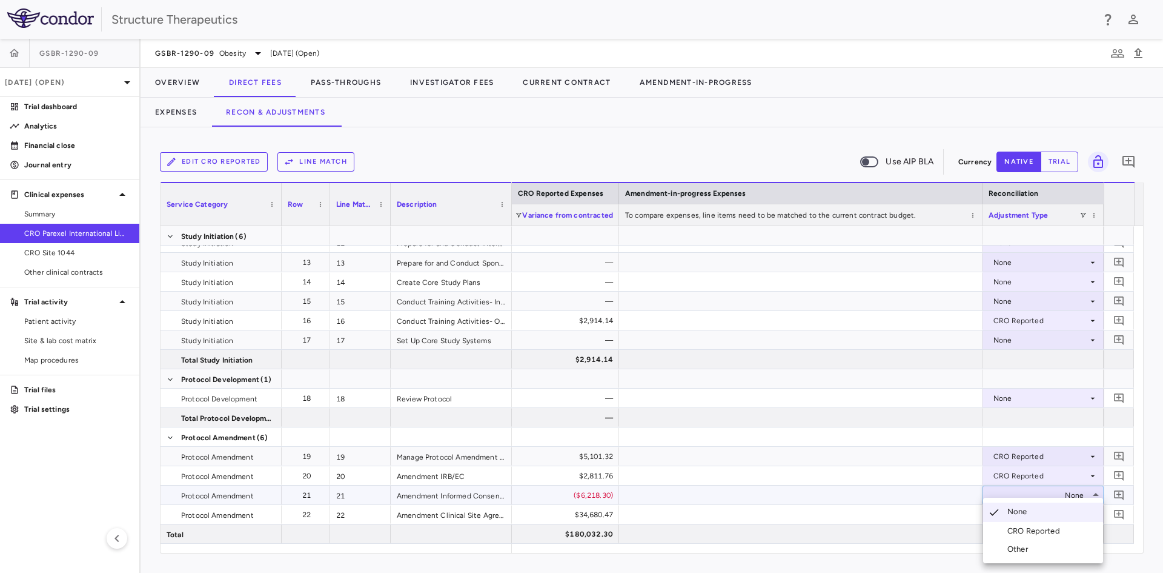
click at [1019, 526] on div "CRO Reported" at bounding box center [1037, 530] width 58 height 11
click at [1009, 531] on div "CRO Reported" at bounding box center [1037, 530] width 58 height 11
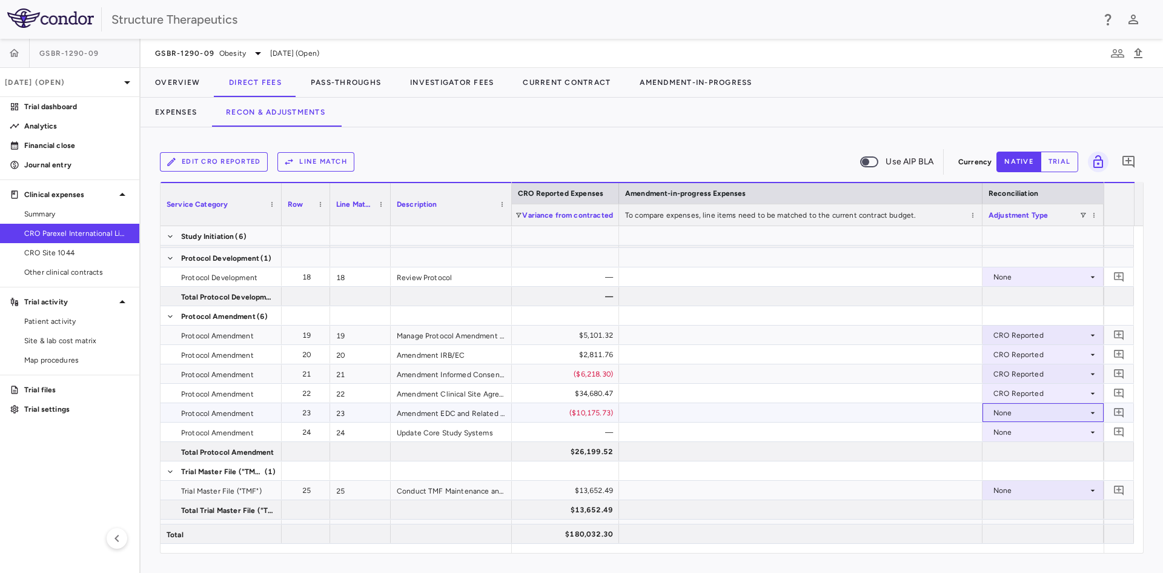
click at [997, 411] on div "None" at bounding box center [1041, 412] width 95 height 19
click at [1006, 460] on li "CRO Reported" at bounding box center [1043, 454] width 120 height 18
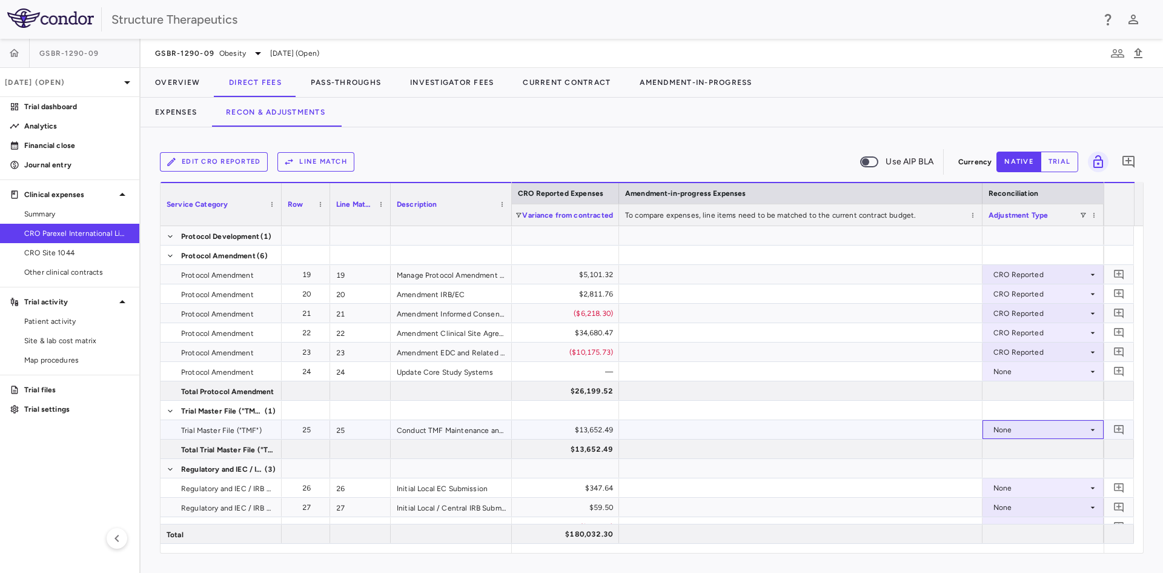
click at [996, 431] on div "None" at bounding box center [1041, 429] width 95 height 19
click at [1006, 467] on div "CRO Reported" at bounding box center [1024, 471] width 82 height 11
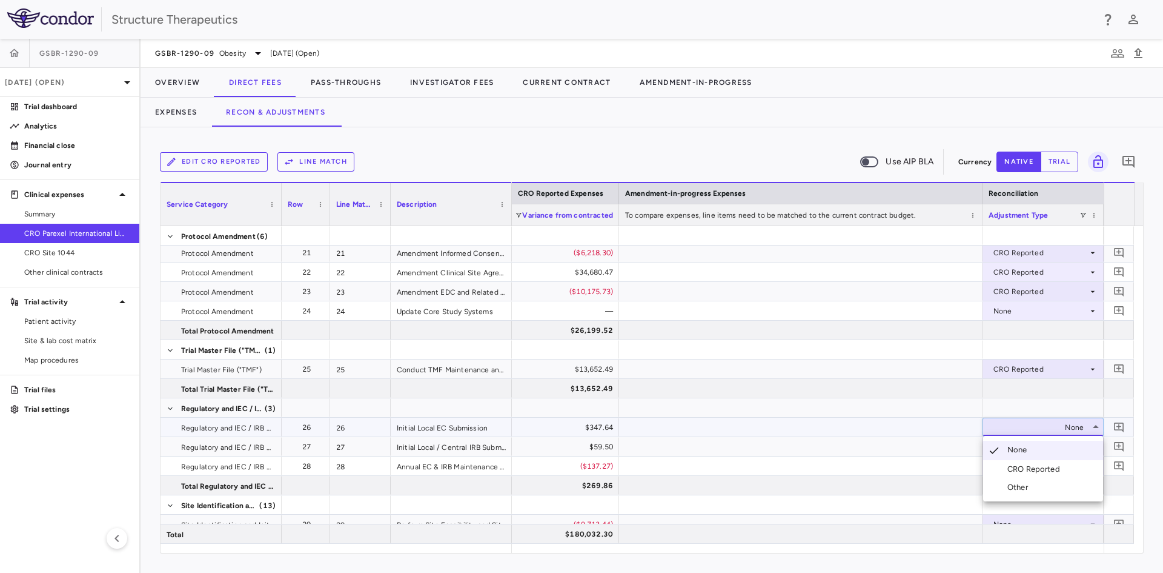
click at [1003, 467] on div "CRO Reported" at bounding box center [1024, 468] width 82 height 11
click at [999, 448] on div "None" at bounding box center [1041, 446] width 95 height 19
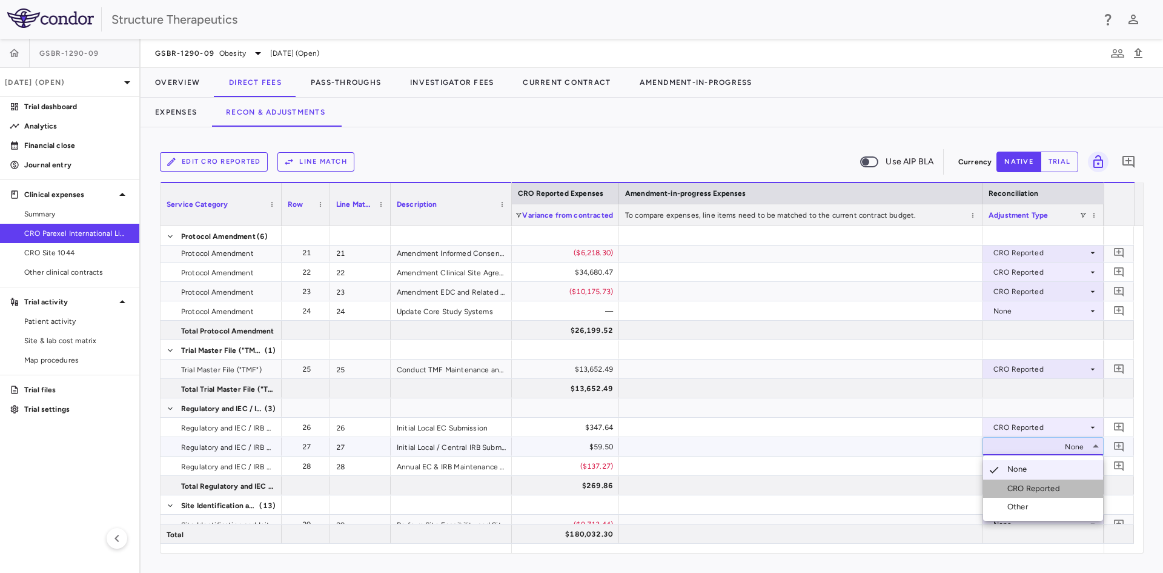
click at [998, 483] on div at bounding box center [995, 488] width 15 height 11
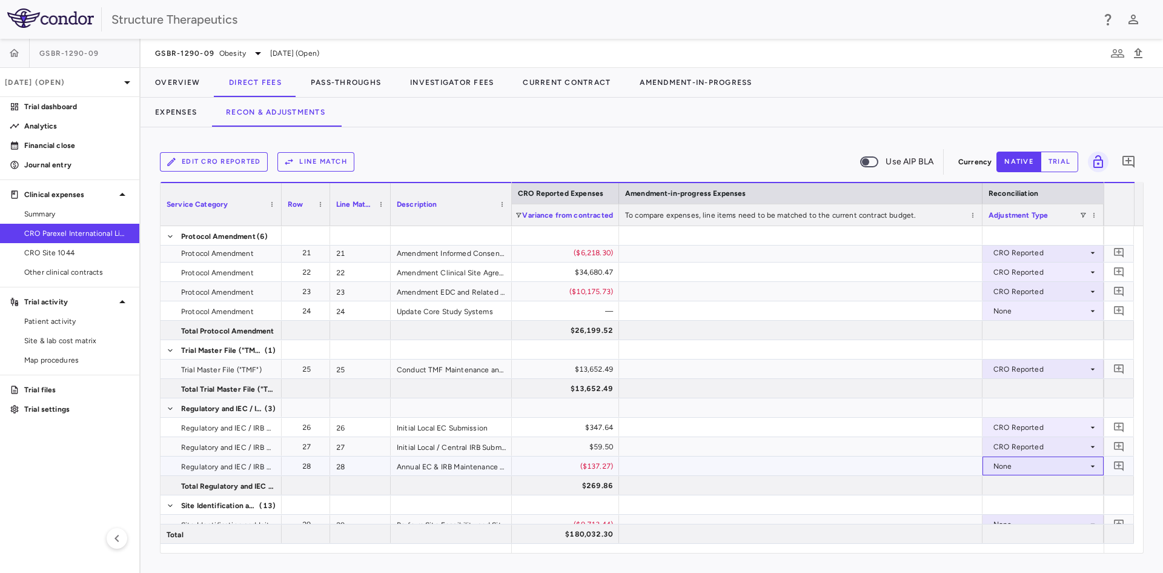
click at [1000, 465] on div "None" at bounding box center [1041, 465] width 95 height 19
click at [1003, 505] on div "CRO Reported" at bounding box center [1024, 507] width 82 height 11
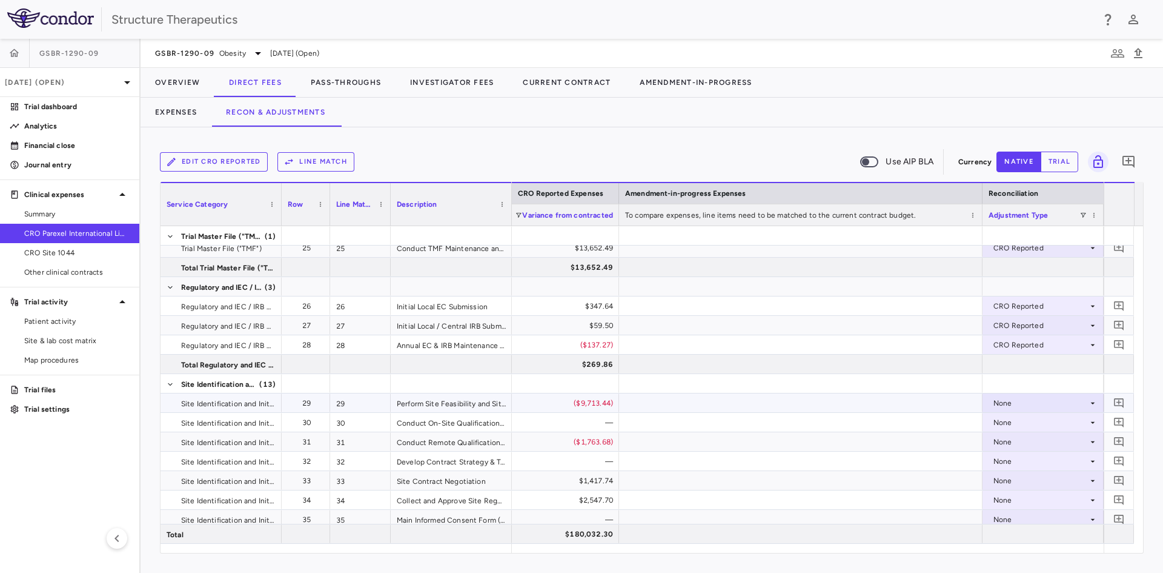
click at [991, 405] on div "None" at bounding box center [1043, 403] width 109 height 18
click at [1000, 442] on div at bounding box center [995, 444] width 15 height 11
click at [998, 442] on div "None" at bounding box center [1041, 441] width 95 height 19
click at [1007, 481] on div "CRO Reported" at bounding box center [1024, 483] width 82 height 11
click at [998, 476] on div "None" at bounding box center [1041, 480] width 95 height 19
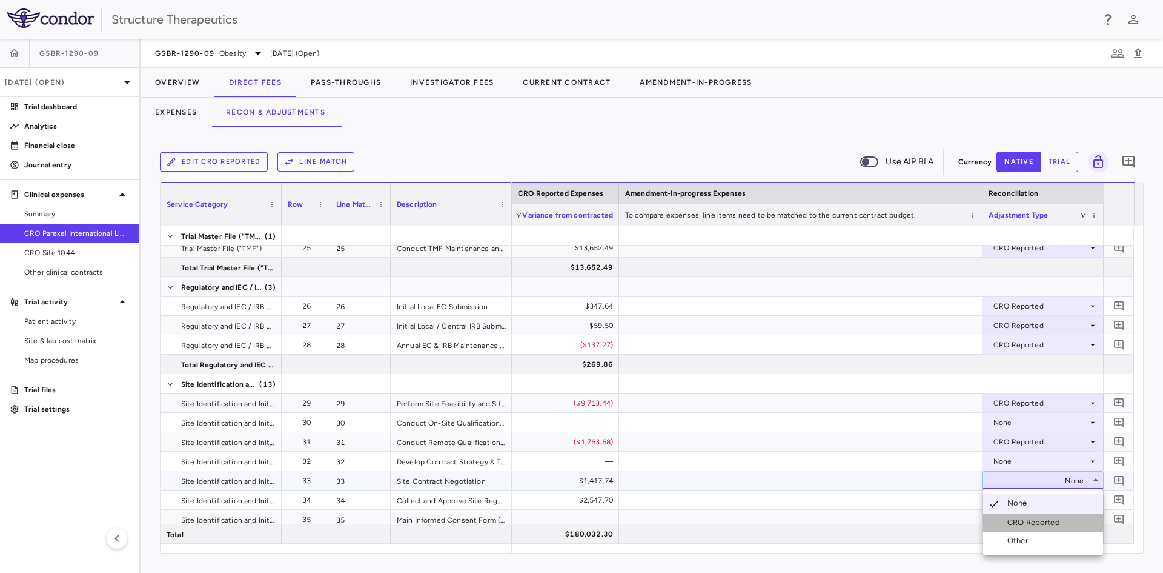
click at [1009, 522] on div "CRO Reported" at bounding box center [1037, 522] width 58 height 11
click at [1007, 499] on div "None" at bounding box center [1041, 499] width 95 height 19
click at [1013, 528] on div "CRO Reported" at bounding box center [1037, 530] width 58 height 11
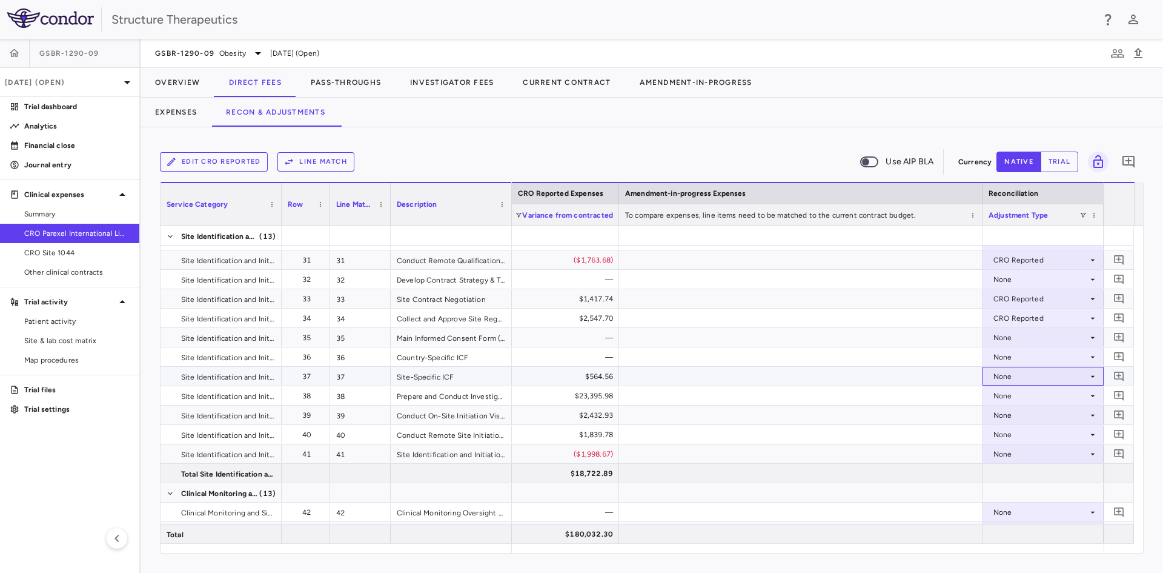
click at [1005, 382] on div "None" at bounding box center [1041, 376] width 95 height 19
click at [1017, 418] on div "CRO Reported" at bounding box center [1037, 418] width 58 height 11
click at [1008, 397] on div "None" at bounding box center [1041, 395] width 95 height 19
click at [1018, 439] on div "CRO Reported" at bounding box center [1037, 437] width 58 height 11
click at [1005, 416] on div "None" at bounding box center [1041, 414] width 95 height 19
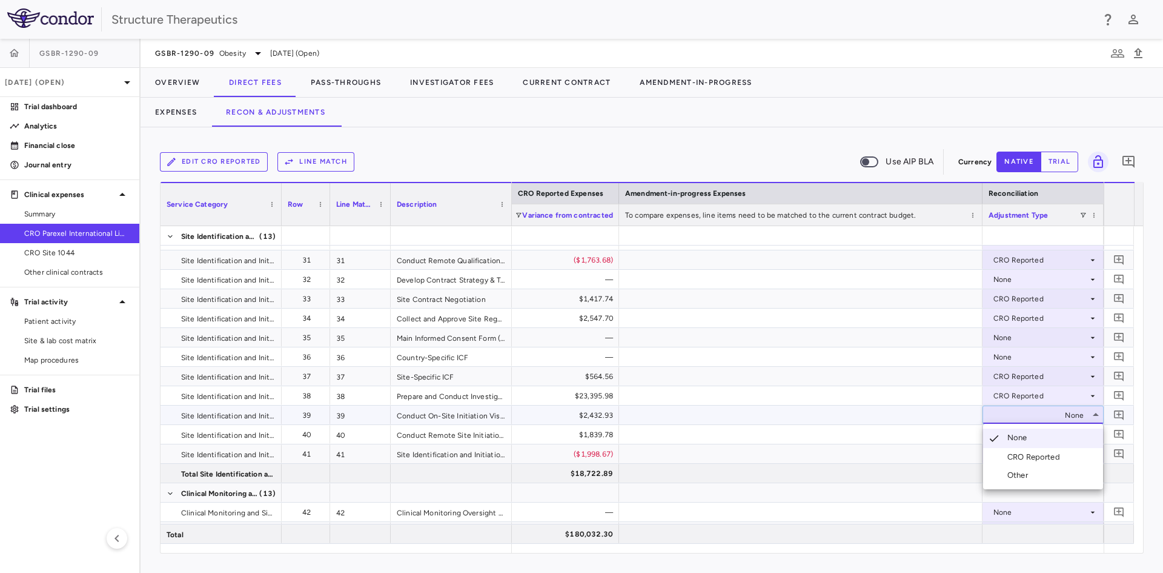
click at [1012, 451] on li "CRO Reported" at bounding box center [1043, 457] width 120 height 18
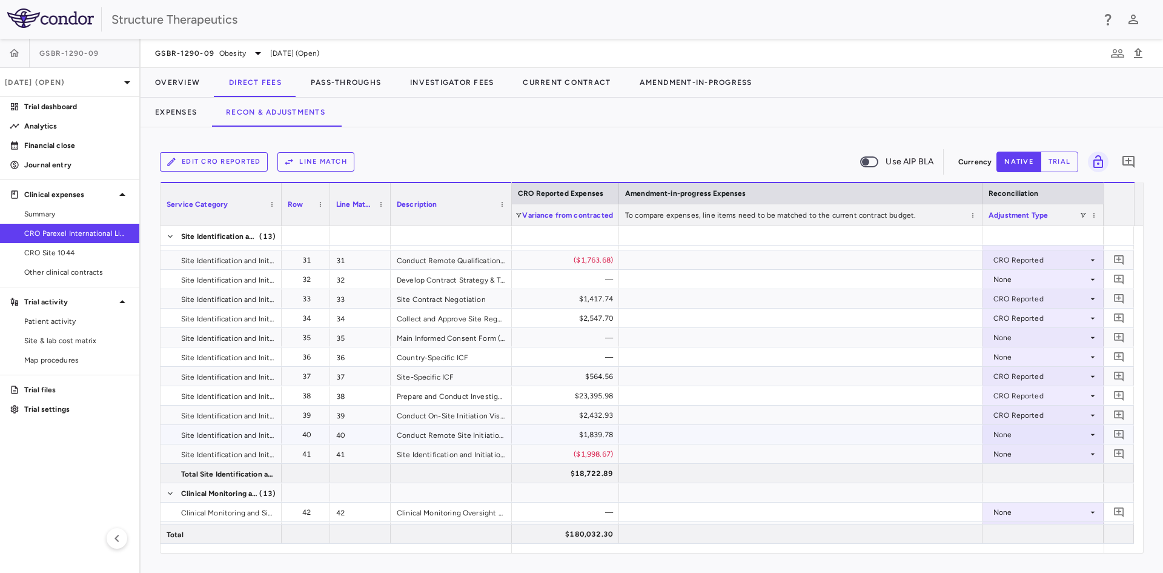
click at [1008, 437] on div "None" at bounding box center [1041, 434] width 95 height 19
click at [1012, 474] on div "CRO Reported" at bounding box center [1037, 476] width 58 height 11
click at [1006, 453] on div "None" at bounding box center [1041, 453] width 95 height 19
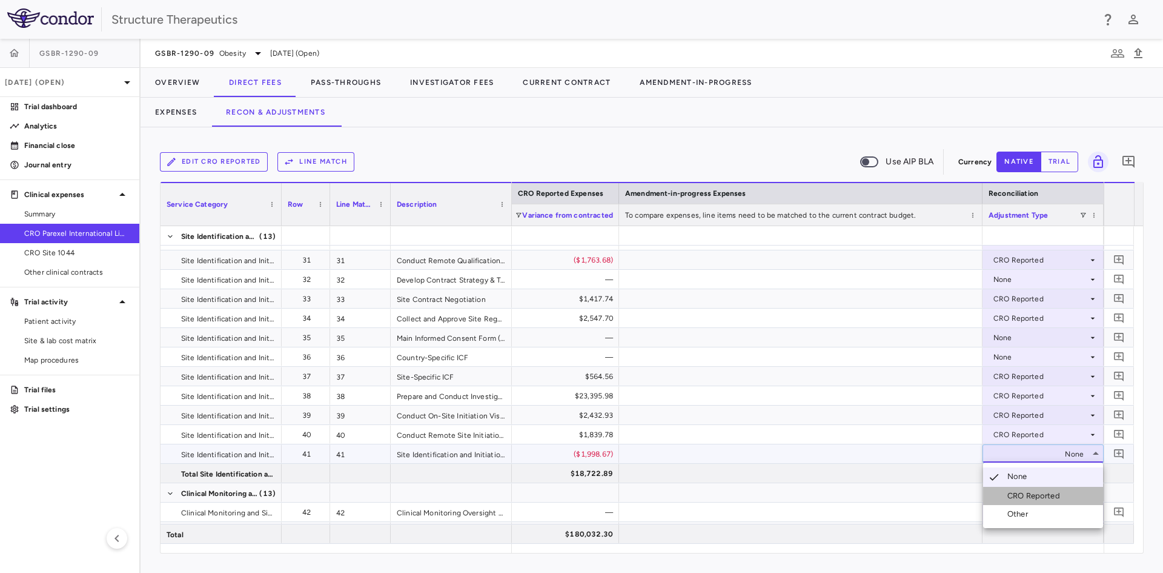
click at [1015, 489] on li "CRO Reported" at bounding box center [1043, 496] width 120 height 18
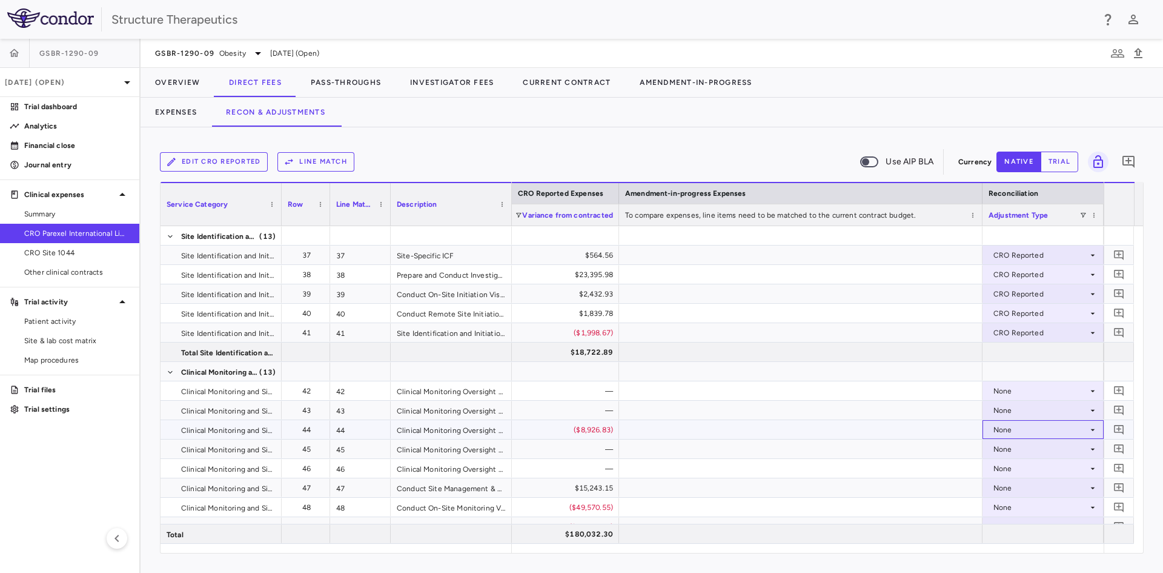
click at [1001, 424] on div "None" at bounding box center [1041, 429] width 95 height 19
click at [1007, 462] on li "CRO Reported" at bounding box center [1043, 471] width 120 height 18
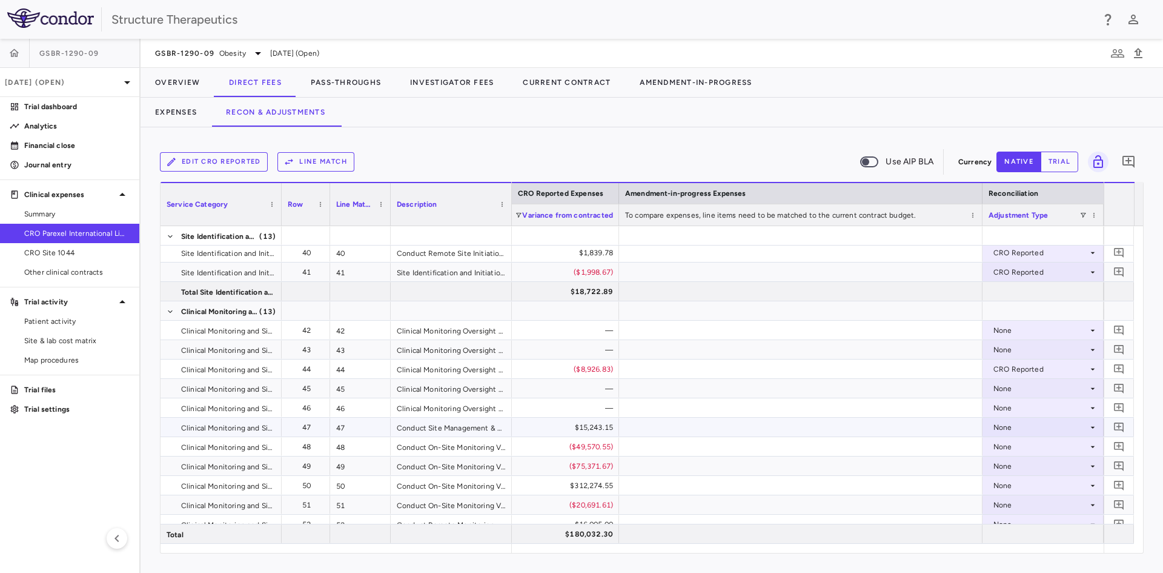
click at [996, 429] on div "None" at bounding box center [1041, 426] width 95 height 19
click at [1008, 462] on li "CRO Reported" at bounding box center [1043, 469] width 120 height 18
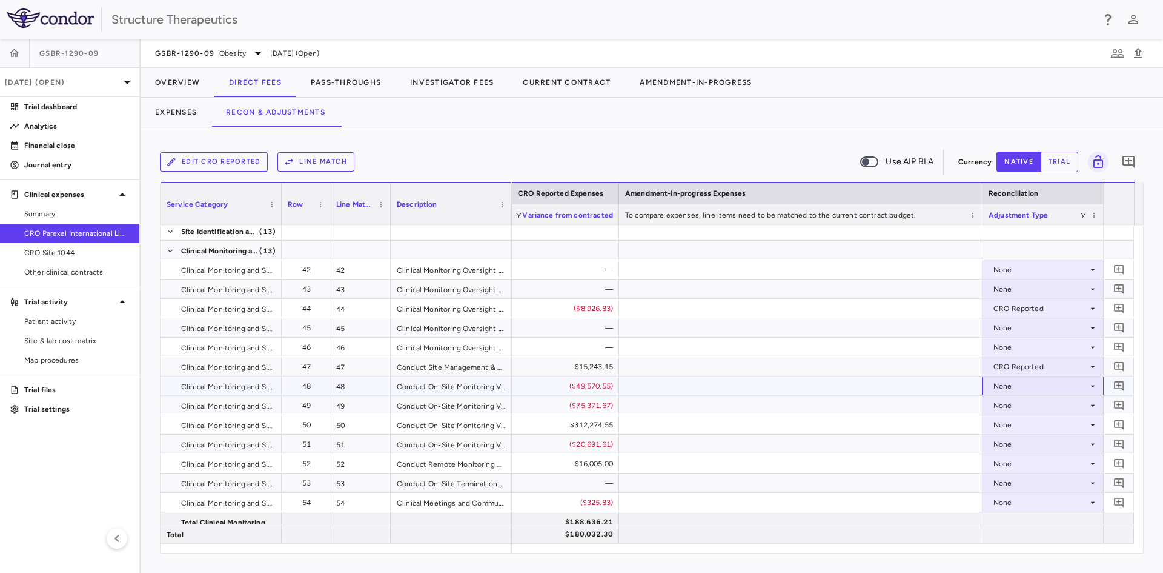
click at [1000, 382] on div "None" at bounding box center [1041, 385] width 95 height 19
click at [1011, 424] on div "CRO Reported" at bounding box center [1037, 427] width 58 height 11
click at [995, 400] on div "None" at bounding box center [1041, 405] width 95 height 19
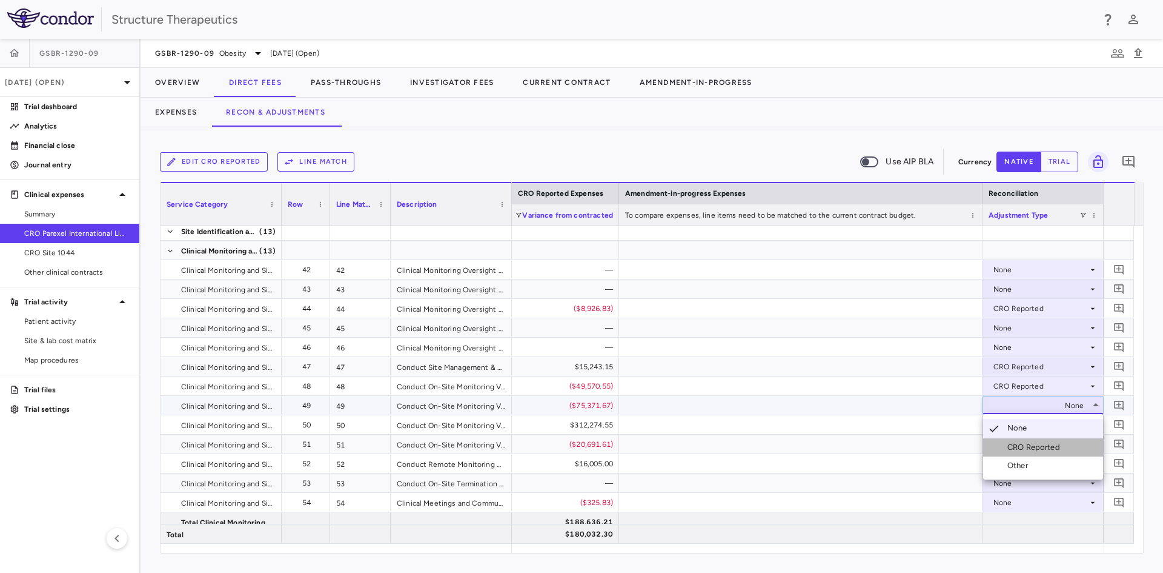
click at [1005, 443] on div "CRO Reported" at bounding box center [1024, 447] width 82 height 11
click at [1005, 427] on div "None" at bounding box center [1041, 424] width 95 height 19
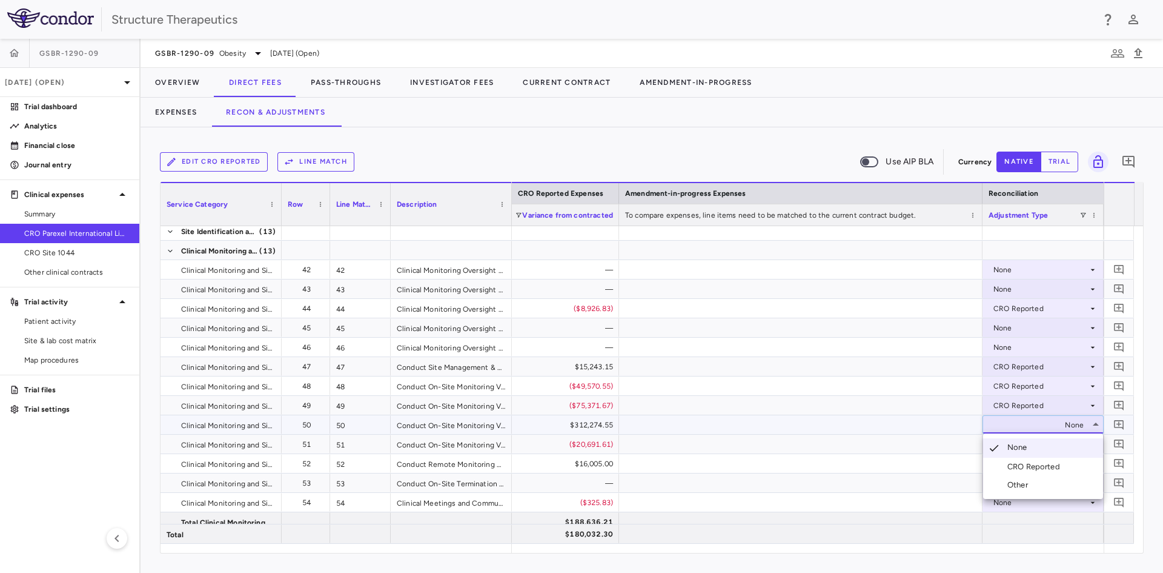
click at [1005, 460] on li "CRO Reported" at bounding box center [1043, 466] width 120 height 18
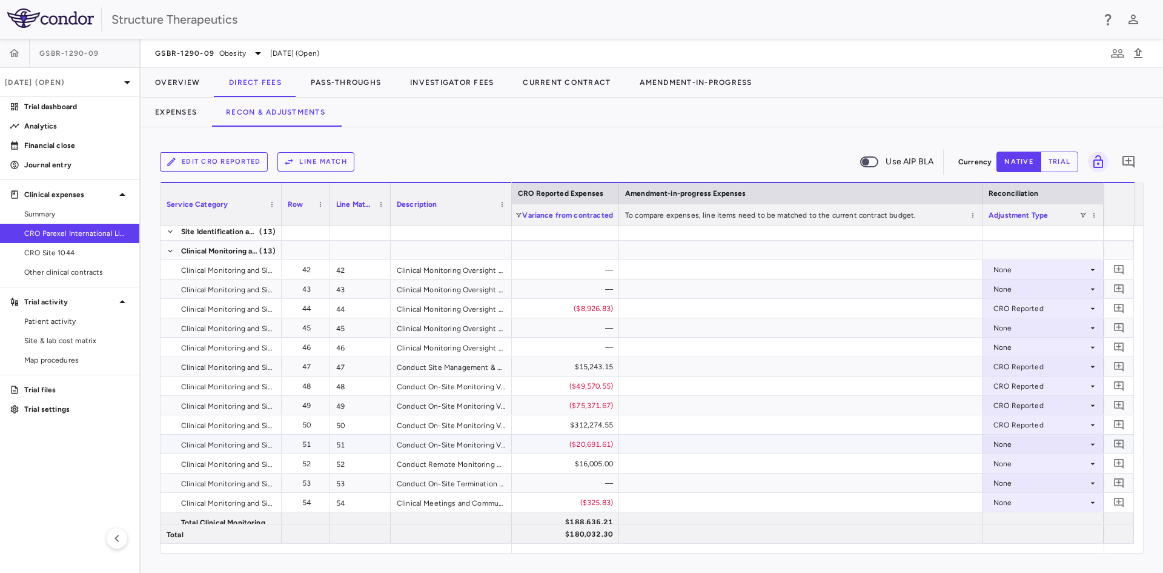
click at [1005, 443] on div "None" at bounding box center [1041, 443] width 95 height 19
click at [1008, 482] on div "CRO Reported" at bounding box center [1037, 485] width 58 height 11
click at [1006, 458] on div "None" at bounding box center [1041, 463] width 95 height 19
click at [1012, 502] on div "CRO Reported" at bounding box center [1037, 505] width 58 height 11
click at [1002, 507] on div "None" at bounding box center [1041, 502] width 95 height 19
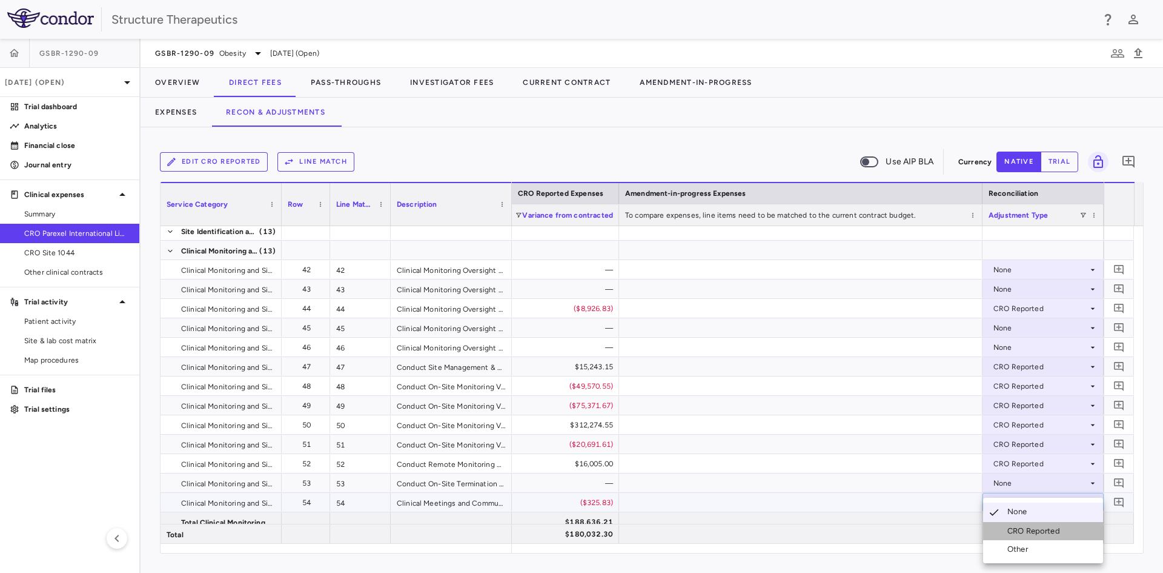
click at [1008, 528] on div "CRO Reported" at bounding box center [1037, 530] width 58 height 11
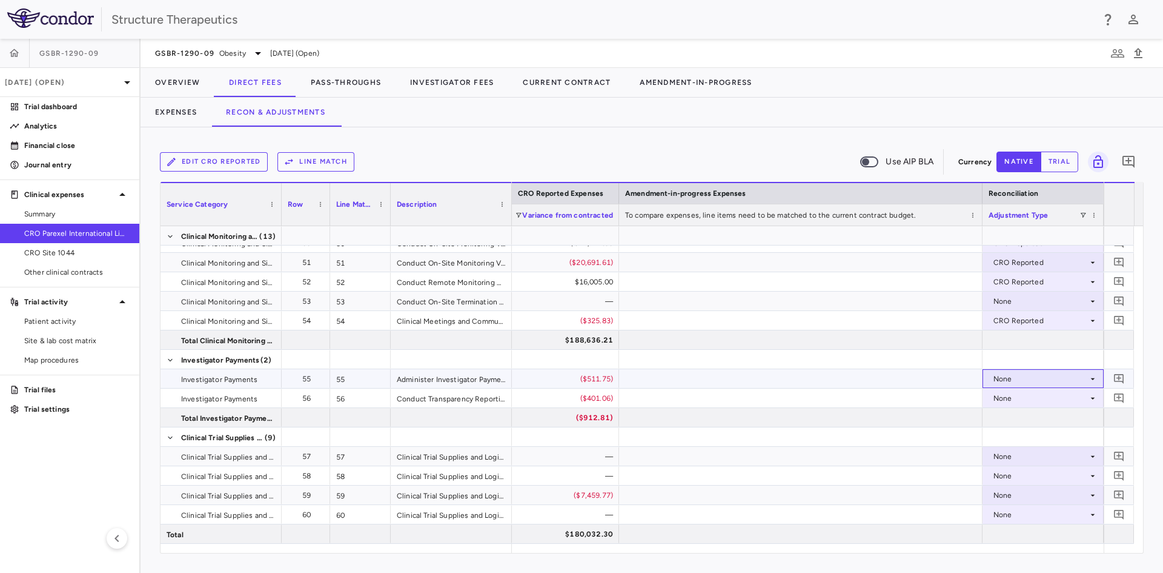
click at [1000, 382] on div "None" at bounding box center [1041, 378] width 95 height 19
click at [1017, 424] on div "CRO Reported" at bounding box center [1037, 420] width 58 height 11
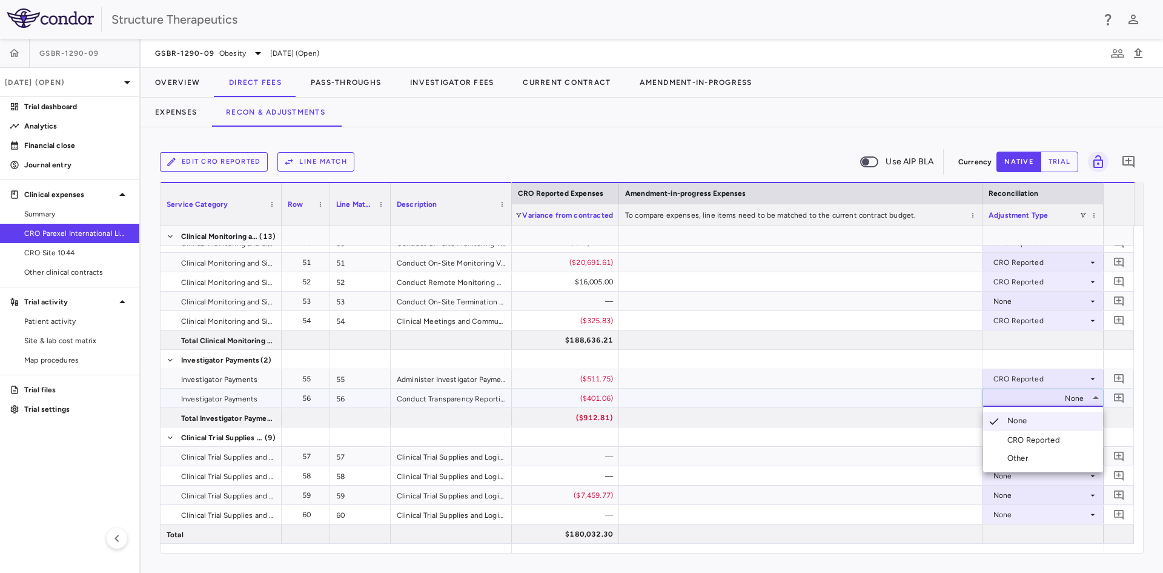
click at [1009, 445] on div "CRO Reported" at bounding box center [1037, 439] width 58 height 11
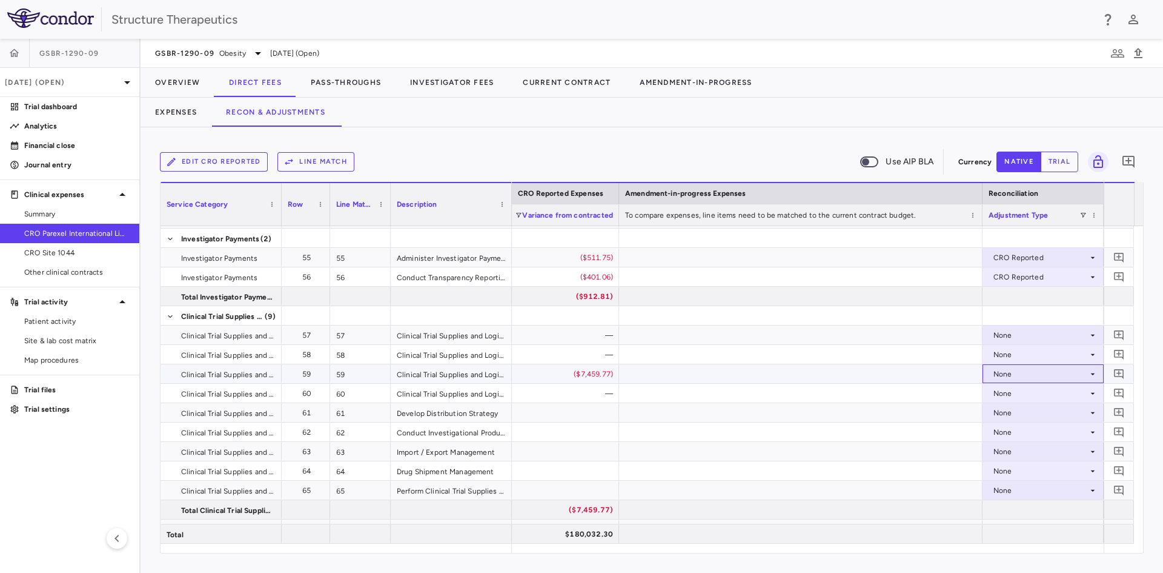
click at [997, 375] on div "None" at bounding box center [1041, 373] width 95 height 19
click at [1008, 417] on div "CRO Reported" at bounding box center [1037, 415] width 58 height 11
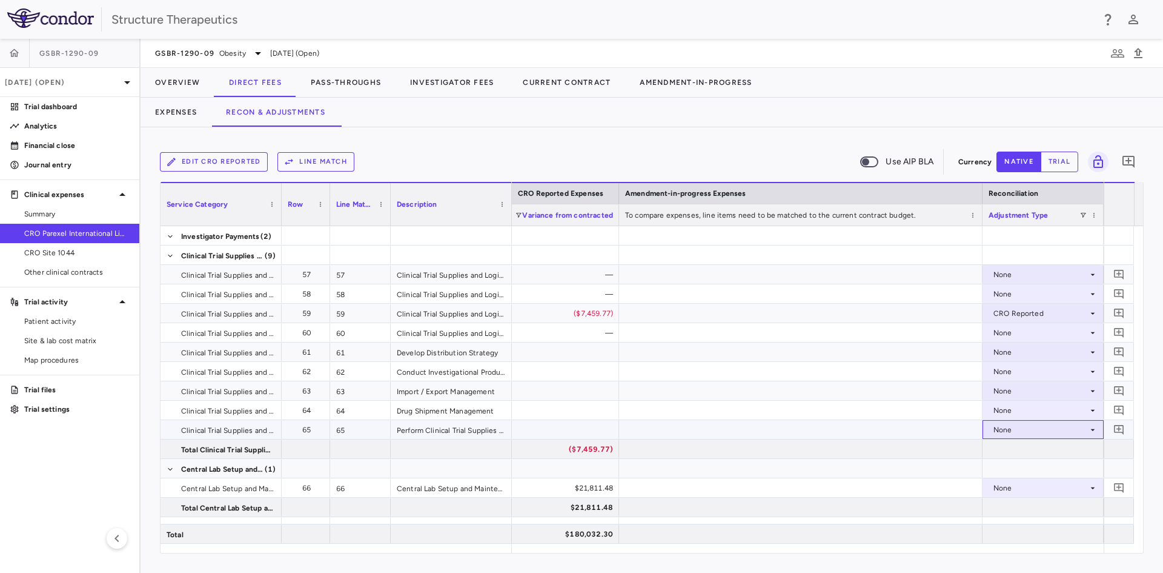
click at [998, 430] on div "None" at bounding box center [1041, 429] width 95 height 19
click at [998, 430] on div at bounding box center [581, 286] width 1163 height 573
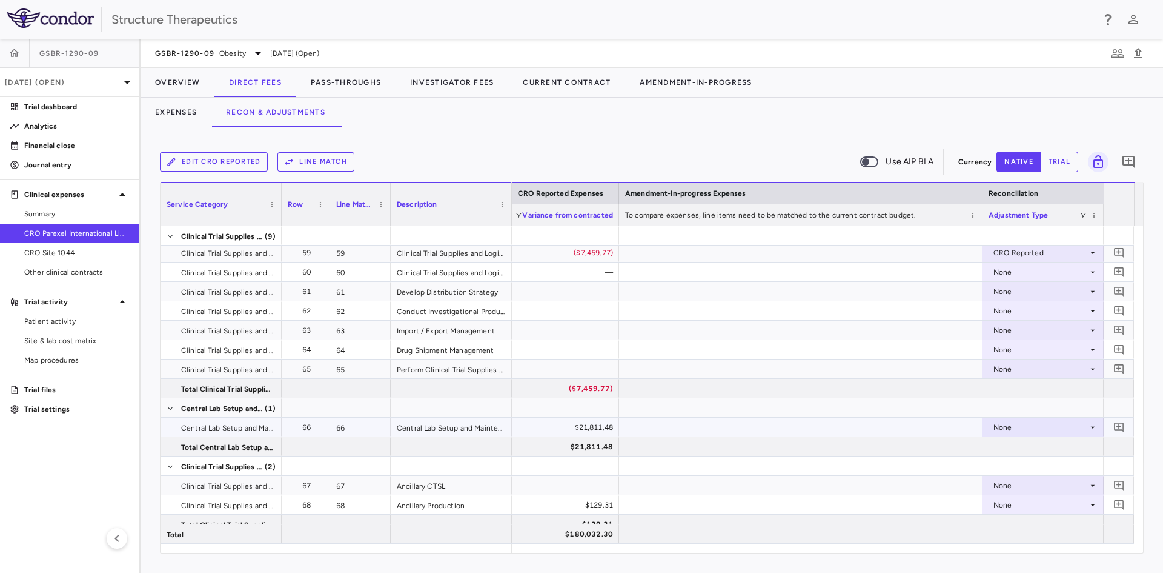
click at [992, 425] on div "None" at bounding box center [1043, 427] width 109 height 18
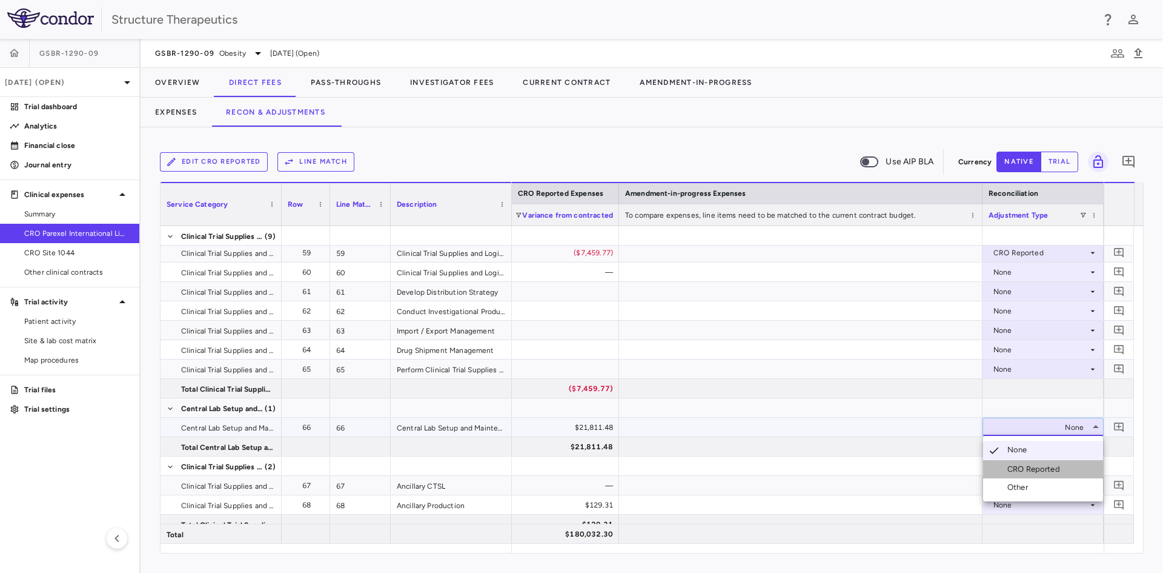
click at [1005, 464] on div "CRO Reported" at bounding box center [1024, 468] width 82 height 11
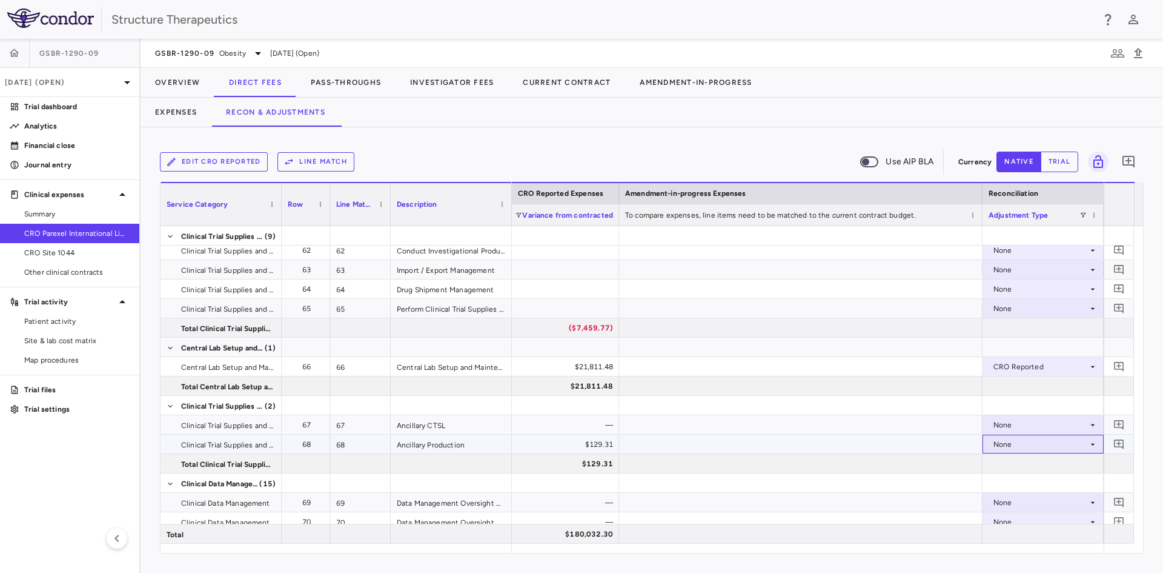
click at [998, 443] on div "None" at bounding box center [1041, 443] width 95 height 19
click at [1006, 481] on div "CRO Reported" at bounding box center [1024, 485] width 82 height 11
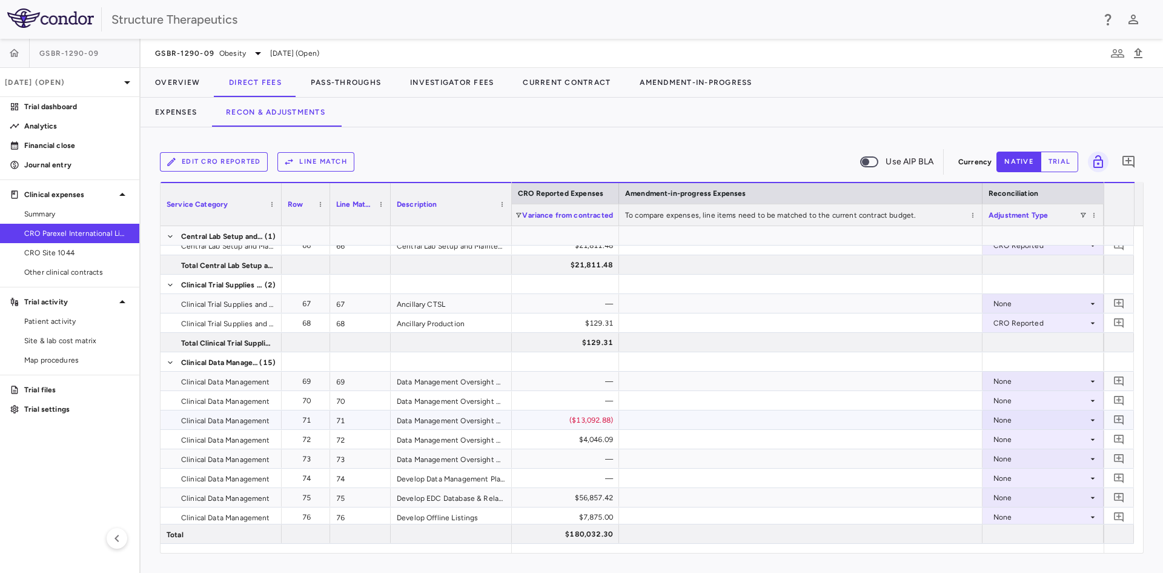
click at [1011, 425] on div "None" at bounding box center [1041, 419] width 95 height 19
click at [1017, 456] on li "CRO Reported" at bounding box center [1043, 462] width 120 height 18
click at [1009, 442] on div "None" at bounding box center [1041, 439] width 95 height 19
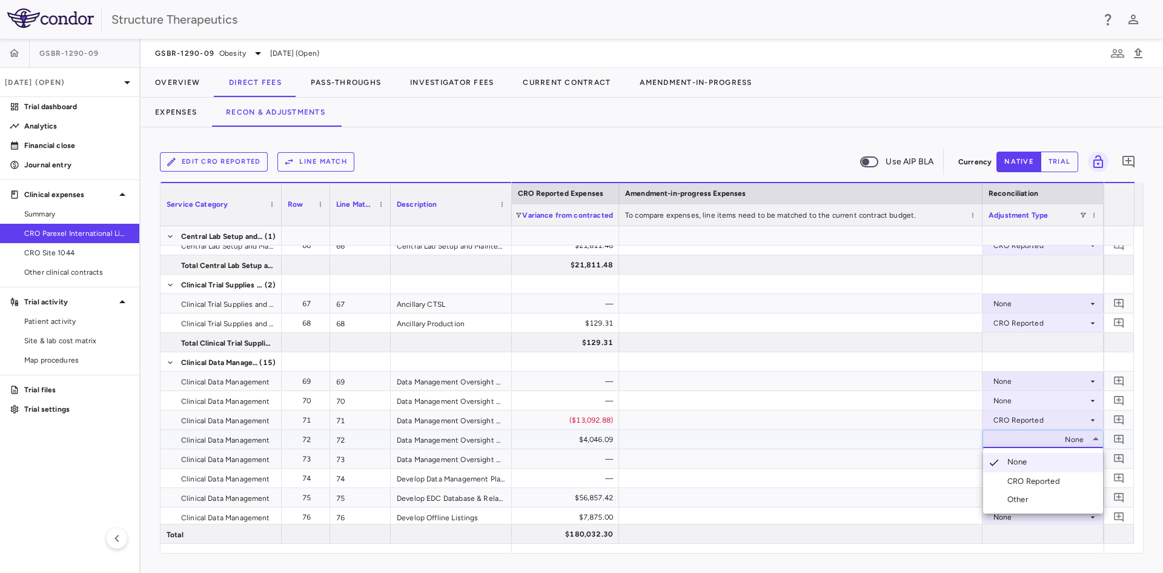
click at [1011, 476] on div "CRO Reported" at bounding box center [1037, 481] width 58 height 11
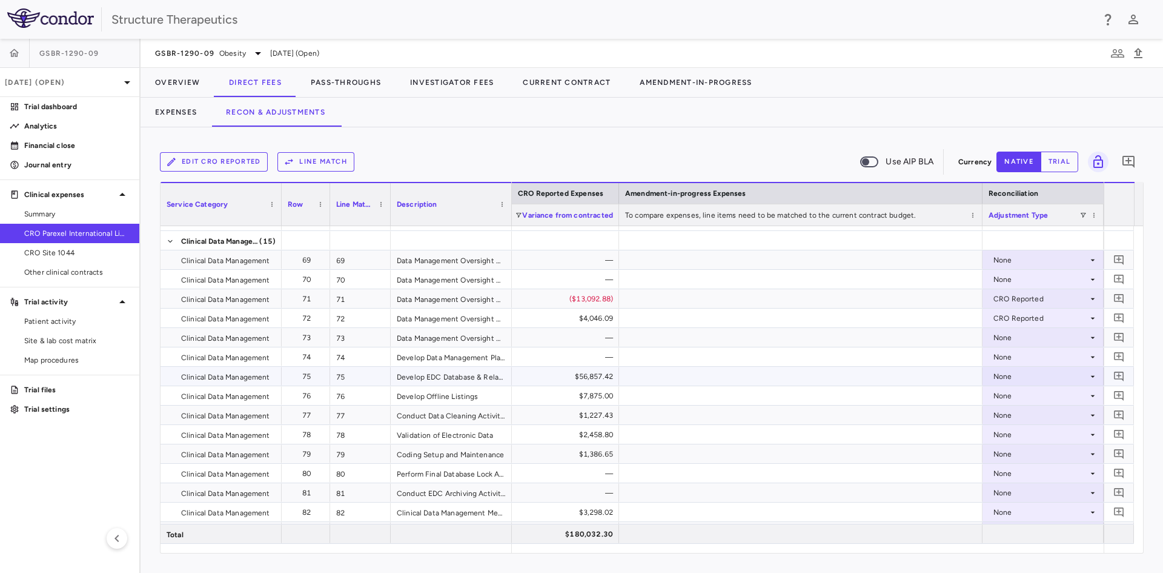
click at [1001, 376] on div "None" at bounding box center [1041, 376] width 95 height 19
click at [1011, 422] on div "CRO Reported" at bounding box center [1037, 418] width 58 height 11
click at [1004, 396] on div "None" at bounding box center [1041, 395] width 95 height 19
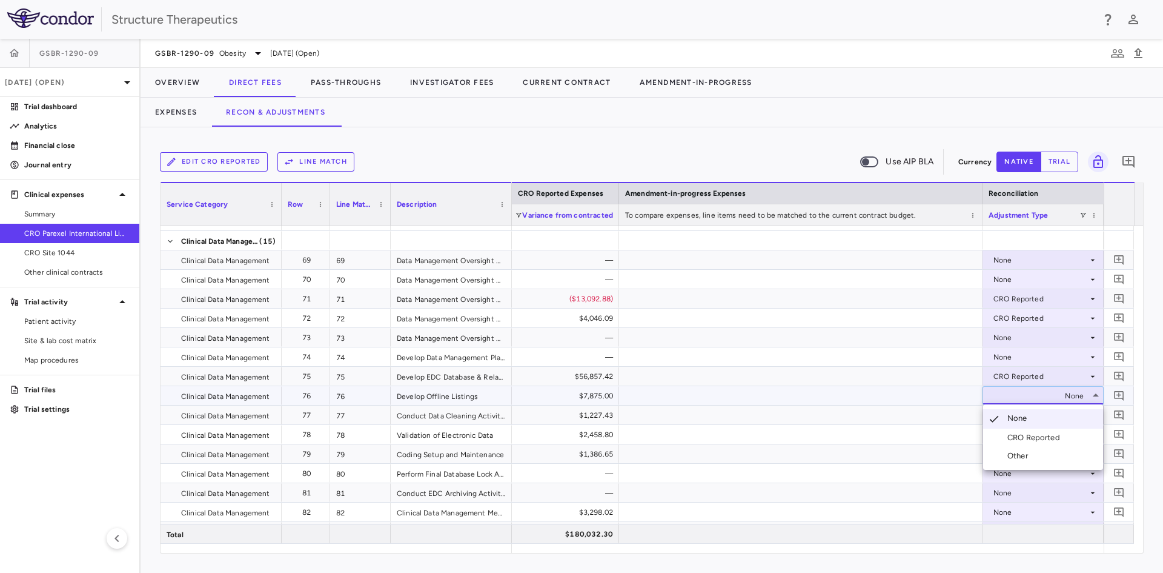
click at [1015, 439] on div "CRO Reported" at bounding box center [1037, 437] width 58 height 11
click at [1006, 416] on div "None" at bounding box center [1041, 414] width 95 height 19
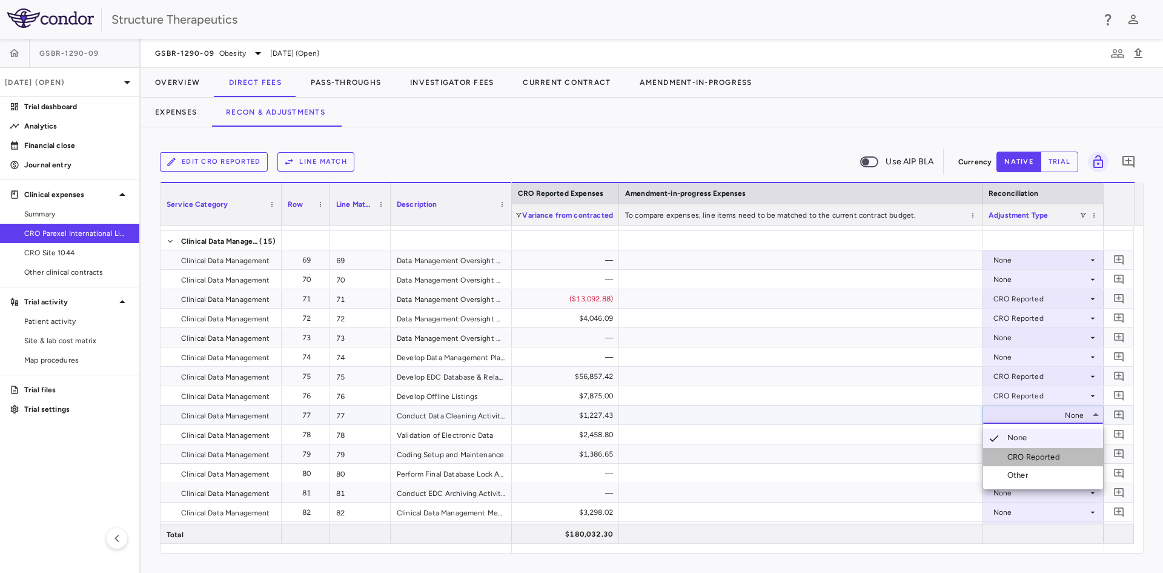
click at [1022, 460] on div "CRO Reported" at bounding box center [1037, 456] width 58 height 11
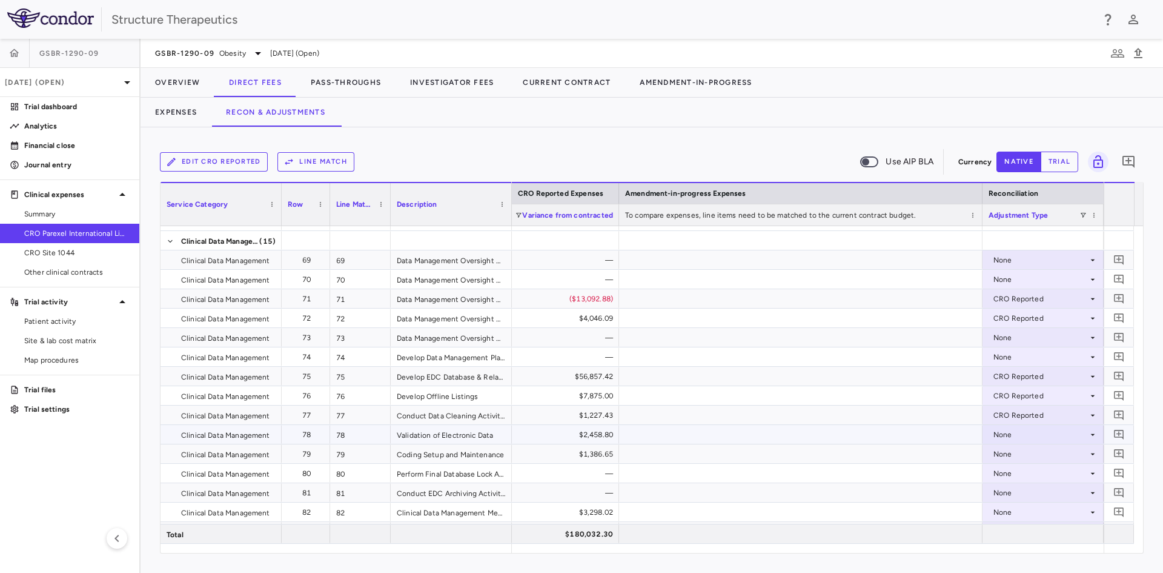
click at [1009, 436] on div "None" at bounding box center [1041, 434] width 95 height 19
click at [1017, 471] on div "CRO Reported" at bounding box center [1037, 476] width 58 height 11
click at [1000, 455] on div "None" at bounding box center [1041, 453] width 95 height 19
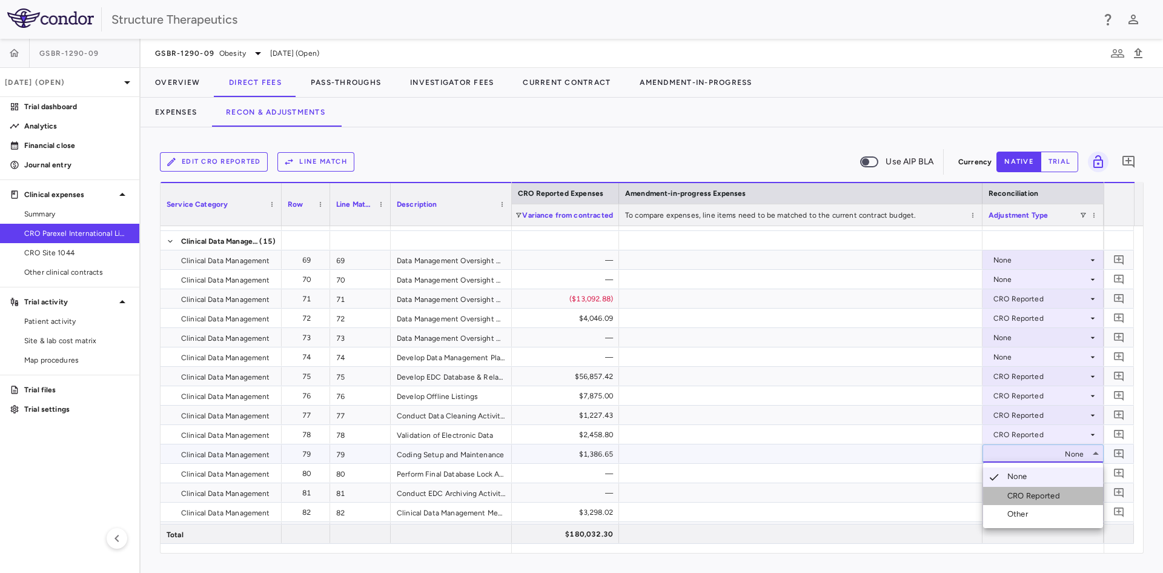
click at [1012, 496] on div "CRO Reported" at bounding box center [1037, 495] width 58 height 11
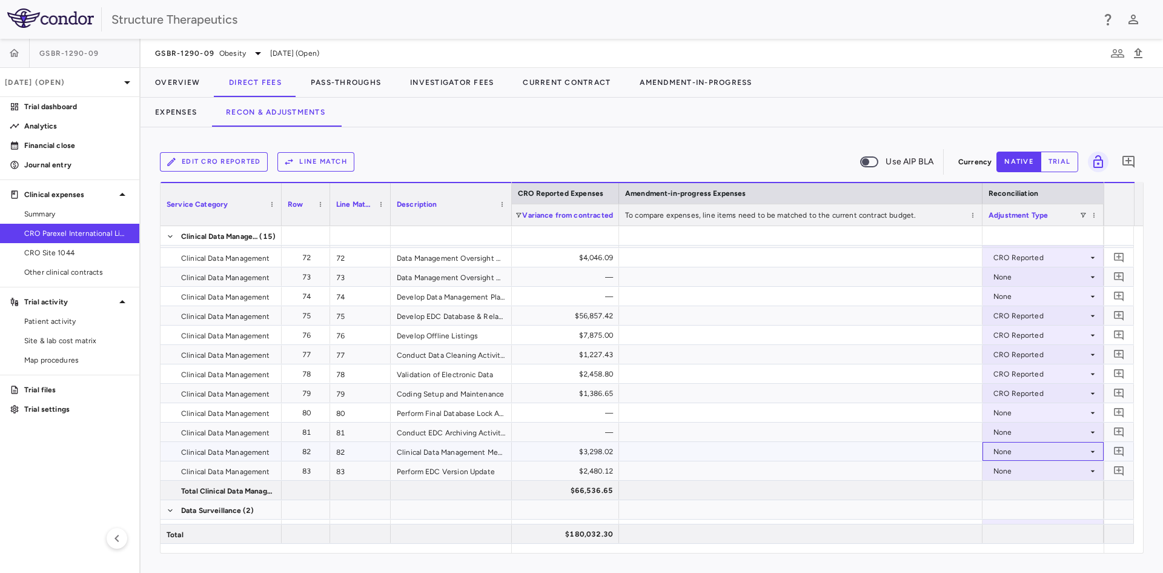
click at [1001, 451] on div "None" at bounding box center [1041, 451] width 95 height 19
click at [1012, 491] on div "CRO Reported" at bounding box center [1037, 493] width 58 height 11
click at [1006, 472] on div "None" at bounding box center [1041, 470] width 95 height 19
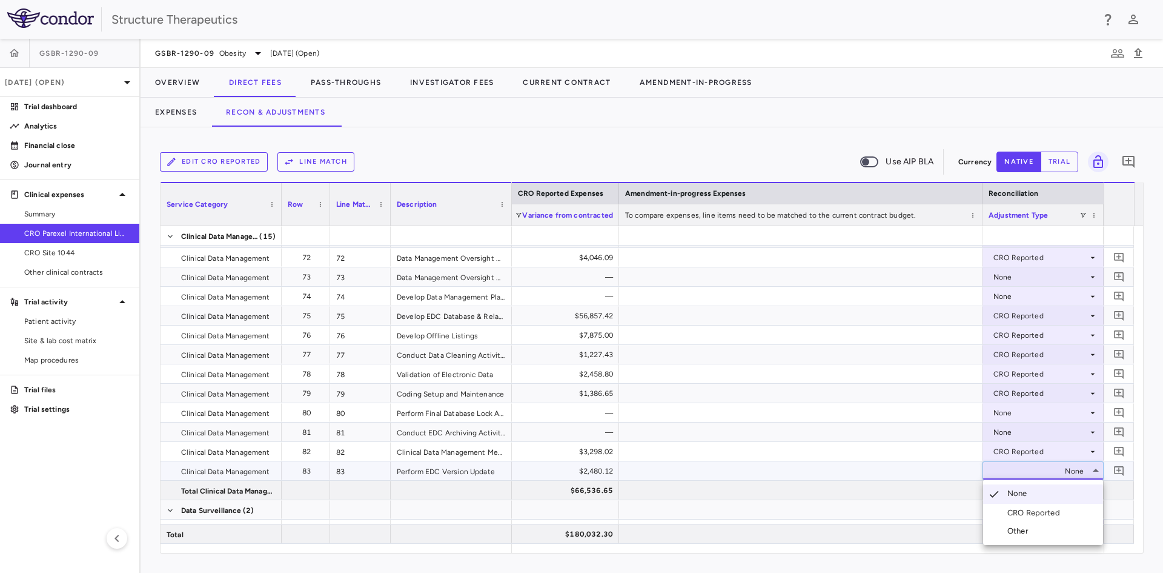
click at [1014, 510] on div "CRO Reported" at bounding box center [1037, 512] width 58 height 11
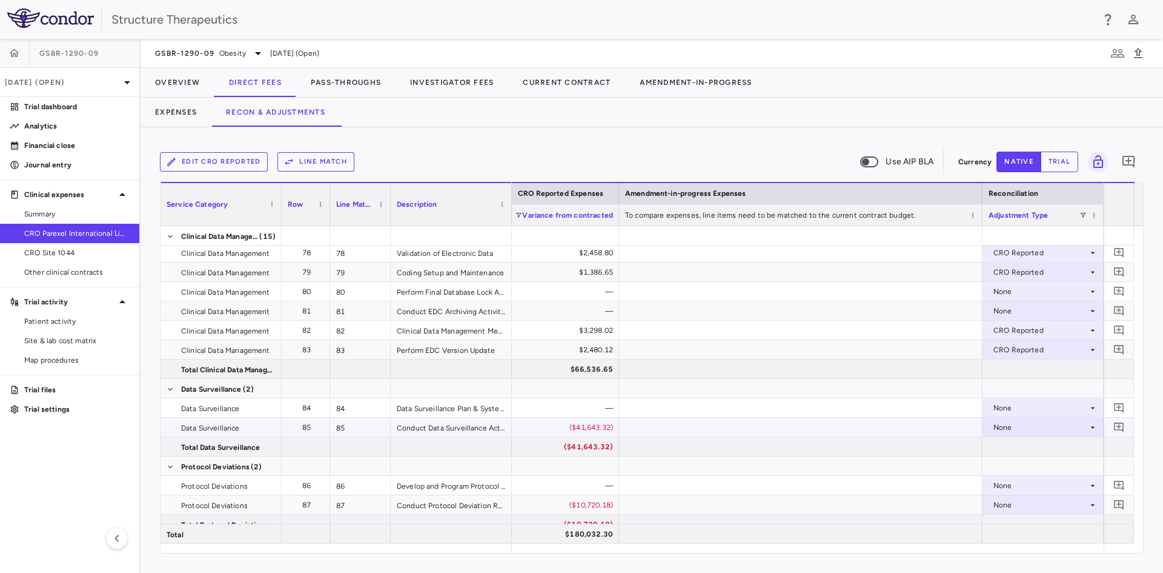
click at [998, 427] on div "None" at bounding box center [1041, 426] width 95 height 19
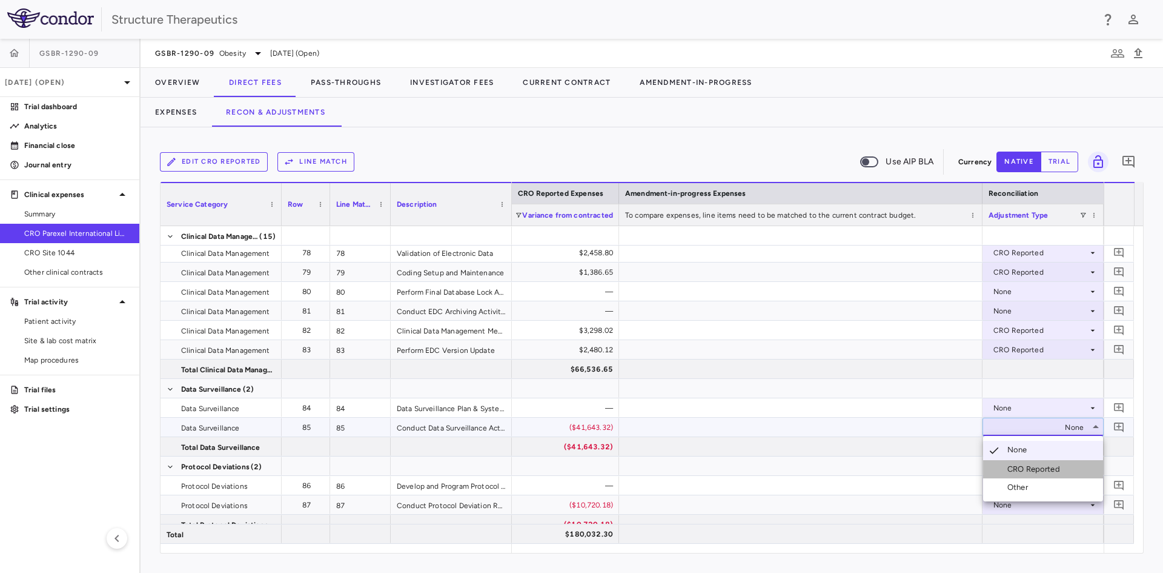
click at [1006, 473] on div "CRO Reported" at bounding box center [1024, 468] width 82 height 11
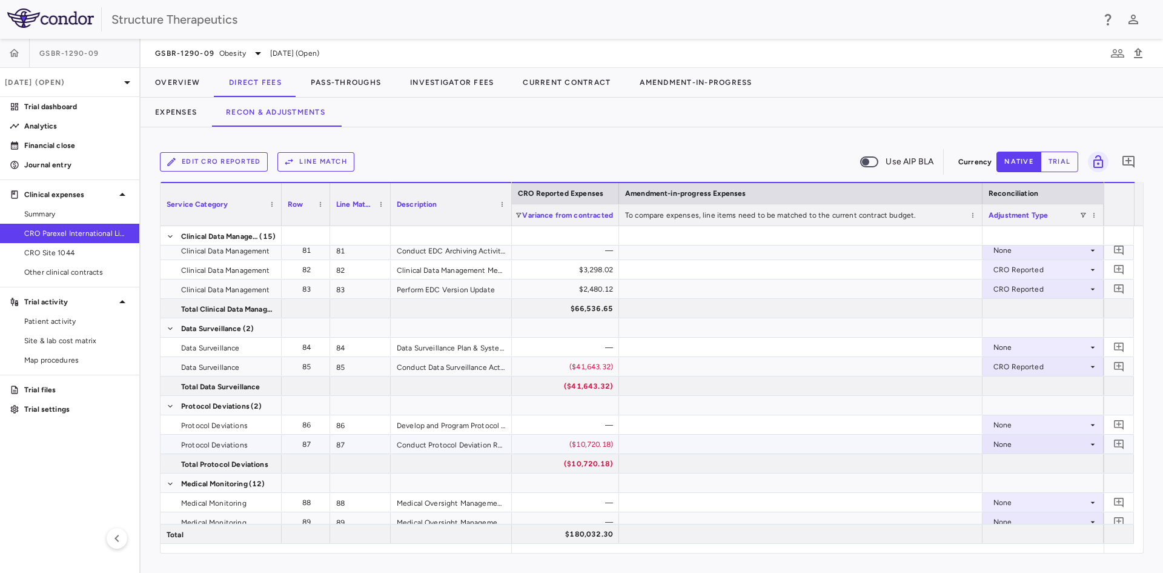
click at [1004, 442] on div "None" at bounding box center [1041, 443] width 95 height 19
click at [1005, 479] on li "CRO Reported" at bounding box center [1043, 486] width 120 height 18
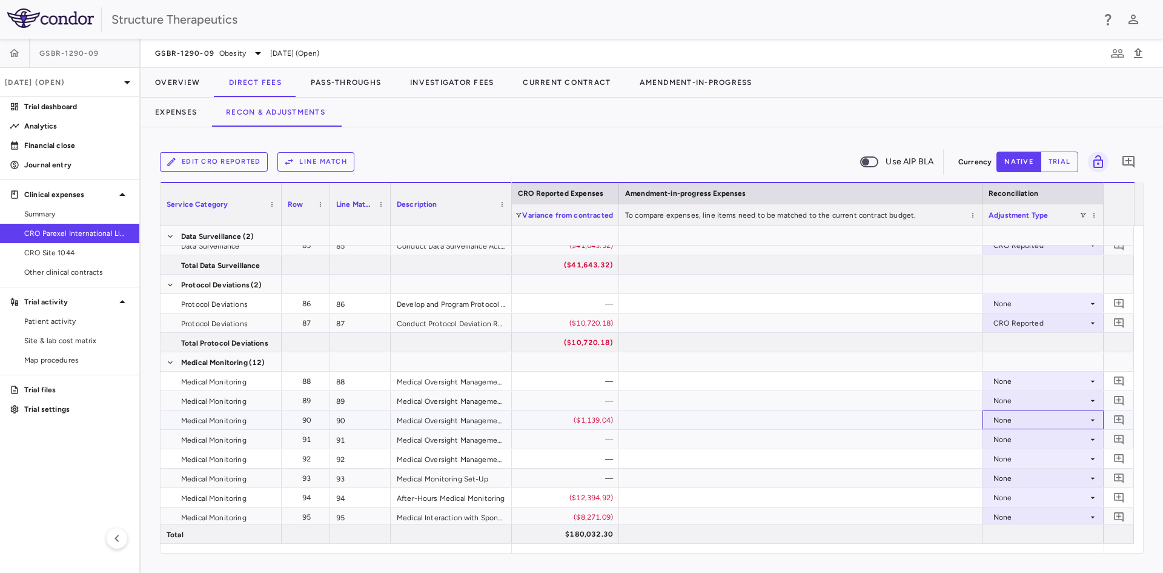
click at [992, 417] on div "None" at bounding box center [1043, 420] width 109 height 18
click at [1010, 461] on div "CRO Reported" at bounding box center [1037, 461] width 58 height 11
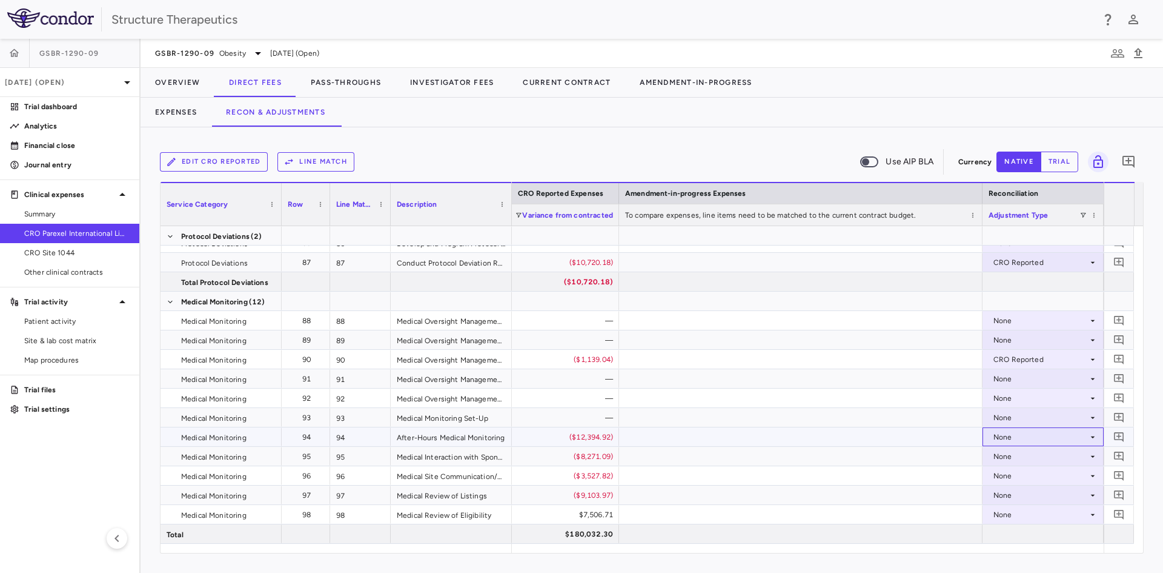
click at [997, 433] on div "None" at bounding box center [1041, 436] width 95 height 19
click at [1014, 479] on div "CRO Reported" at bounding box center [1037, 478] width 58 height 11
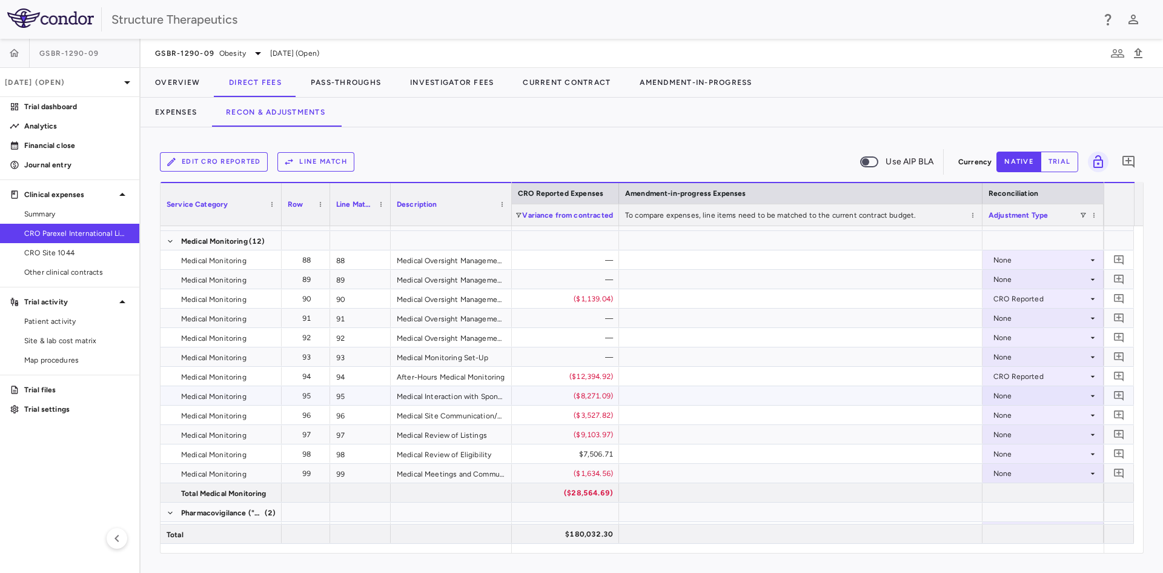
click at [998, 395] on div "None" at bounding box center [1041, 395] width 95 height 19
click at [1005, 434] on div "CRO Reported" at bounding box center [1024, 437] width 82 height 11
click at [998, 412] on div "None" at bounding box center [1041, 414] width 95 height 19
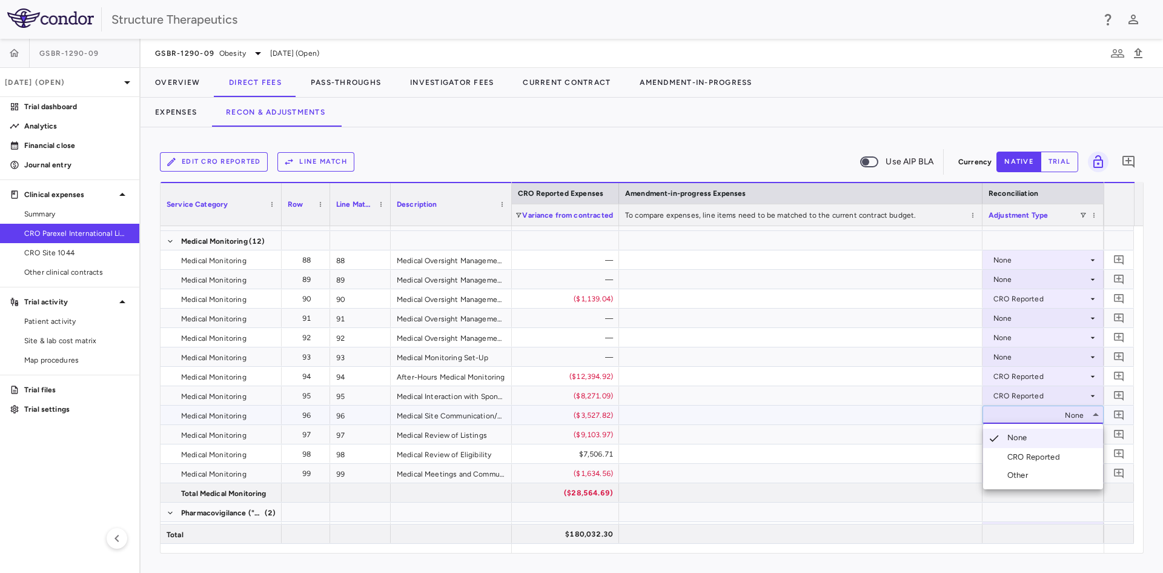
click at [998, 448] on li "CRO Reported" at bounding box center [1043, 457] width 120 height 18
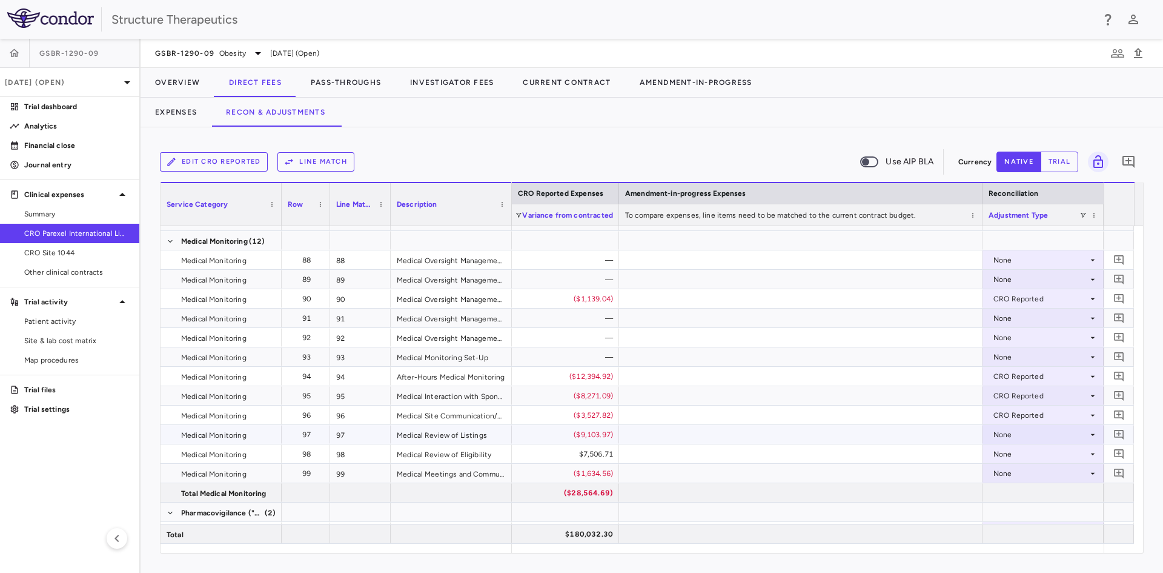
click at [1002, 433] on div "None" at bounding box center [1041, 434] width 95 height 19
click at [1013, 471] on div "CRO Reported" at bounding box center [1037, 476] width 58 height 11
click at [1005, 451] on div "None" at bounding box center [1041, 453] width 95 height 19
click at [1010, 491] on div "CRO Reported" at bounding box center [1037, 495] width 58 height 11
click at [1000, 471] on div "None" at bounding box center [1041, 472] width 95 height 19
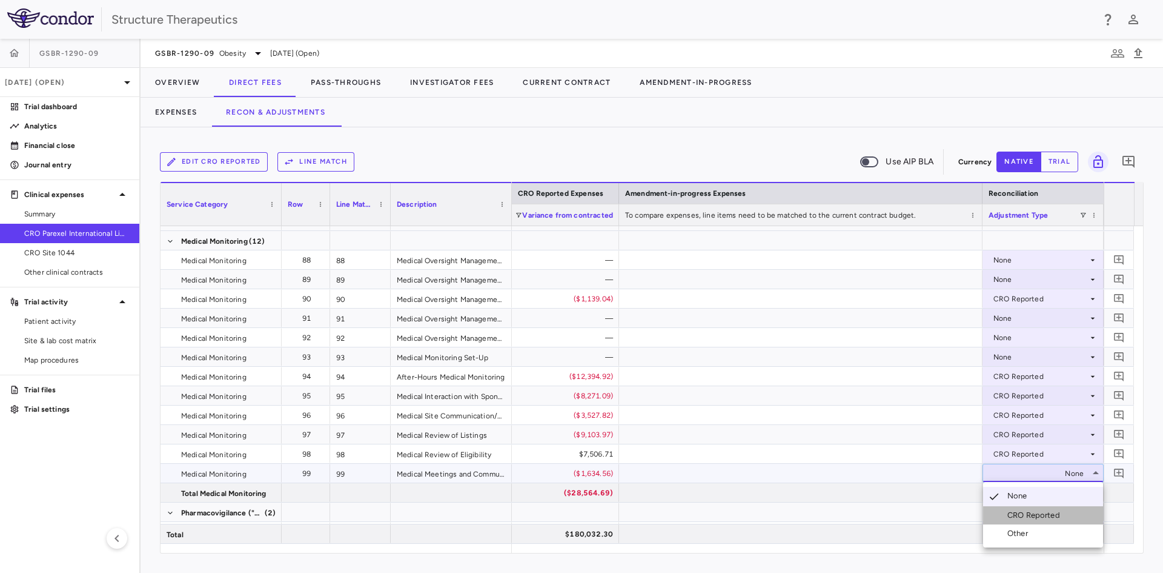
click at [1011, 509] on li "CRO Reported" at bounding box center [1043, 515] width 120 height 18
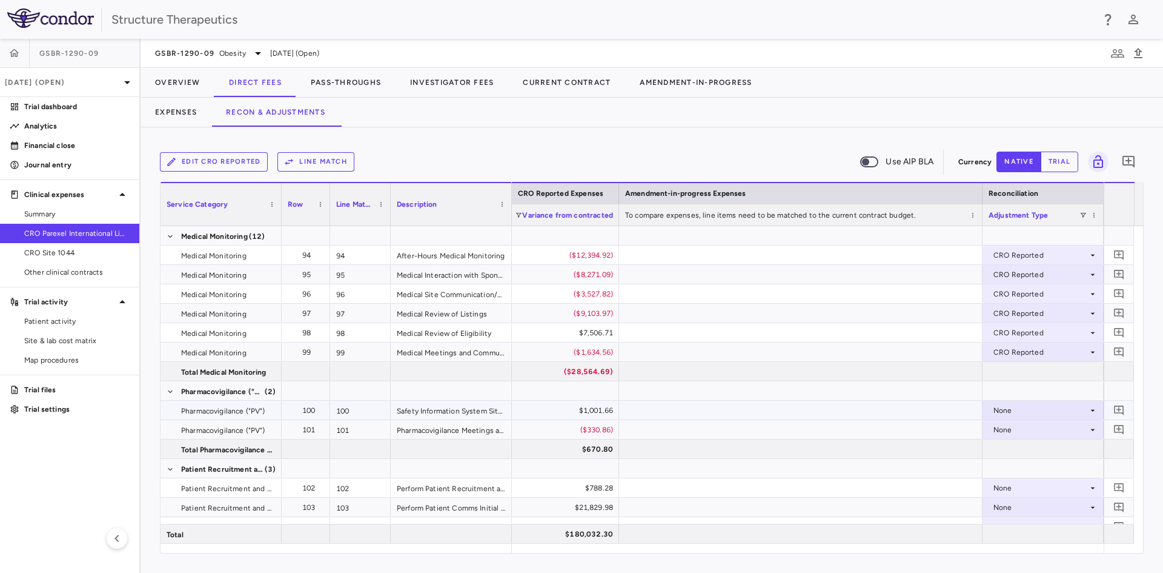
click at [1001, 412] on div "None" at bounding box center [1041, 409] width 95 height 19
click at [1009, 447] on div "CRO Reported" at bounding box center [1037, 452] width 58 height 11
click at [1008, 431] on div "None" at bounding box center [1041, 429] width 95 height 19
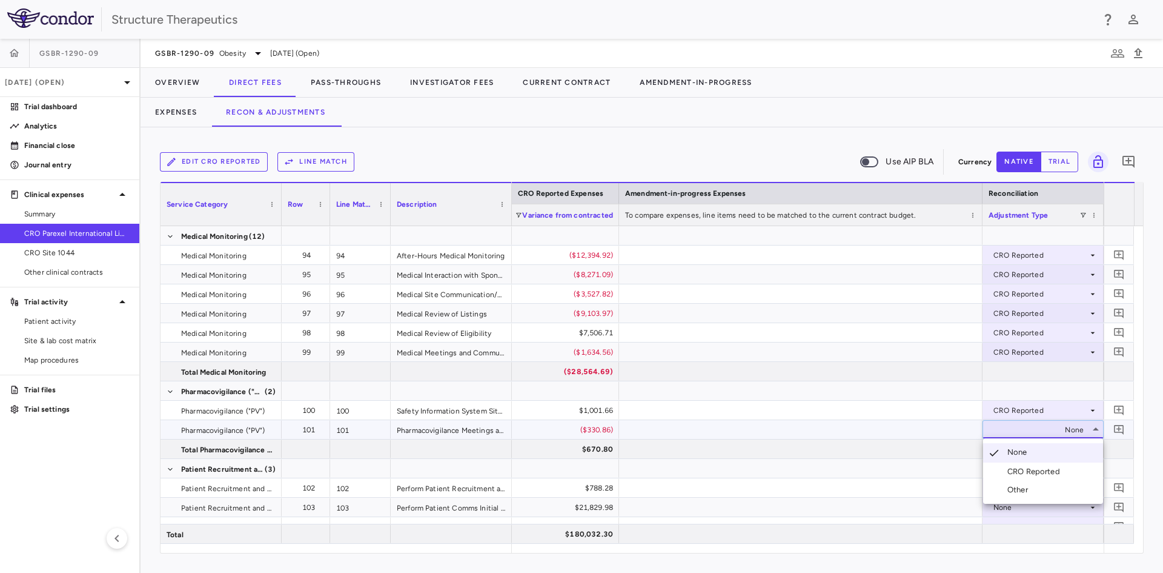
click at [1014, 469] on div "CRO Reported" at bounding box center [1037, 471] width 58 height 11
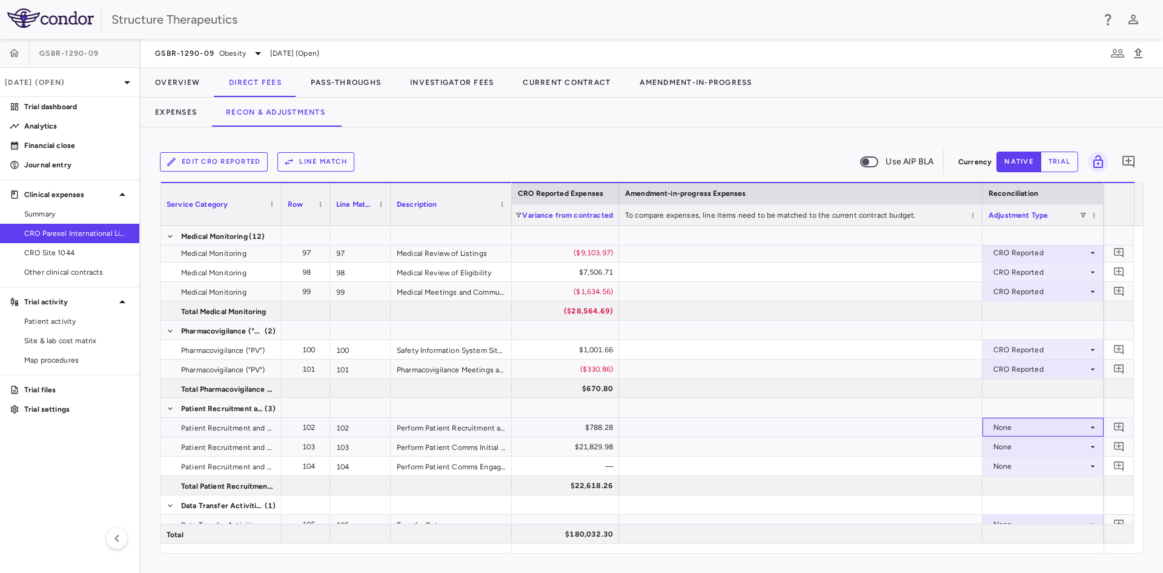
click at [996, 425] on div "None" at bounding box center [1041, 426] width 95 height 19
click at [1011, 468] on div "CRO Reported" at bounding box center [1037, 468] width 58 height 11
click at [1001, 445] on div "None" at bounding box center [1041, 446] width 95 height 19
click at [1013, 482] on li "CRO Reported" at bounding box center [1043, 488] width 120 height 18
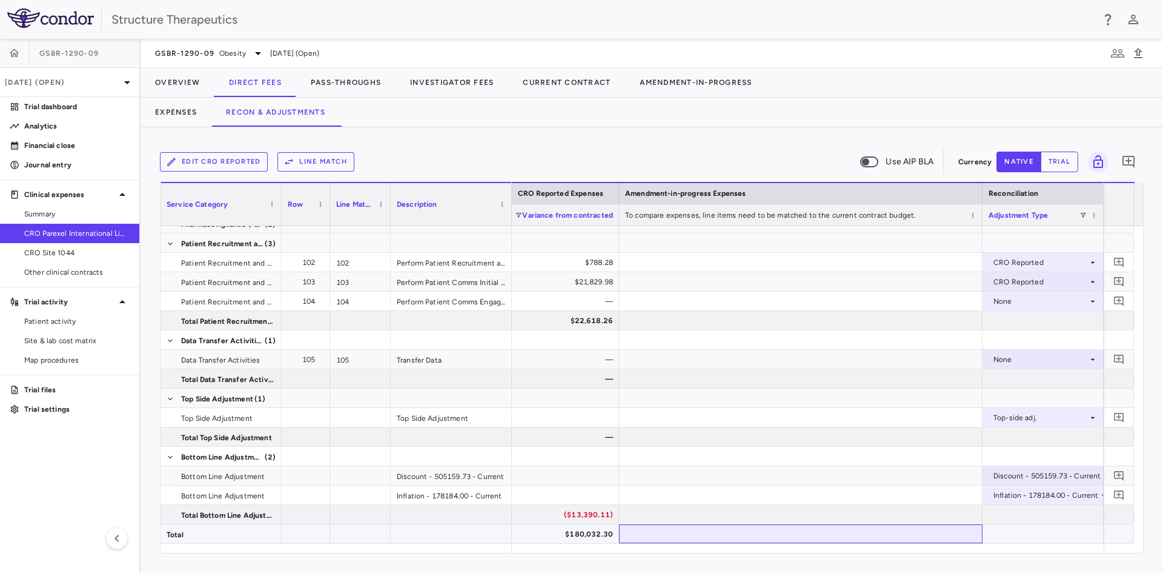
drag, startPoint x: 977, startPoint y: 534, endPoint x: 1012, endPoint y: 534, distance: 35.7
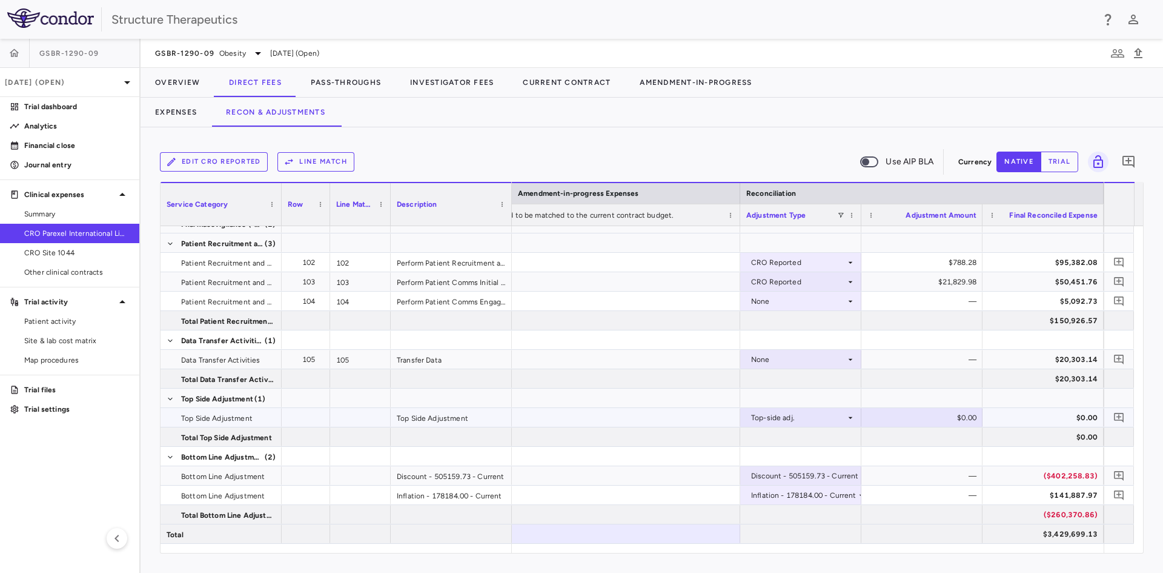
click at [948, 412] on div "$0.00" at bounding box center [924, 417] width 104 height 19
type input "******"
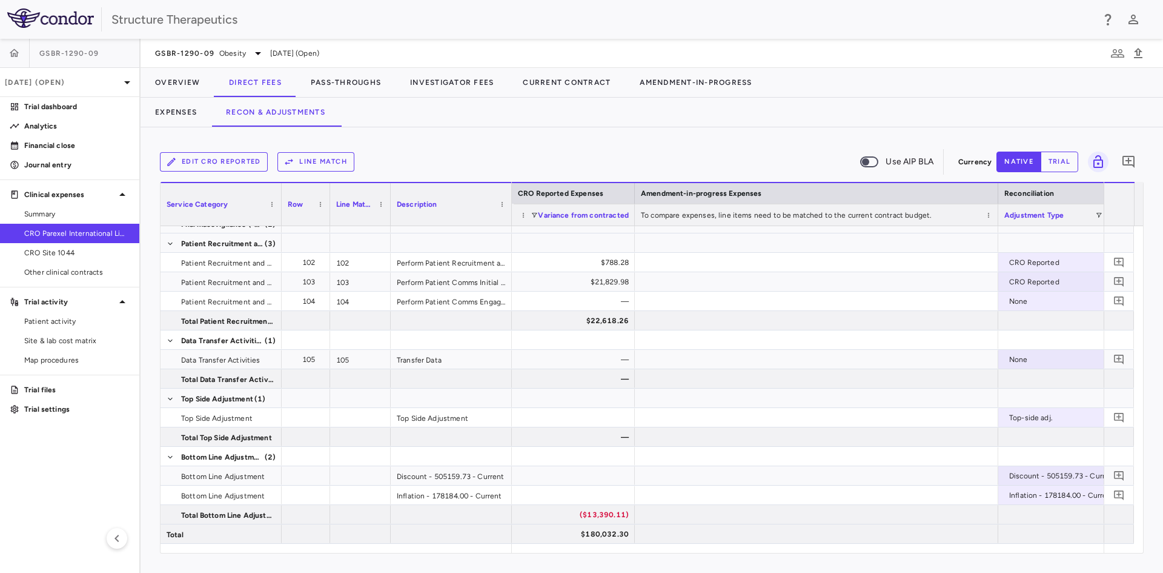
scroll to position [0, 2407]
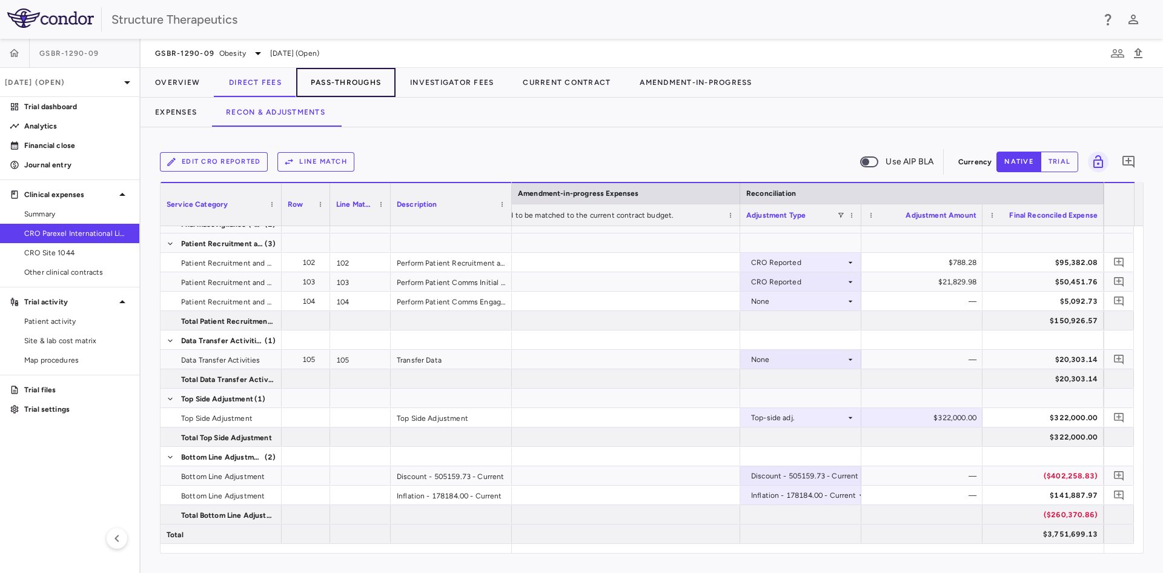
click at [334, 82] on button "Pass-Throughs" at bounding box center [345, 82] width 99 height 29
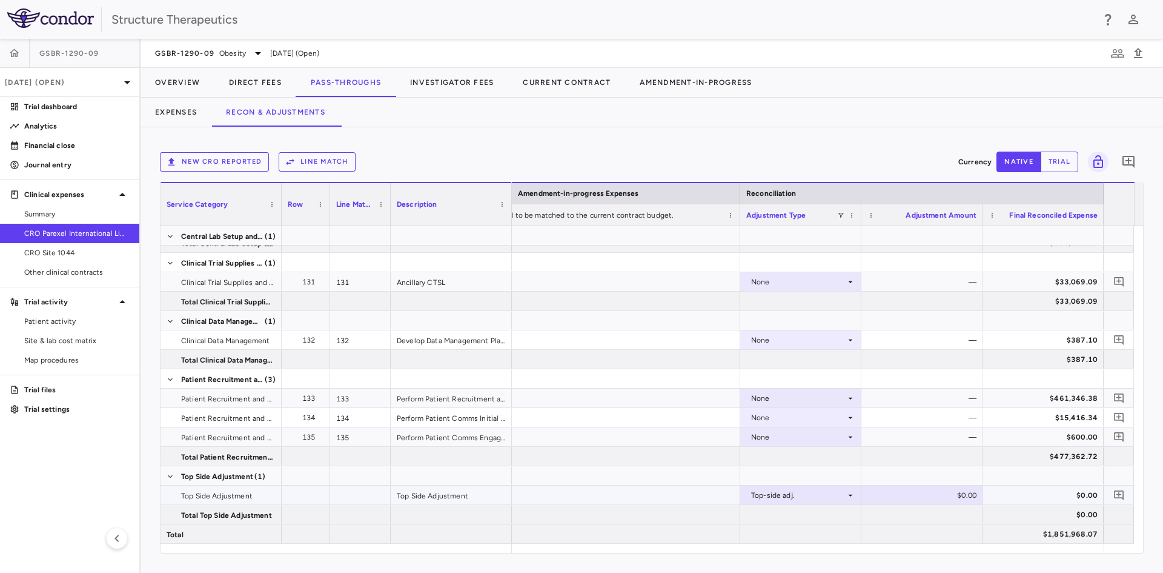
click at [951, 500] on div "$0.00" at bounding box center [924, 494] width 104 height 19
type input "*********"
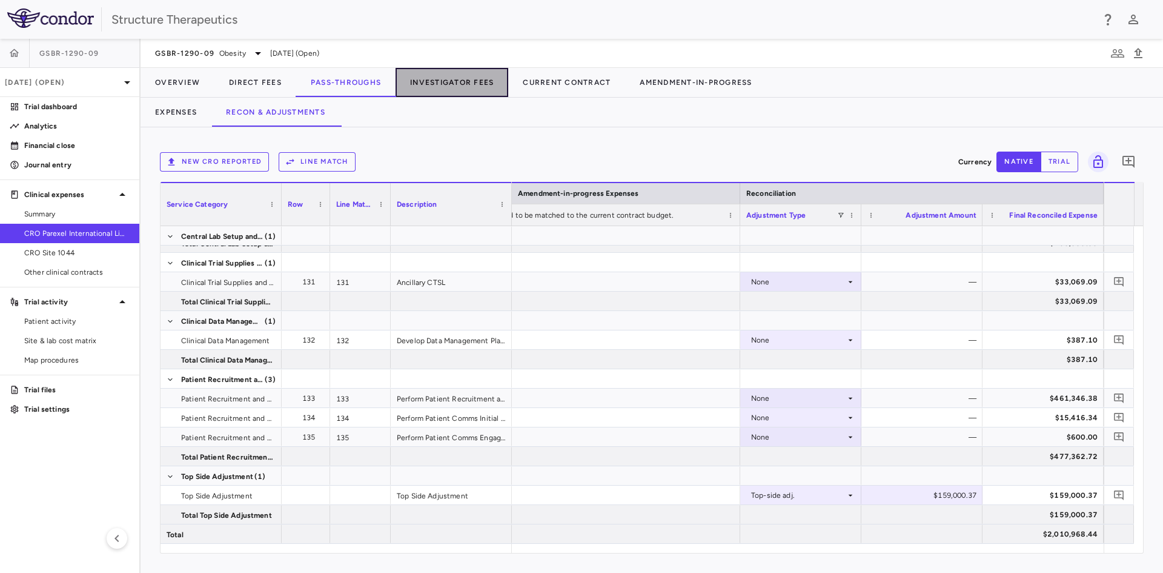
click at [464, 84] on button "Investigator Fees" at bounding box center [452, 82] width 113 height 29
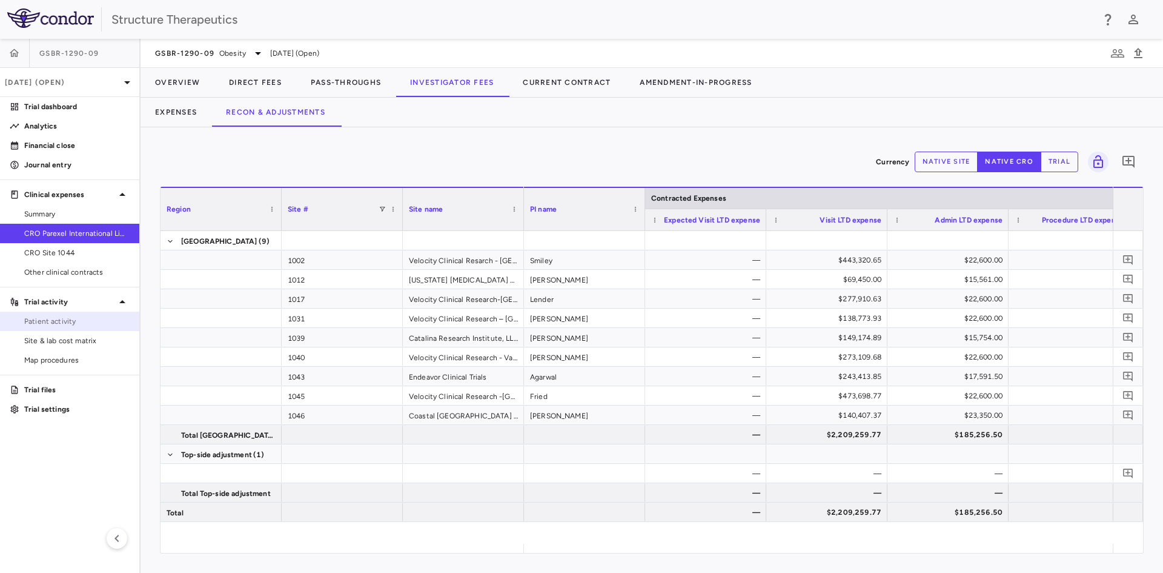
click at [59, 325] on span "Patient activity" at bounding box center [76, 321] width 105 height 11
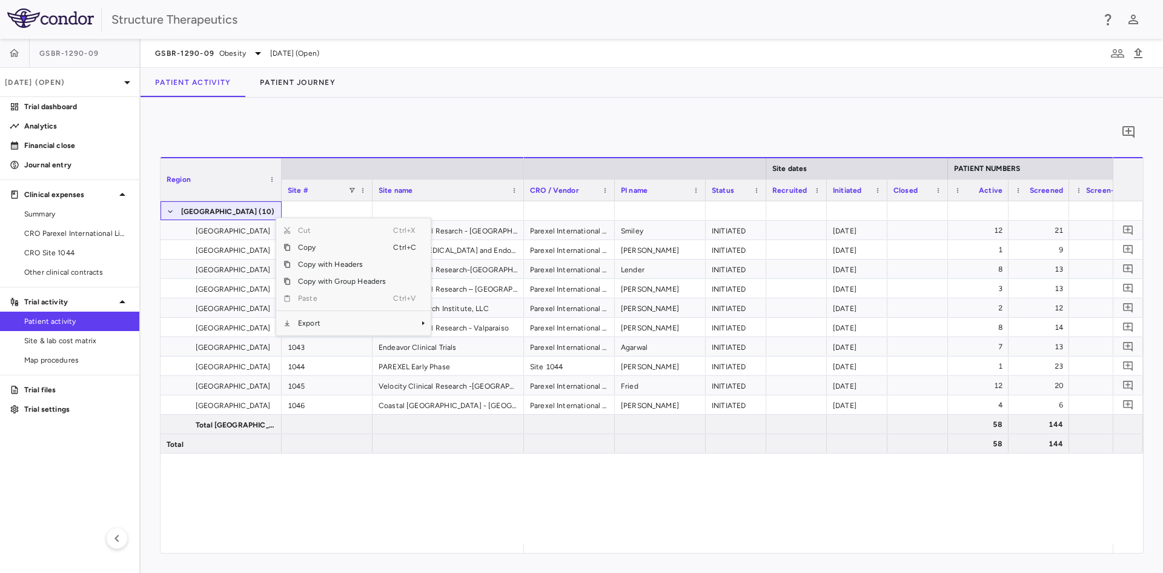
click at [375, 490] on div "United States (10) United States 1002 Velocity Clinical Resarch - Medford Unite…" at bounding box center [652, 372] width 983 height 342
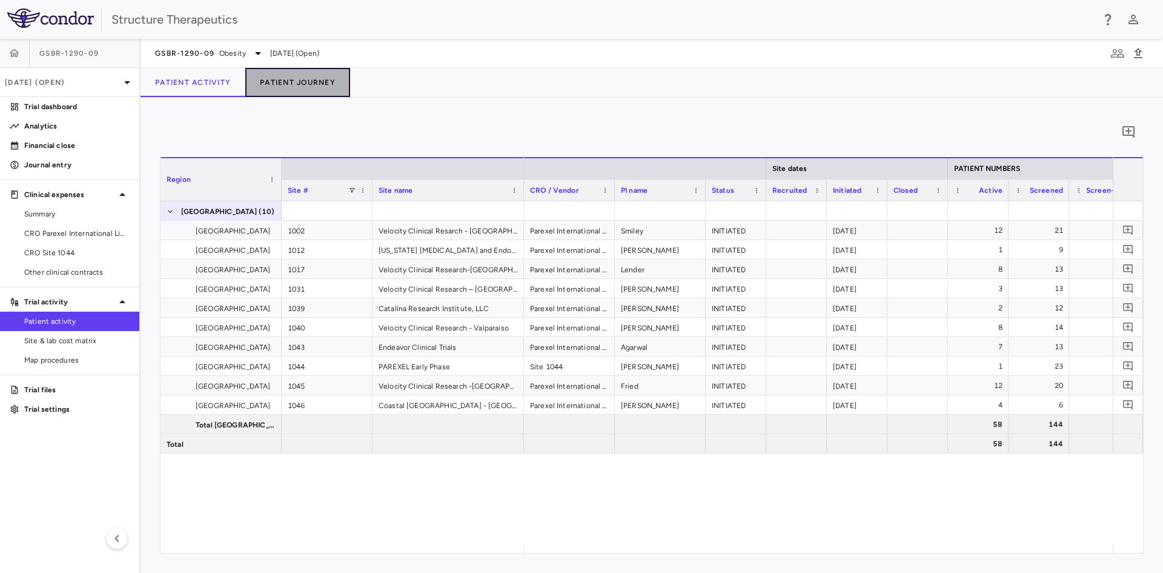
click at [318, 85] on button "Patient Journey" at bounding box center [297, 82] width 105 height 29
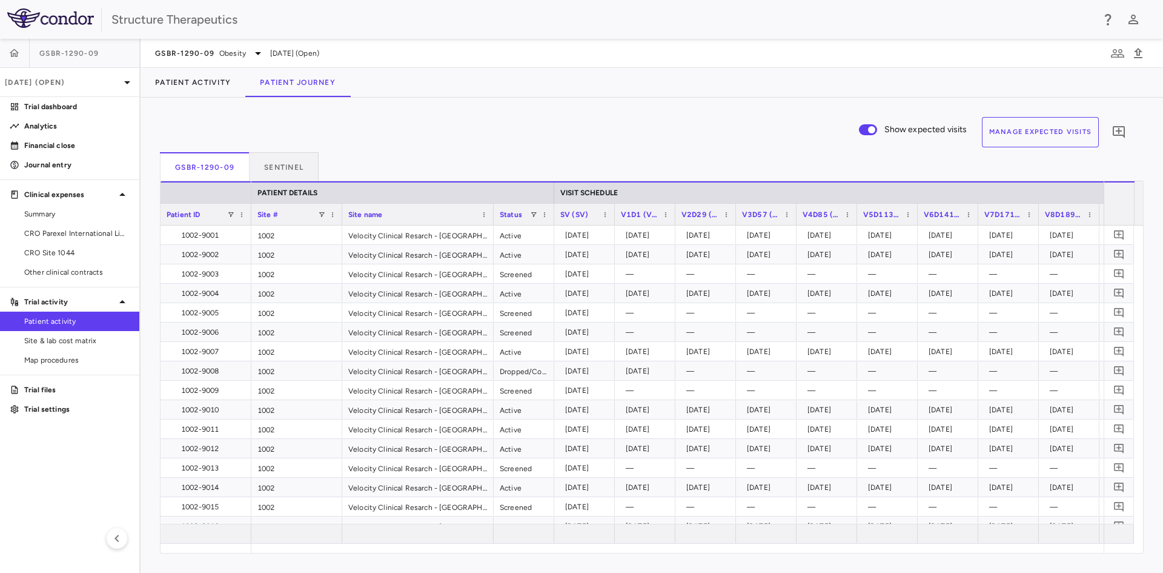
click at [1035, 131] on button "Manage Expected Visits" at bounding box center [1041, 132] width 118 height 30
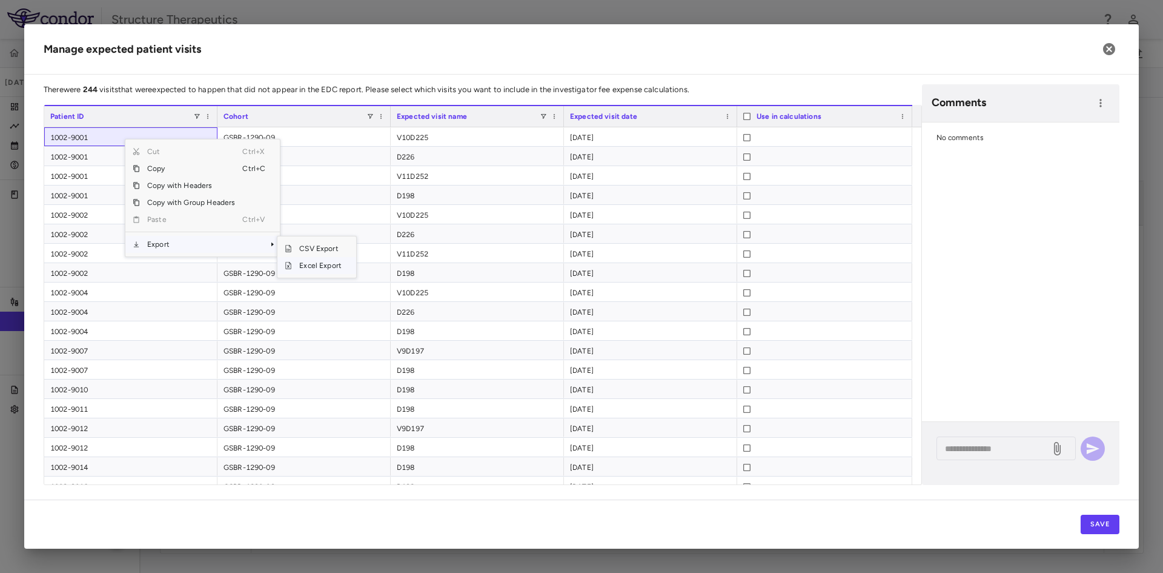
click at [308, 265] on span "Excel Export" at bounding box center [320, 265] width 57 height 17
